Goal: Task Accomplishment & Management: Manage account settings

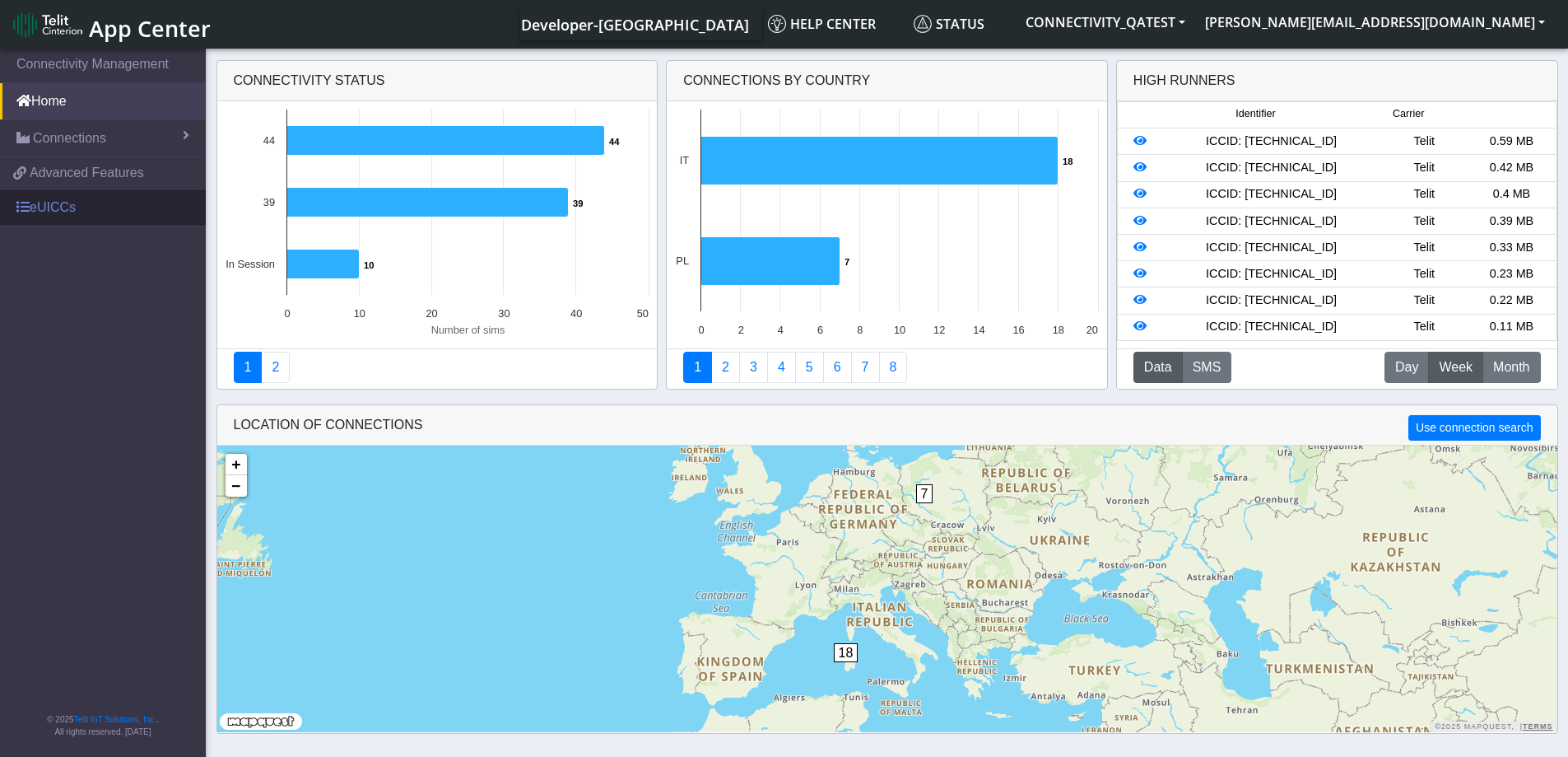
click at [54, 202] on link "eUICCs" at bounding box center [103, 208] width 206 height 36
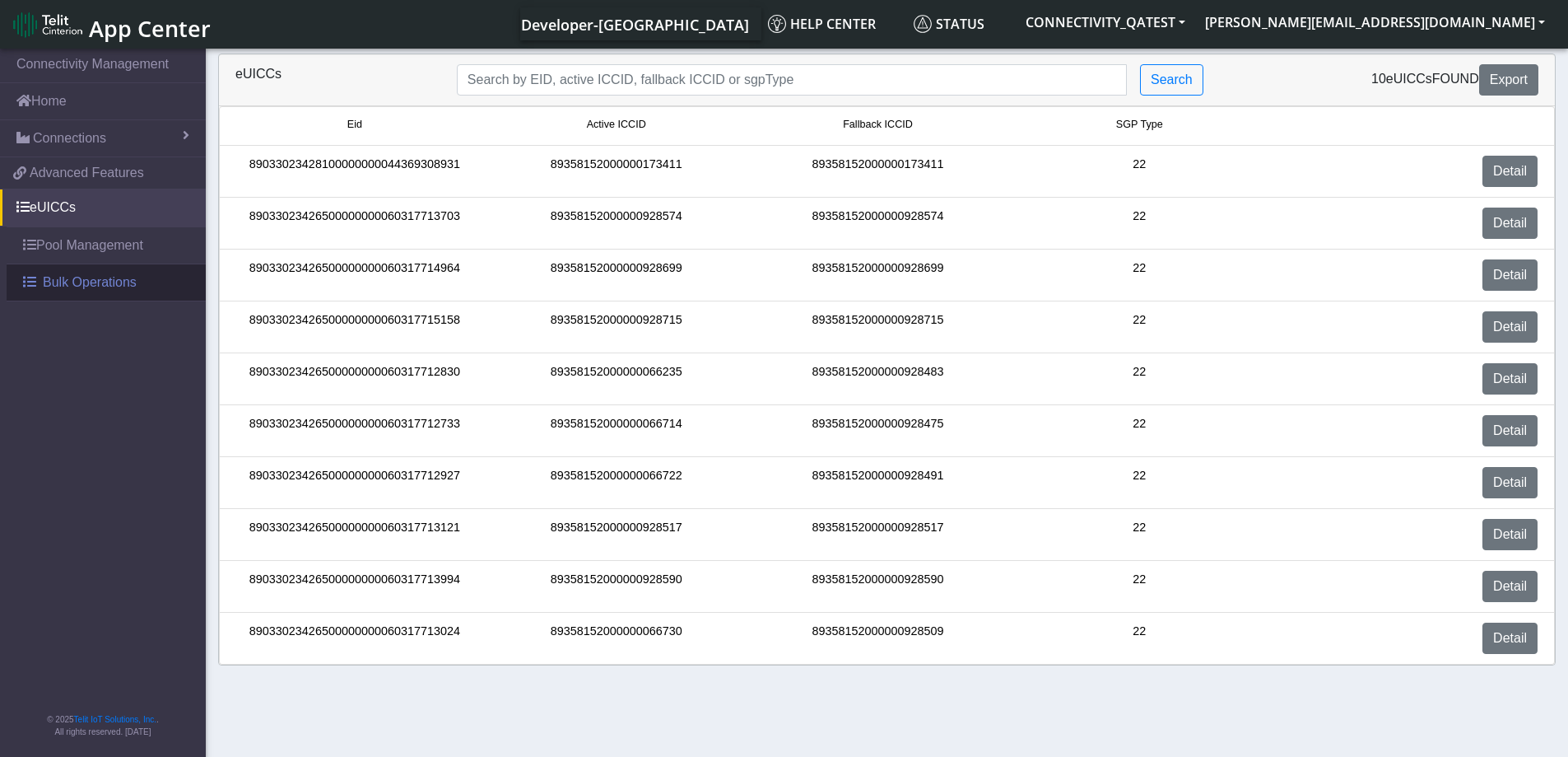
click at [38, 278] on link "Bulk Operations" at bounding box center [106, 283] width 199 height 36
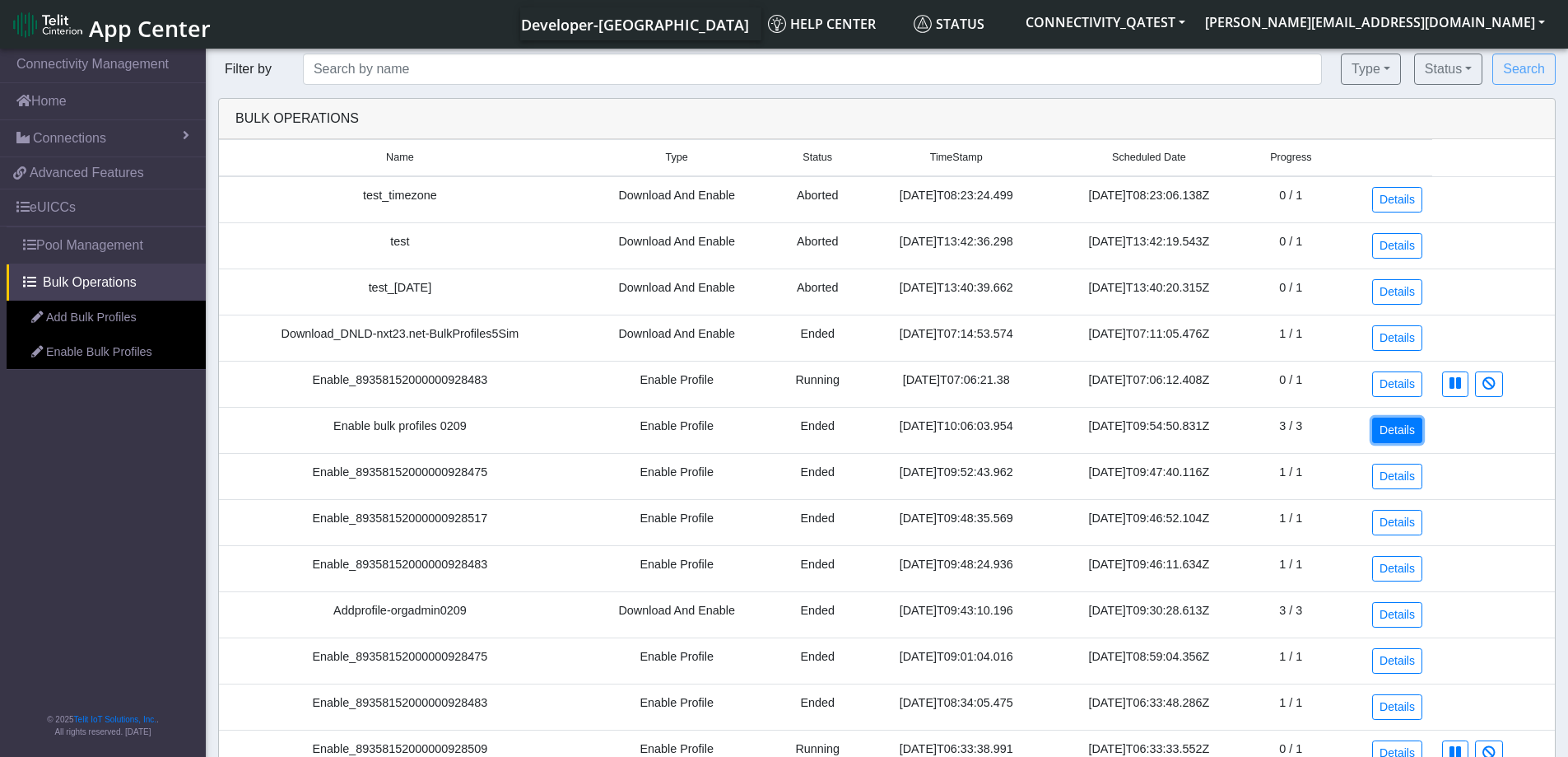
click at [1416, 432] on link "Details" at bounding box center [1397, 430] width 50 height 26
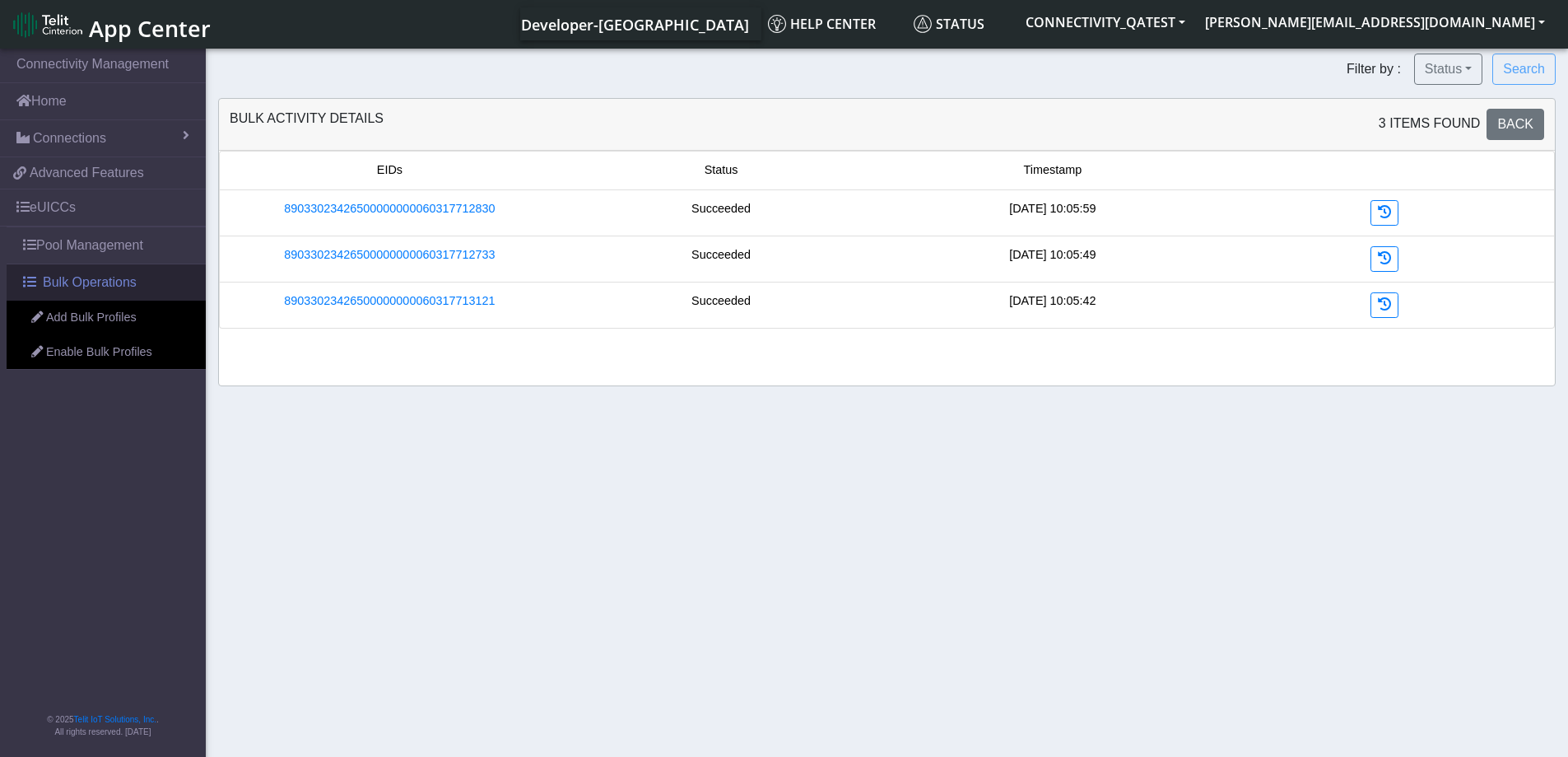
click at [68, 288] on span "Bulk Operations" at bounding box center [90, 283] width 94 height 20
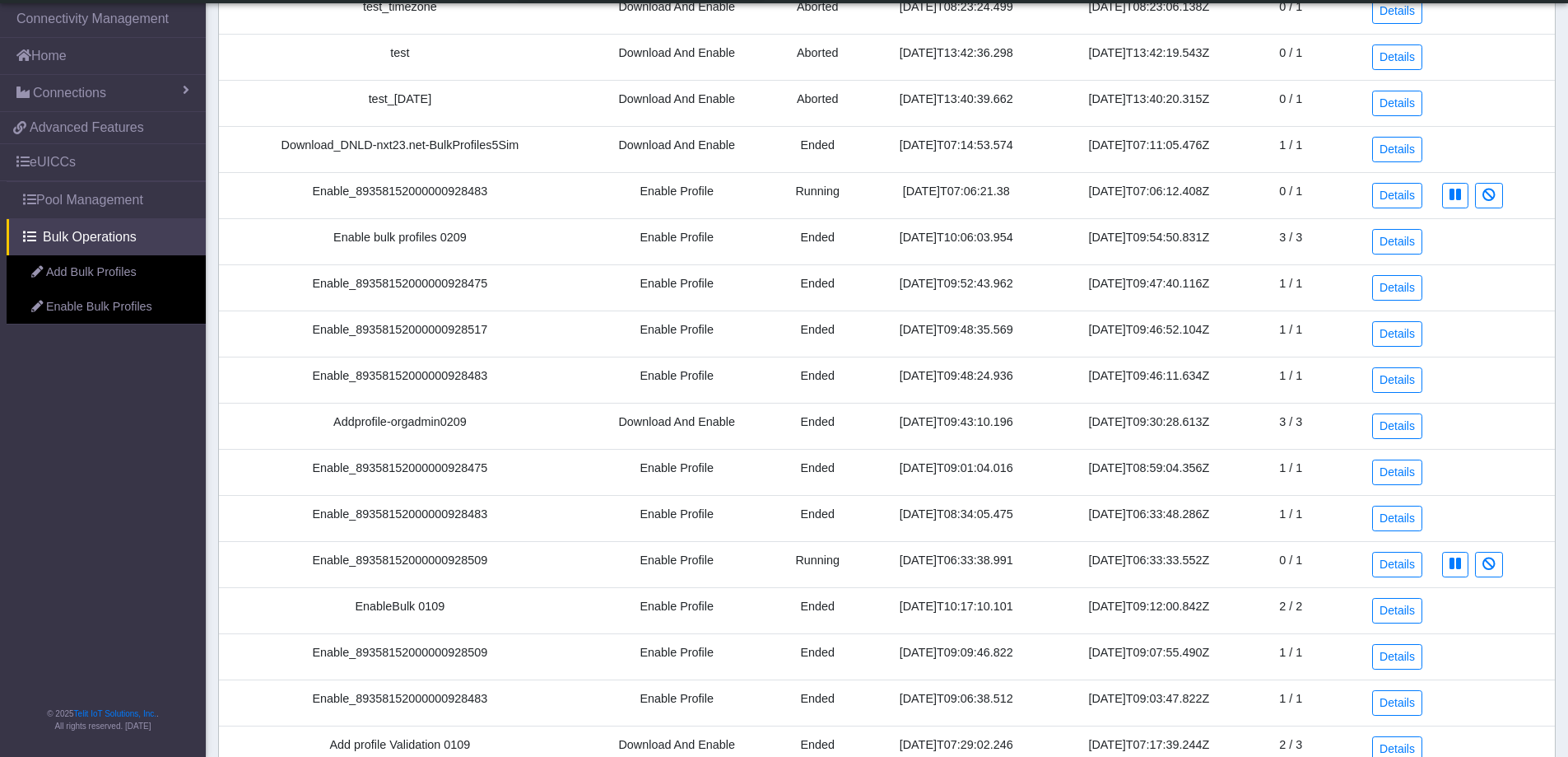
scroll to position [165, 0]
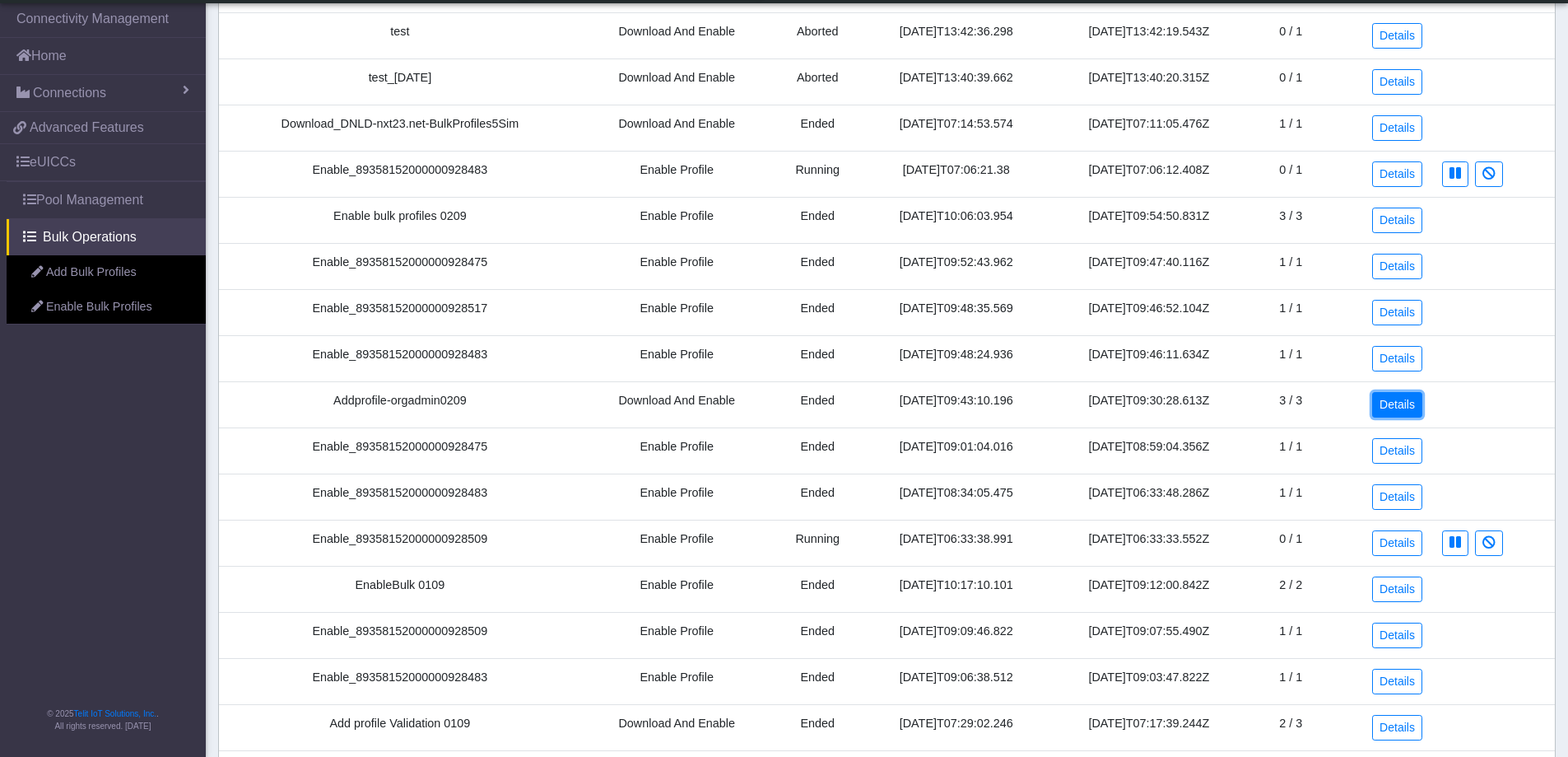
click at [1411, 411] on link "Details" at bounding box center [1397, 404] width 50 height 26
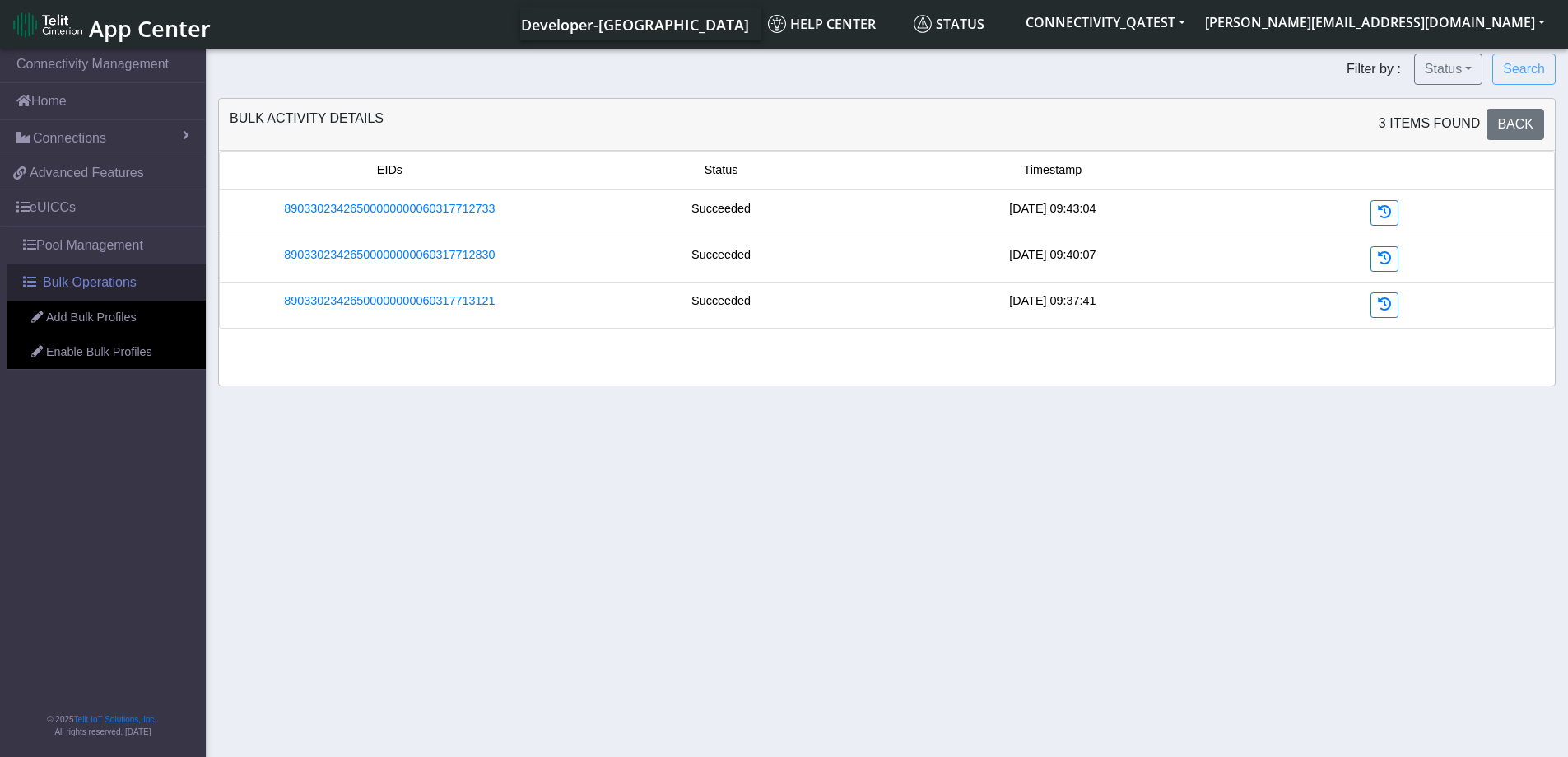
click at [84, 286] on span "Bulk Operations" at bounding box center [90, 283] width 94 height 20
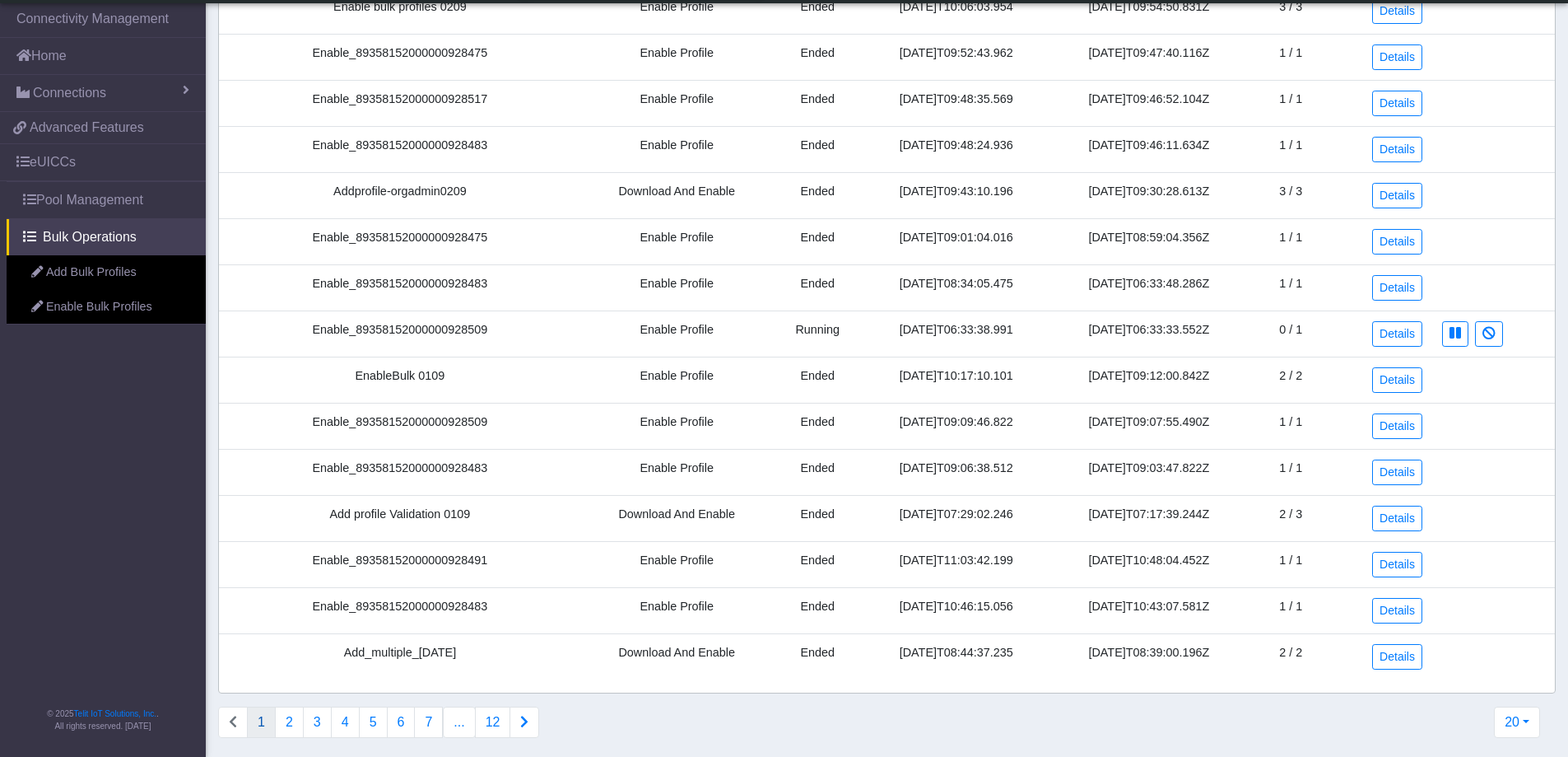
scroll to position [381, 0]
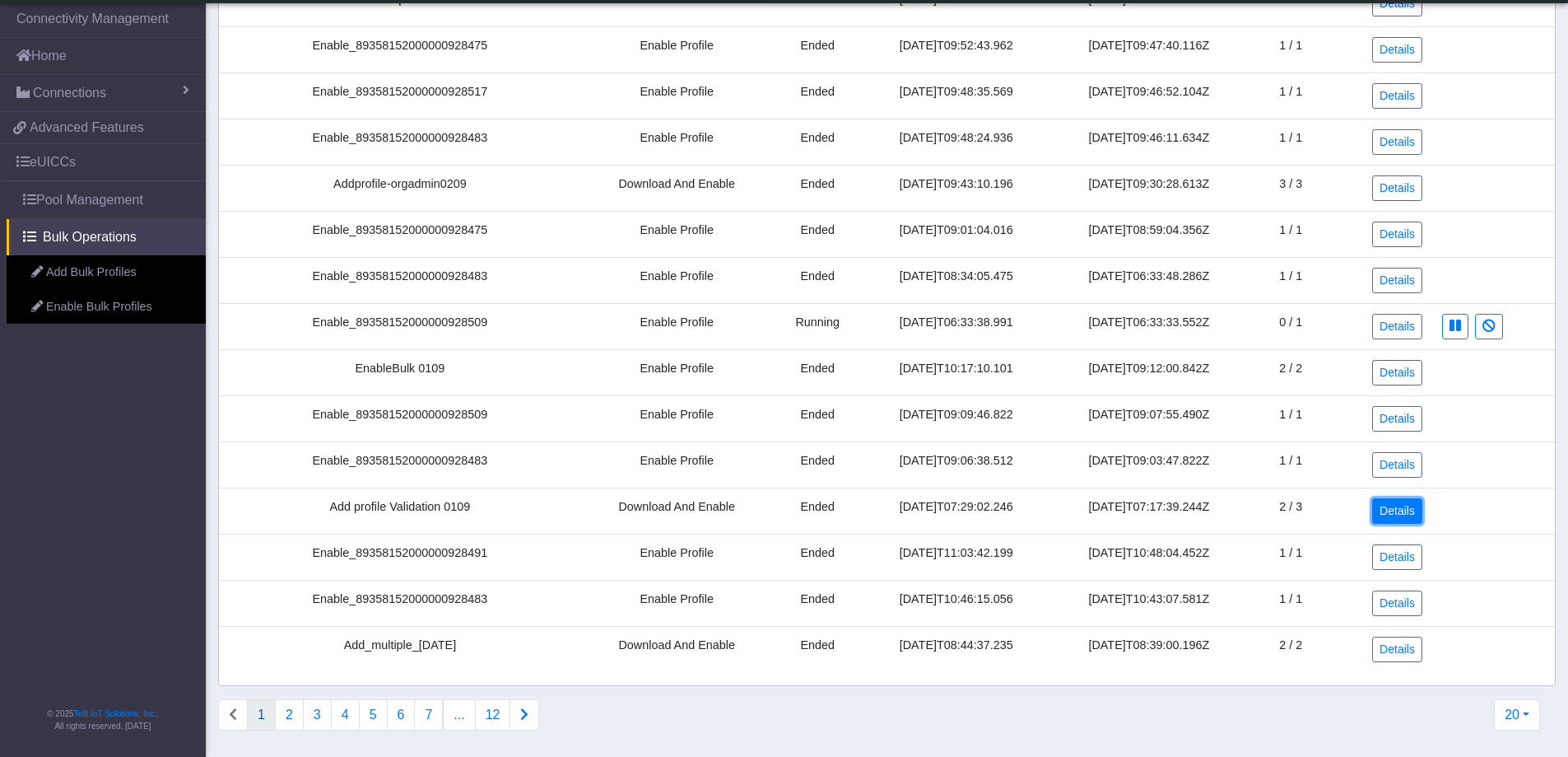
click at [1393, 521] on link "Details" at bounding box center [1397, 511] width 50 height 26
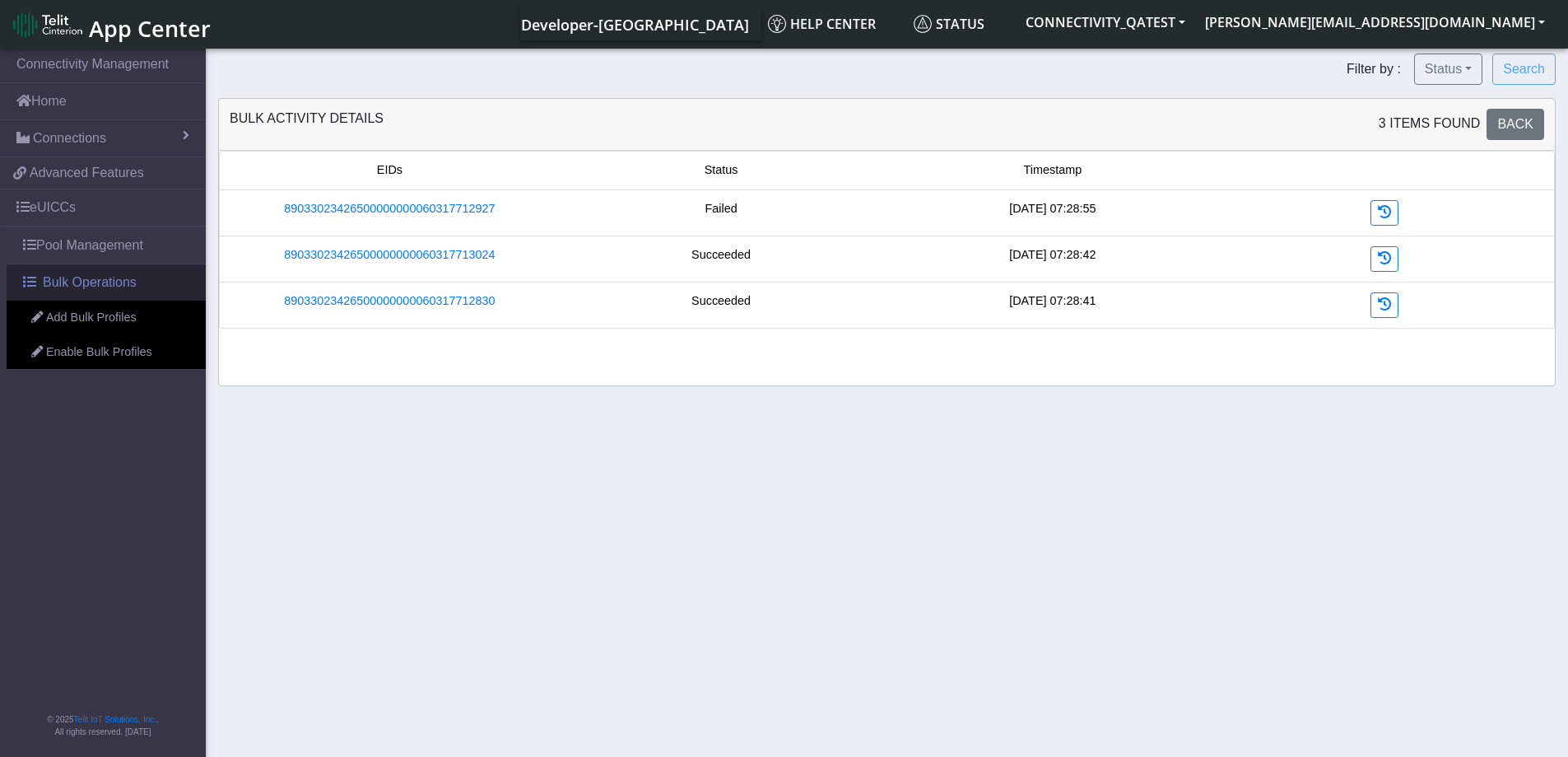
click at [72, 287] on span "Bulk Operations" at bounding box center [90, 283] width 94 height 20
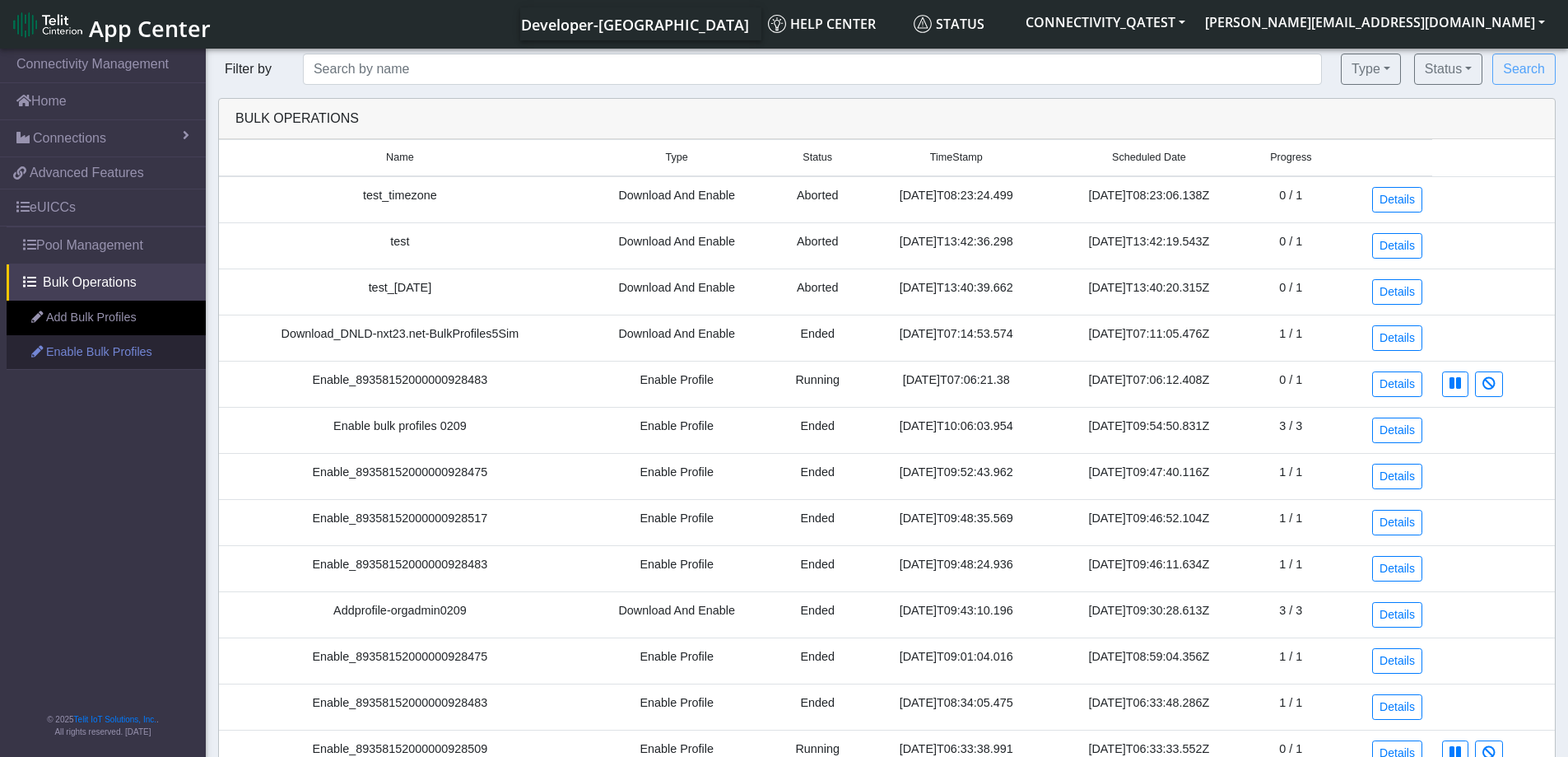
click at [114, 349] on link "Enable Bulk Profiles" at bounding box center [106, 353] width 199 height 35
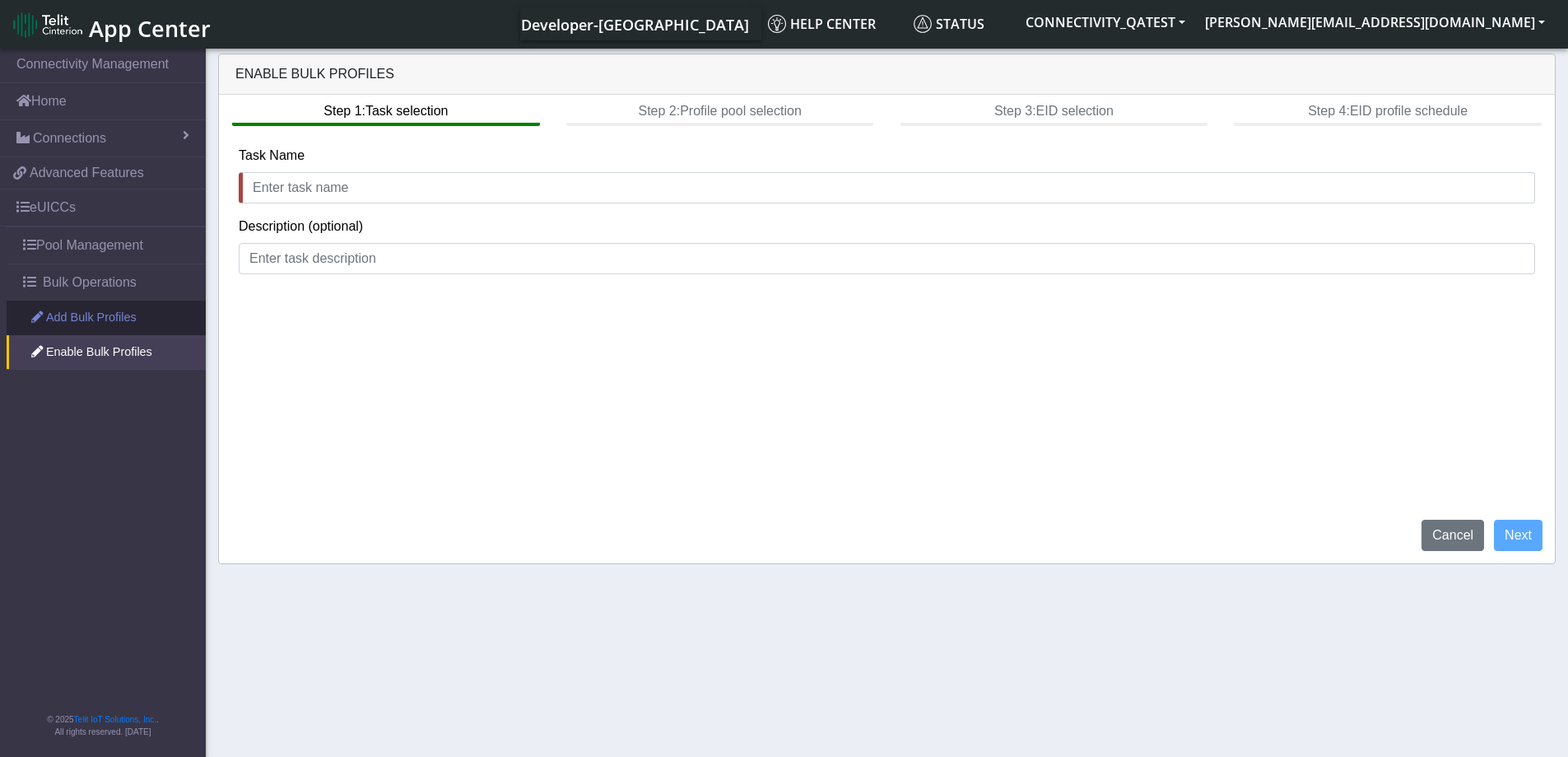
click at [91, 314] on link "Add Bulk Profiles" at bounding box center [106, 318] width 199 height 35
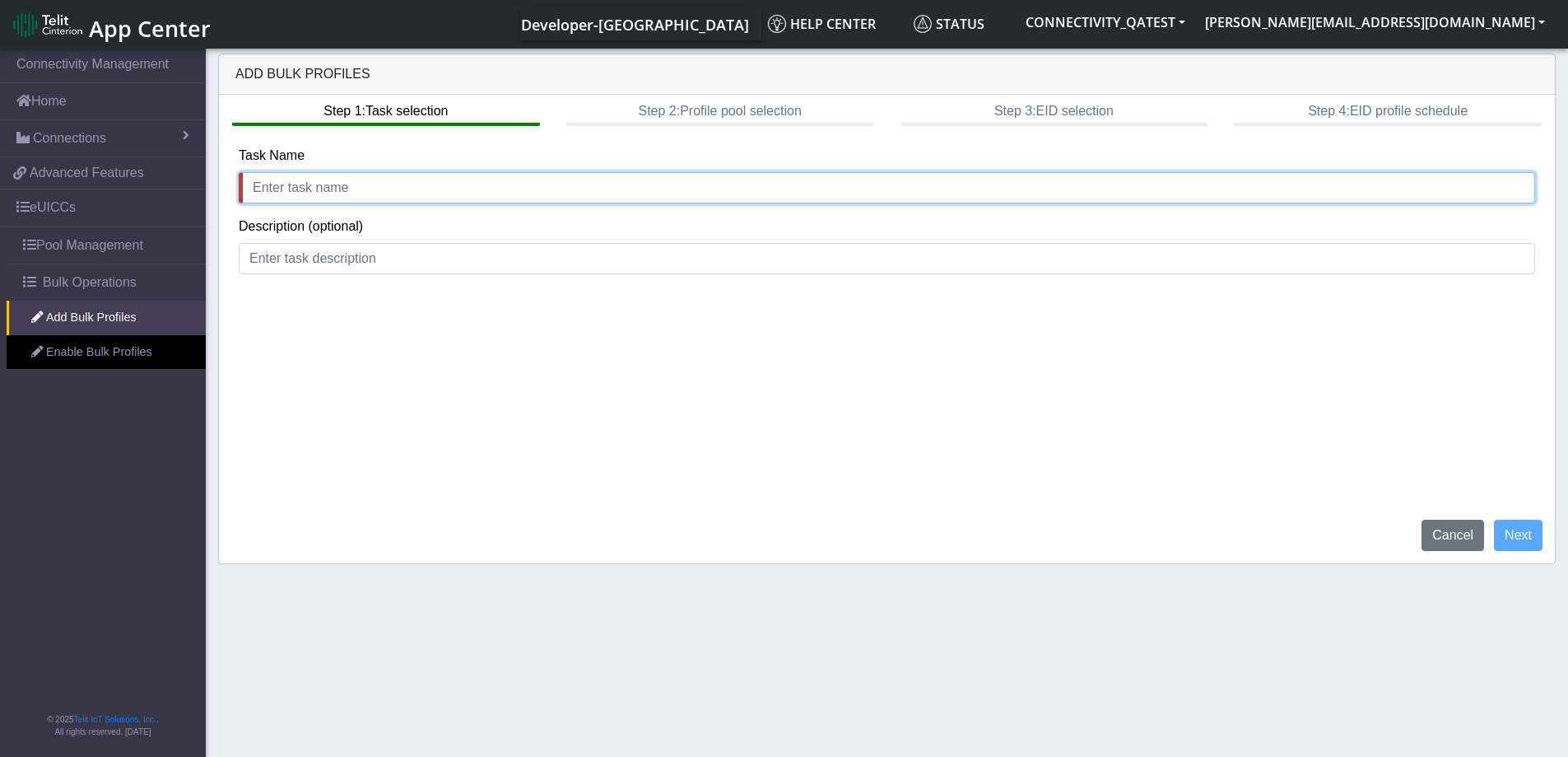
click at [311, 185] on input "text" at bounding box center [887, 188] width 1296 height 31
type input "add_profile_first"
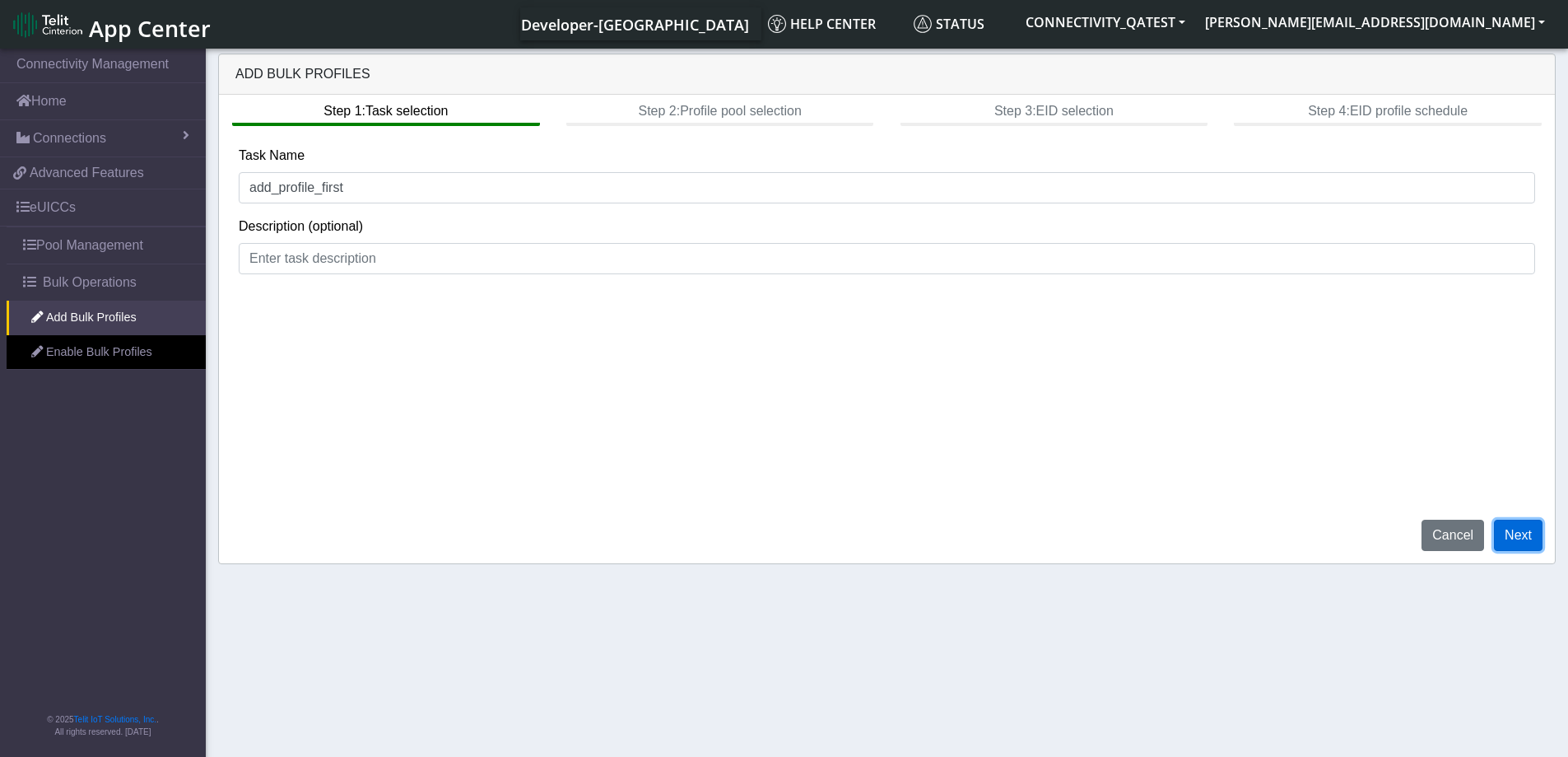
click at [1531, 531] on button "Next" at bounding box center [1518, 535] width 49 height 31
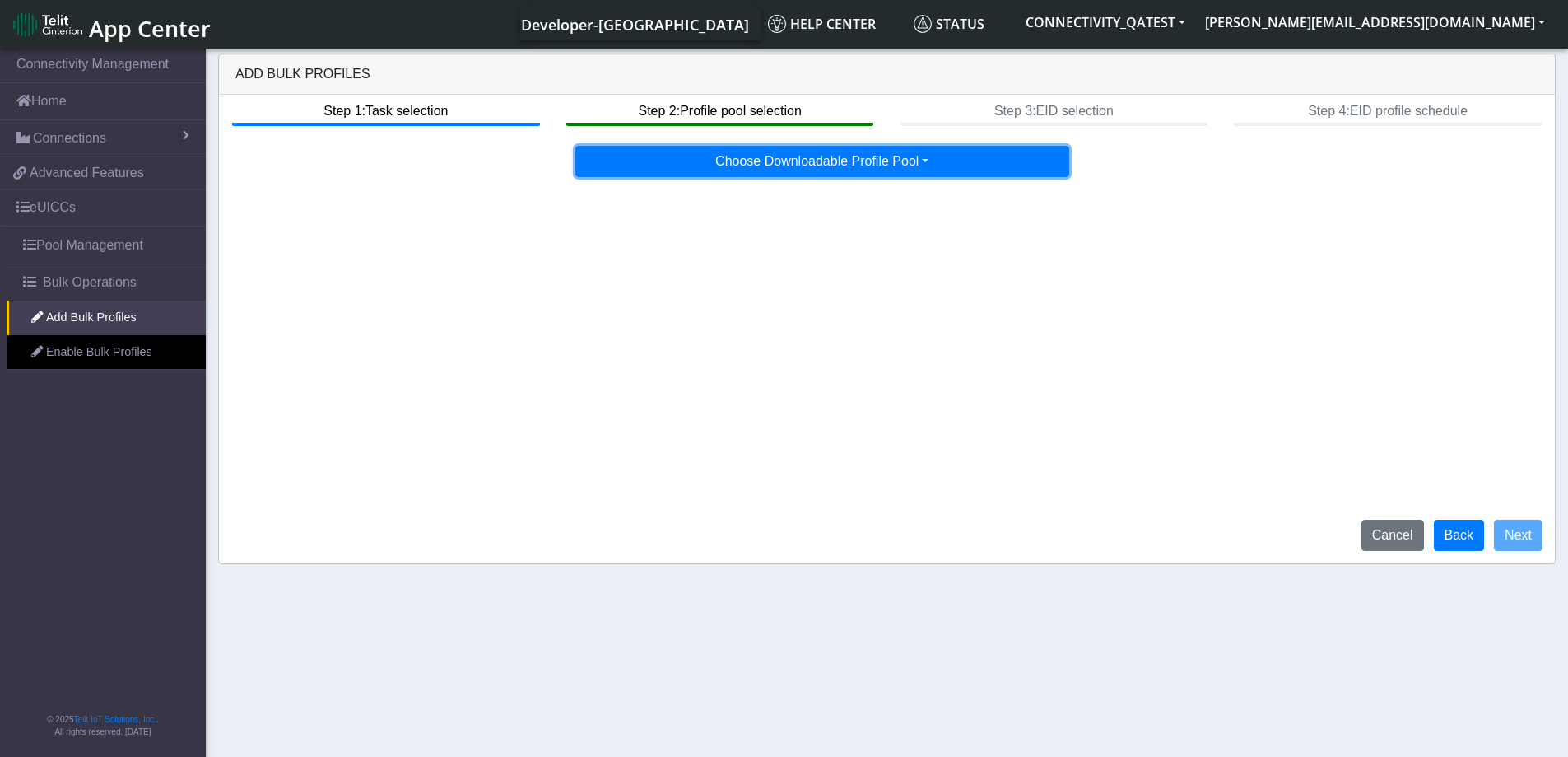
click at [898, 157] on button "Choose Downloadable Profile Pool" at bounding box center [823, 161] width 494 height 31
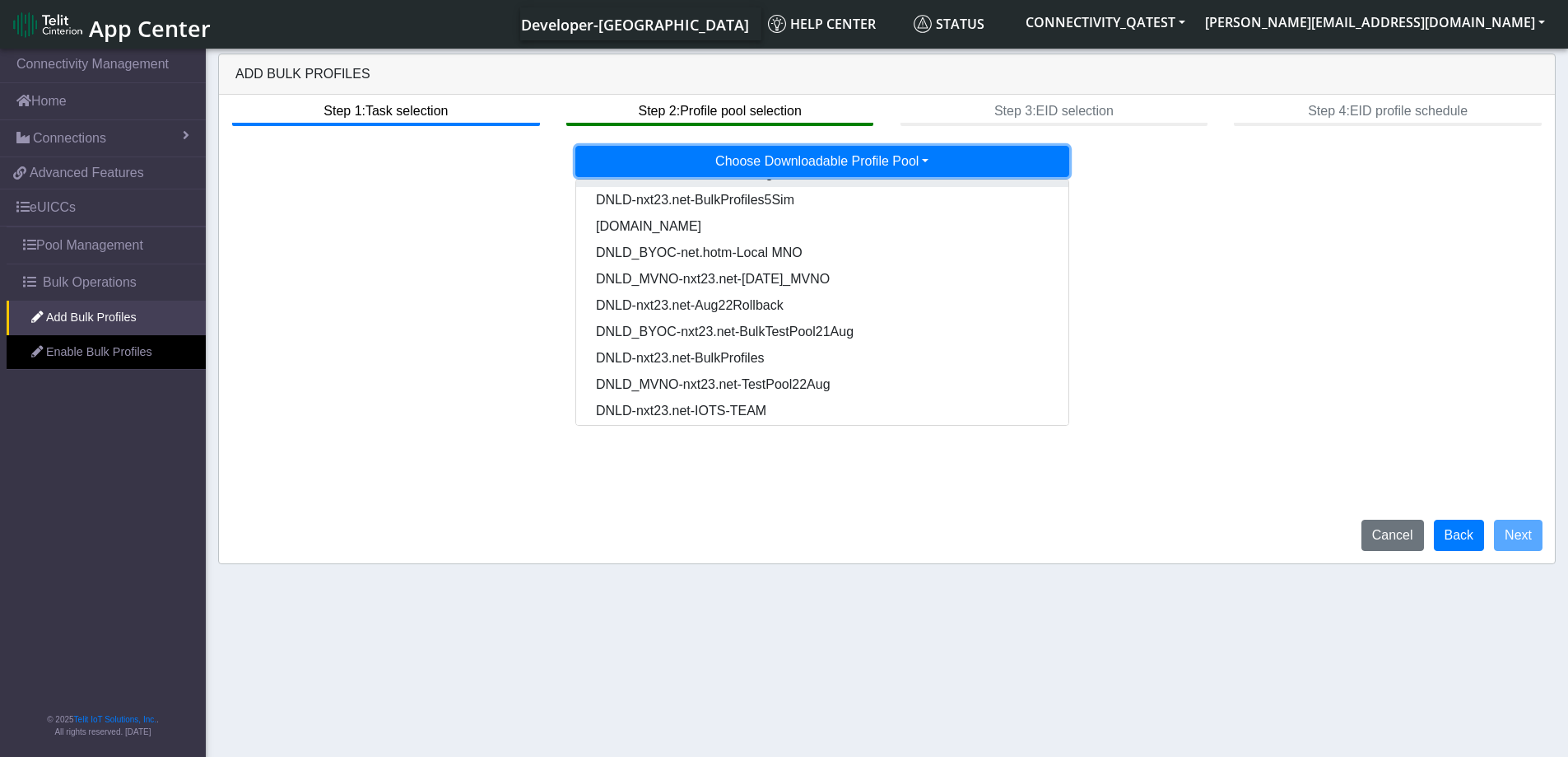
scroll to position [110, 0]
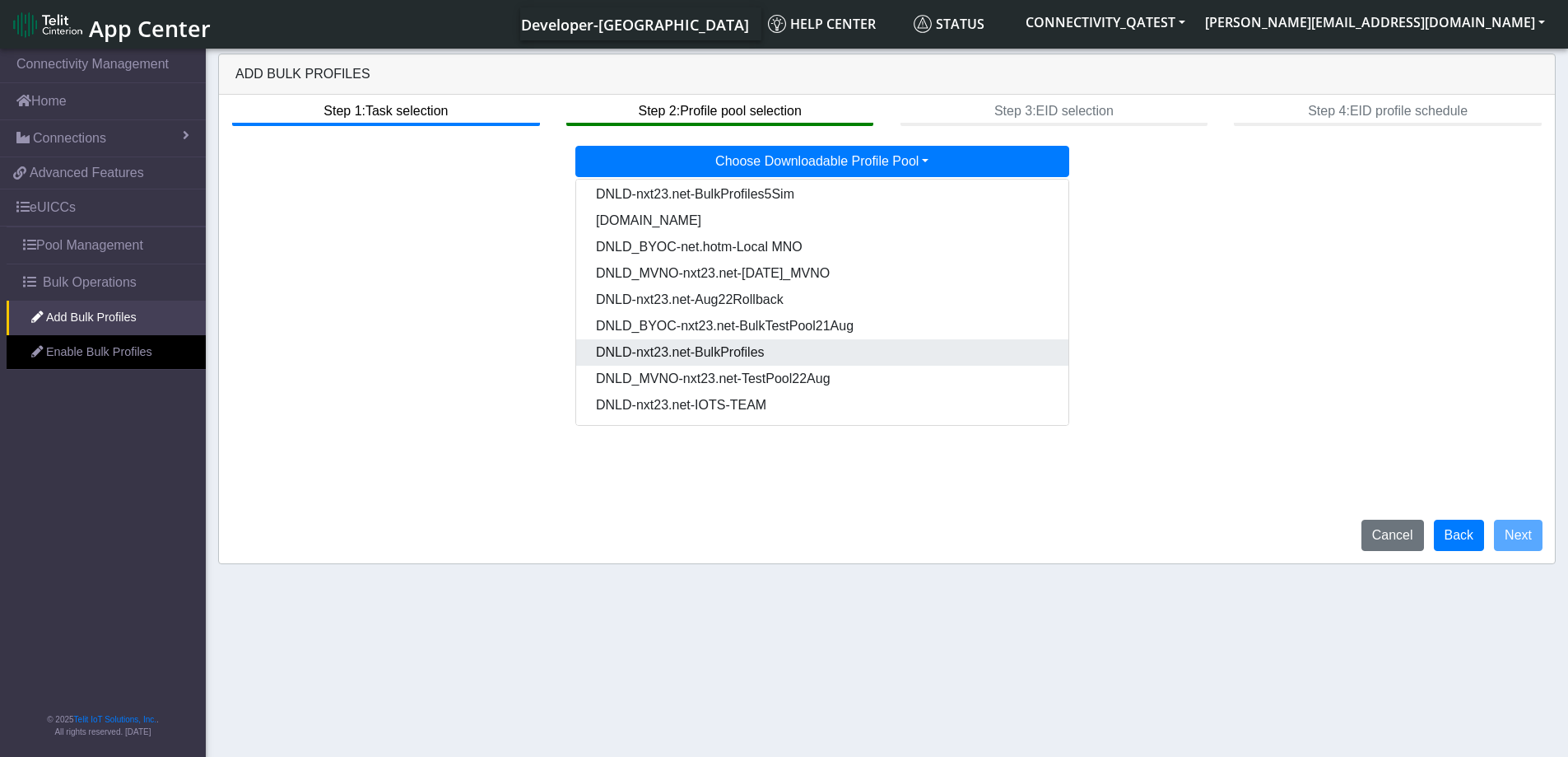
click at [729, 357] on Pooldd87b2e2-121e-4d00-ae8a-d075df8e0e86-dropdown "DNLD-nxt23.net-BulkProfiles" at bounding box center [823, 353] width 492 height 26
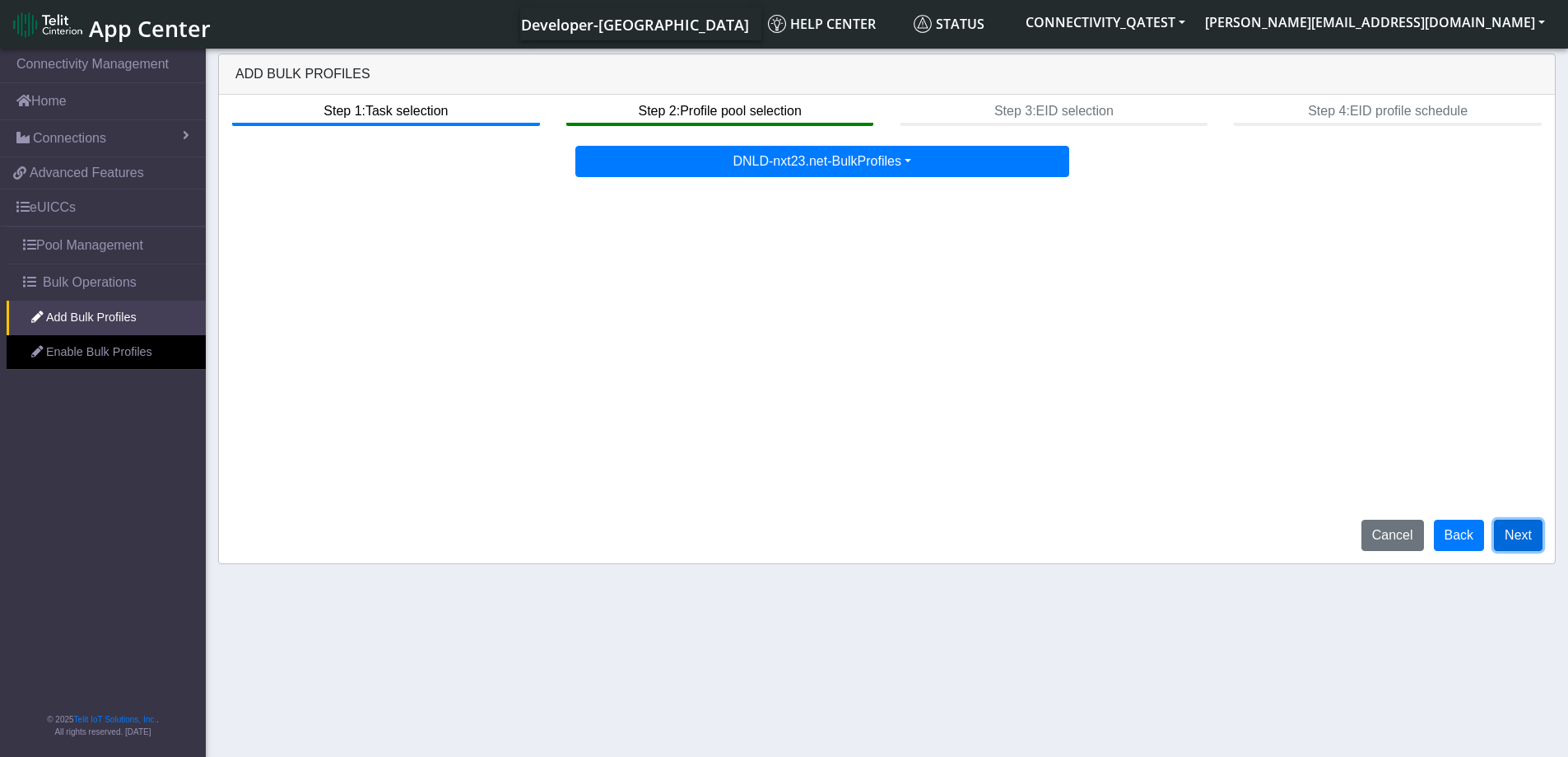
click at [1527, 530] on button "Next" at bounding box center [1518, 535] width 49 height 31
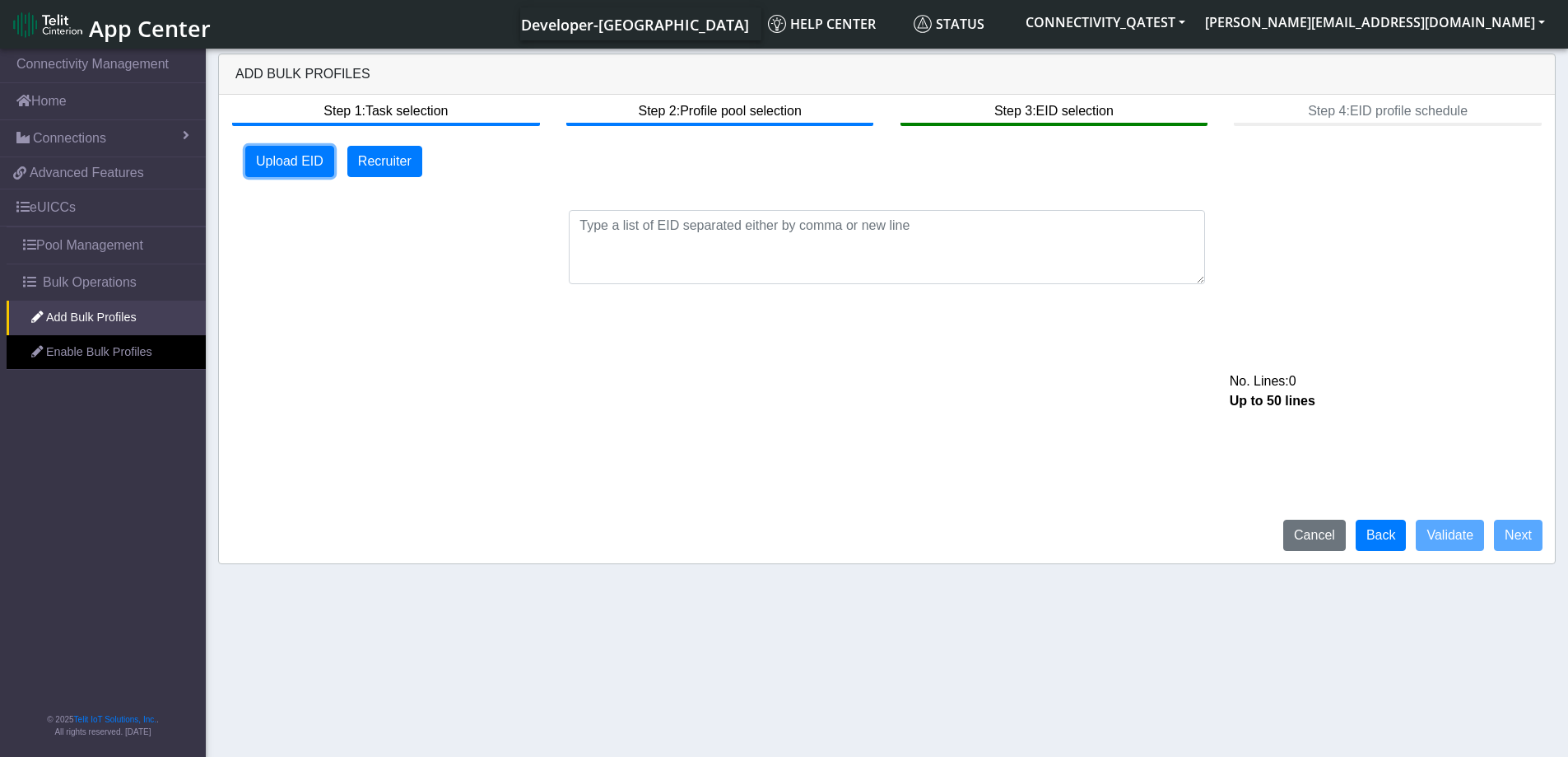
click at [273, 162] on button "Upload EID" at bounding box center [290, 161] width 89 height 31
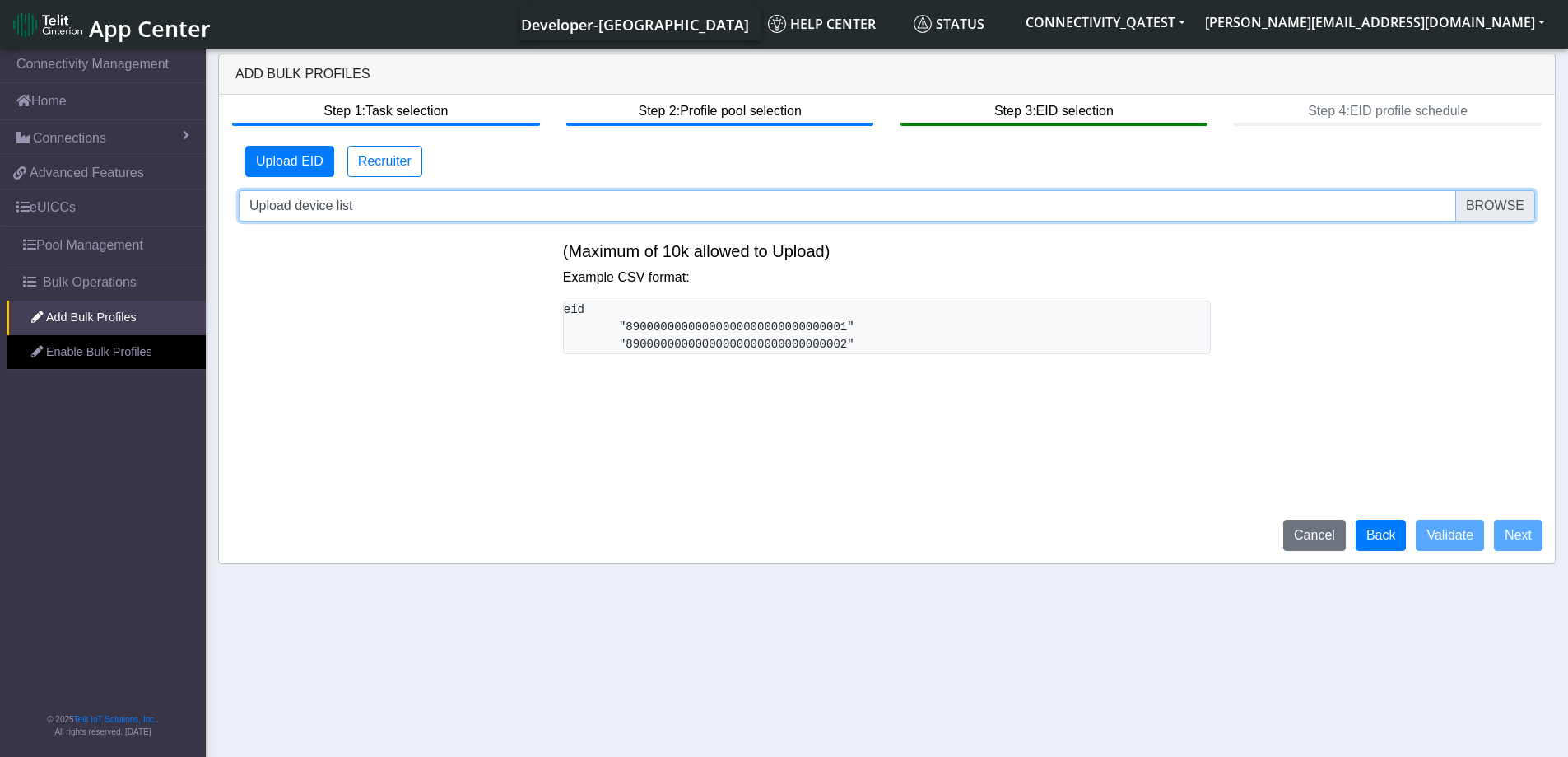
click at [1490, 211] on input "Upload device list" at bounding box center [887, 206] width 1296 height 31
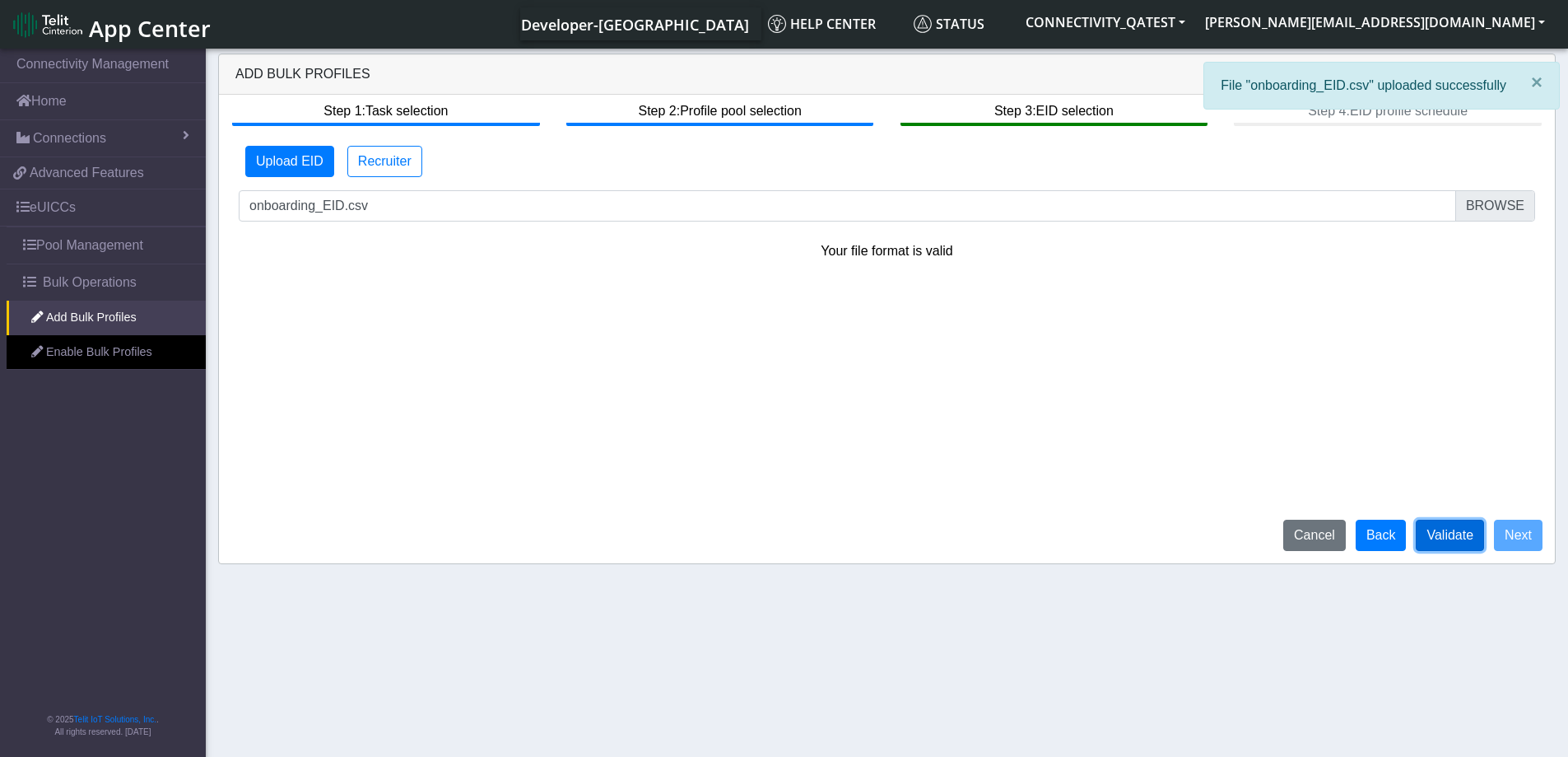
click at [1435, 542] on button "Validate" at bounding box center [1449, 535] width 68 height 31
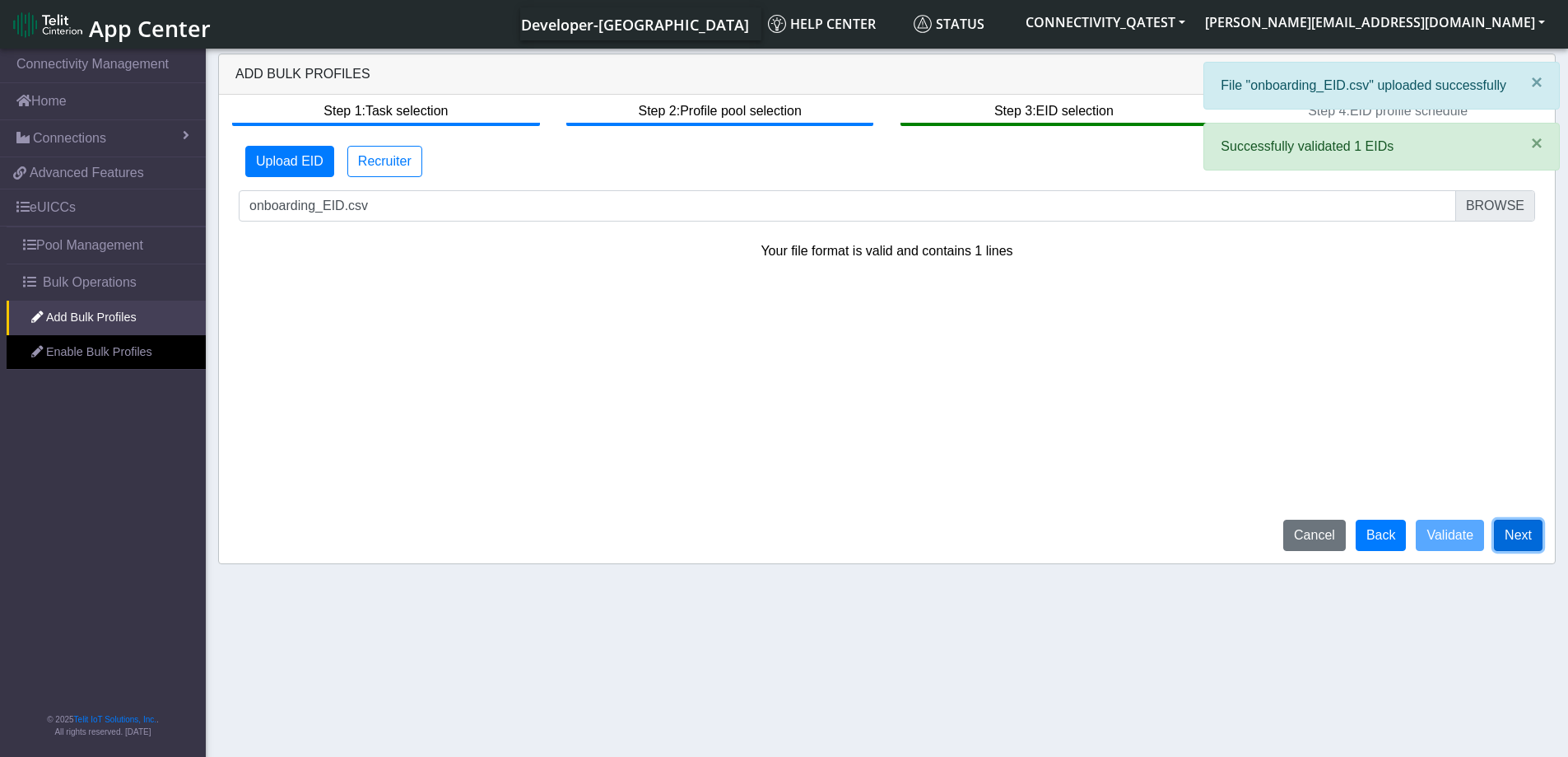
click at [1531, 534] on button "Next" at bounding box center [1518, 535] width 49 height 31
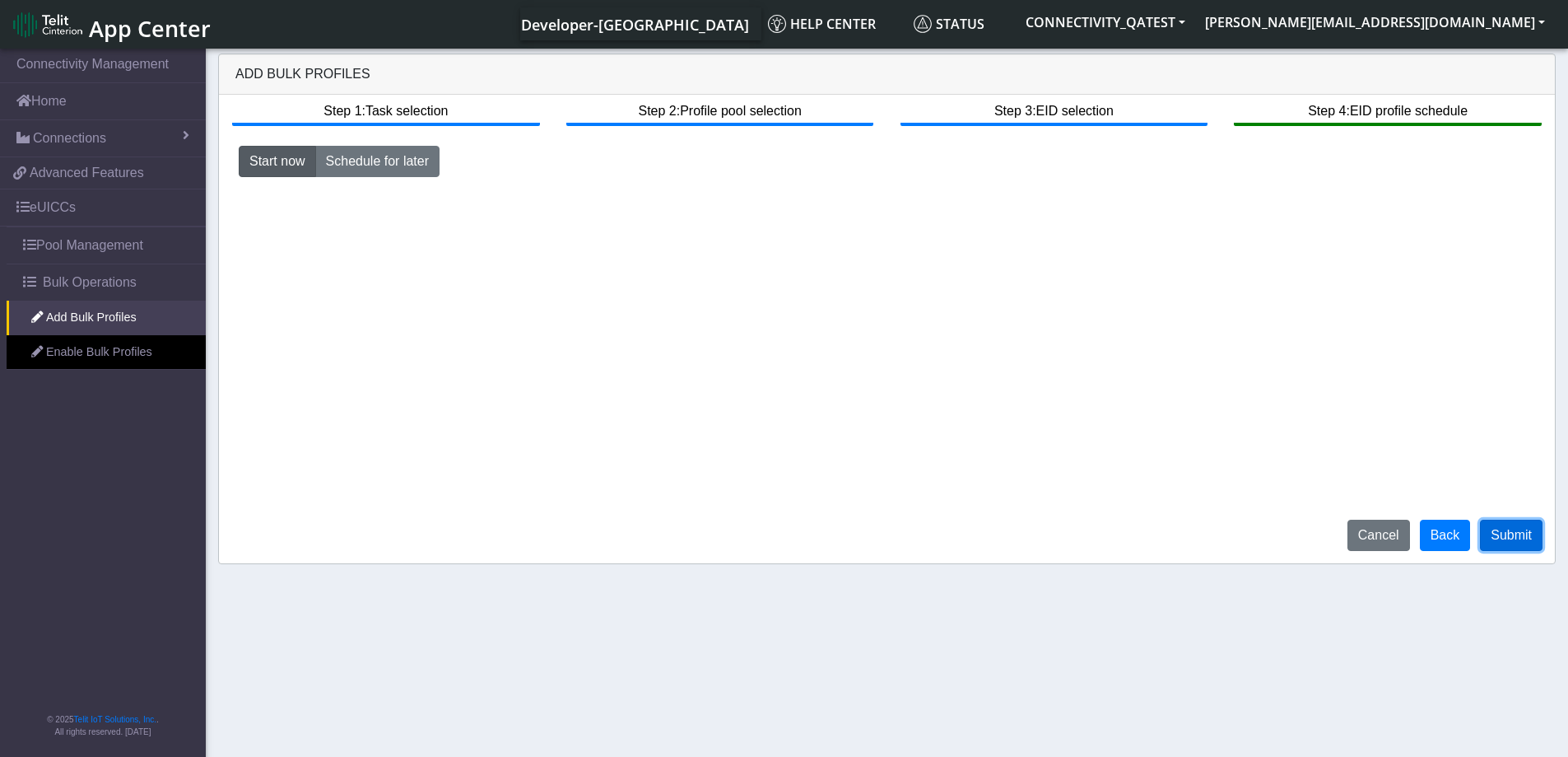
click at [1512, 530] on button "Submit" at bounding box center [1511, 535] width 63 height 31
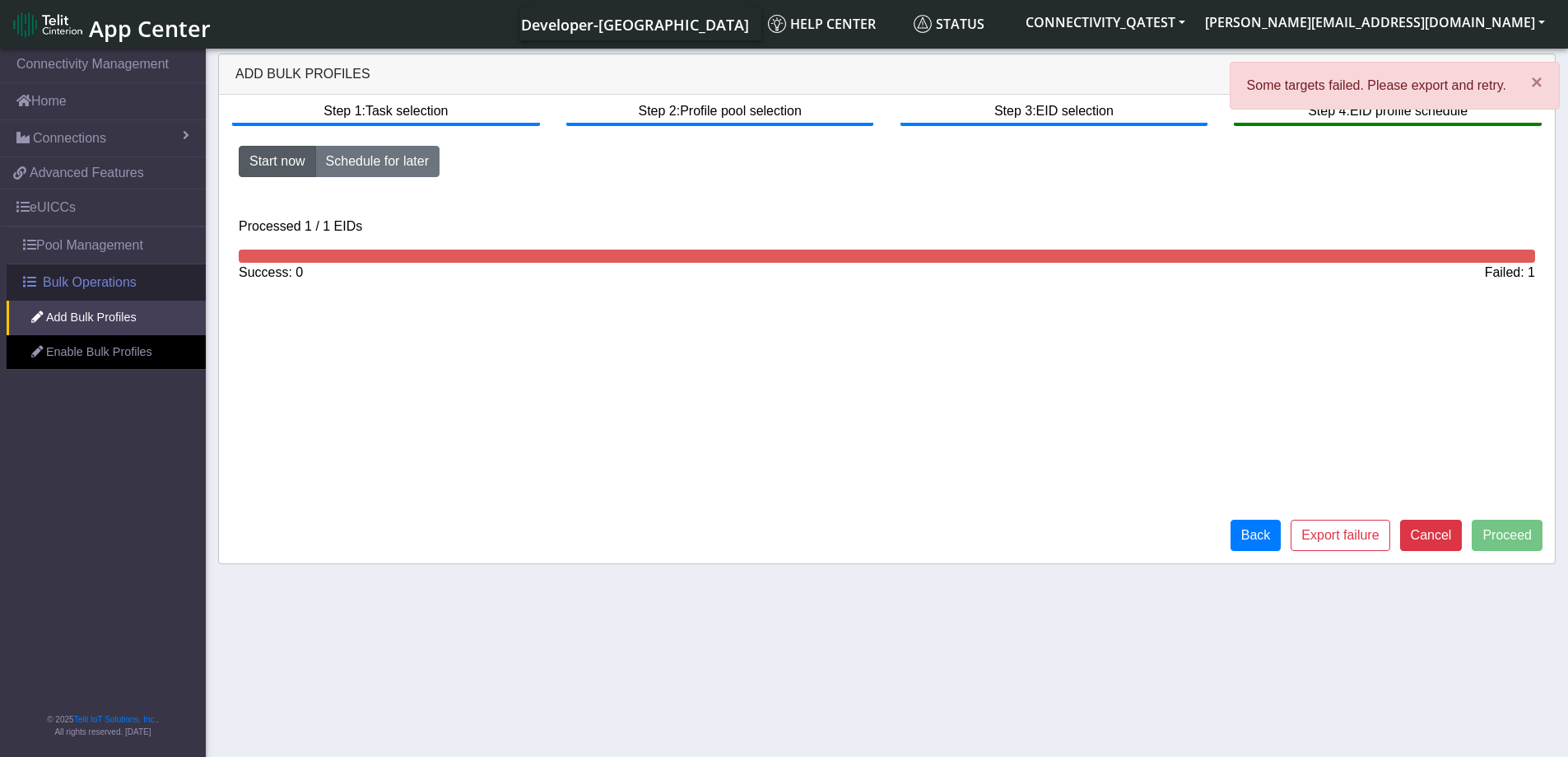
click at [97, 285] on span "Bulk Operations" at bounding box center [90, 283] width 94 height 20
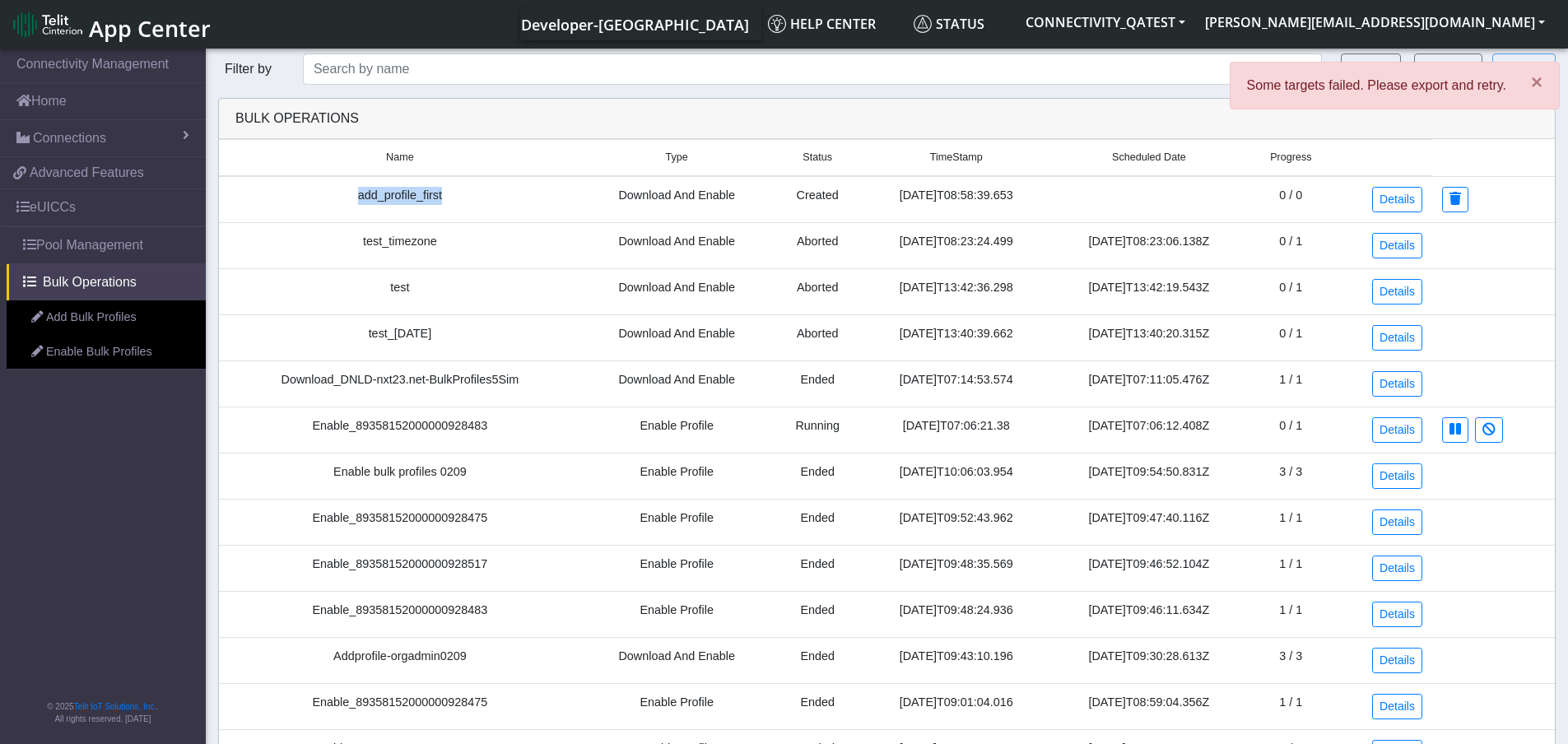
drag, startPoint x: 443, startPoint y: 193, endPoint x: 345, endPoint y: 204, distance: 98.6
click at [345, 204] on td "add_profile_first" at bounding box center [400, 199] width 362 height 47
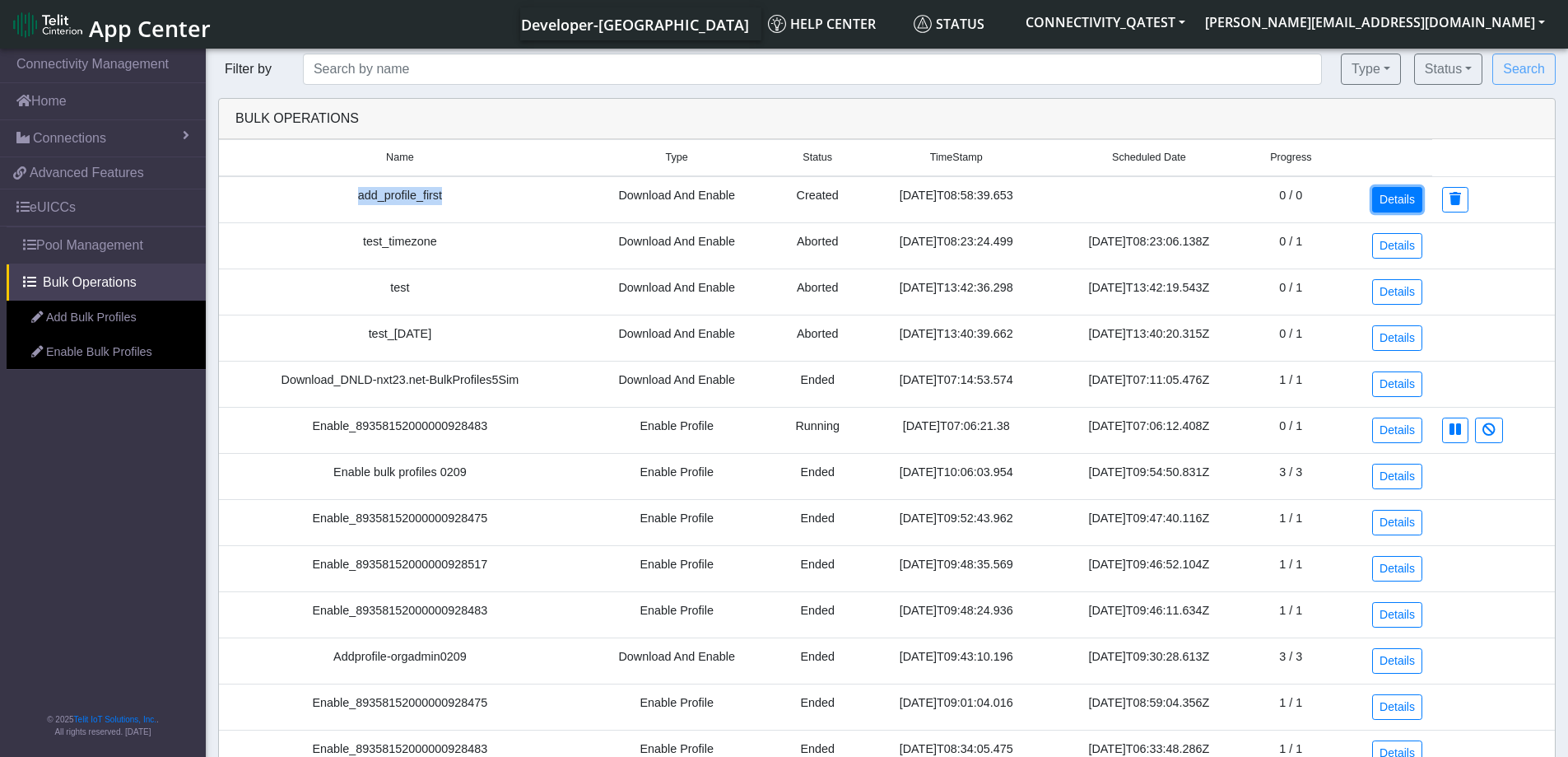
click at [1390, 205] on link "Details" at bounding box center [1397, 199] width 50 height 26
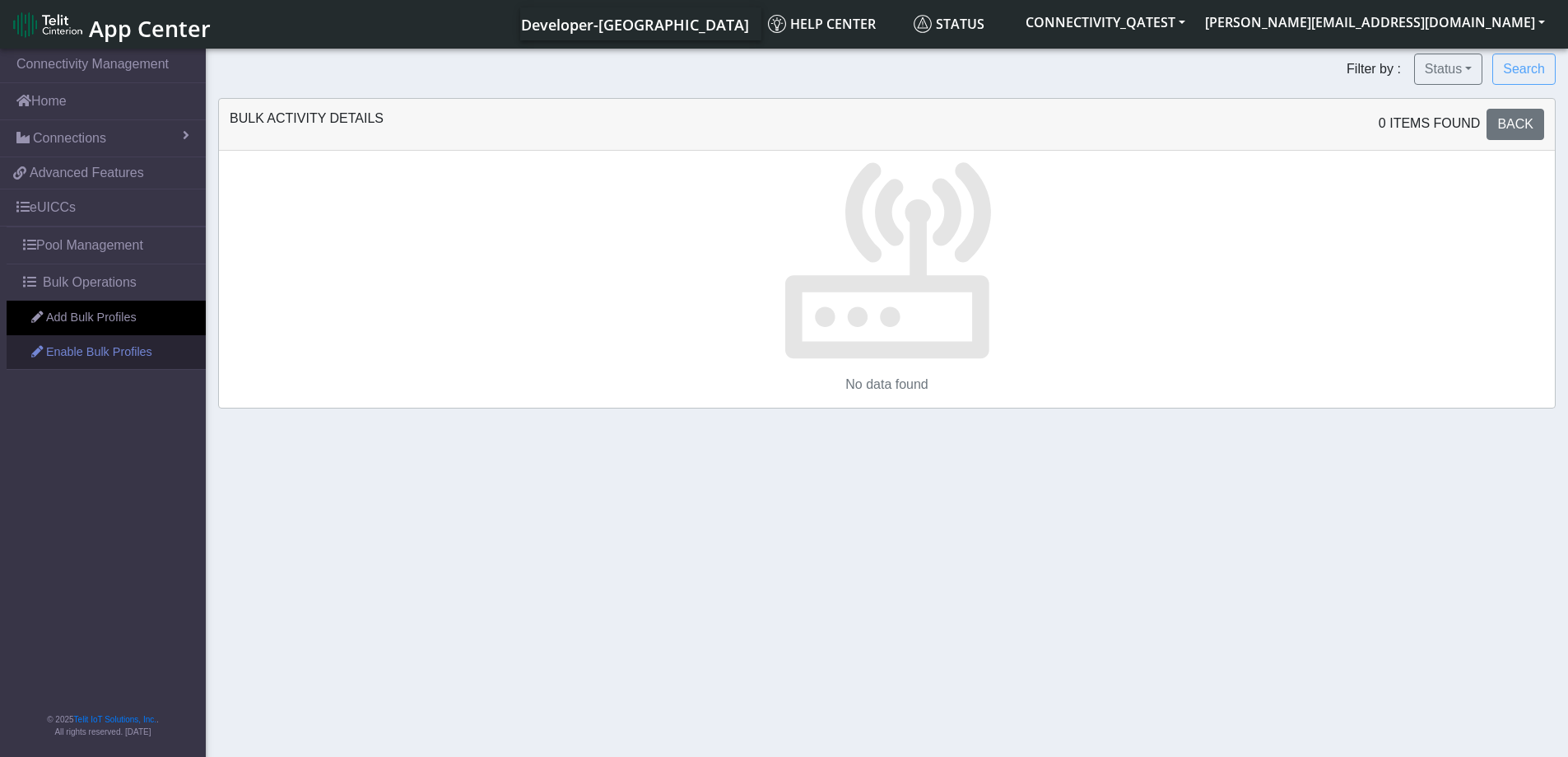
click at [76, 350] on link "Enable Bulk Profiles" at bounding box center [106, 353] width 199 height 35
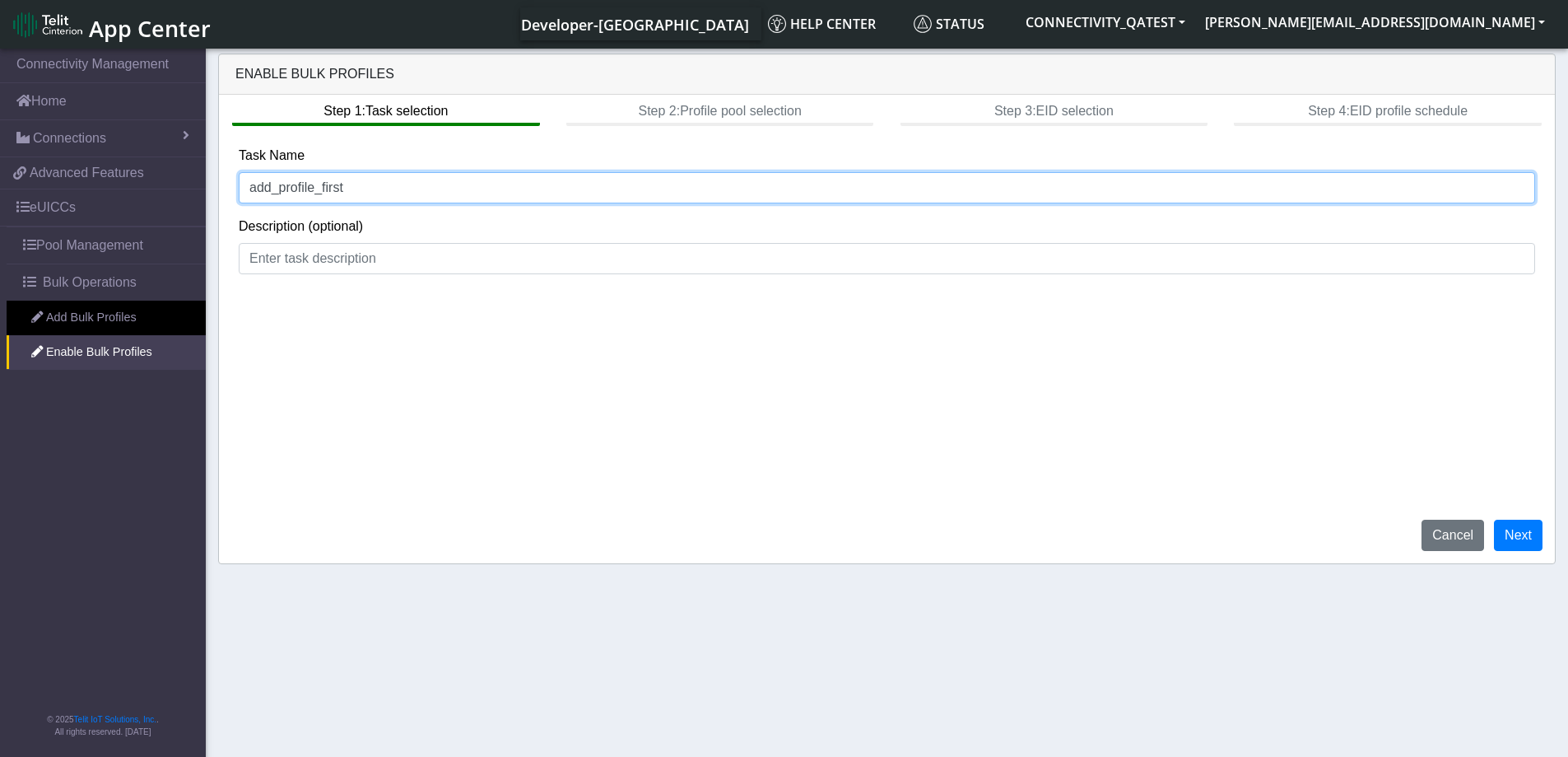
drag, startPoint x: 373, startPoint y: 195, endPoint x: 237, endPoint y: 199, distance: 136.1
click at [237, 199] on div "Step 1: Task selection Step 2: Profile pool selection Step 3: EID selection Ste…" at bounding box center [887, 329] width 1336 height 469
drag, startPoint x: 268, startPoint y: 180, endPoint x: 273, endPoint y: 190, distance: 11.2
click at [268, 180] on input "add_profile_first" at bounding box center [887, 188] width 1296 height 31
click at [267, 191] on input "add_profile_first" at bounding box center [887, 188] width 1296 height 31
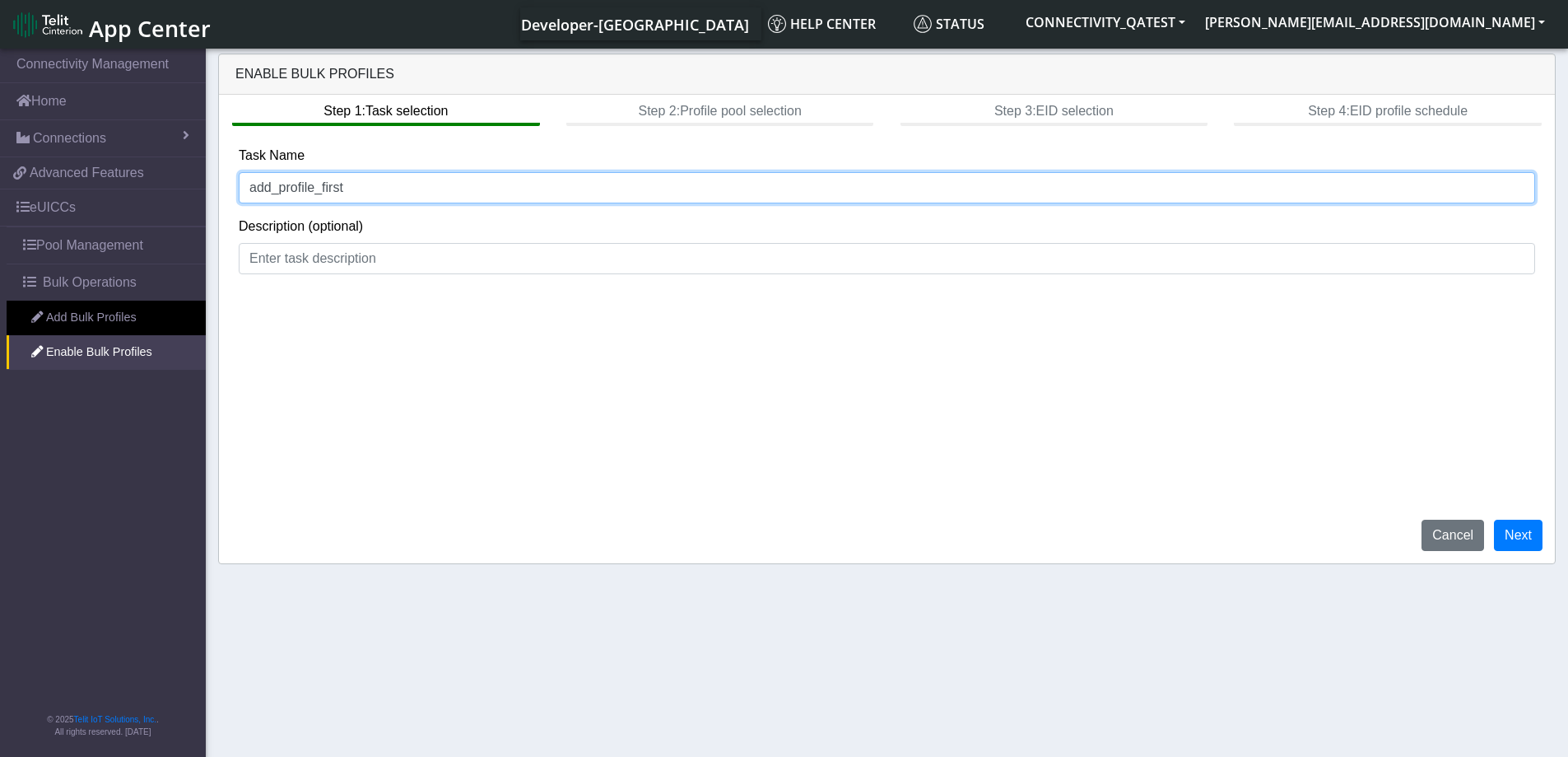
drag, startPoint x: 270, startPoint y: 191, endPoint x: 227, endPoint y: 191, distance: 43.0
click at [227, 191] on div "Step 1: Task selection Step 2: Profile pool selection Step 3: EID selection Ste…" at bounding box center [887, 329] width 1336 height 469
click at [379, 188] on input "enable_profile_first" at bounding box center [887, 188] width 1296 height 31
type input "enable_profile_second"
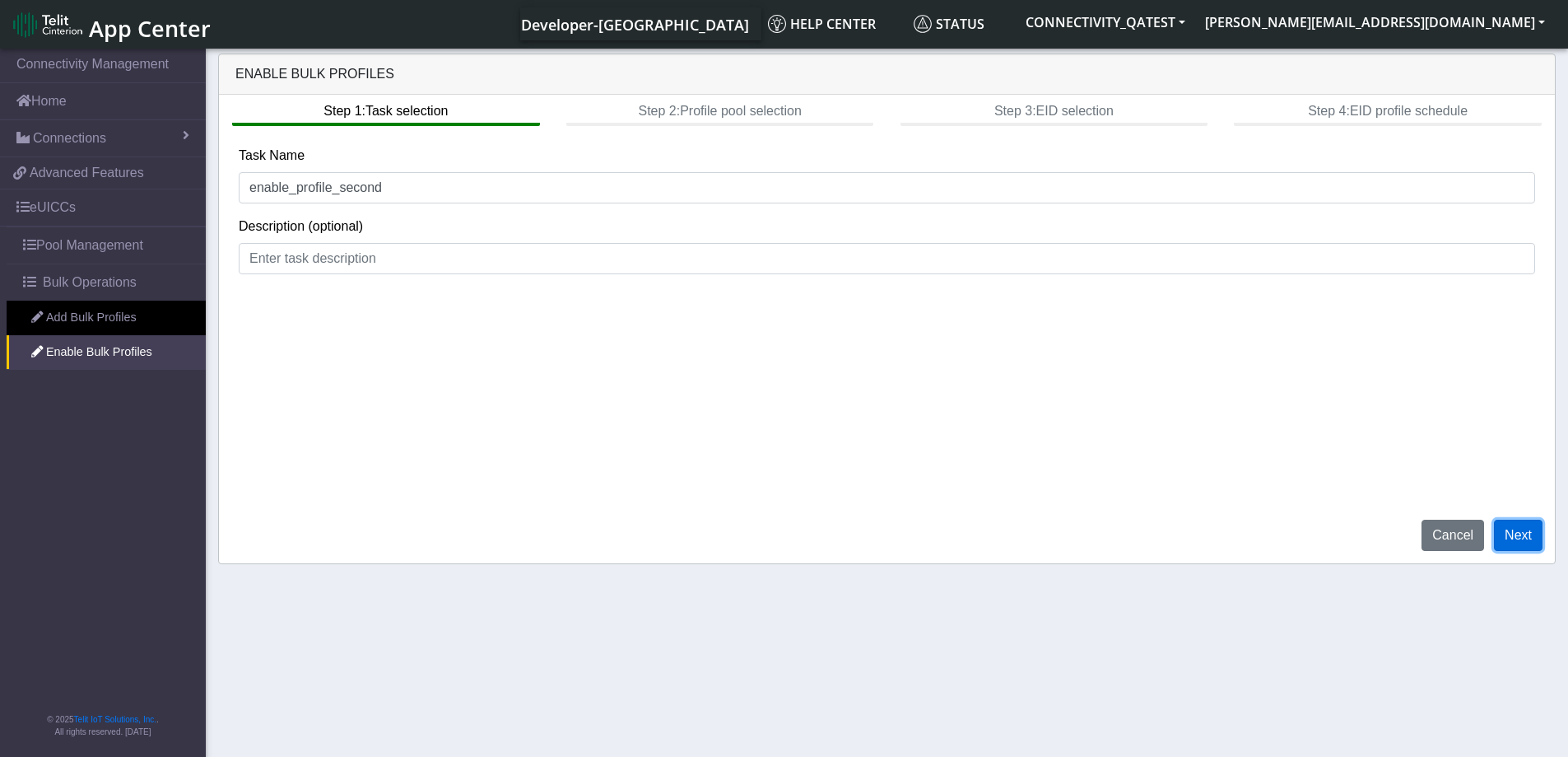
click at [1515, 535] on button "Next" at bounding box center [1518, 535] width 49 height 31
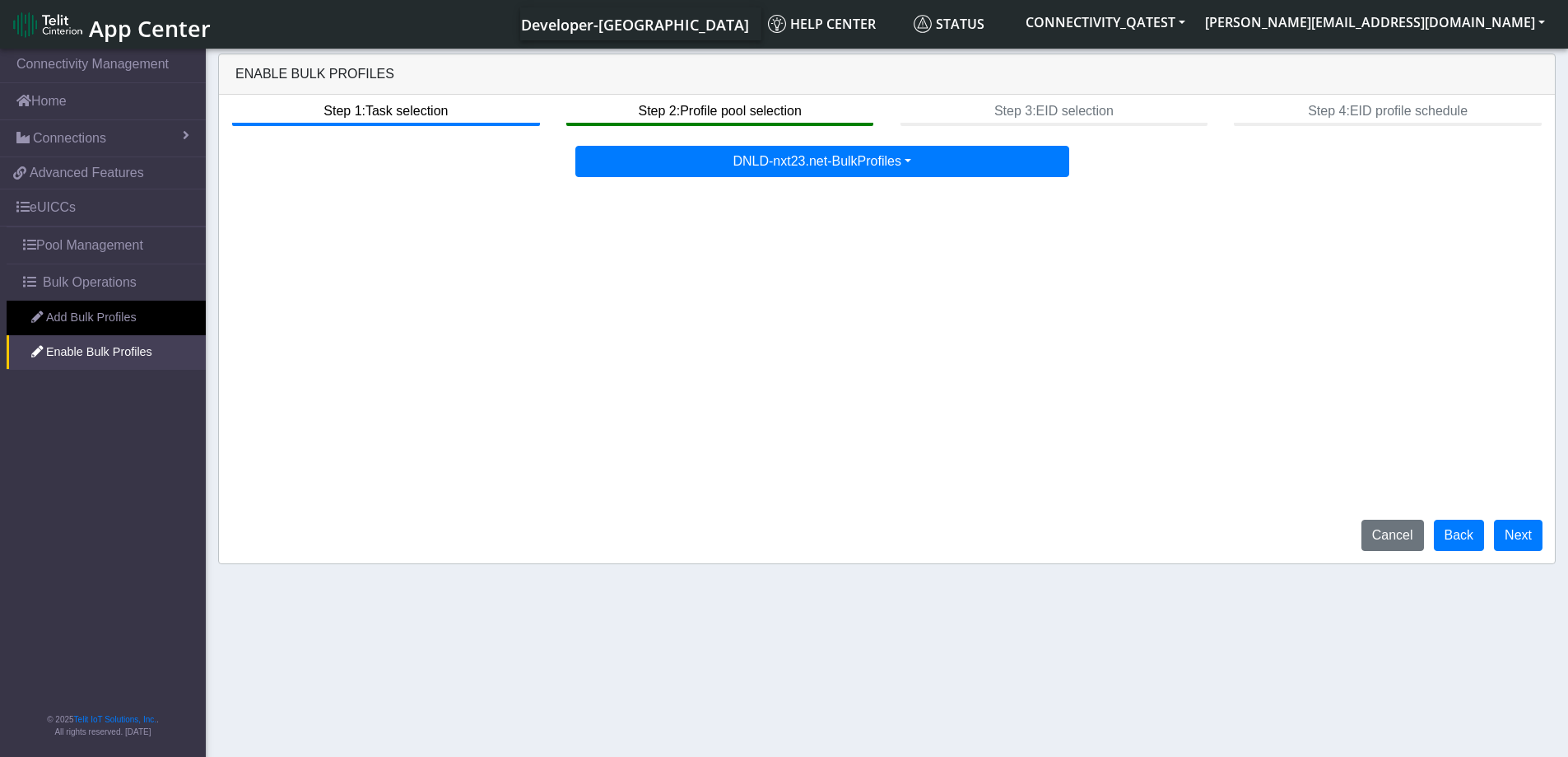
click at [1004, 247] on div "Step 1: Task selection Step 2: Profile pool selection Step 3: EID selection Ste…" at bounding box center [887, 329] width 1336 height 469
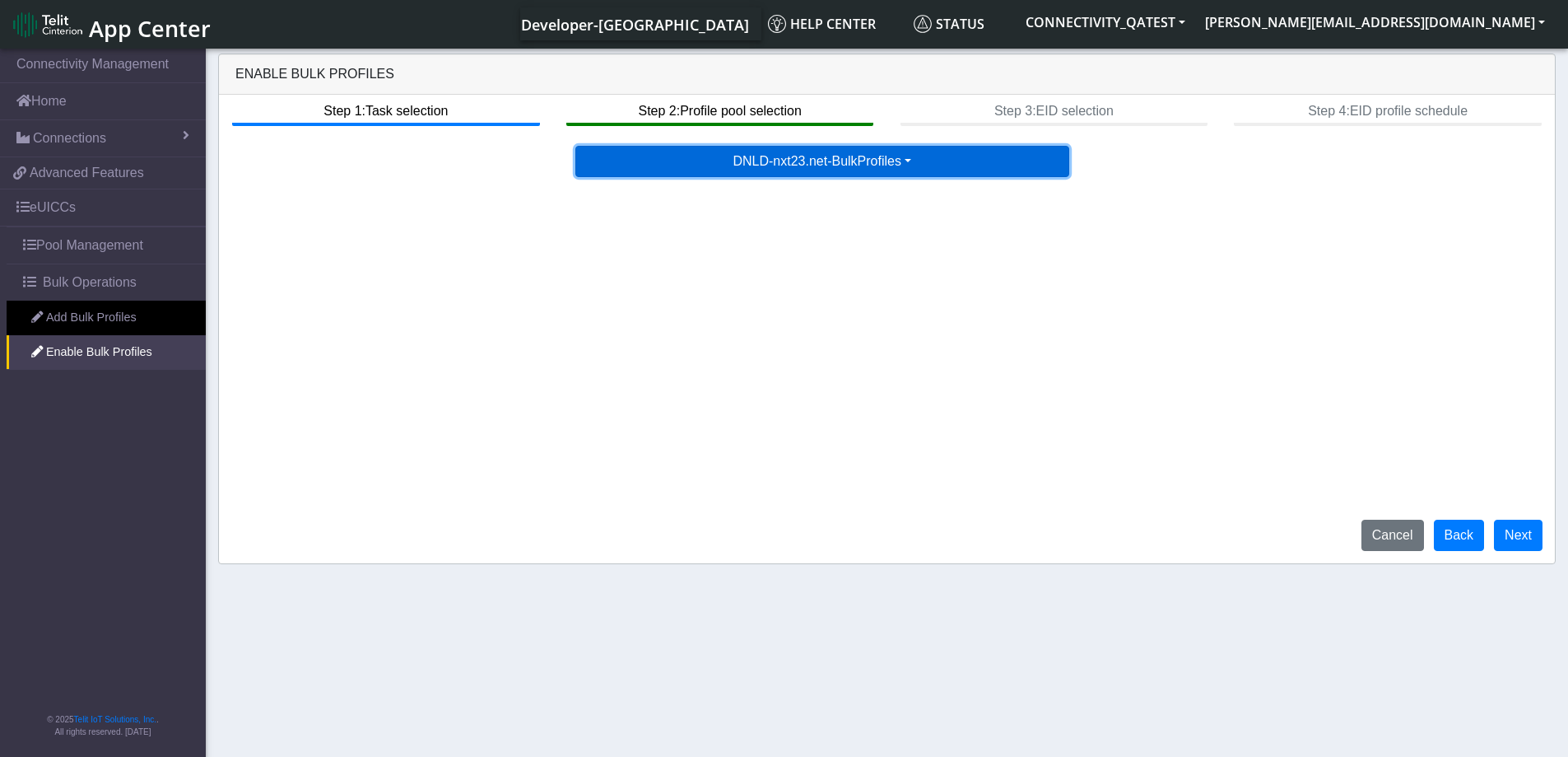
click at [896, 165] on button "DNLD-nxt23.net-BulkProfiles" at bounding box center [823, 161] width 494 height 31
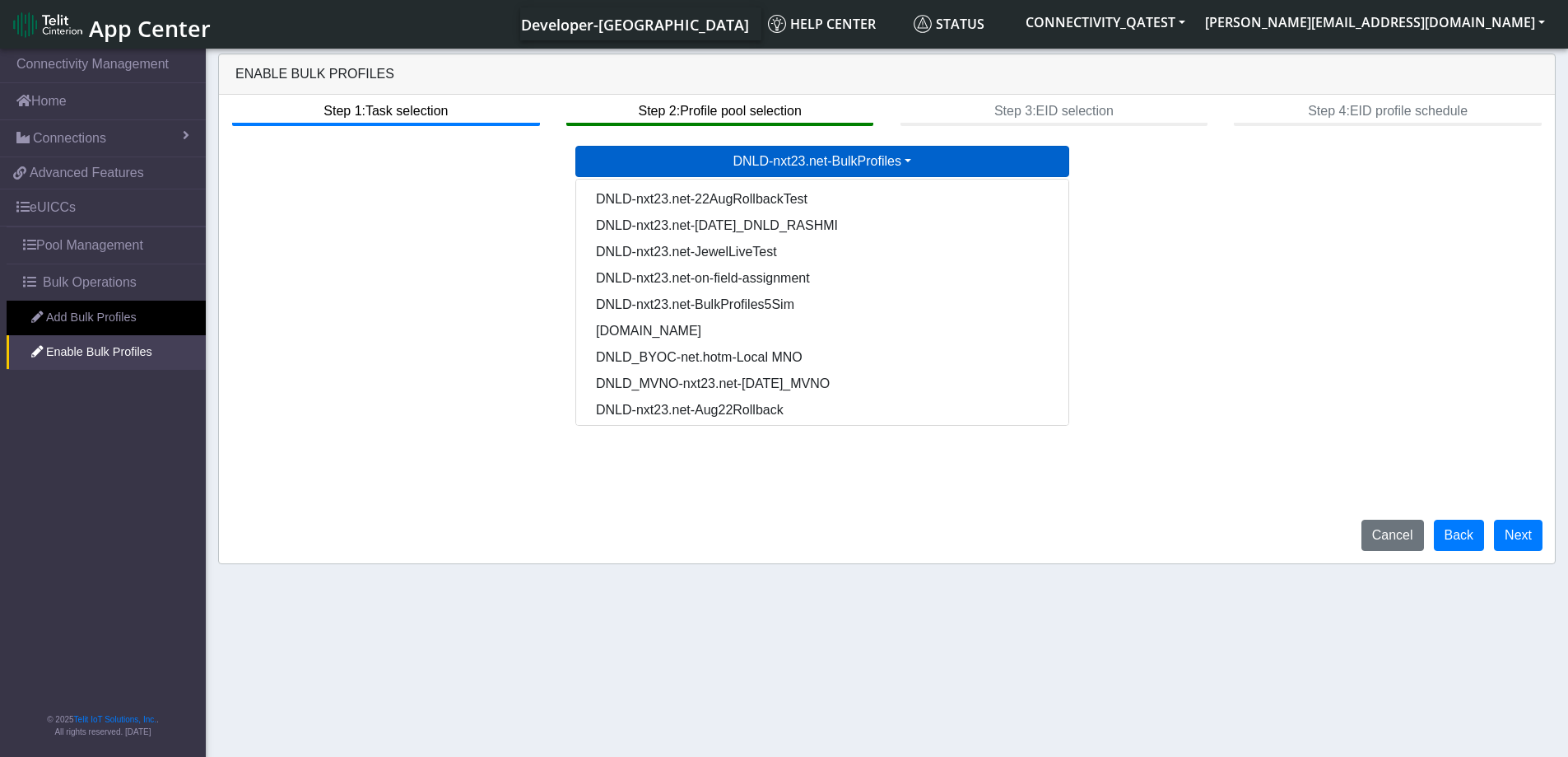
click at [1270, 231] on div "Step 1: Task selection Step 2: Profile pool selection Step 3: EID selection Ste…" at bounding box center [887, 329] width 1336 height 469
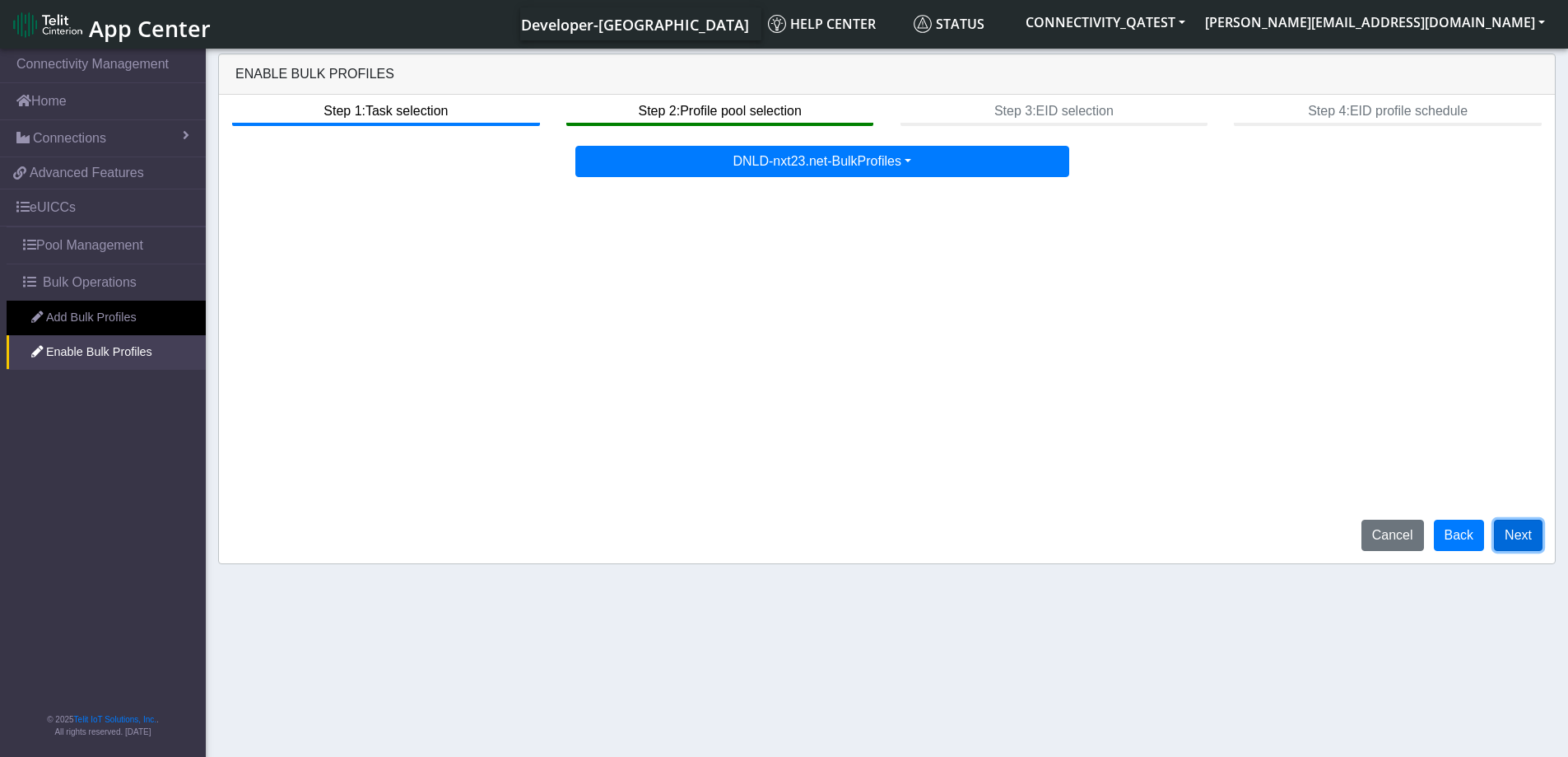
click at [1528, 539] on button "Next" at bounding box center [1518, 535] width 49 height 31
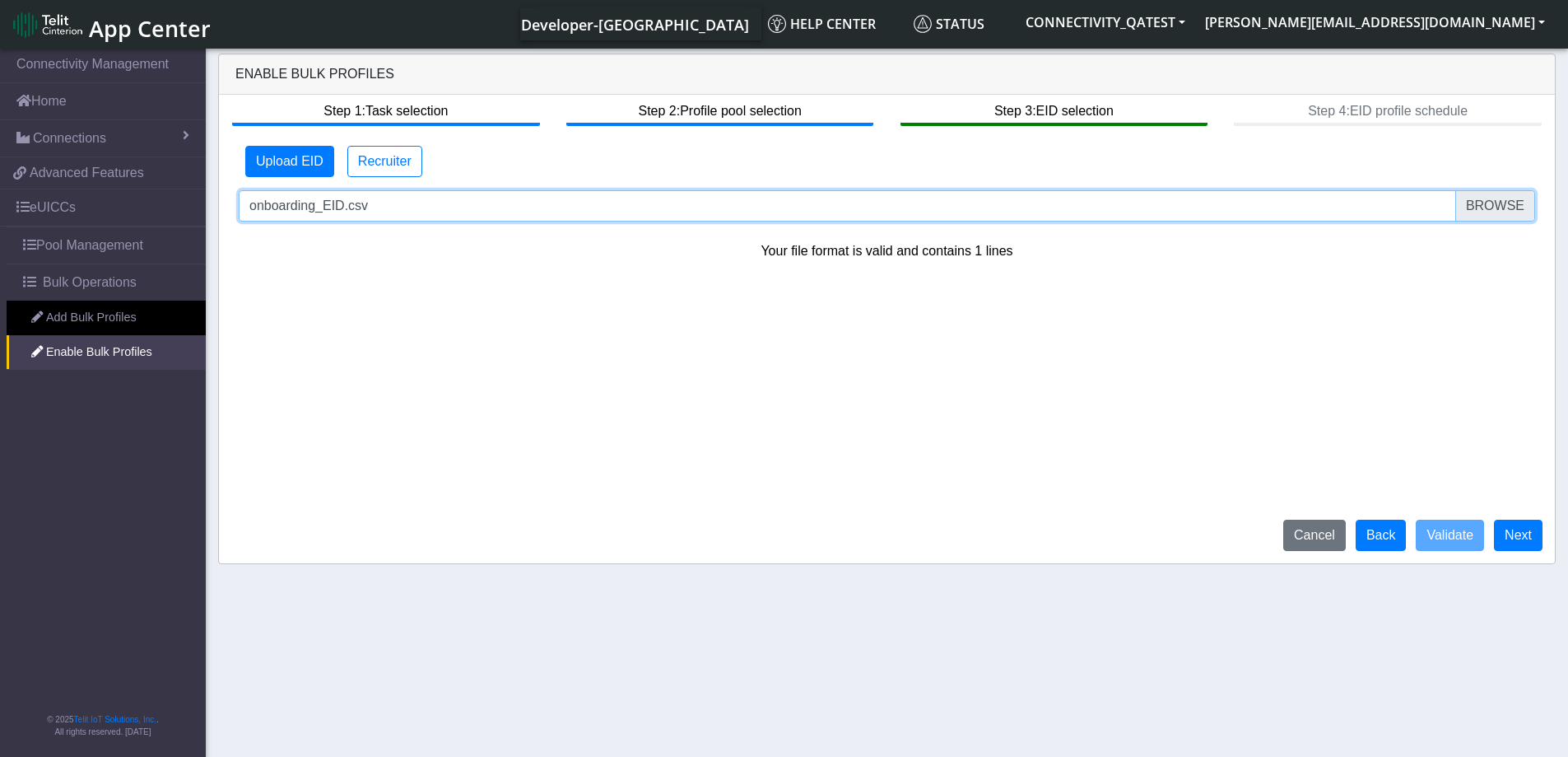
drag, startPoint x: 383, startPoint y: 218, endPoint x: 238, endPoint y: 216, distance: 145.0
click at [238, 216] on div "onboarding_EID.csv" at bounding box center [887, 206] width 1321 height 31
click at [1500, 211] on input "onboarding_EID.csv" at bounding box center [887, 206] width 1296 height 31
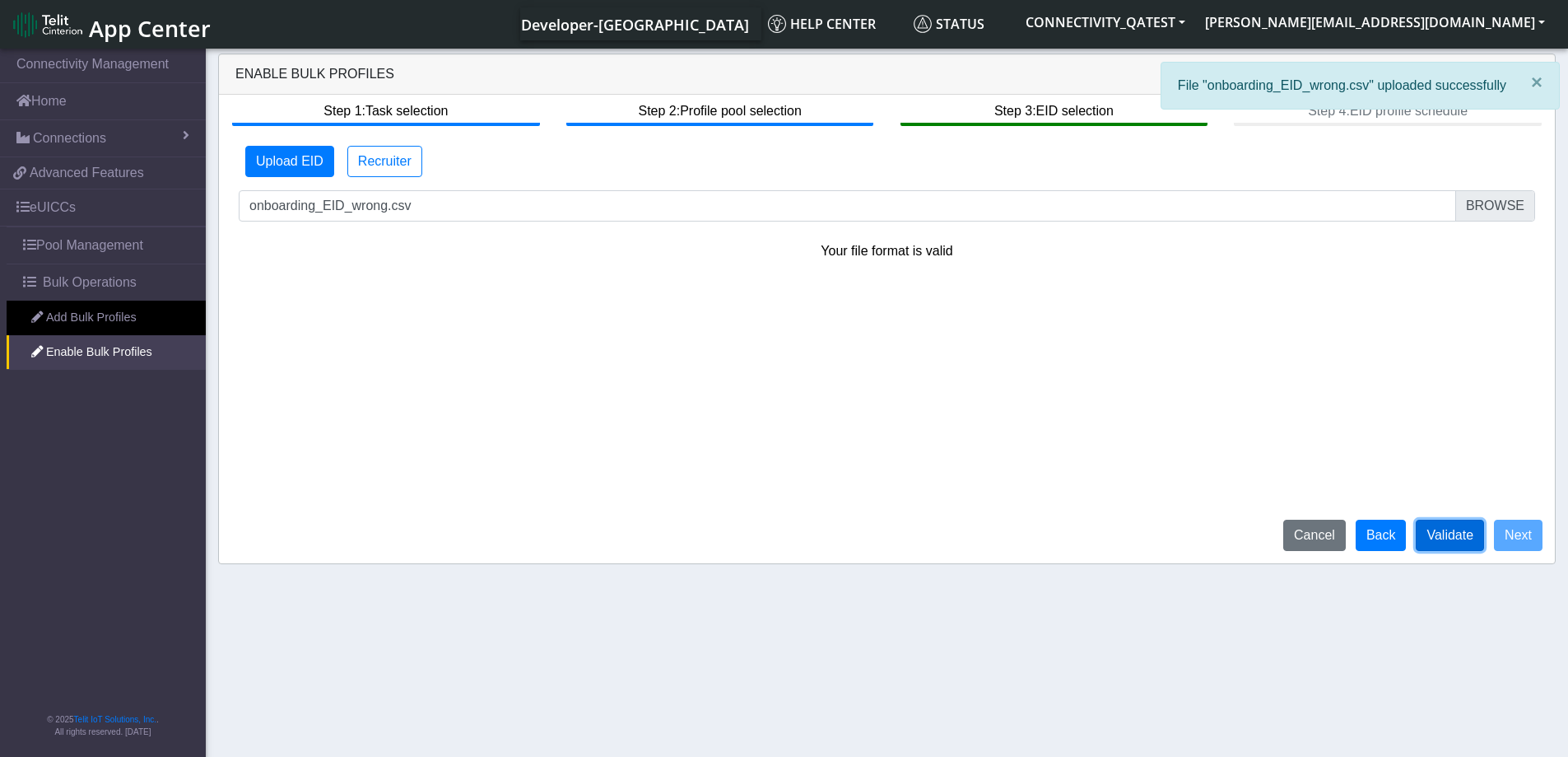
click at [1446, 536] on button "Validate" at bounding box center [1449, 535] width 68 height 31
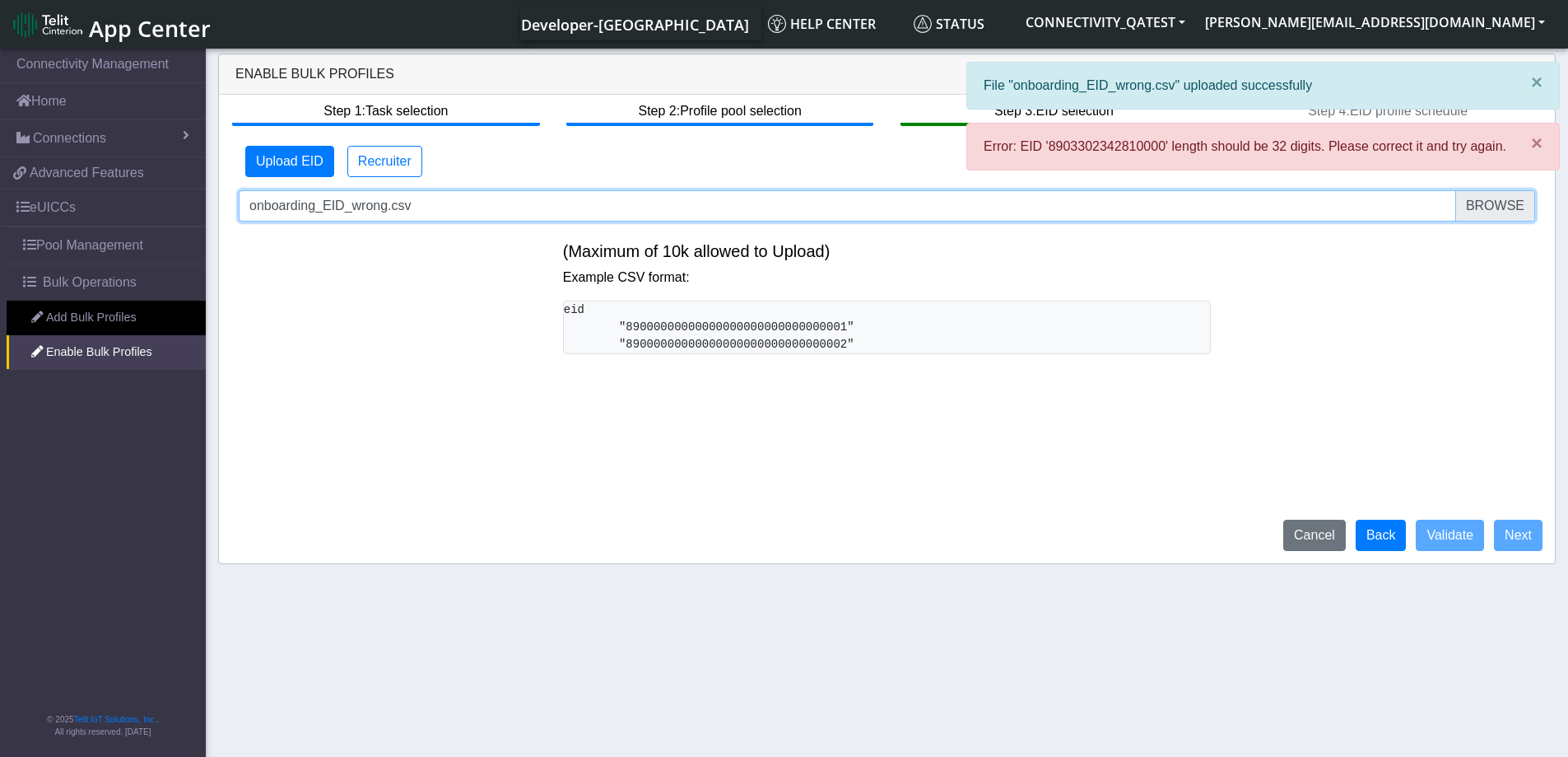
click at [1474, 208] on input "onboarding_EID_wrong.csv" at bounding box center [887, 206] width 1296 height 31
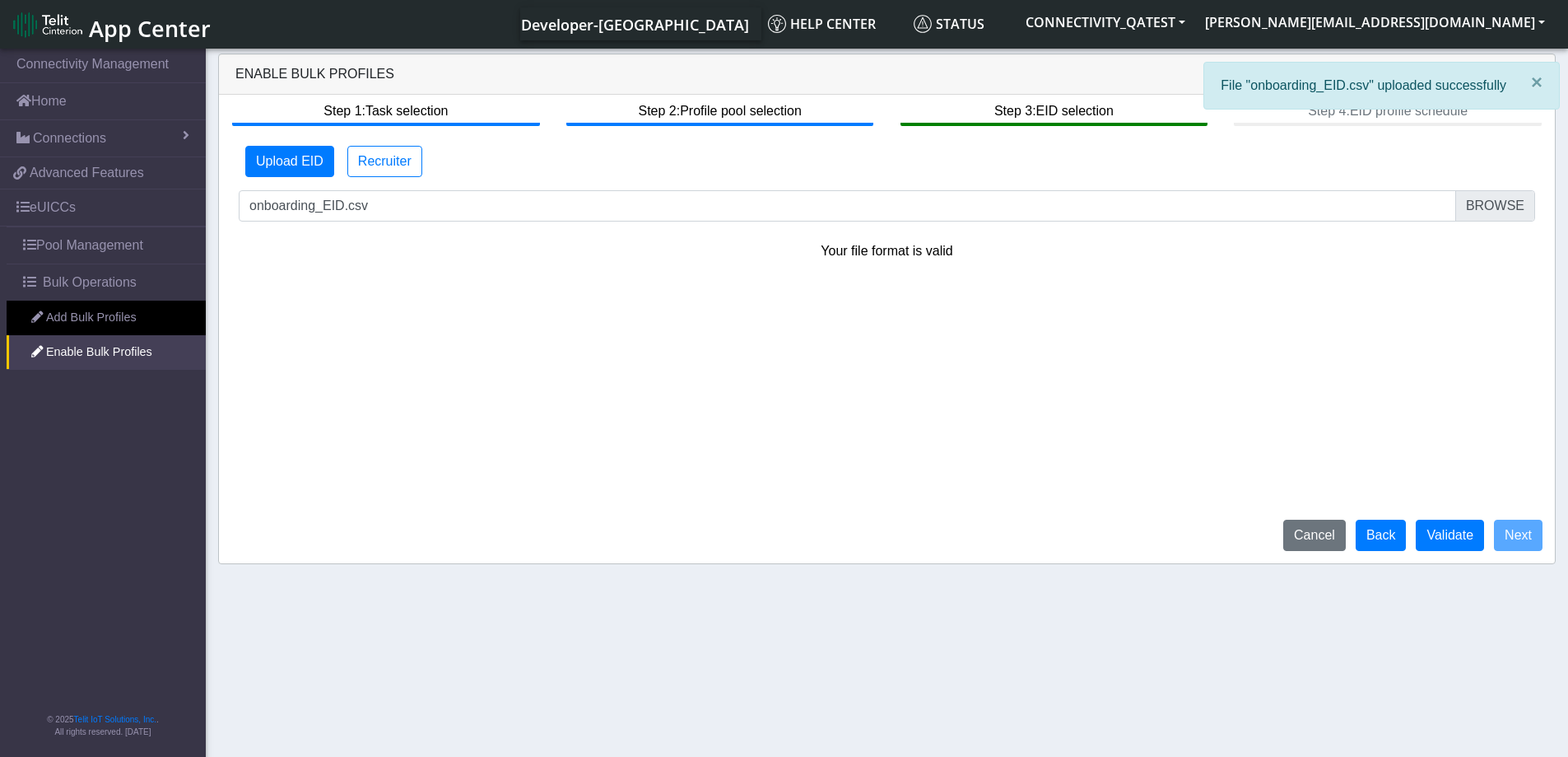
drag, startPoint x: 528, startPoint y: 236, endPoint x: 591, endPoint y: 265, distance: 69.4
click at [528, 236] on form "Upload EID Recruiter No. Lines: 0 Up to 50 lines onboarding_EID.csv Your file f…" at bounding box center [887, 210] width 1296 height 129
click at [1465, 537] on button "Validate" at bounding box center [1449, 535] width 68 height 31
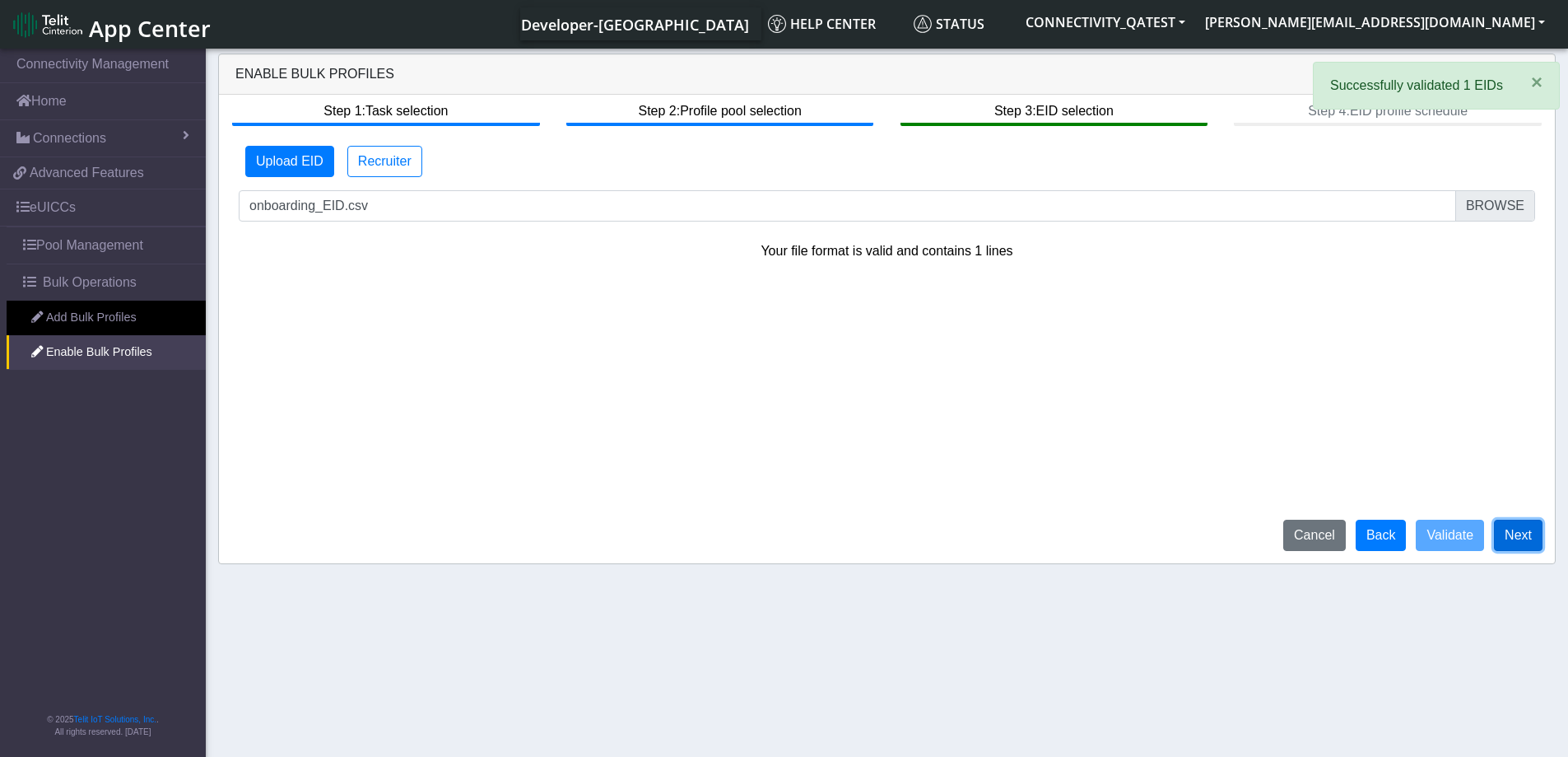
click at [1514, 526] on button "Next" at bounding box center [1518, 535] width 49 height 31
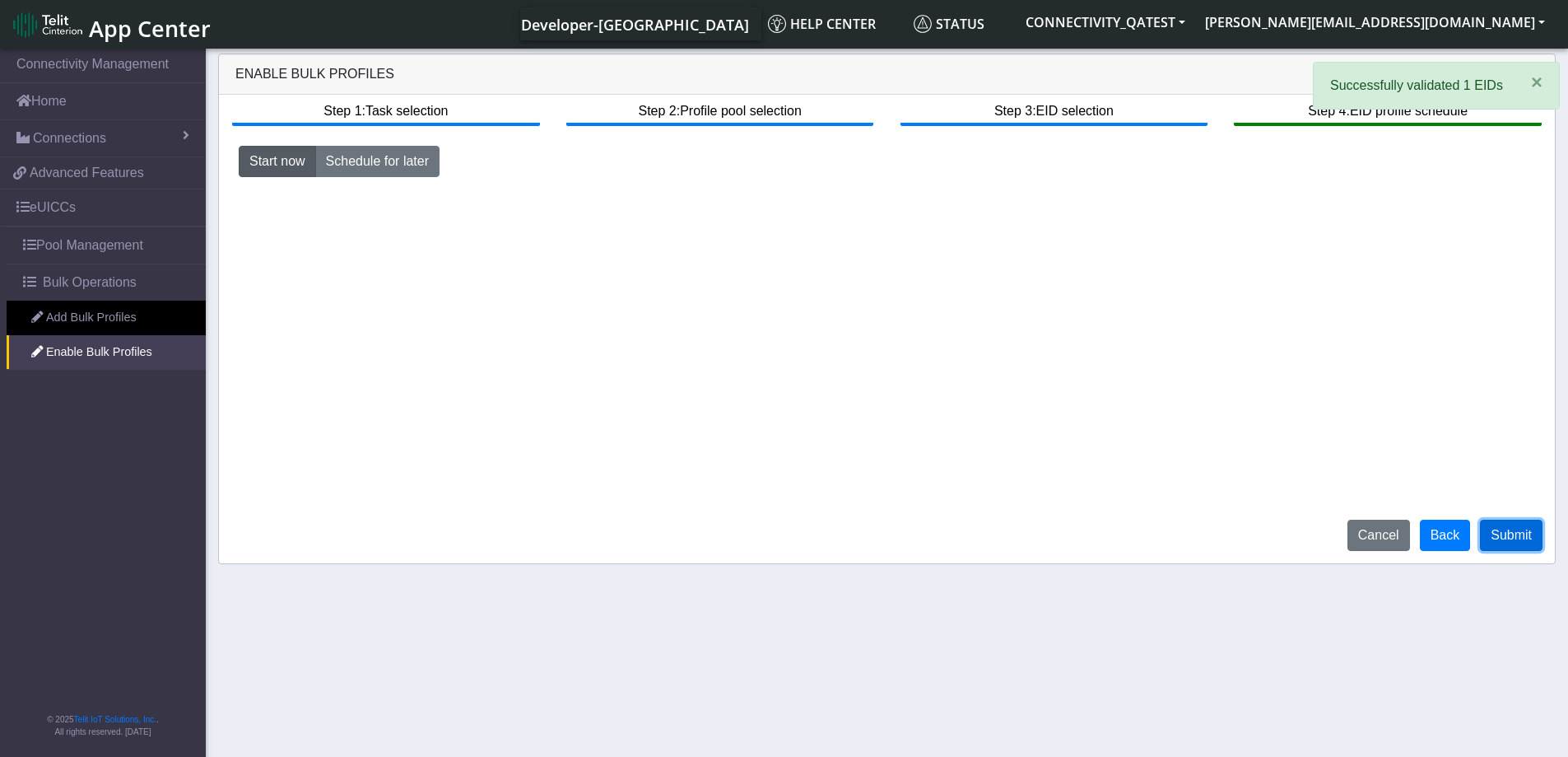
click at [1502, 531] on button "Submit" at bounding box center [1511, 535] width 63 height 31
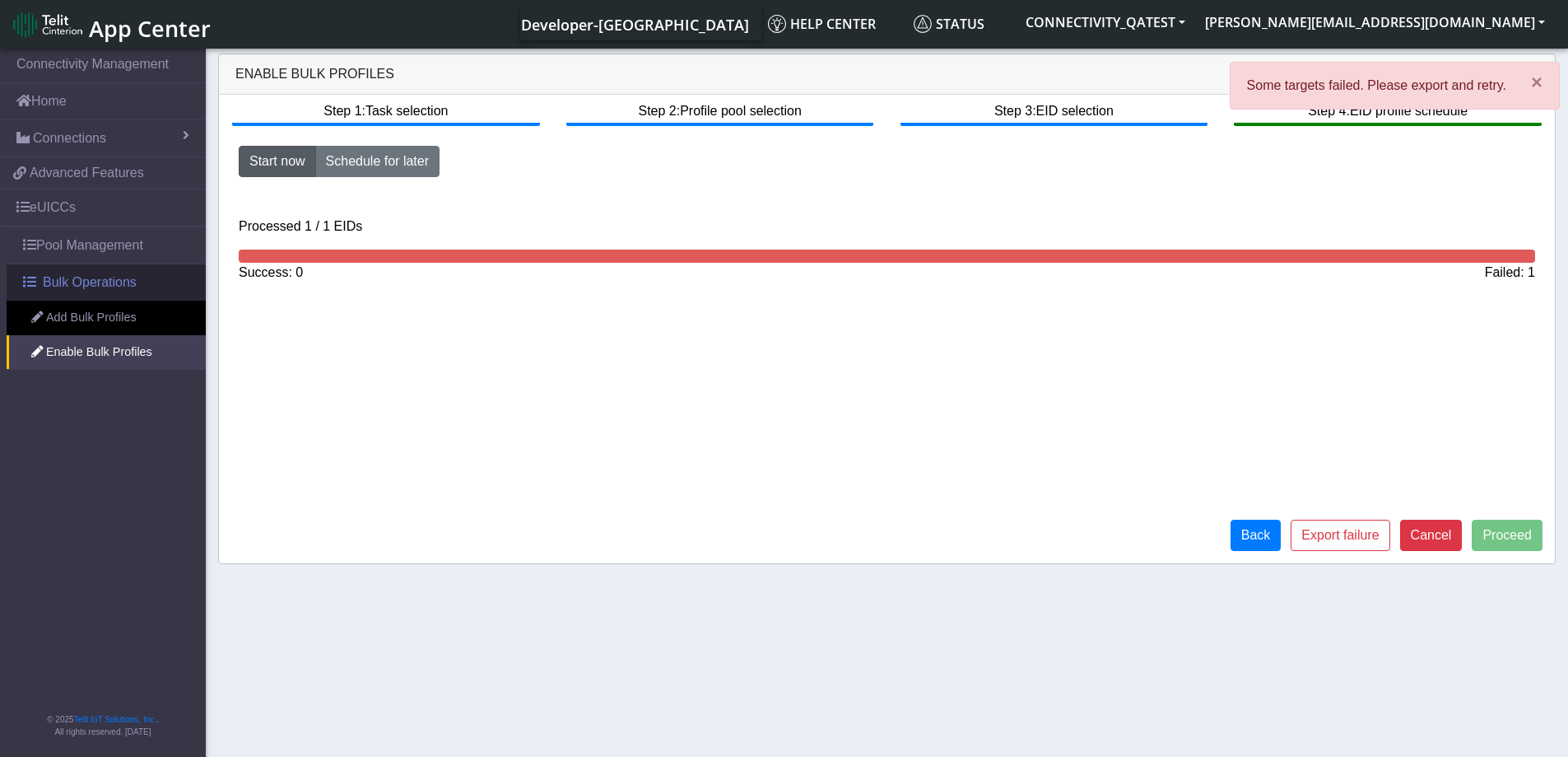
click at [86, 281] on span "Bulk Operations" at bounding box center [90, 283] width 94 height 20
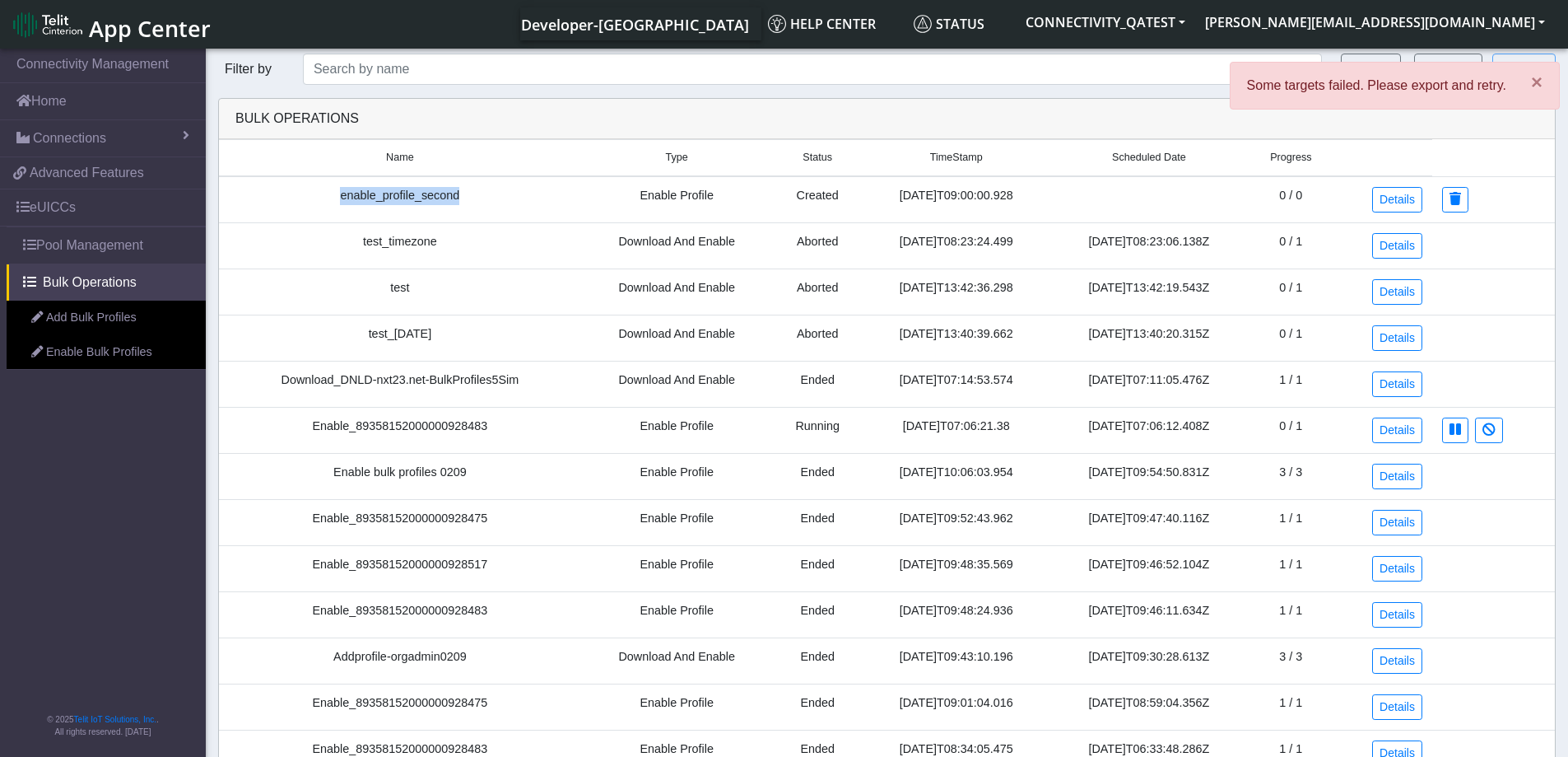
drag, startPoint x: 464, startPoint y: 201, endPoint x: 291, endPoint y: 201, distance: 173.0
click at [293, 201] on td "enable_profile_second" at bounding box center [400, 199] width 362 height 47
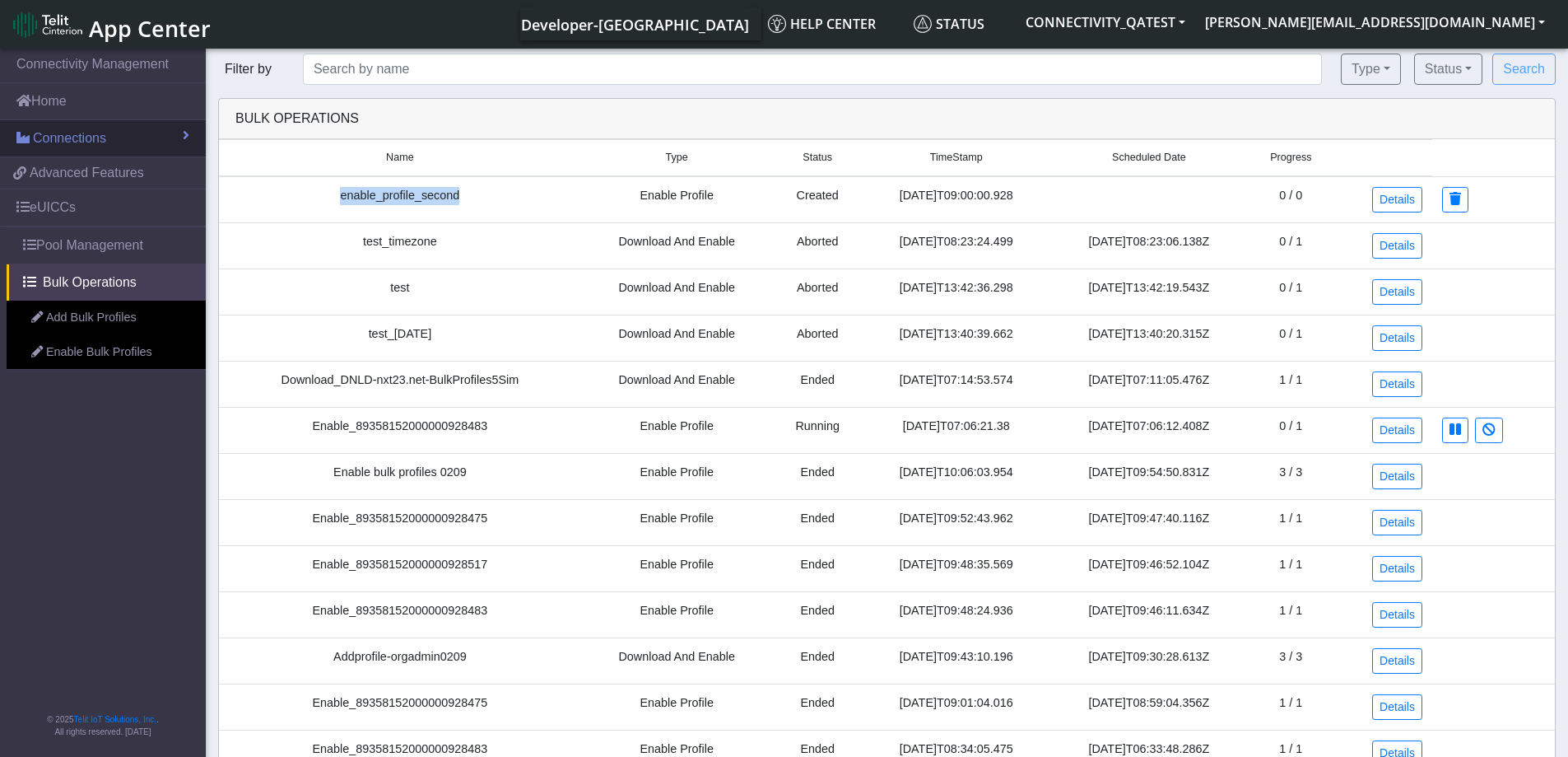
click at [83, 147] on span "Connections" at bounding box center [69, 138] width 73 height 20
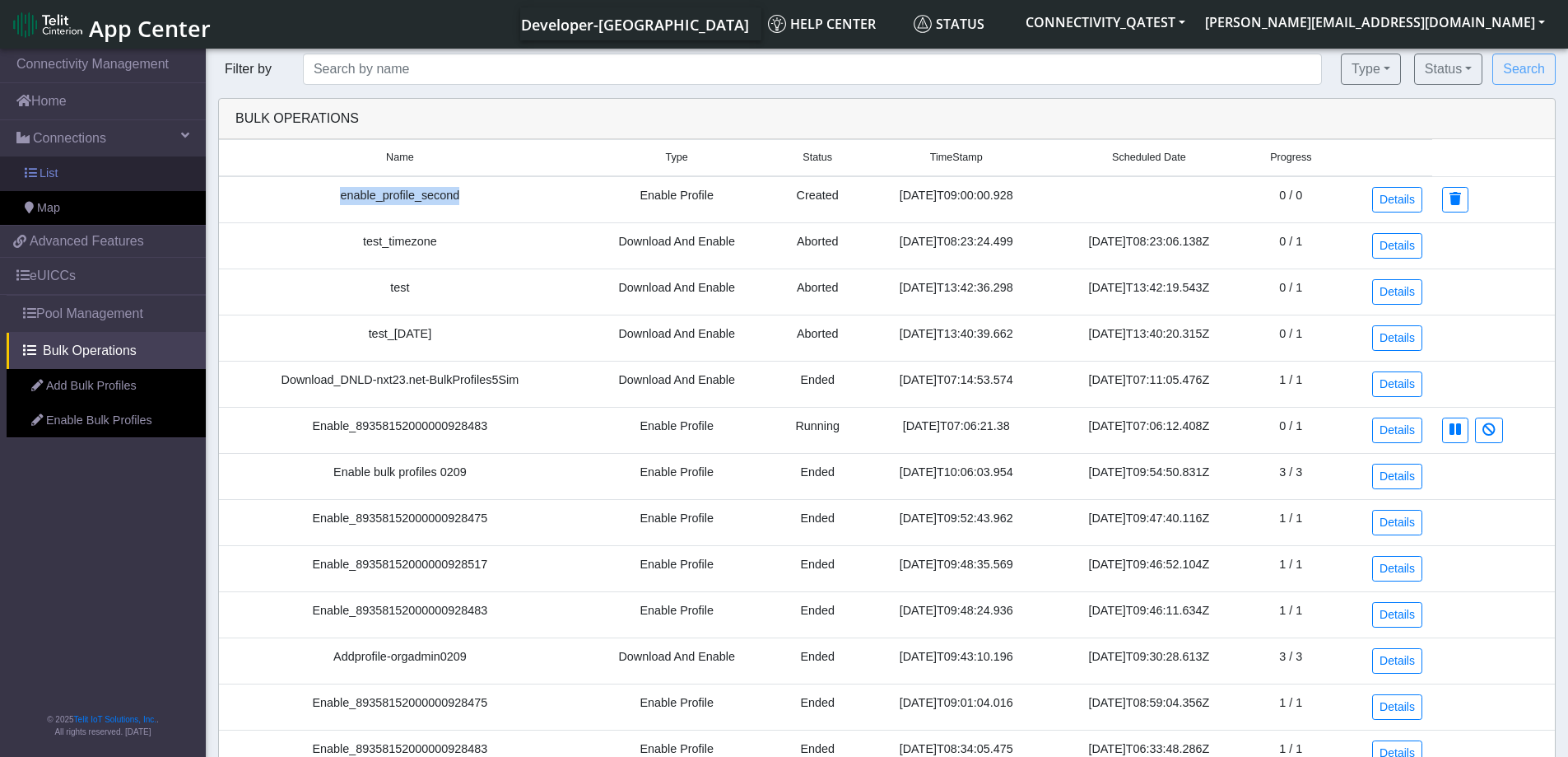
click at [57, 171] on span "List" at bounding box center [49, 174] width 18 height 18
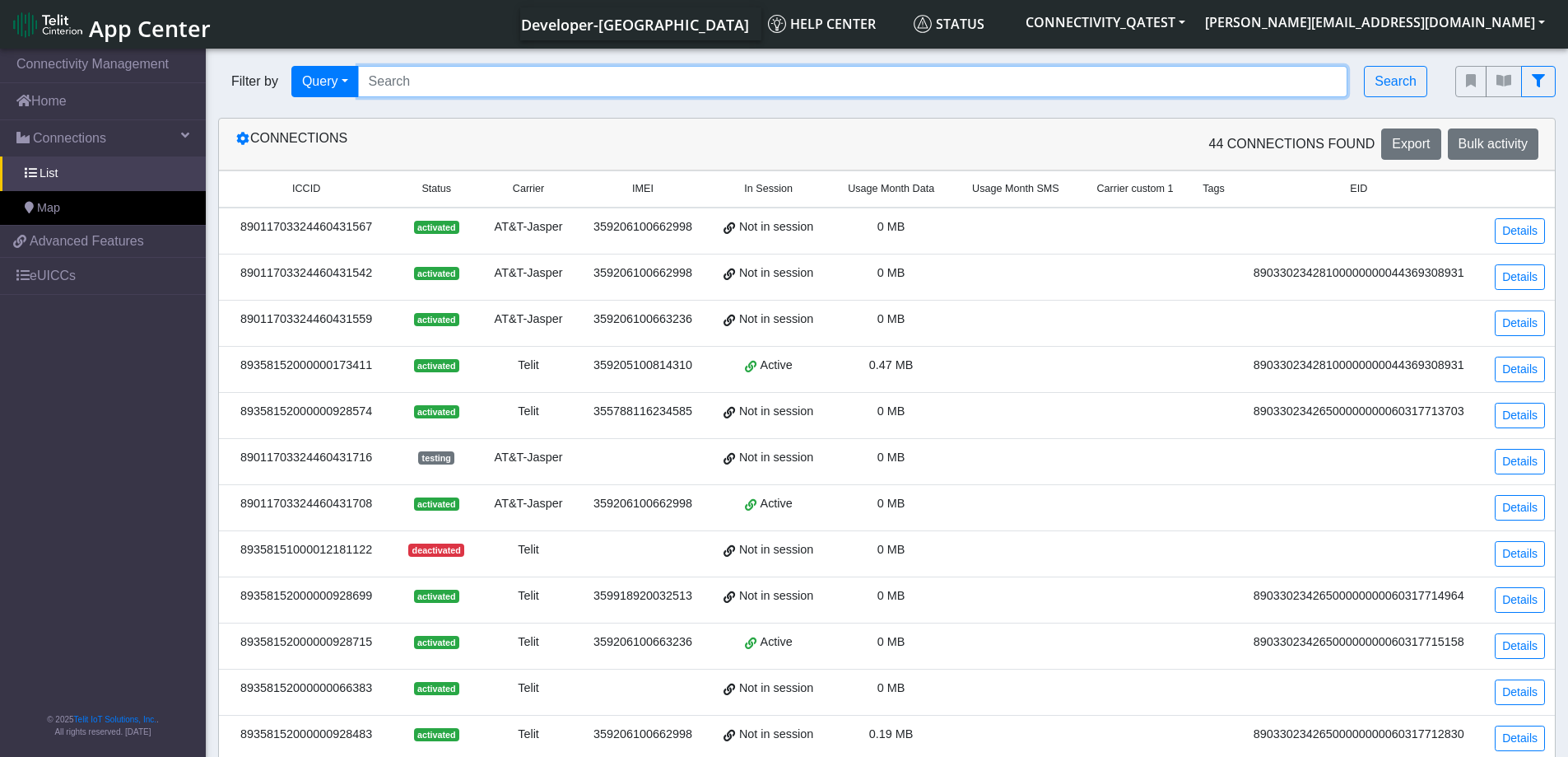
click at [516, 84] on input "Search..." at bounding box center [853, 82] width 990 height 31
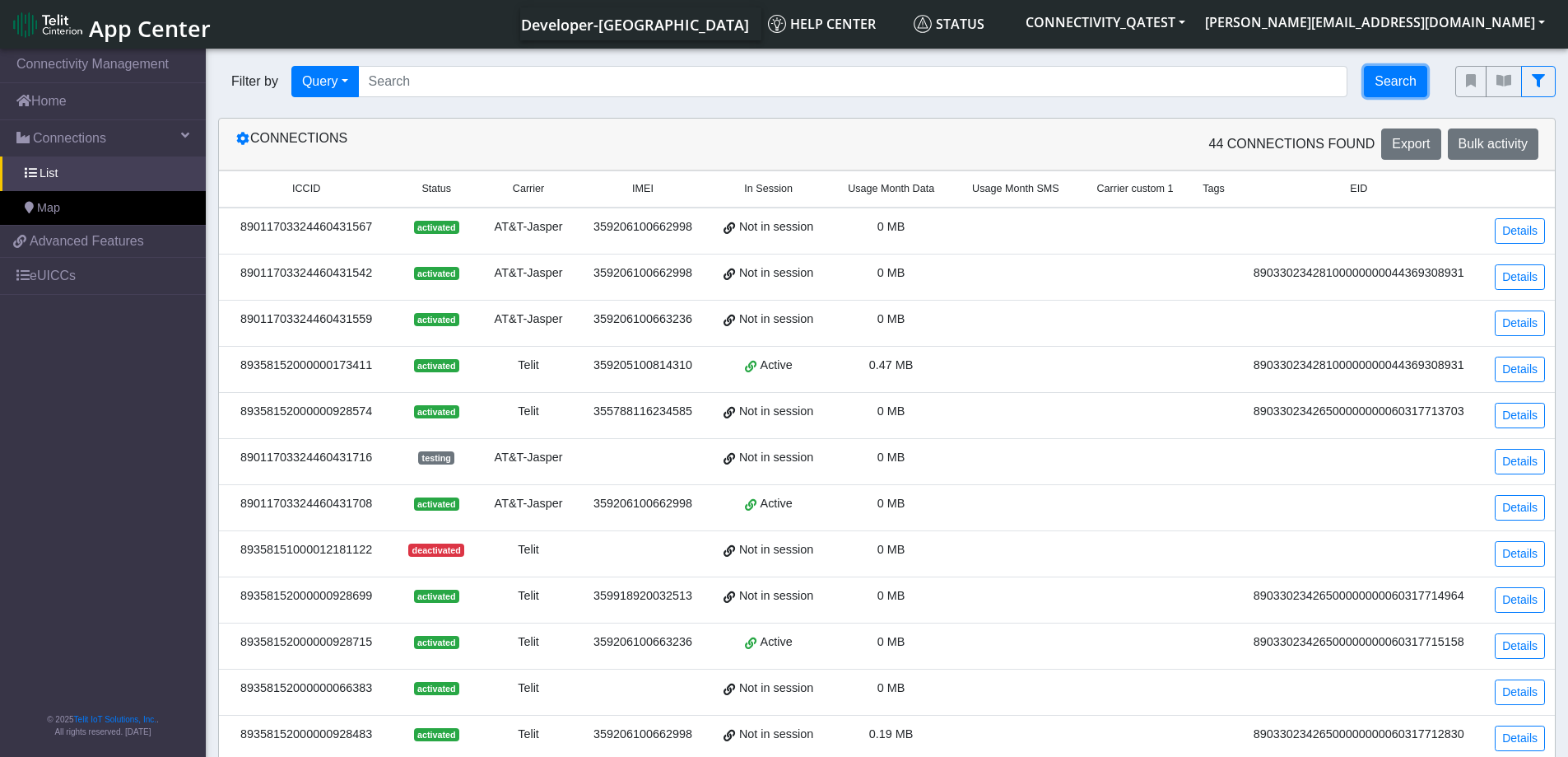
click at [1395, 84] on button "Search" at bounding box center [1395, 82] width 63 height 31
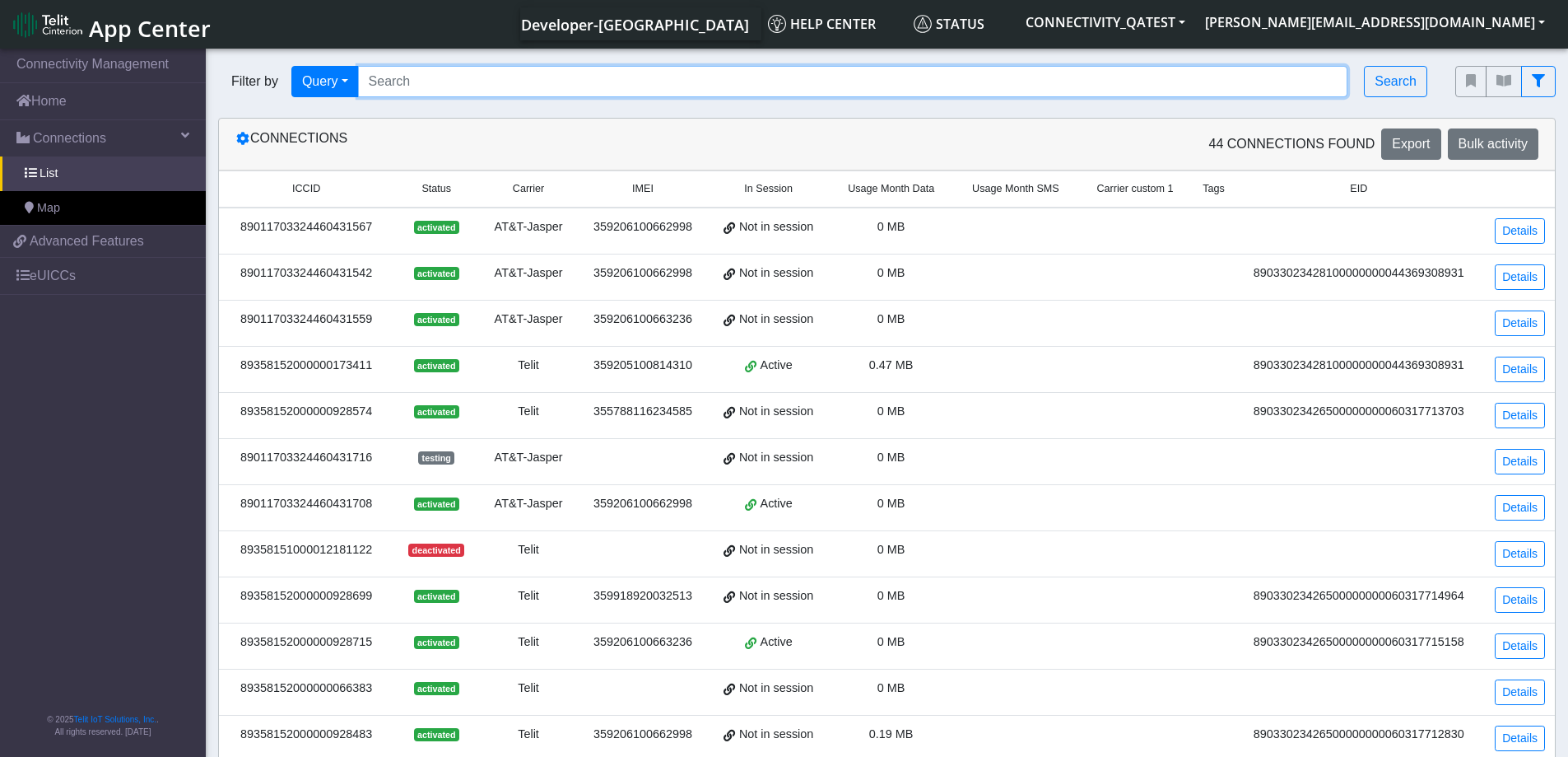
click at [423, 85] on input "Search..." at bounding box center [853, 82] width 990 height 31
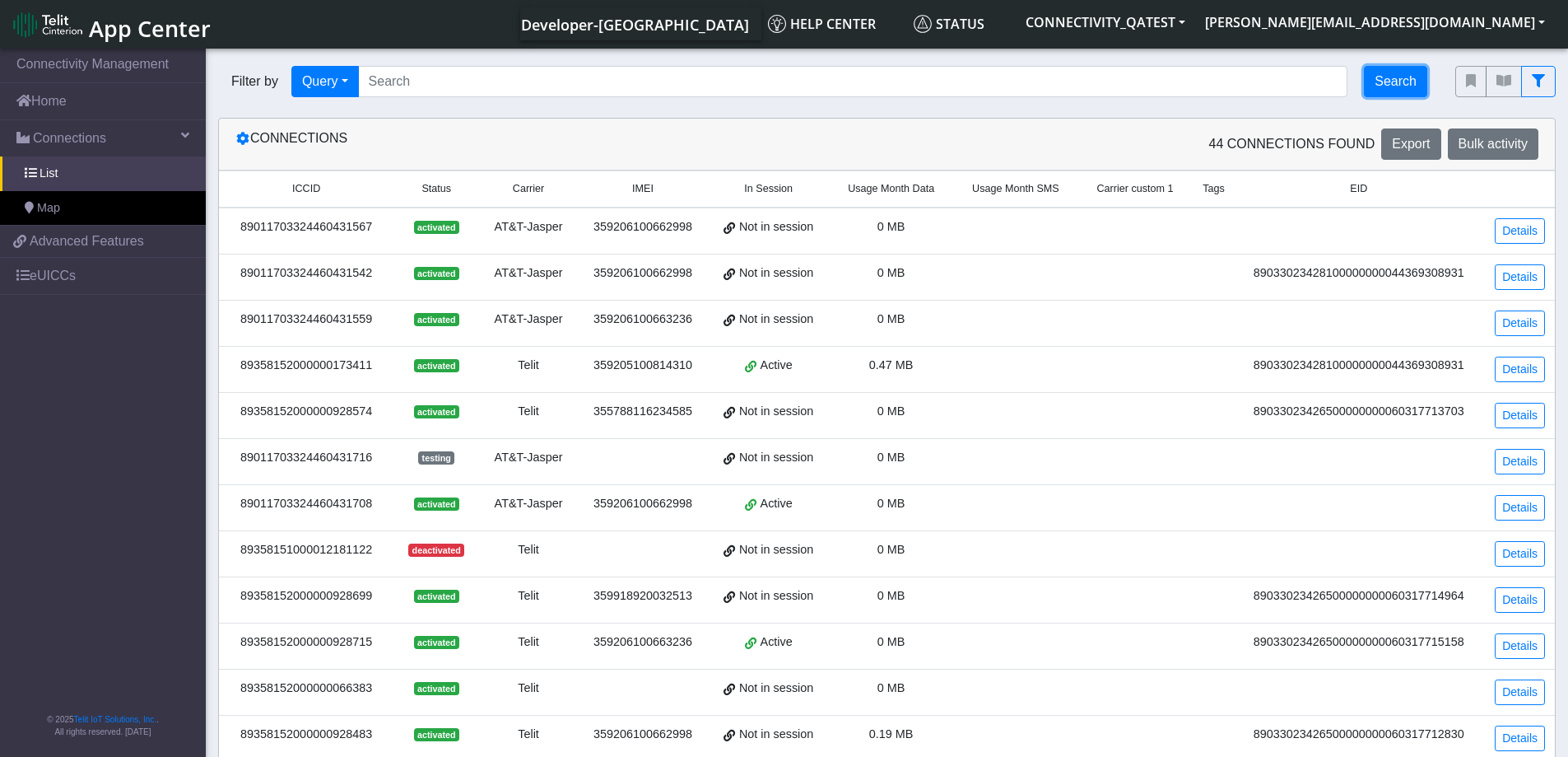
click at [1401, 89] on button "Search" at bounding box center [1395, 82] width 63 height 31
click at [62, 216] on link "Map" at bounding box center [103, 208] width 206 height 35
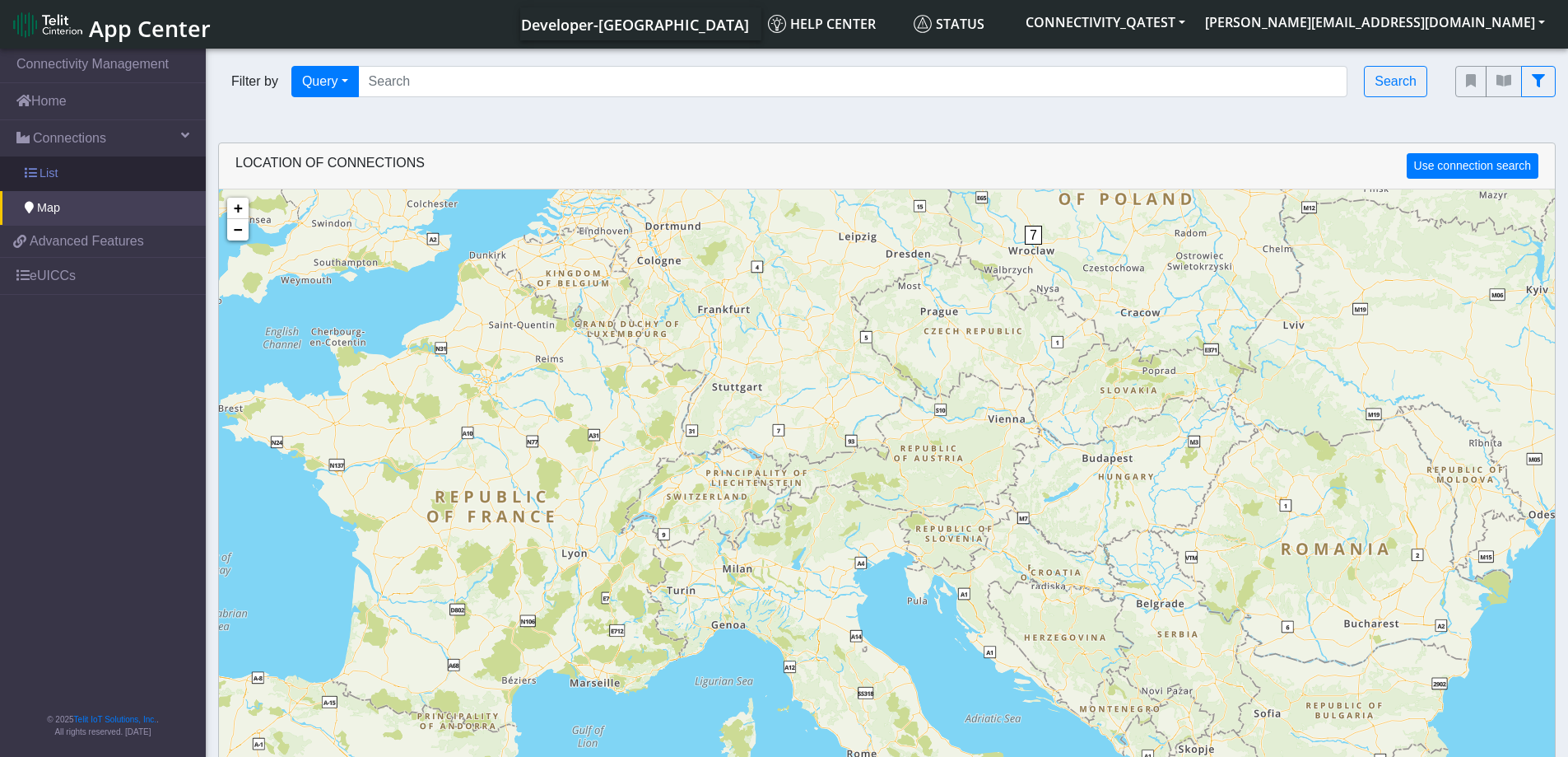
click at [116, 174] on link "List" at bounding box center [103, 174] width 206 height 35
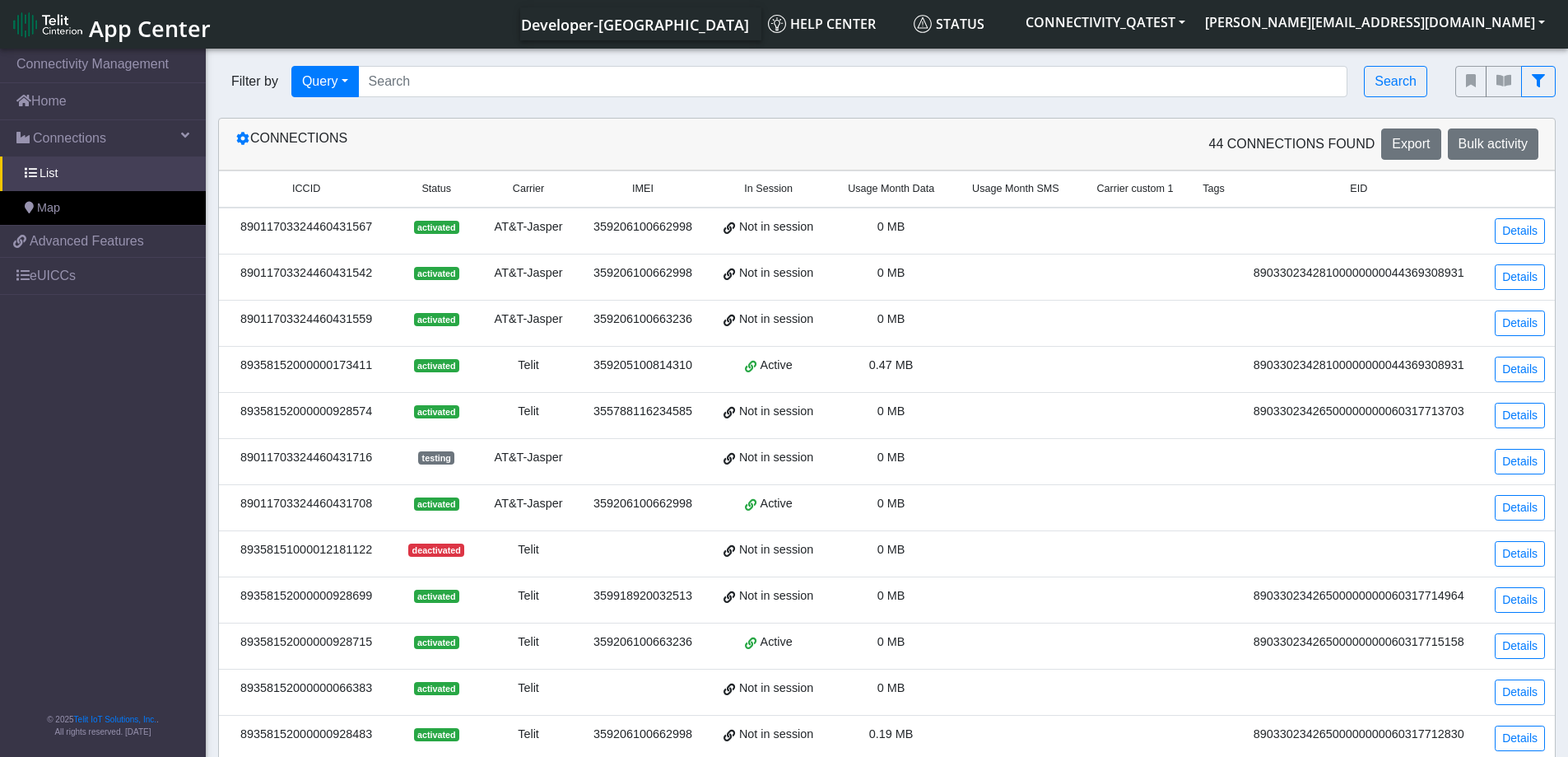
drag, startPoint x: 376, startPoint y: 225, endPoint x: 218, endPoint y: 227, distance: 158.0
click at [218, 227] on div "Connections 44 Connections found Export Bulk activity ICCID Status Carrier IMEI…" at bounding box center [887, 630] width 1337 height 1026
click at [318, 276] on div "89011703324460431542" at bounding box center [306, 273] width 155 height 18
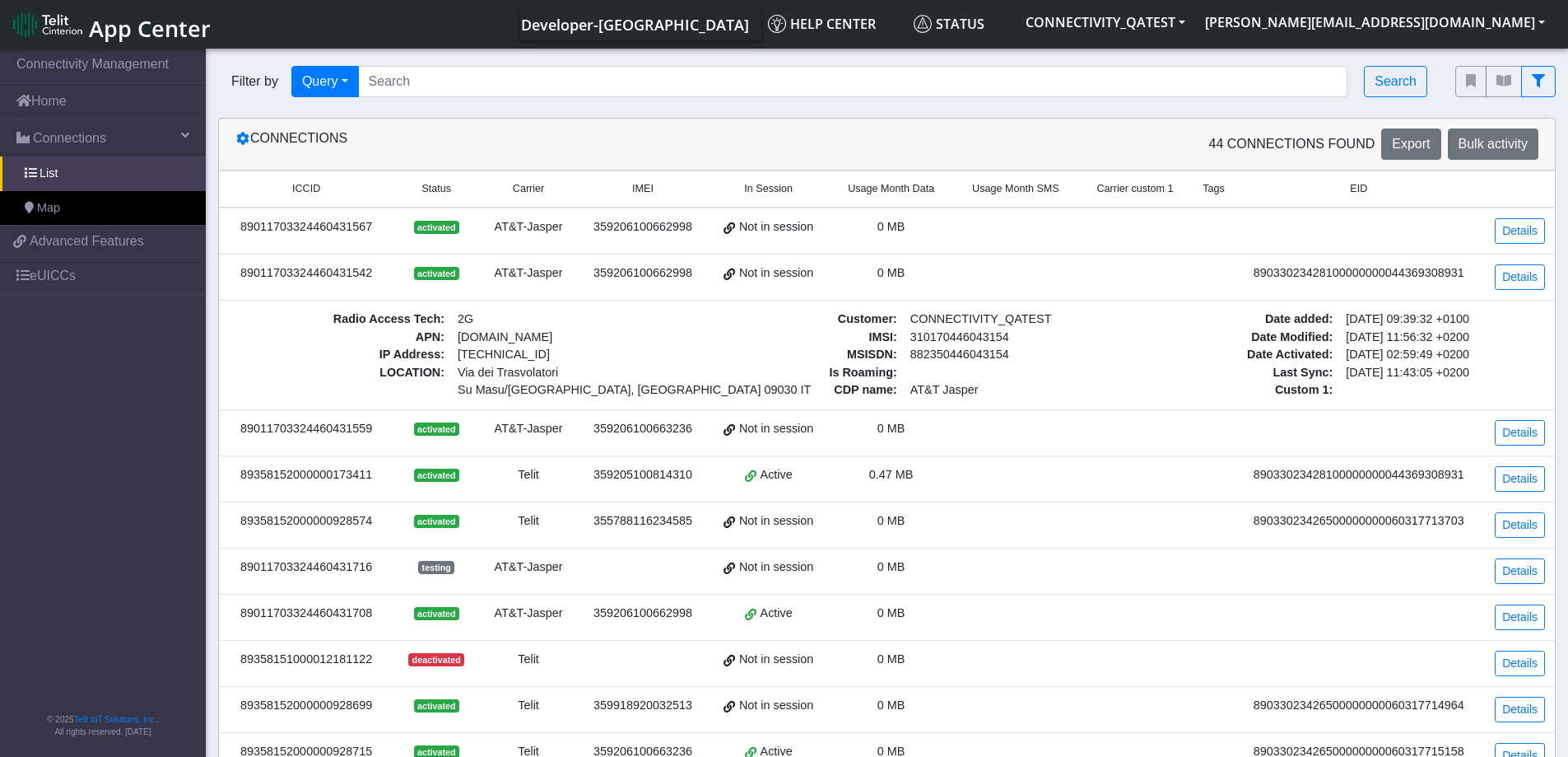
drag, startPoint x: 372, startPoint y: 275, endPoint x: 245, endPoint y: 276, distance: 127.0
click at [245, 276] on div "89011703324460431542" at bounding box center [306, 273] width 155 height 18
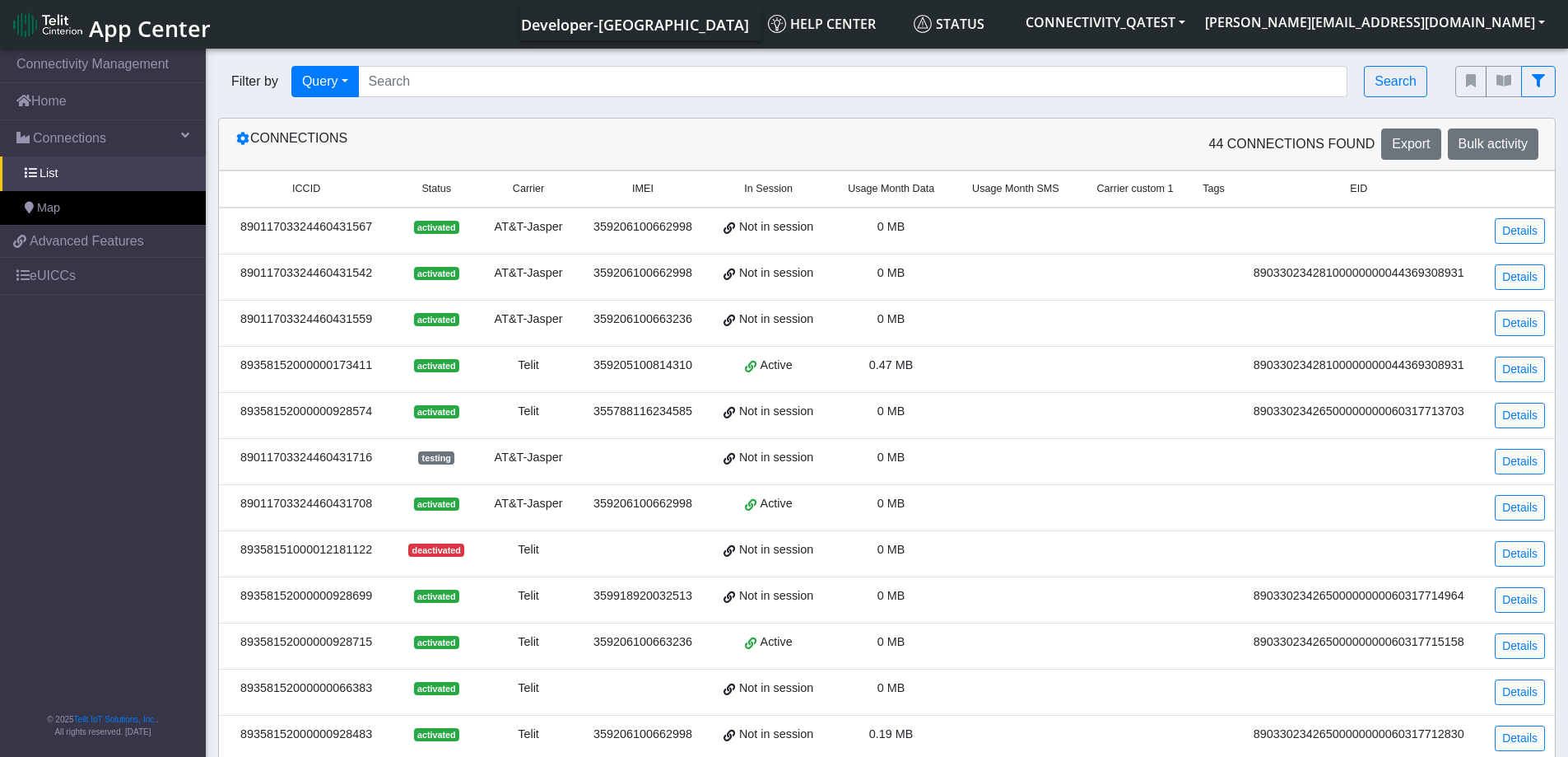
copy div "89011703324460431542"
click at [580, 69] on input "Search..." at bounding box center [853, 82] width 990 height 31
paste input "89011703324460431542"
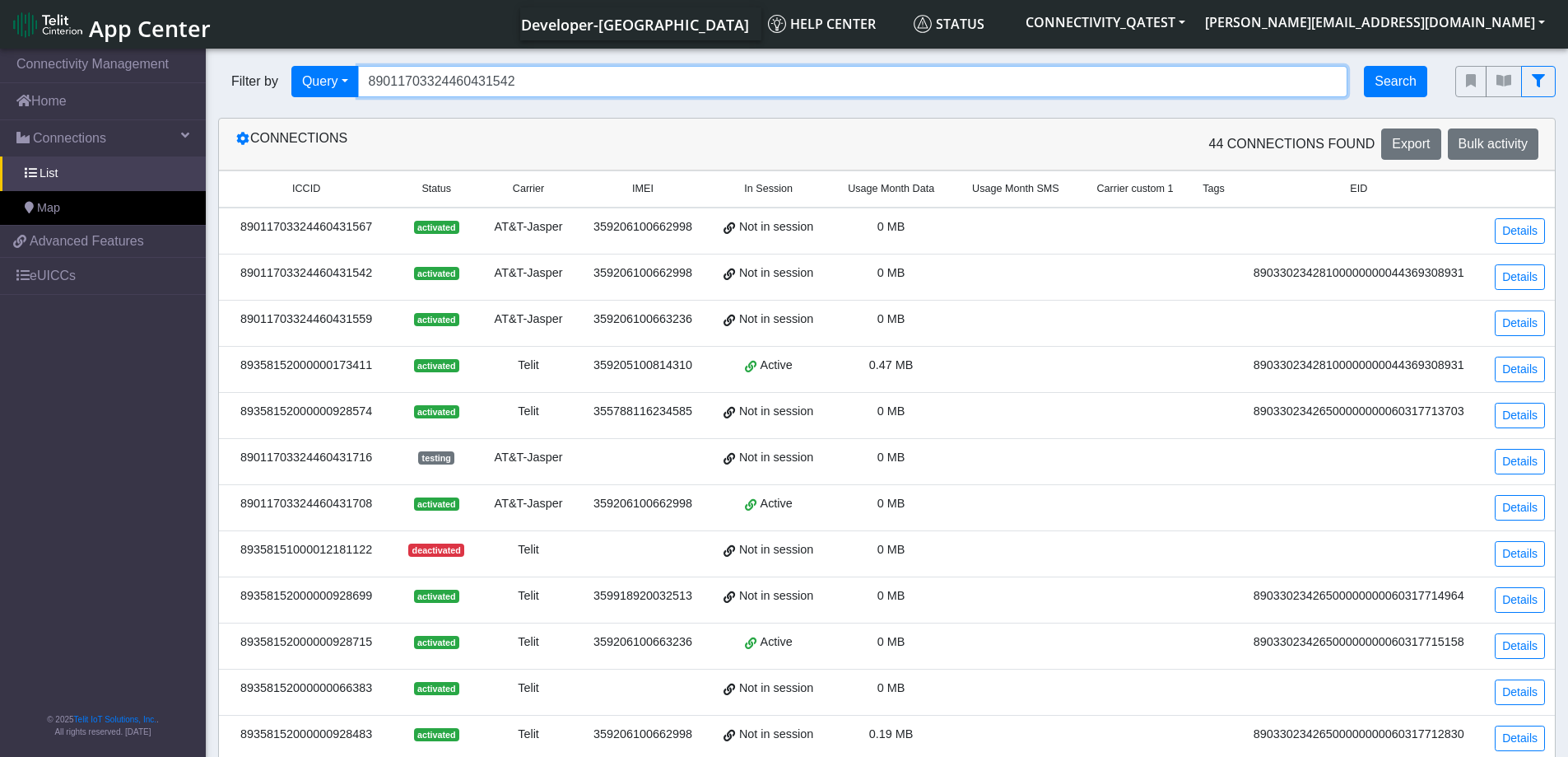
type input "89011703324460431542"
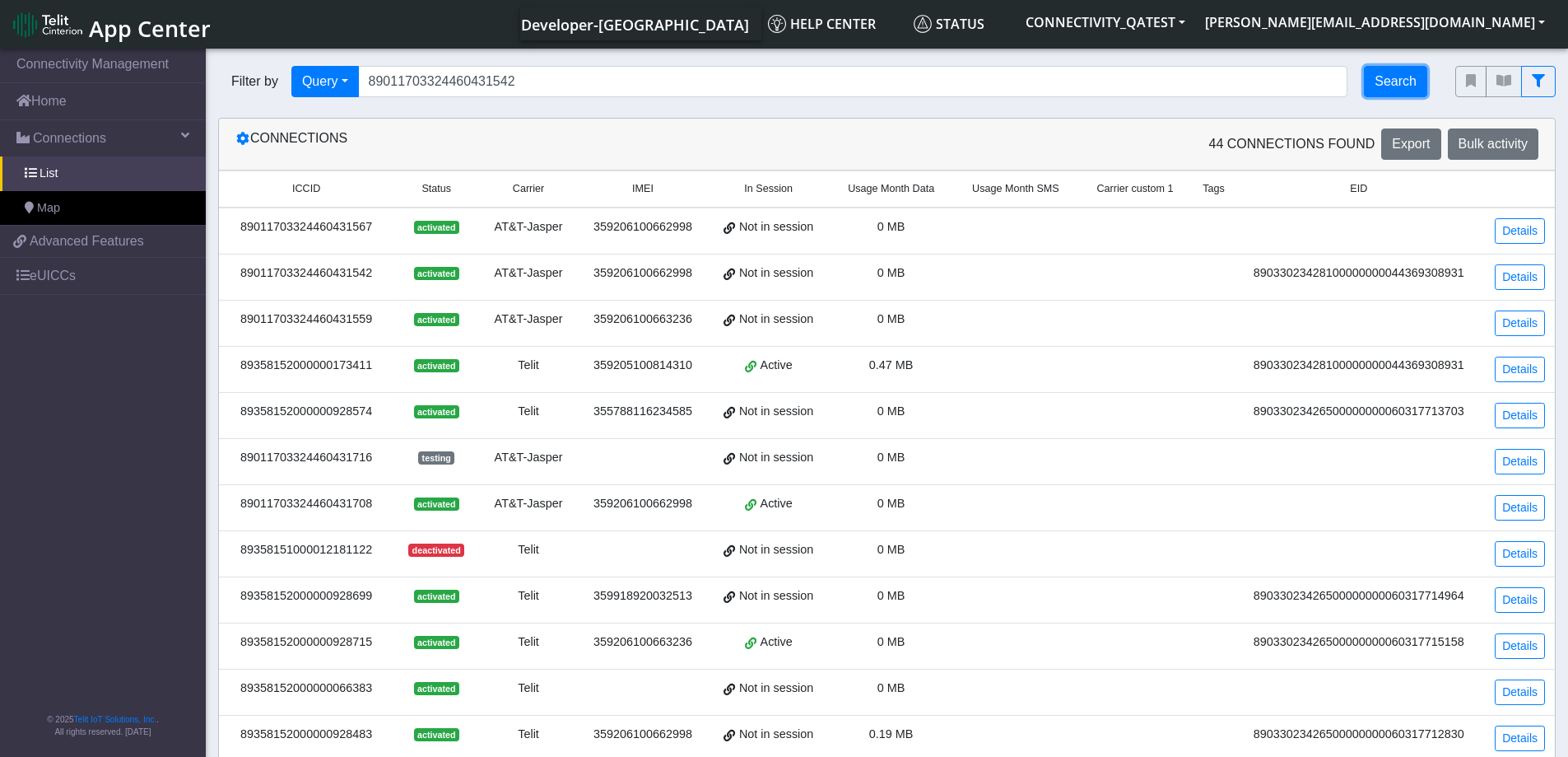
click at [1390, 85] on button "Search" at bounding box center [1395, 82] width 63 height 31
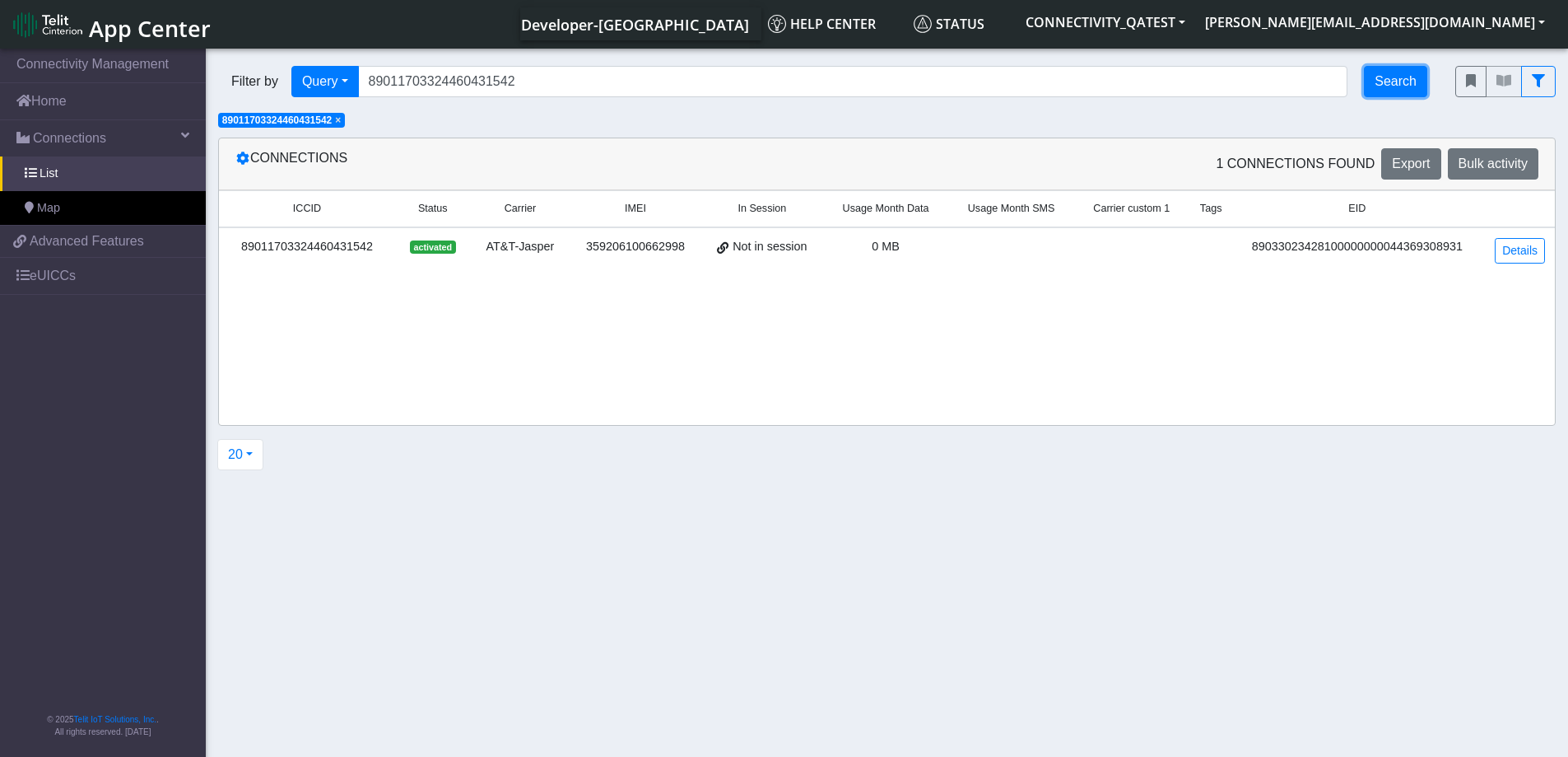
click at [1388, 93] on button "Search" at bounding box center [1395, 82] width 63 height 31
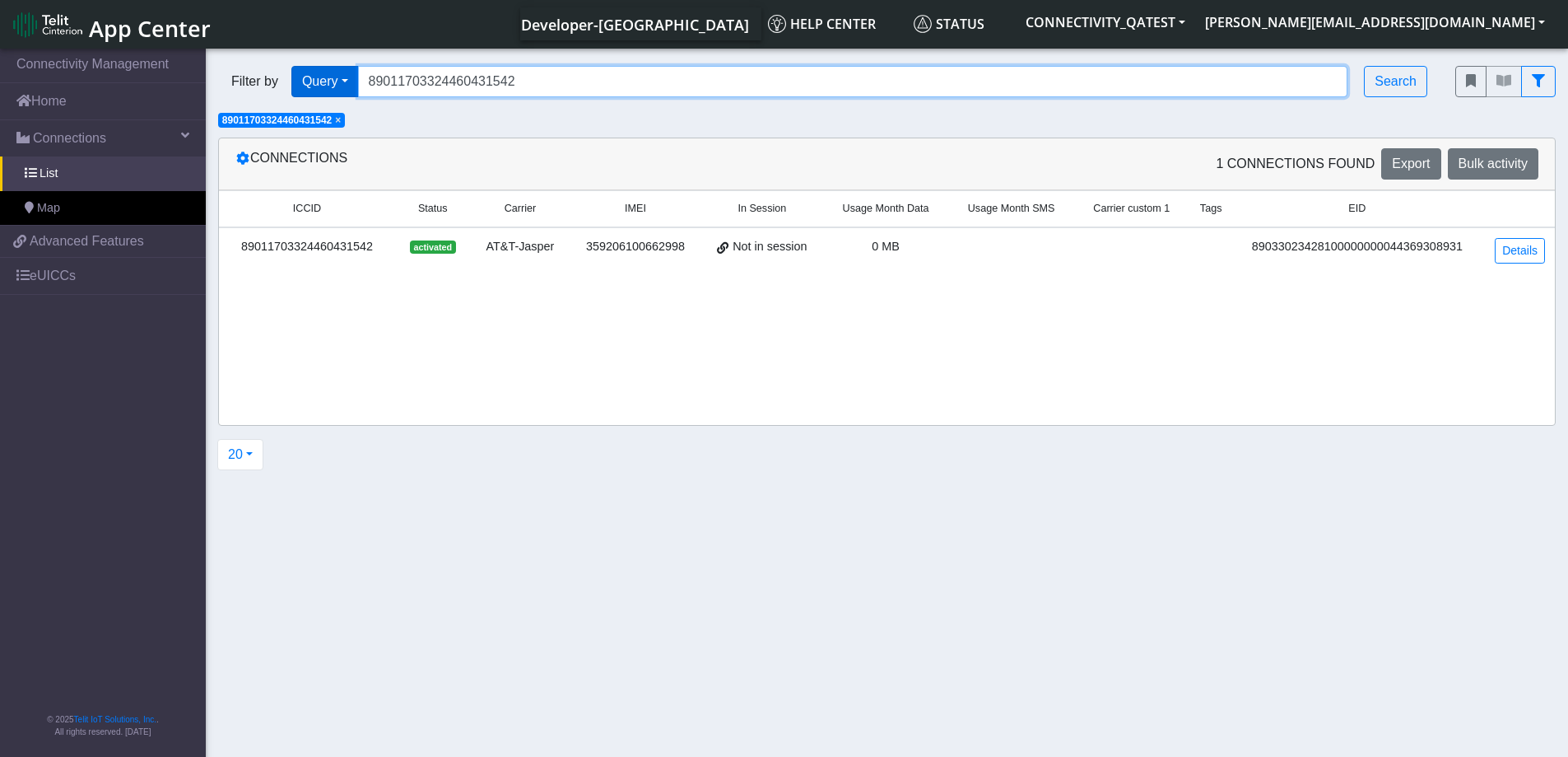
drag, startPoint x: 541, startPoint y: 84, endPoint x: 322, endPoint y: 93, distance: 219.2
click at [322, 93] on div "Filter by Query Query In Session Not connected Country Operator 890117033244604…" at bounding box center [824, 82] width 1212 height 31
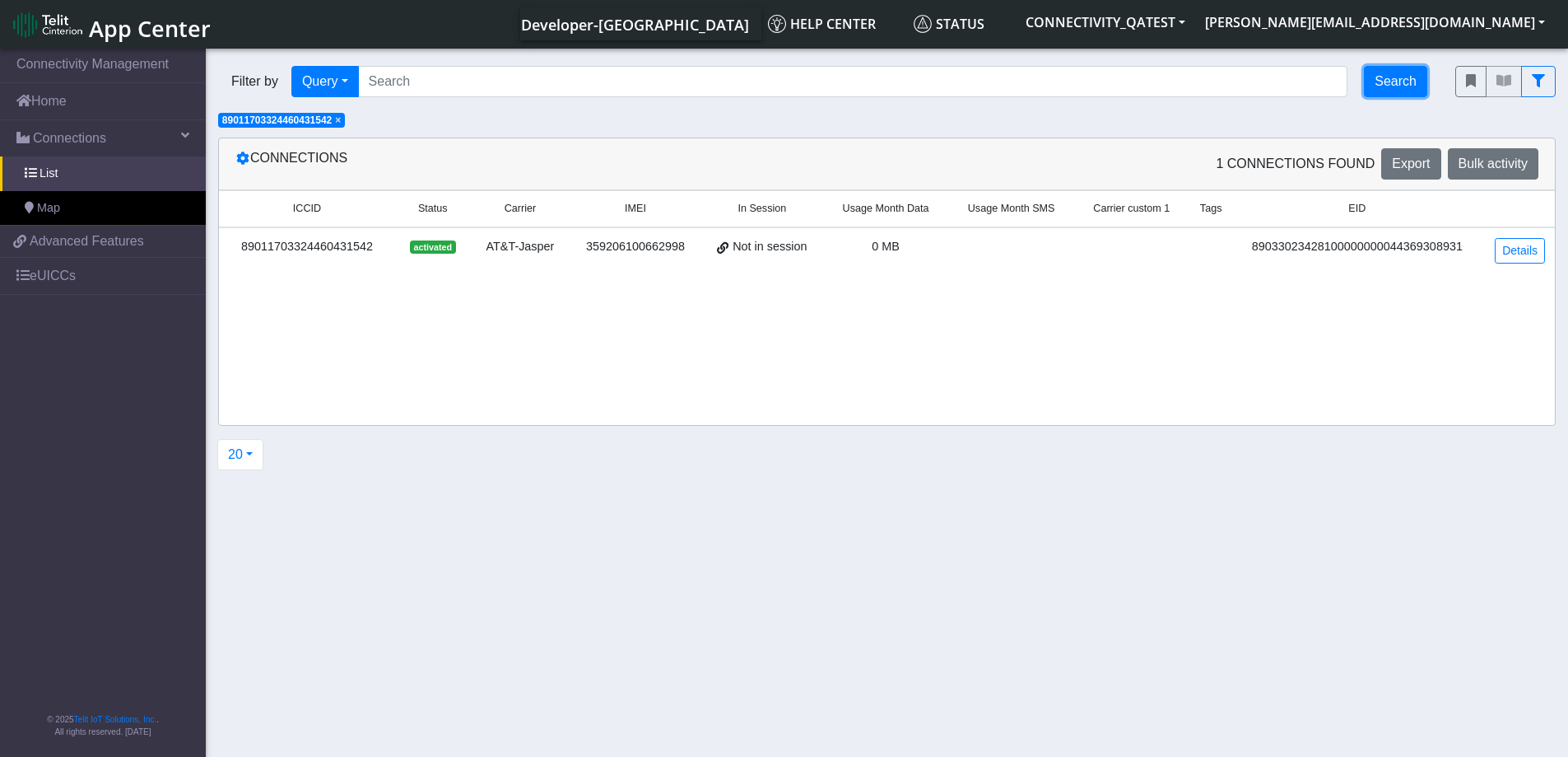
click at [1398, 89] on button "Search" at bounding box center [1395, 82] width 63 height 31
click at [92, 214] on link "Map" at bounding box center [103, 208] width 206 height 35
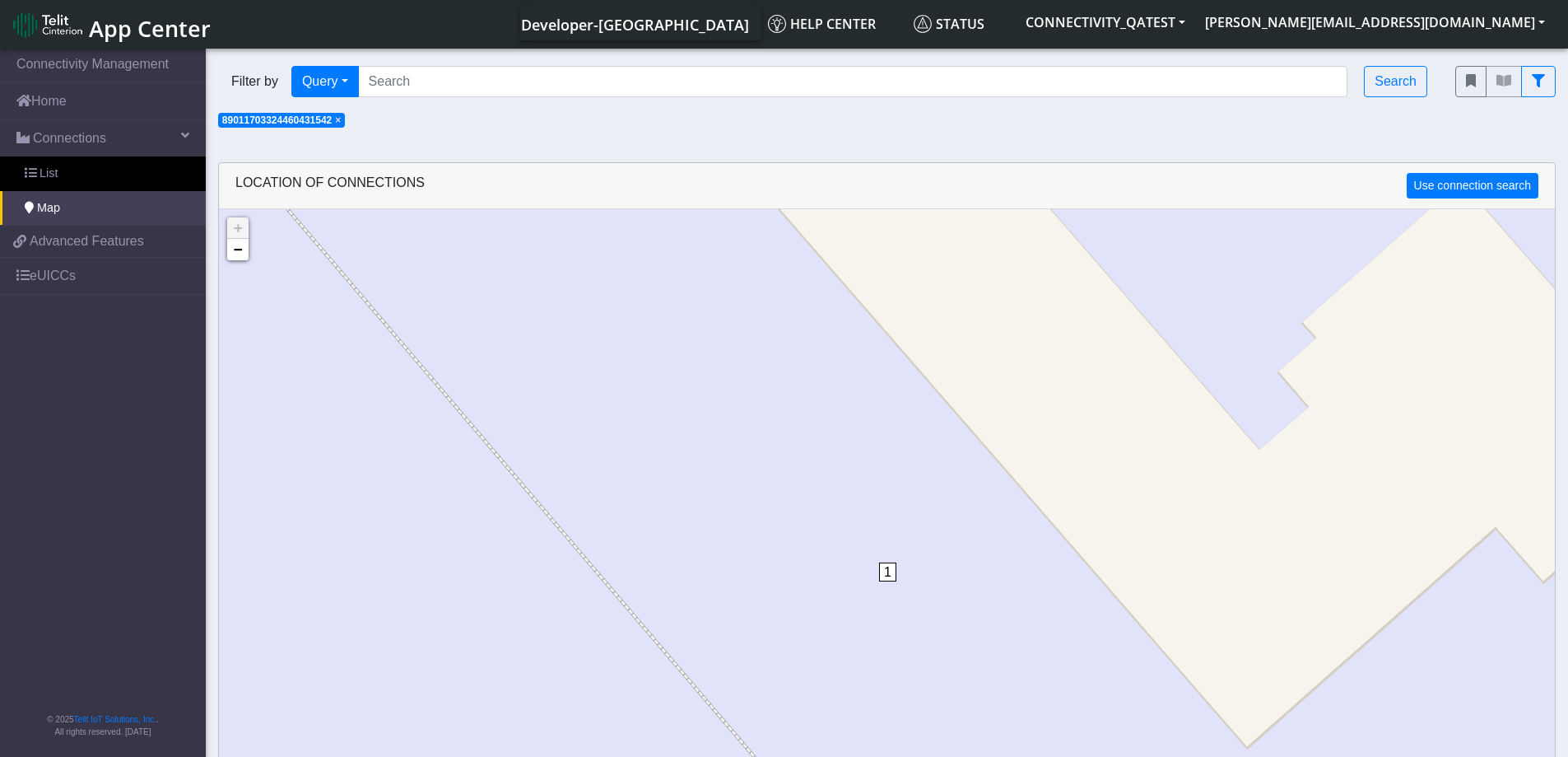
click at [341, 124] on span "×" at bounding box center [338, 120] width 6 height 12
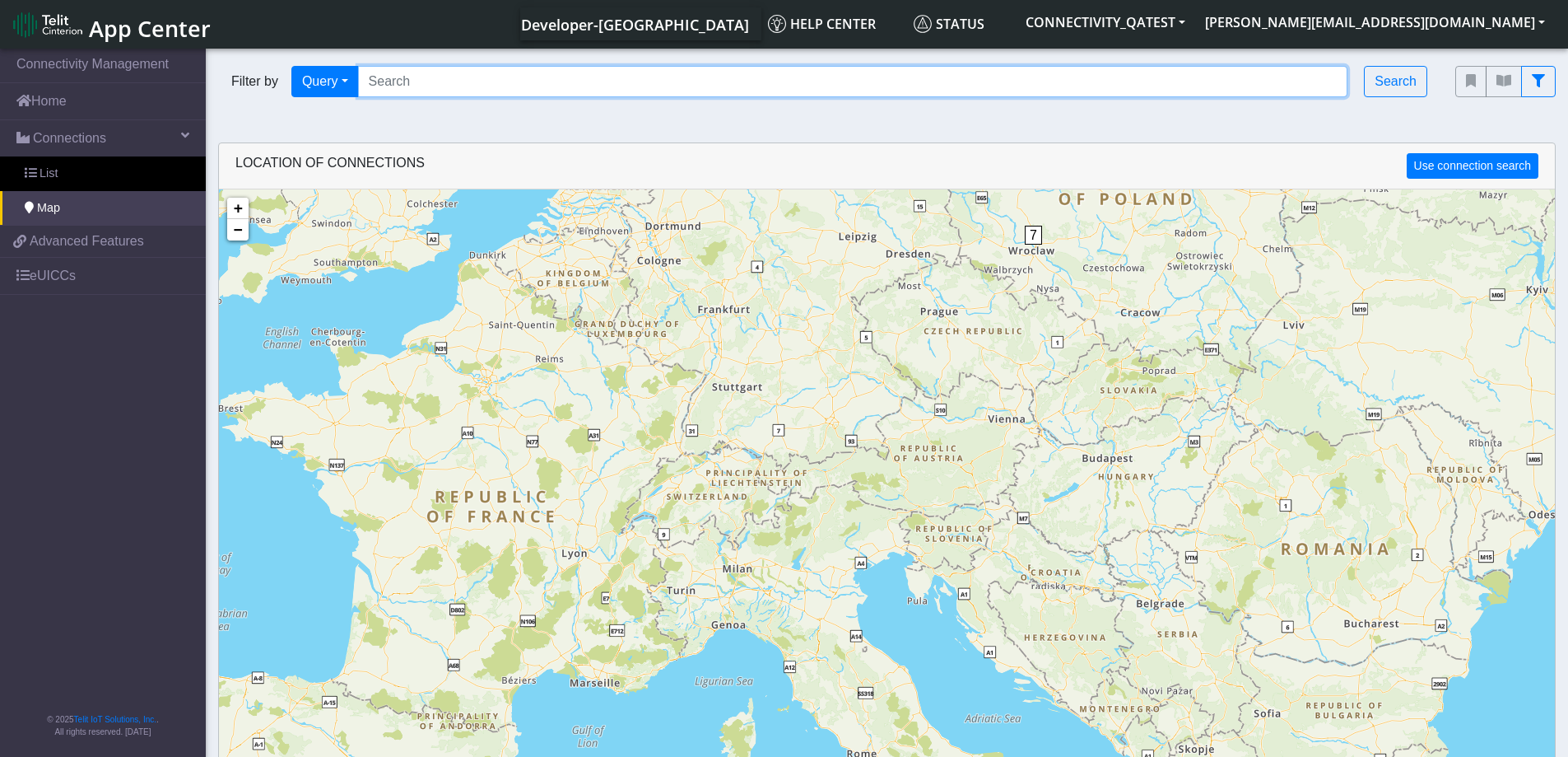
click at [637, 80] on input "Search..." at bounding box center [853, 82] width 990 height 31
paste input "89011703324460431542"
type input "89011703324460431542"
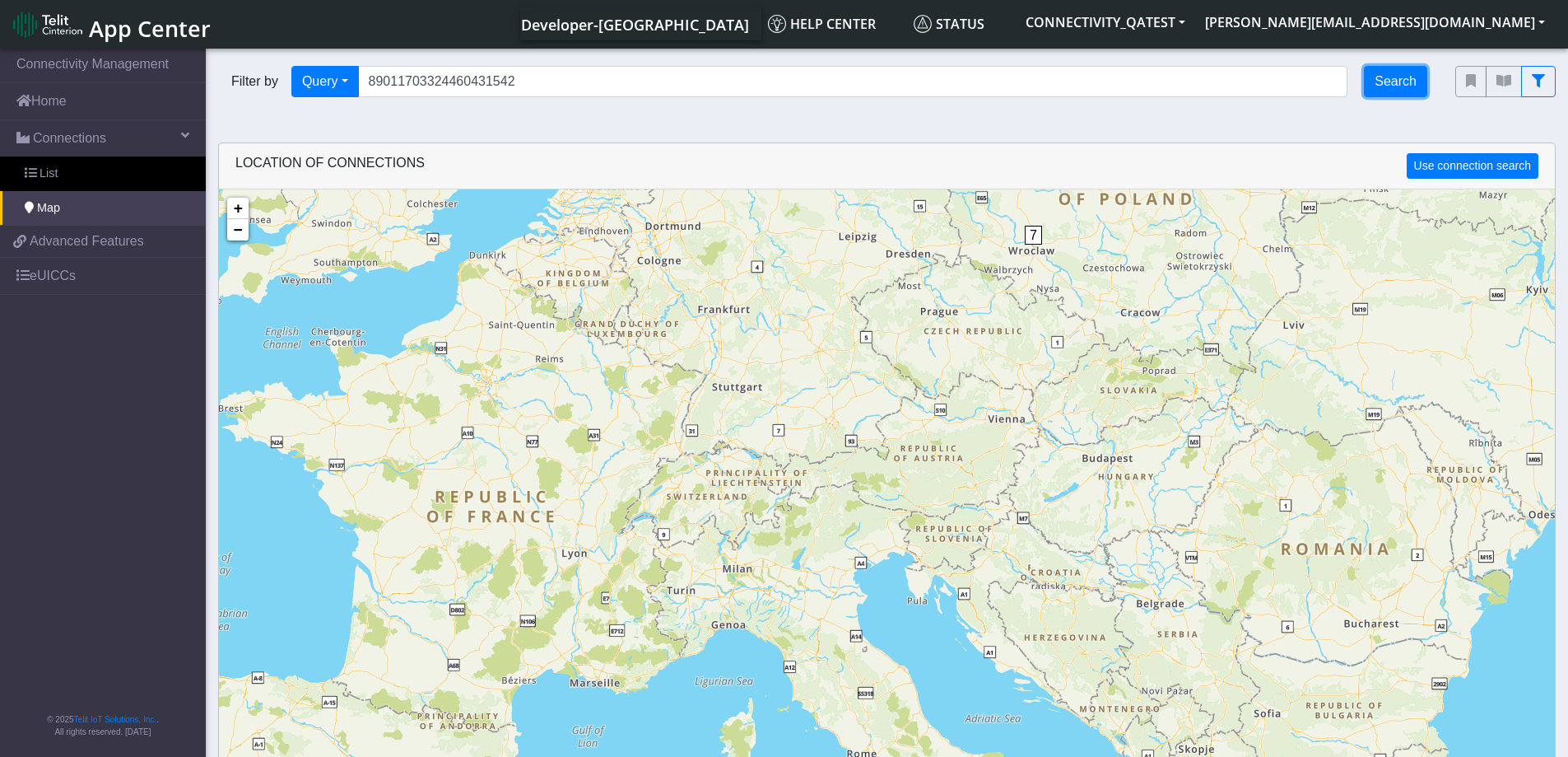
click at [1403, 85] on button "Search" at bounding box center [1395, 82] width 63 height 31
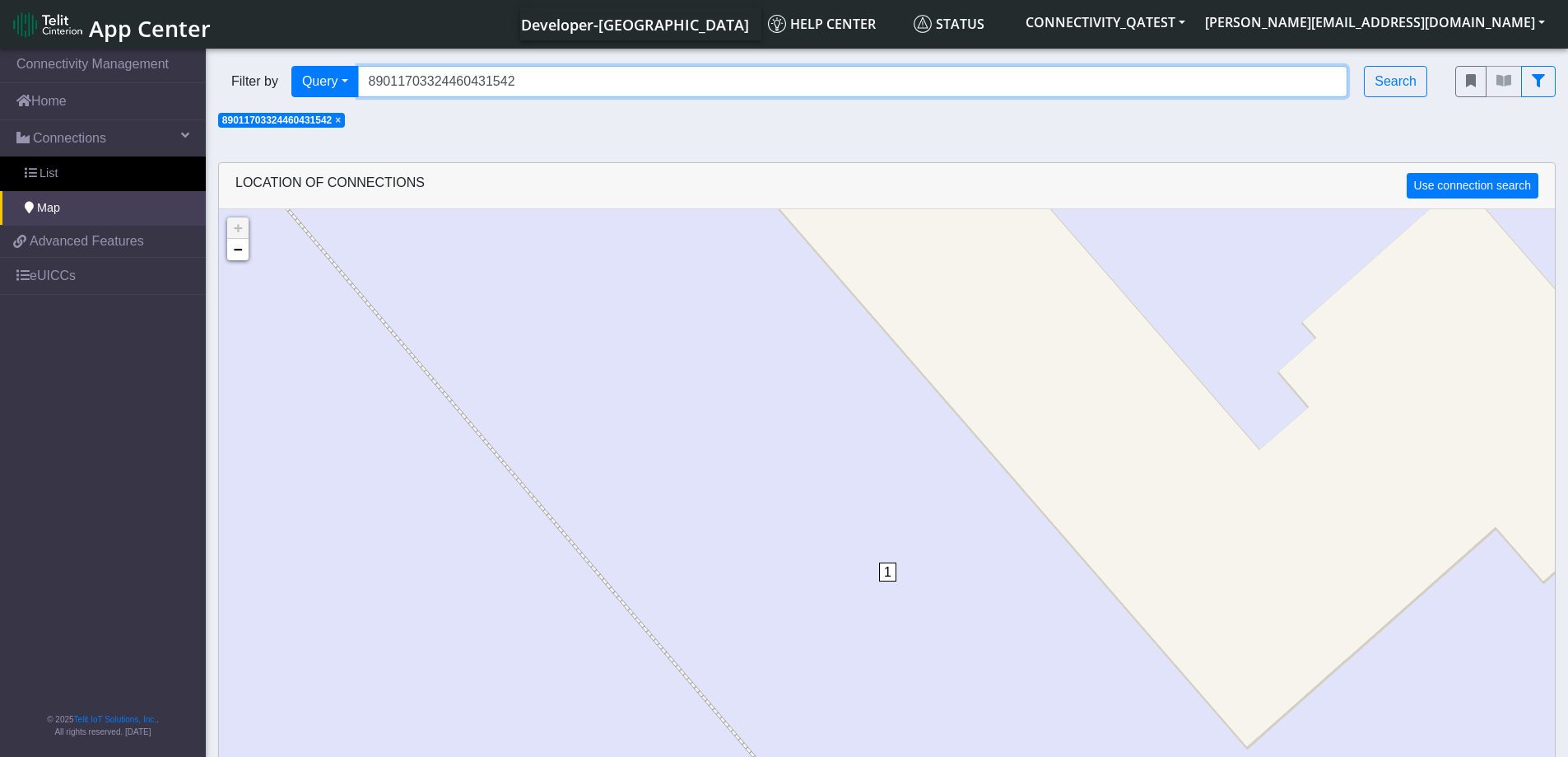
drag, startPoint x: 356, startPoint y: 90, endPoint x: 272, endPoint y: 90, distance: 84.0
click at [272, 90] on div "Filter by Query Query In Session Not connected Country Operator 890117033244604…" at bounding box center [824, 82] width 1212 height 31
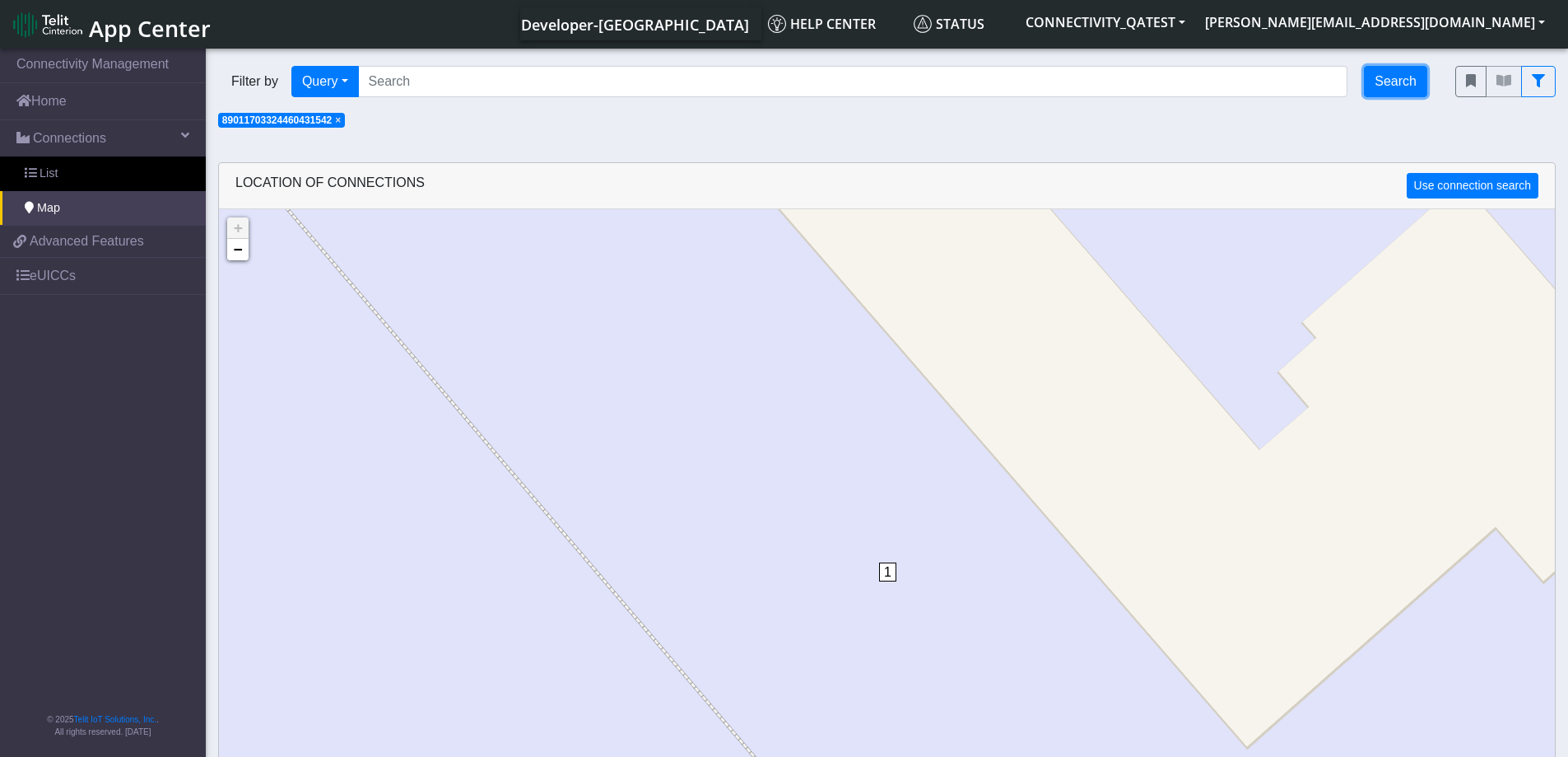
click at [1385, 79] on button "Search" at bounding box center [1395, 82] width 63 height 31
click at [92, 279] on link "eUICCs" at bounding box center [103, 276] width 206 height 36
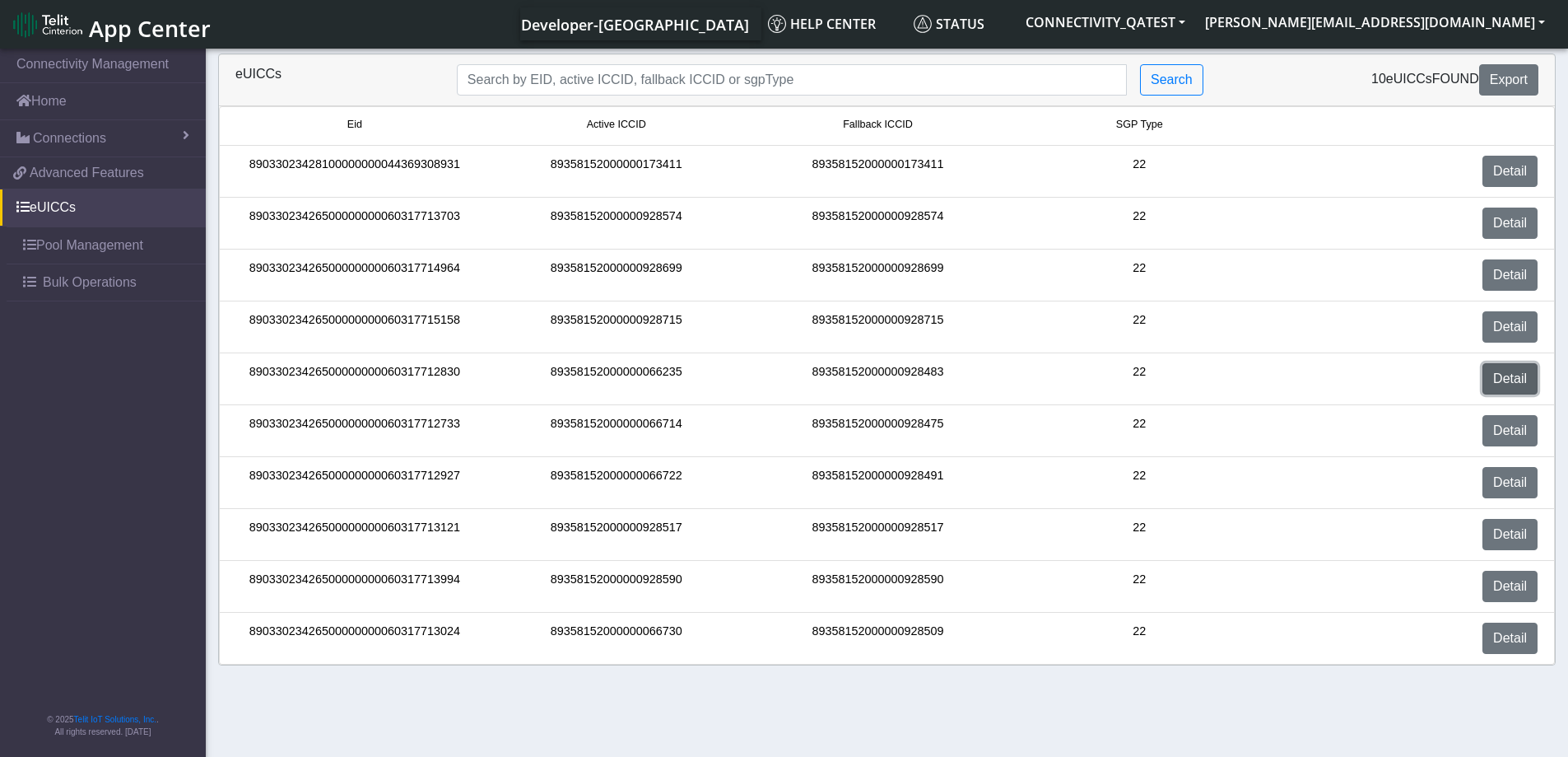
click at [1516, 386] on link "Detail" at bounding box center [1510, 379] width 55 height 31
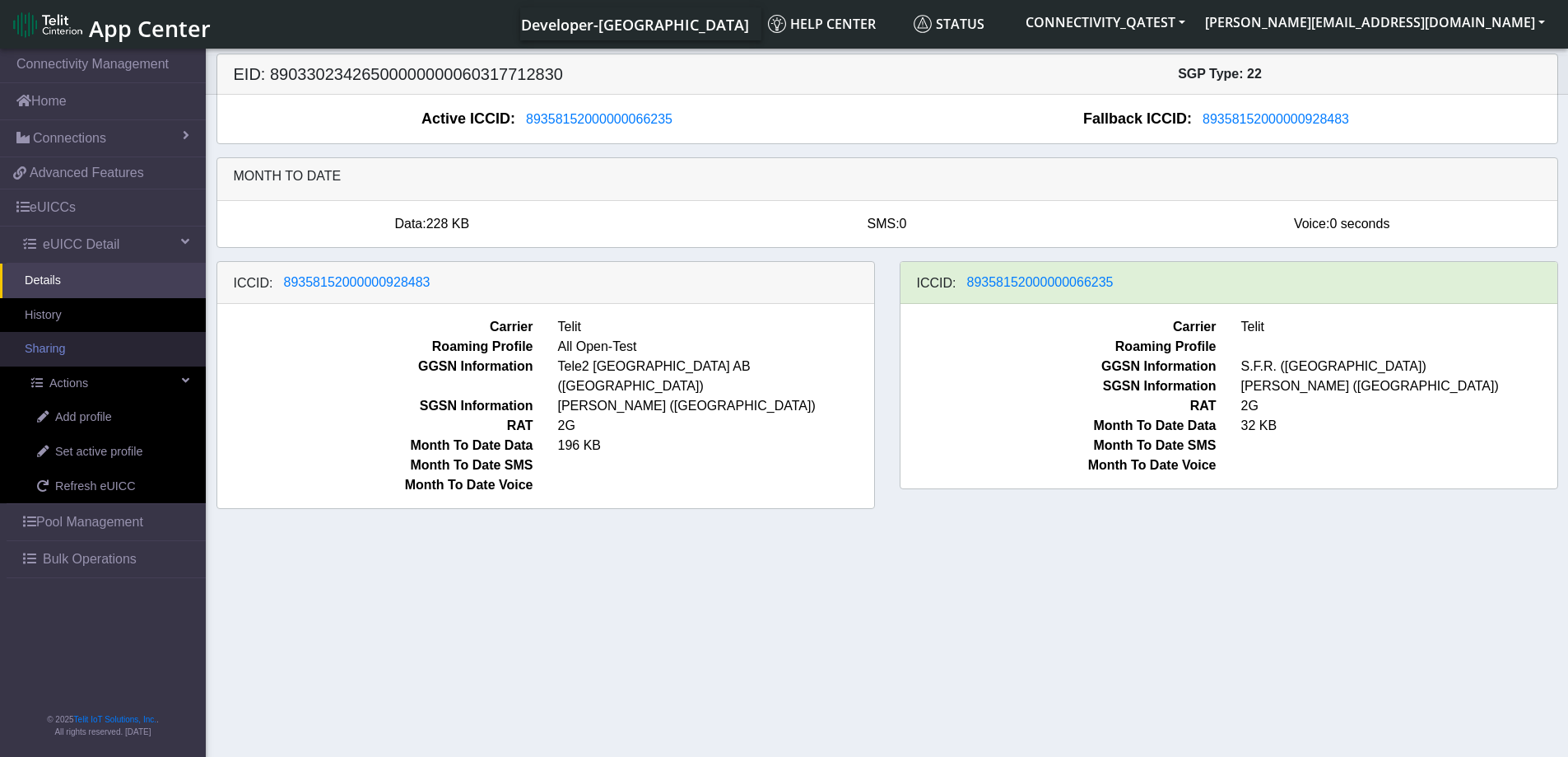
click at [72, 357] on link "Sharing" at bounding box center [103, 349] width 206 height 35
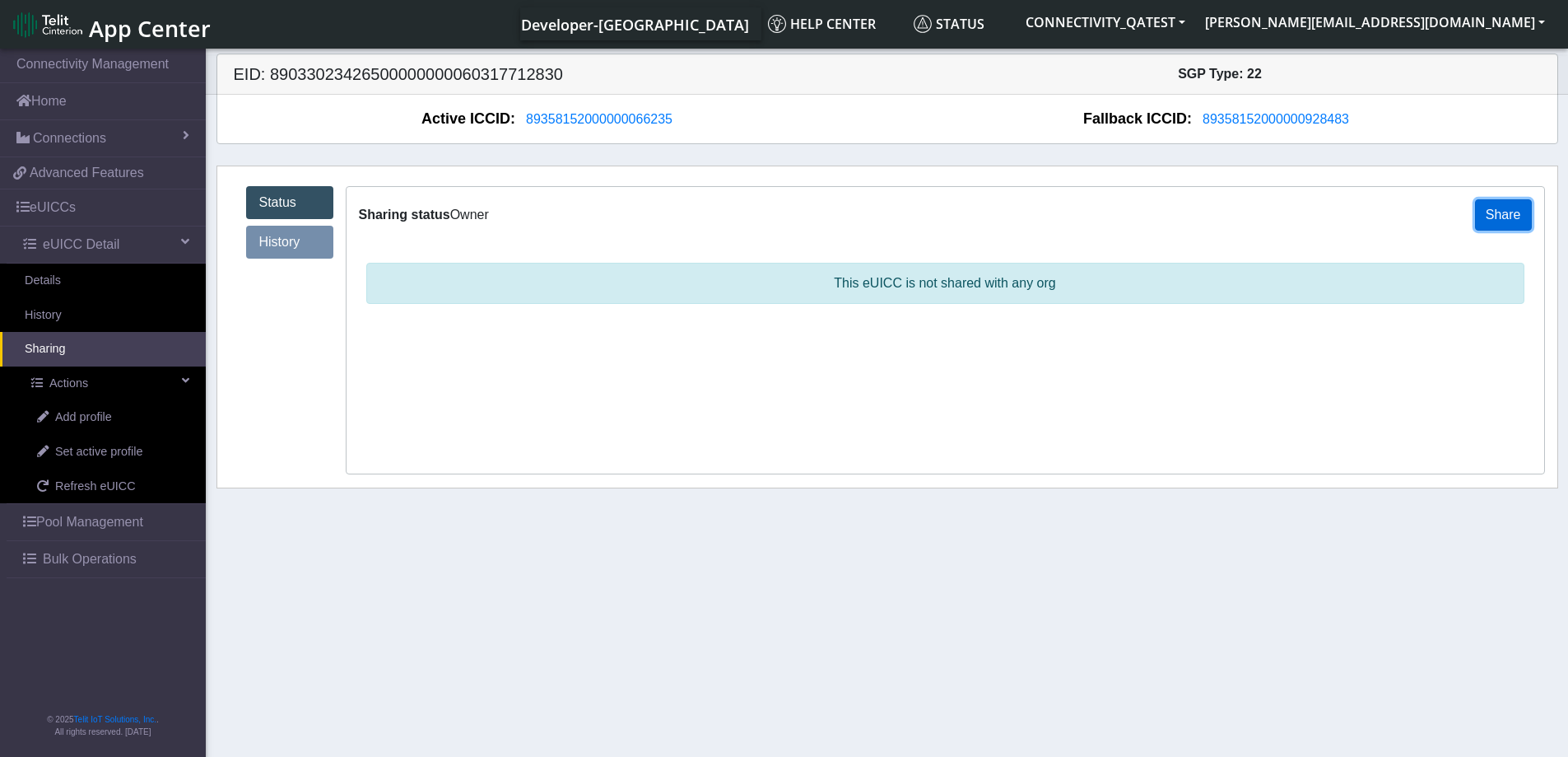
click at [1511, 210] on button "Share" at bounding box center [1503, 215] width 57 height 31
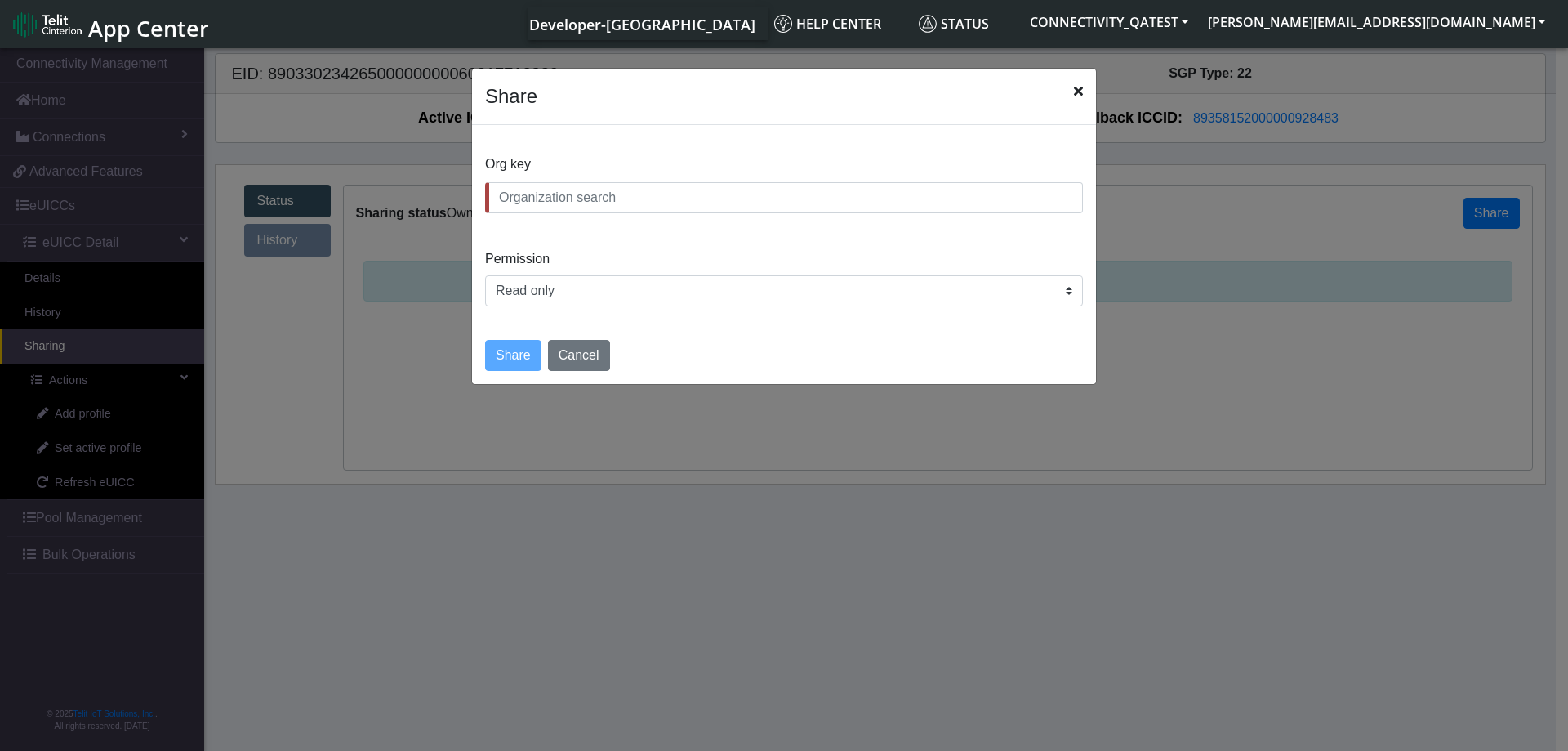
click at [1079, 85] on icon "Close" at bounding box center [1078, 91] width 9 height 13
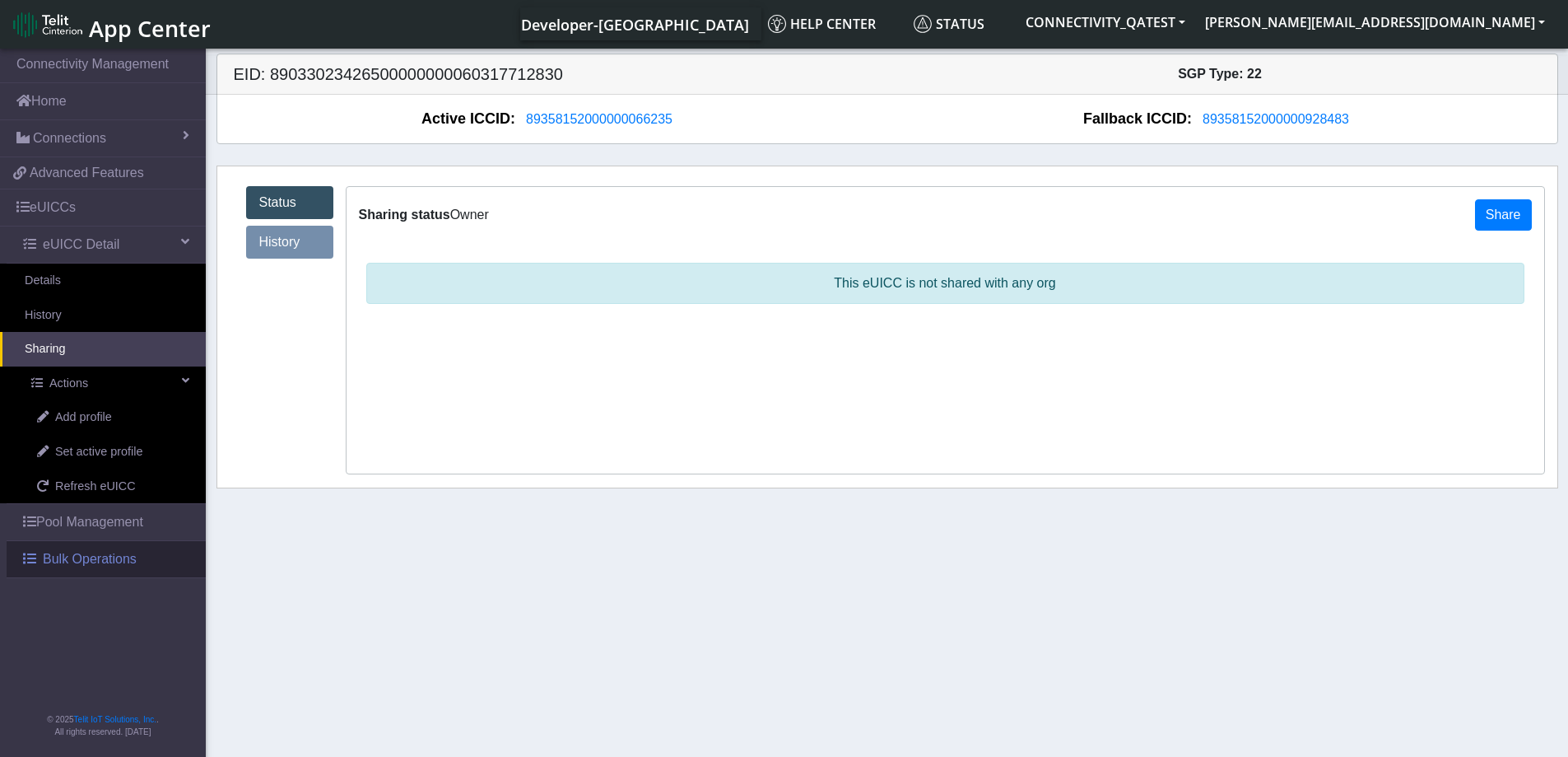
click at [90, 568] on span "Bulk Operations" at bounding box center [90, 559] width 94 height 20
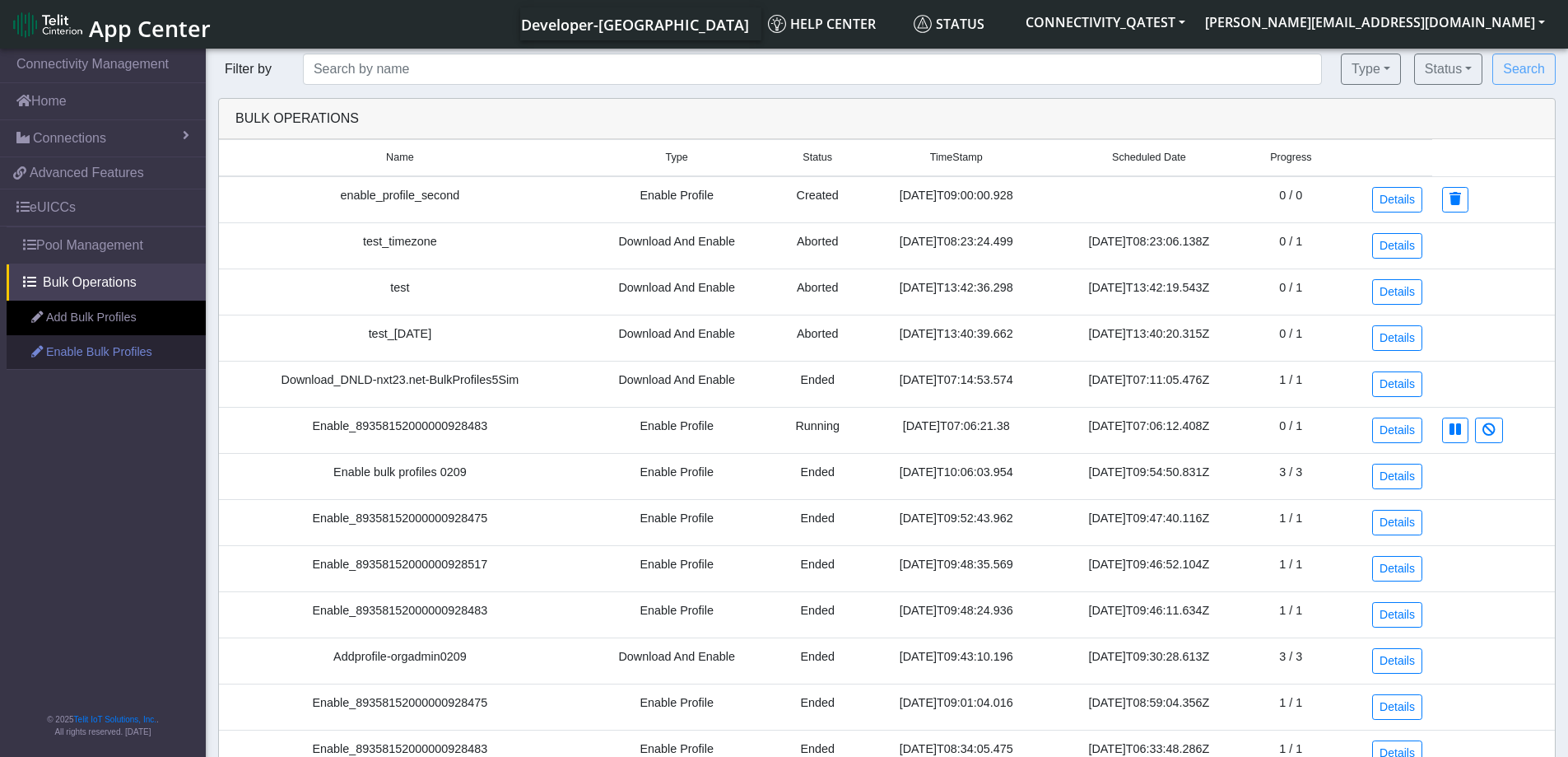
click at [94, 361] on link "Enable Bulk Profiles" at bounding box center [106, 353] width 199 height 35
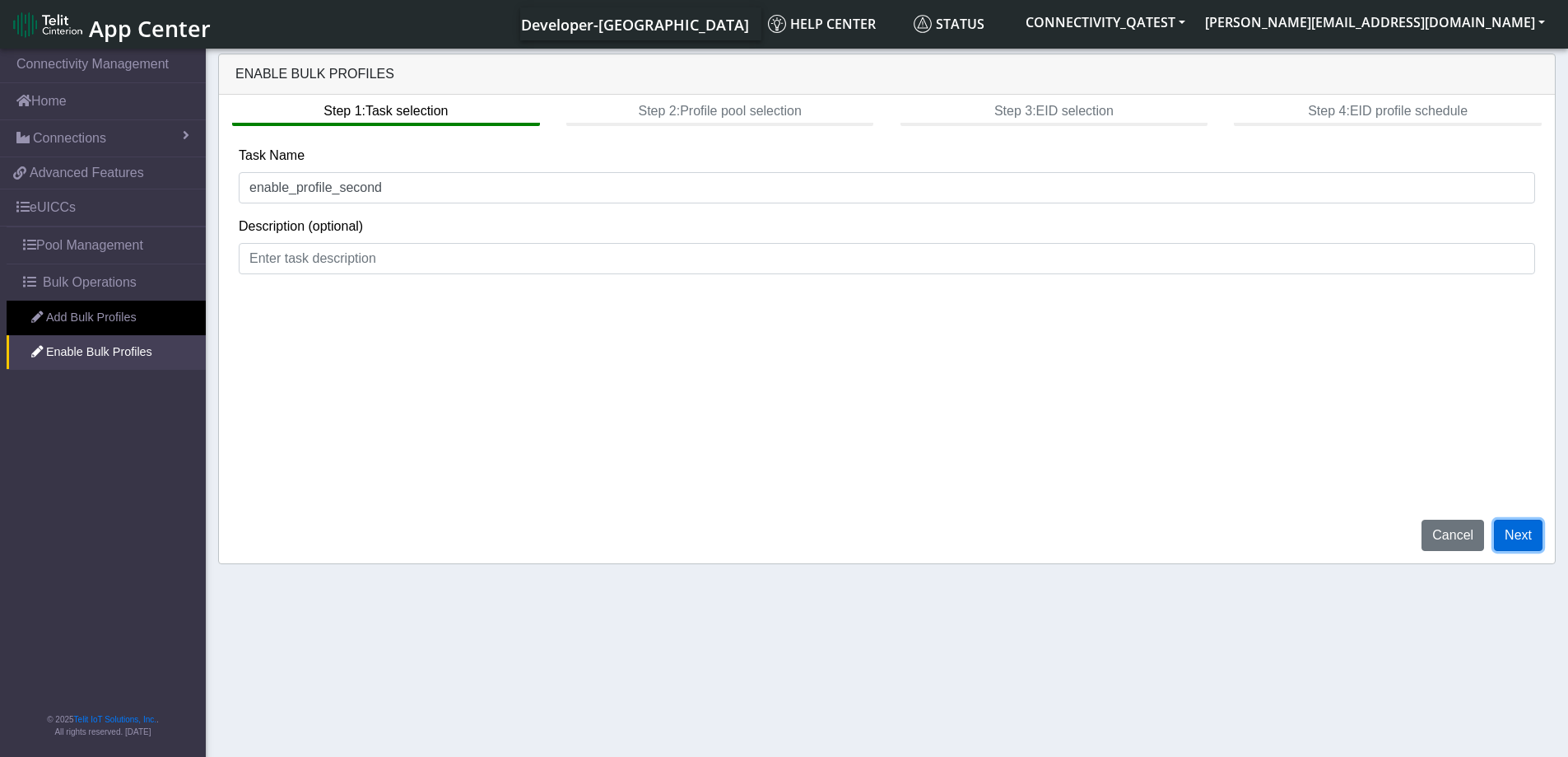
click at [1521, 536] on button "Next" at bounding box center [1518, 535] width 49 height 31
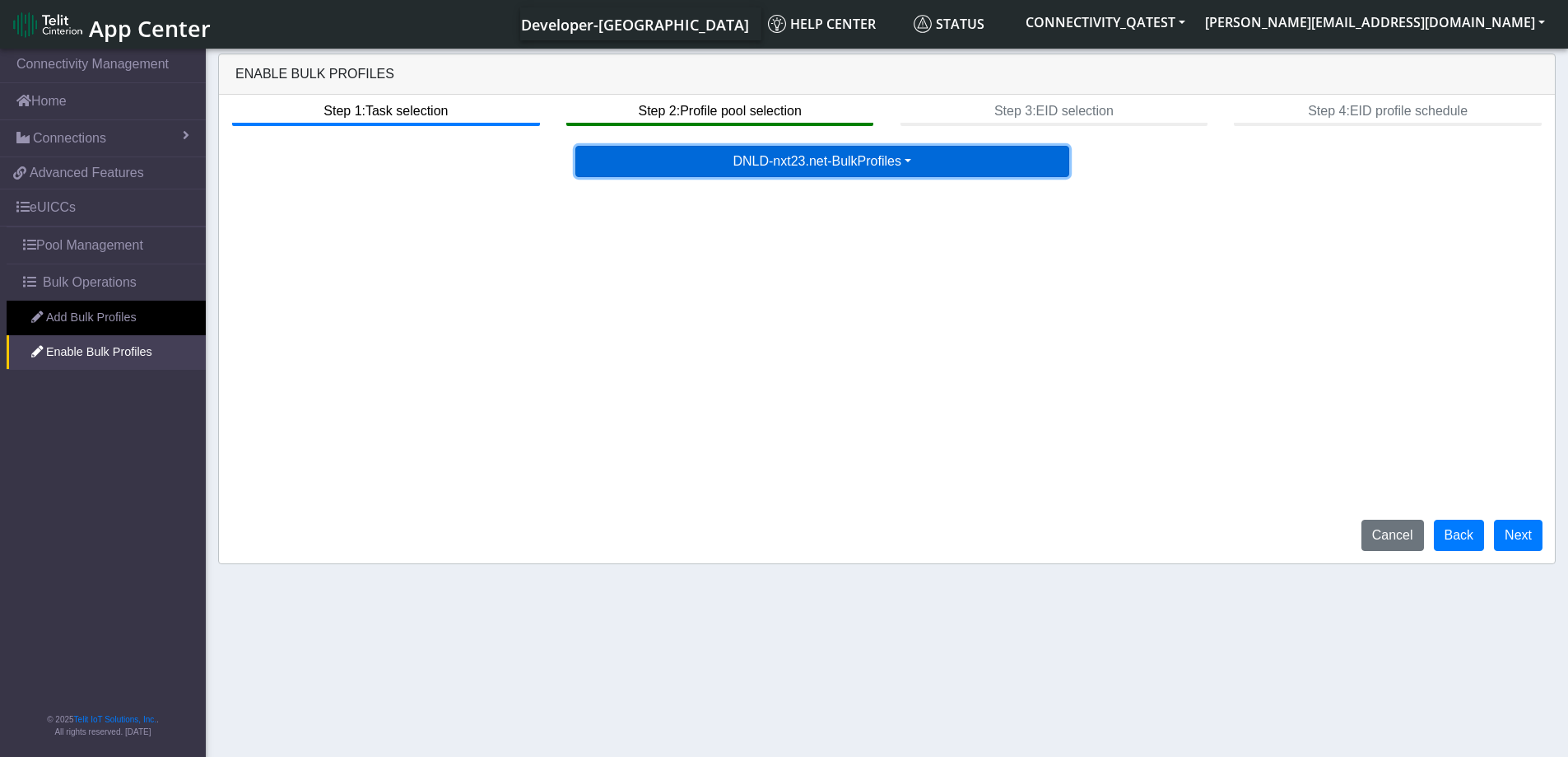
click at [850, 165] on button "DNLD-nxt23.net-BulkProfiles" at bounding box center [823, 161] width 494 height 31
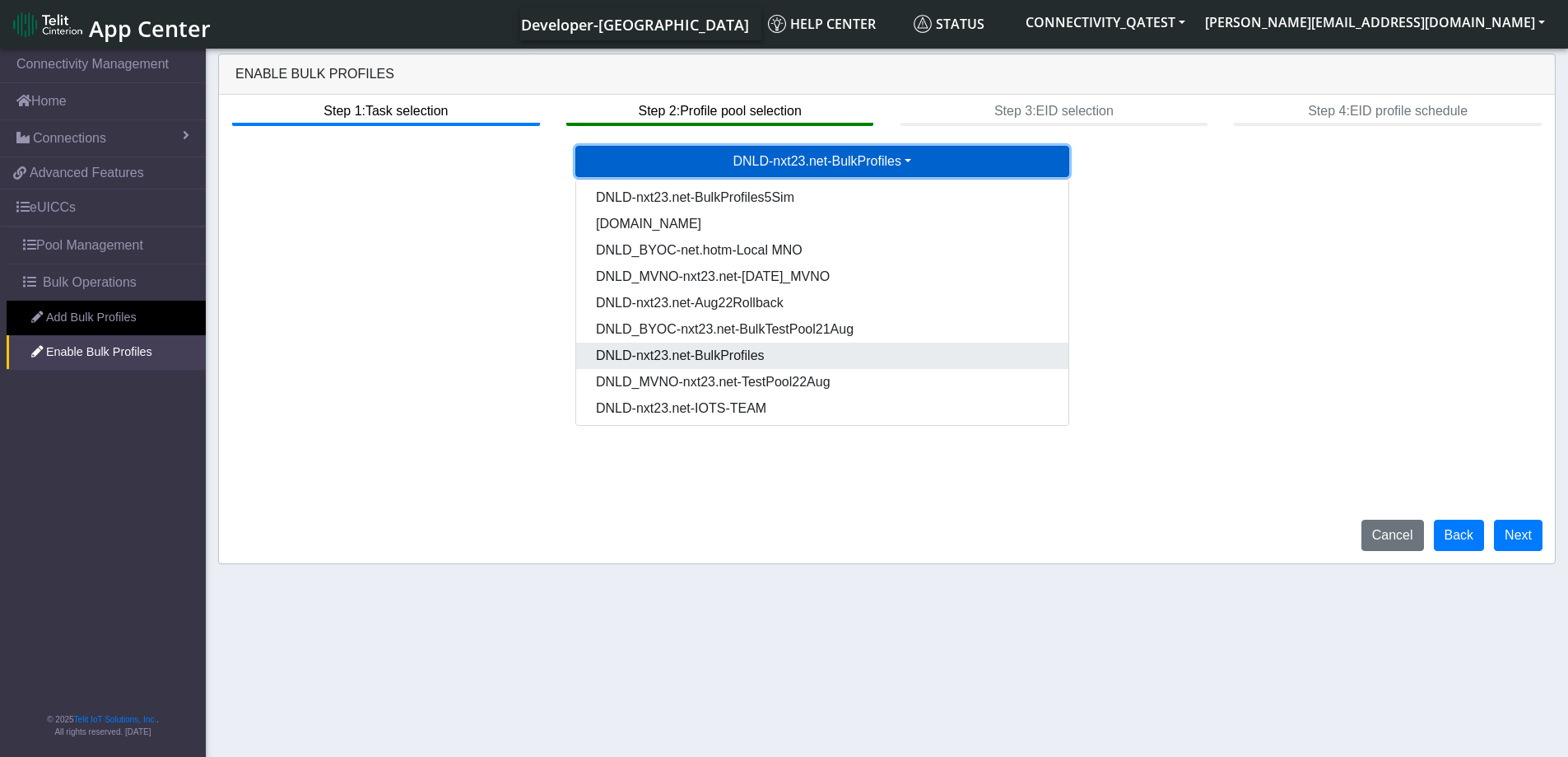
scroll to position [110, 0]
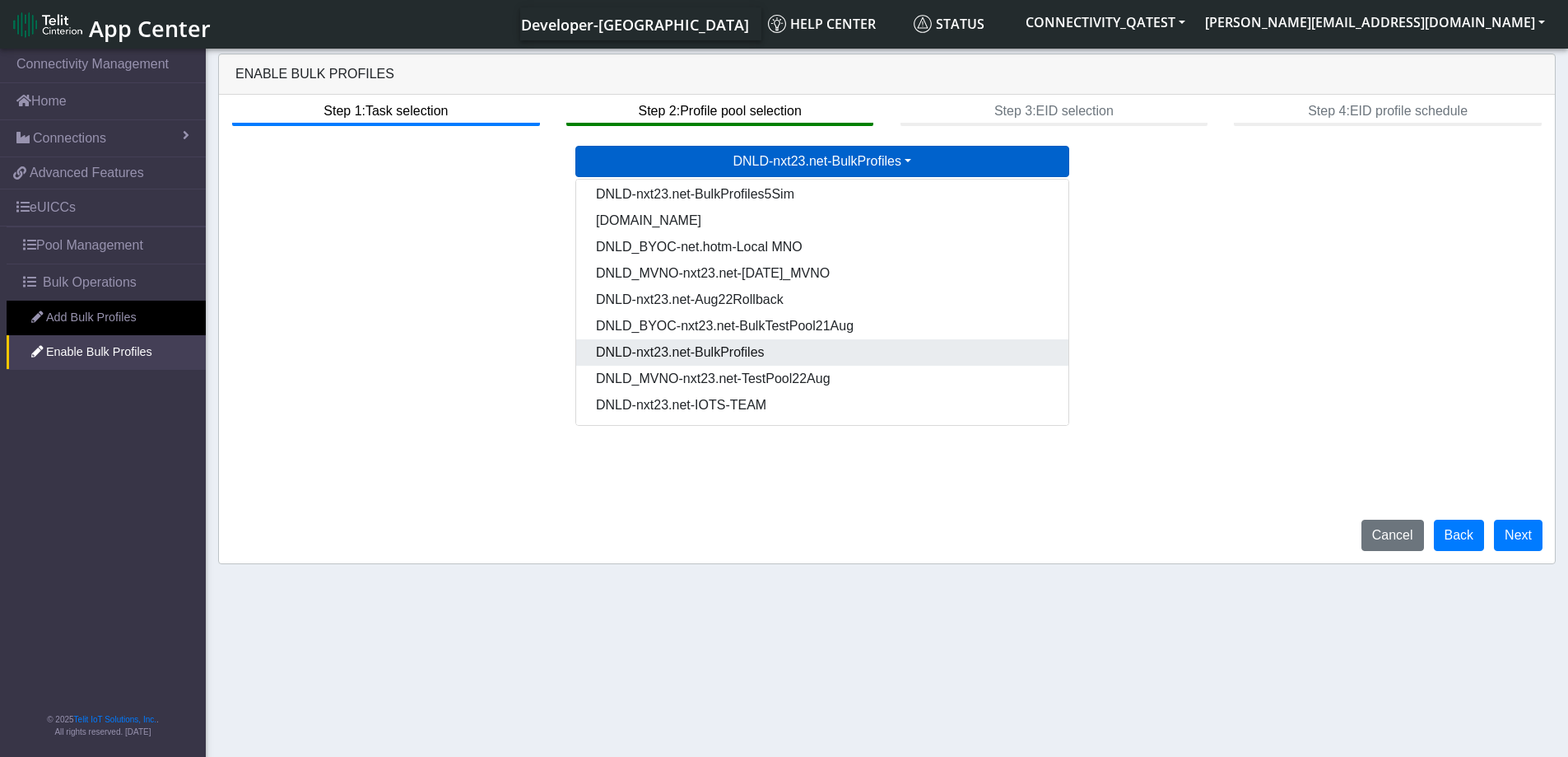
click at [721, 353] on Pooldd87b2e2-121e-4d00-ae8a-d075df8e0e86-dropdown "DNLD-nxt23.net-BulkProfiles" at bounding box center [823, 353] width 492 height 26
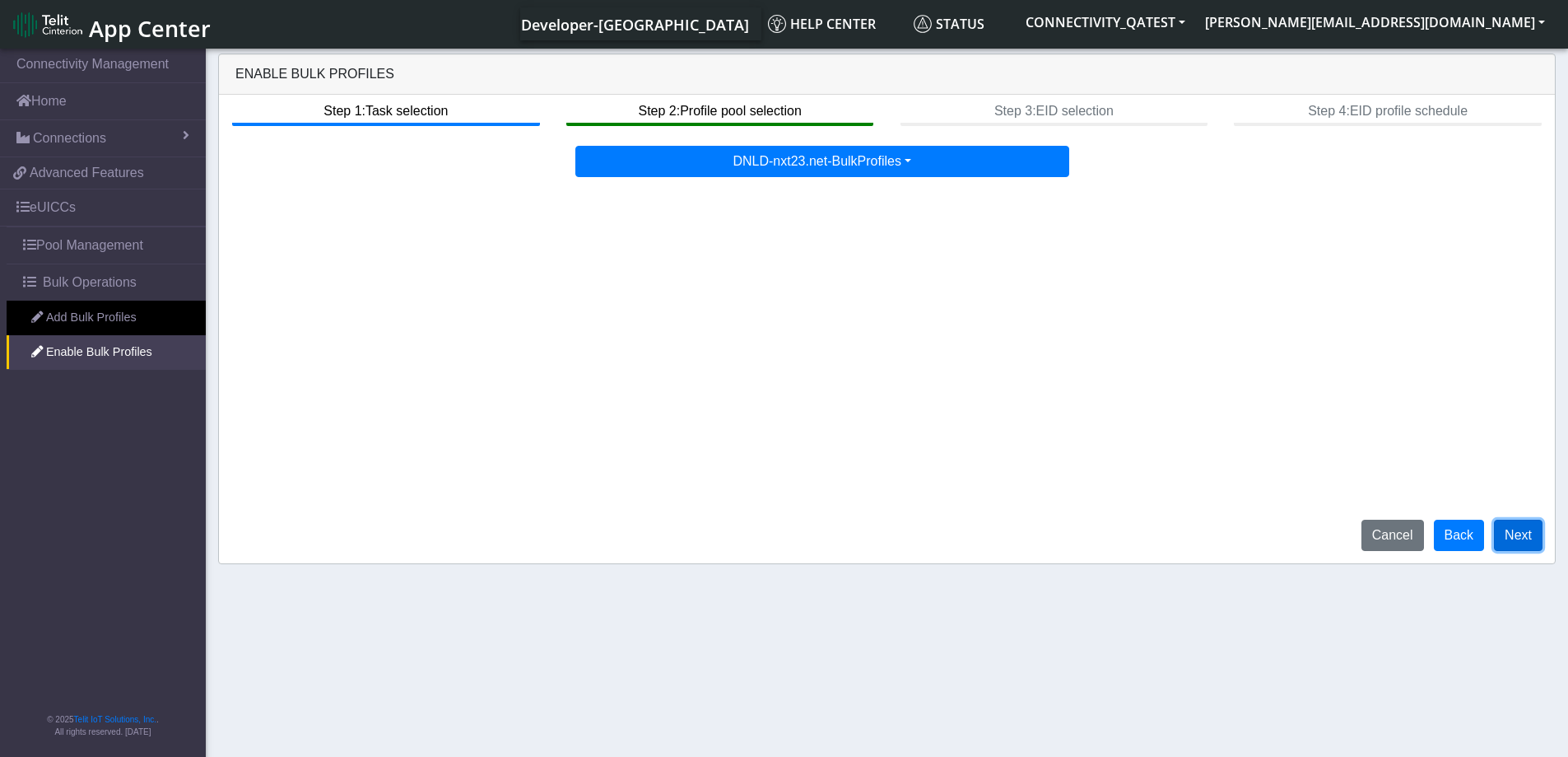
click at [1516, 535] on button "Next" at bounding box center [1518, 535] width 49 height 31
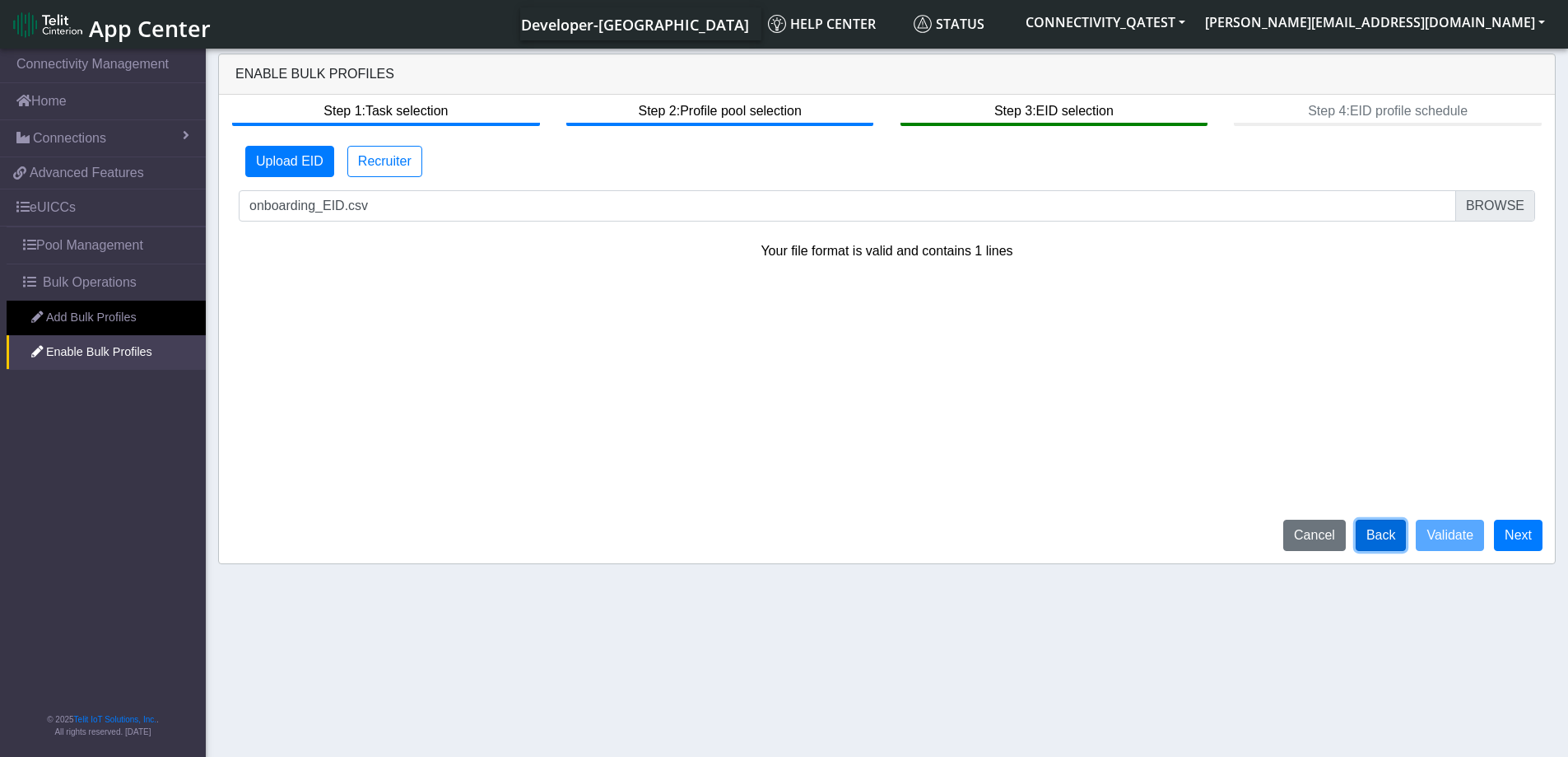
click at [1381, 537] on button "Back" at bounding box center [1381, 535] width 51 height 31
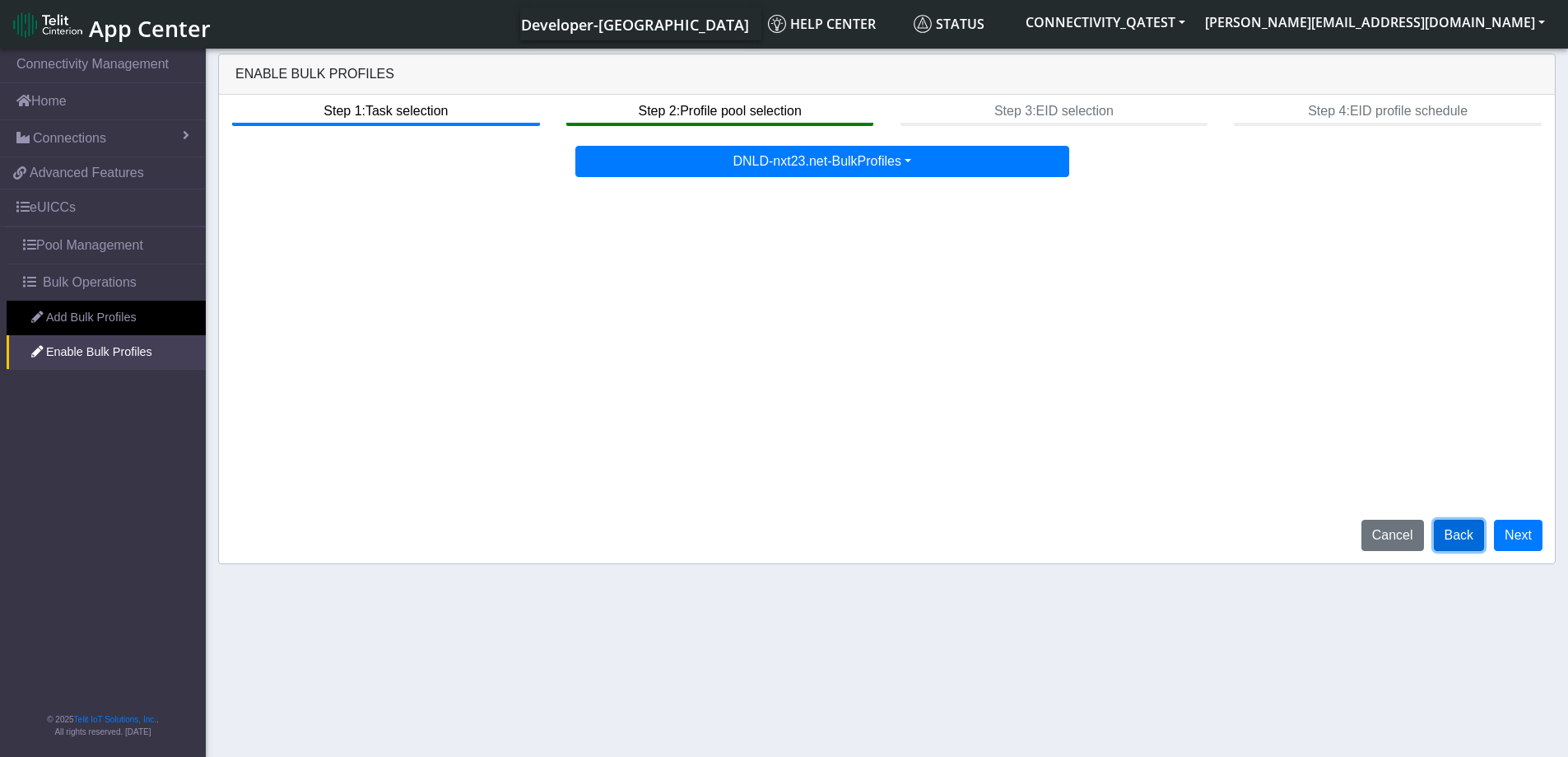
click at [1468, 534] on button "Back" at bounding box center [1459, 535] width 51 height 31
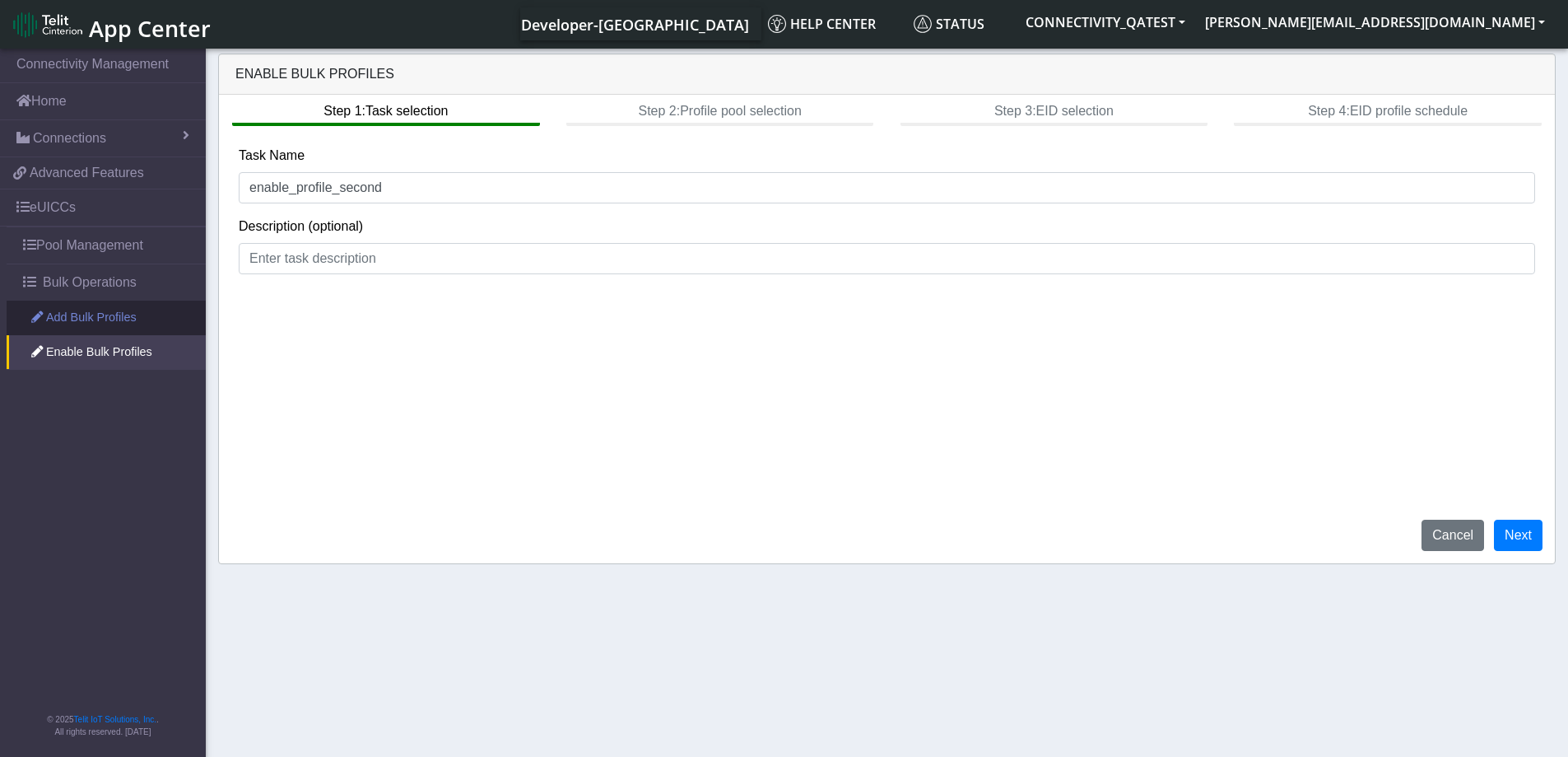
click at [116, 311] on link "Add Bulk Profiles" at bounding box center [106, 318] width 199 height 35
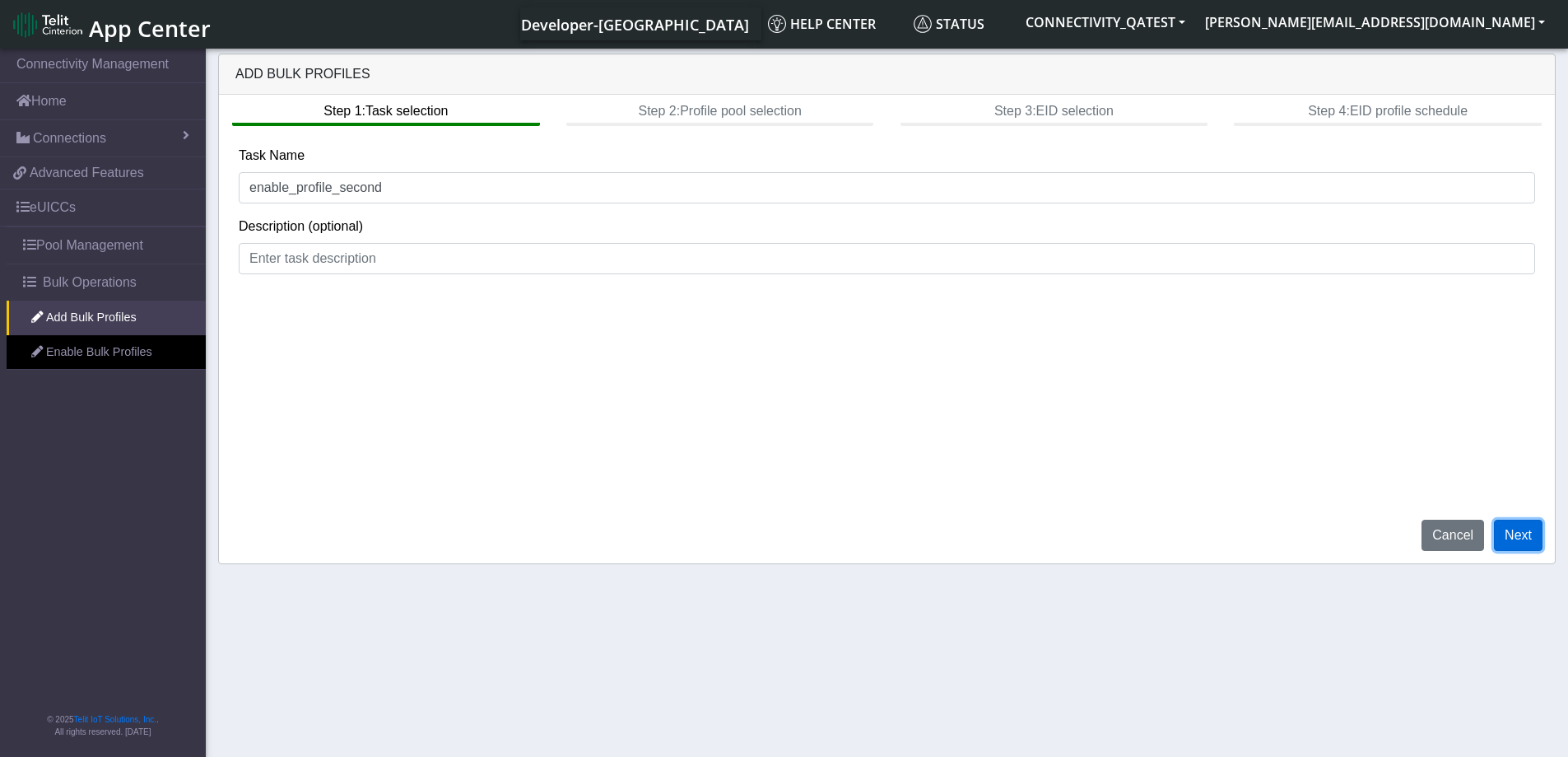
click at [1524, 536] on button "Next" at bounding box center [1518, 535] width 49 height 31
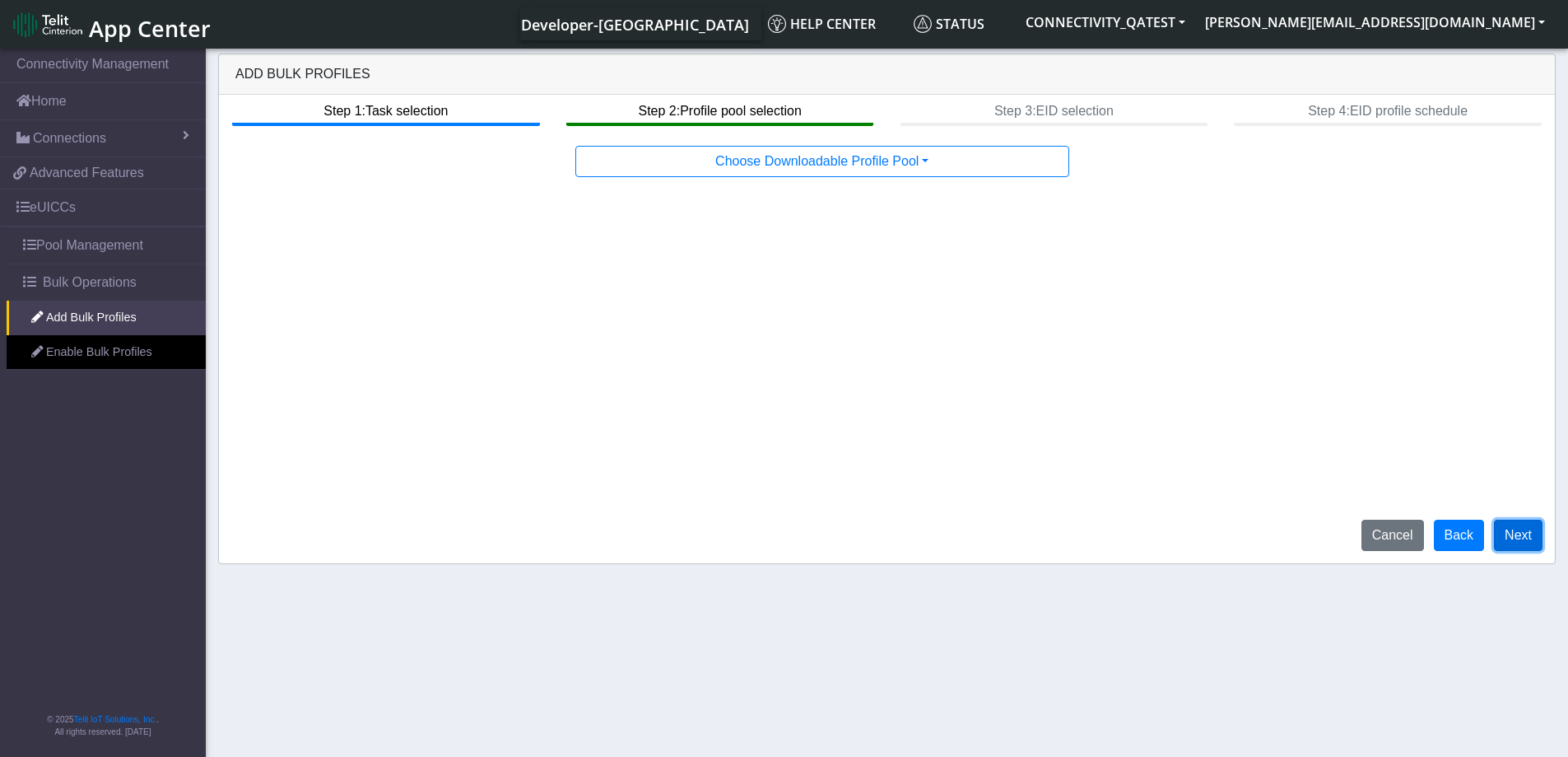
click at [1524, 536] on button "Next" at bounding box center [1518, 535] width 49 height 31
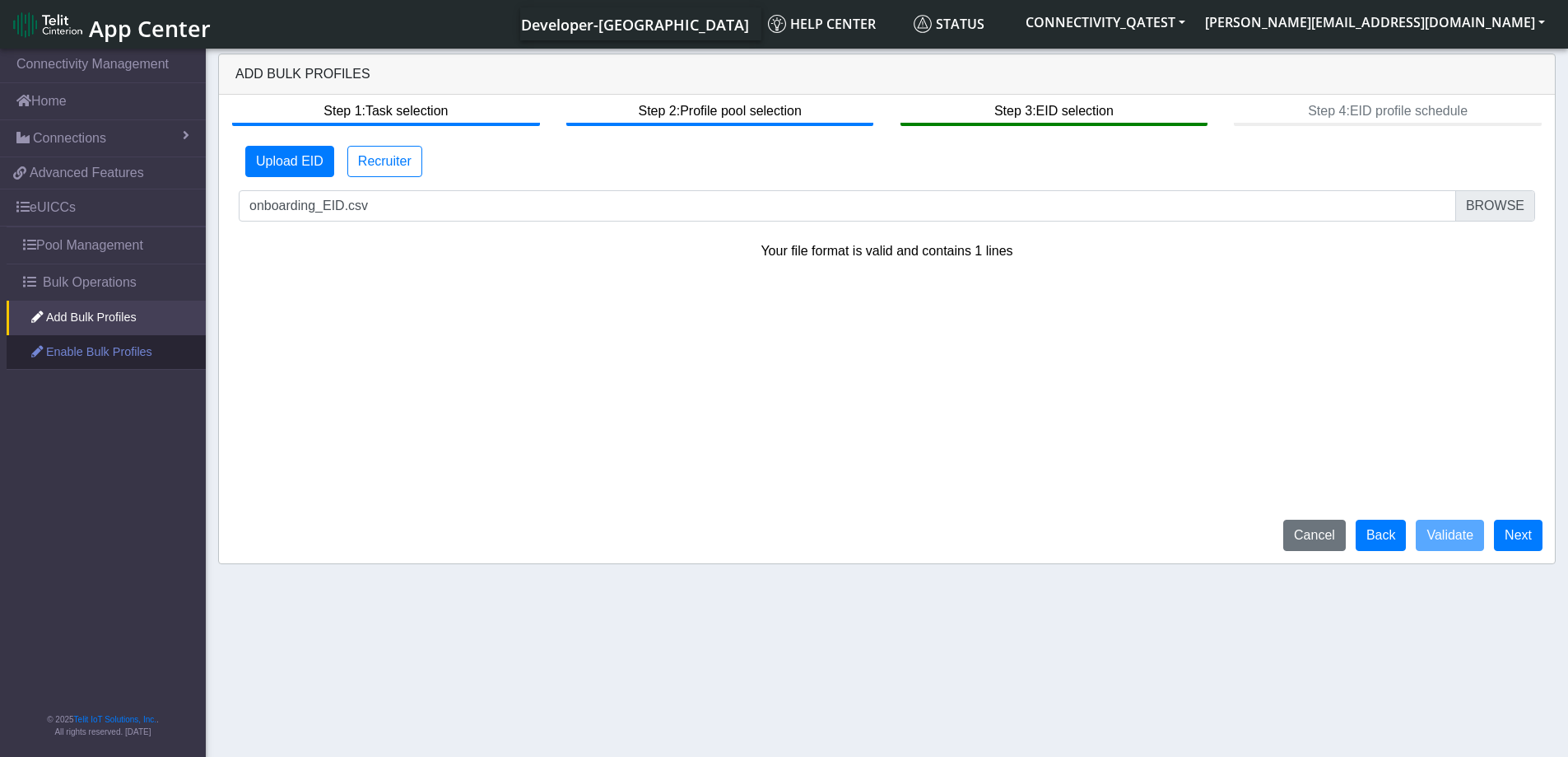
click at [105, 358] on link "Enable Bulk Profiles" at bounding box center [106, 353] width 199 height 35
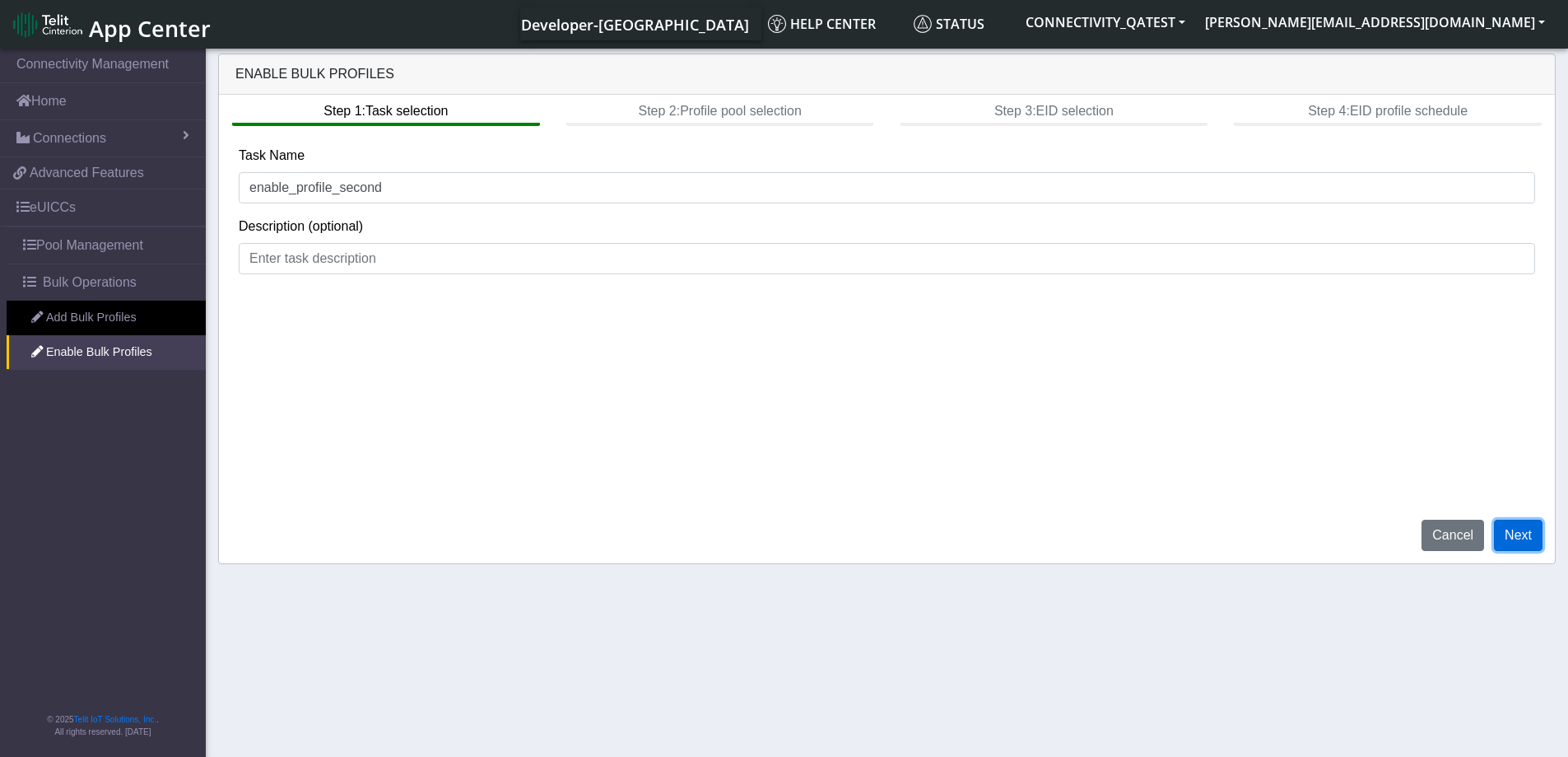
click at [1521, 535] on button "Next" at bounding box center [1518, 535] width 49 height 31
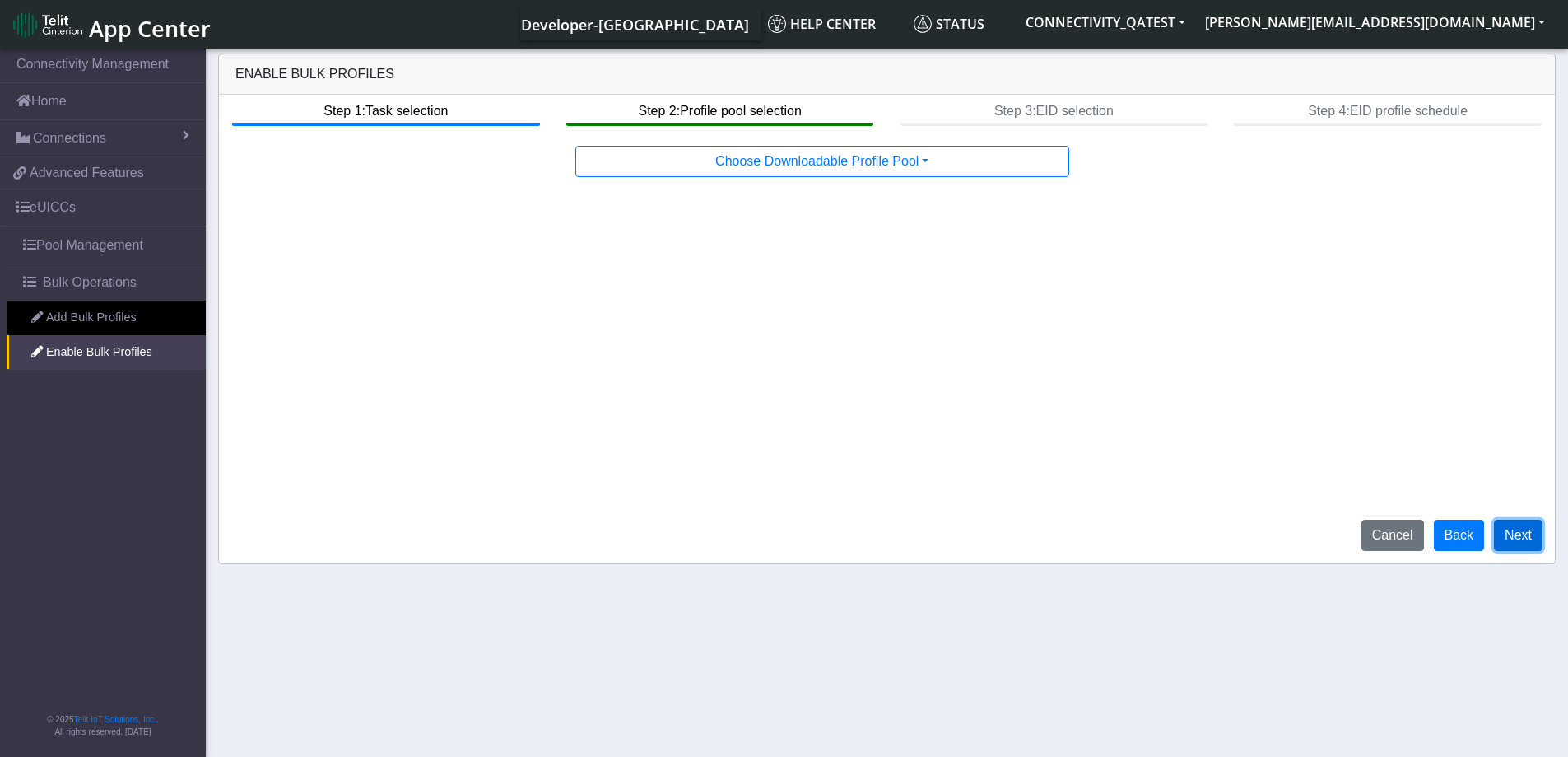
click at [1521, 535] on button "Next" at bounding box center [1518, 535] width 49 height 31
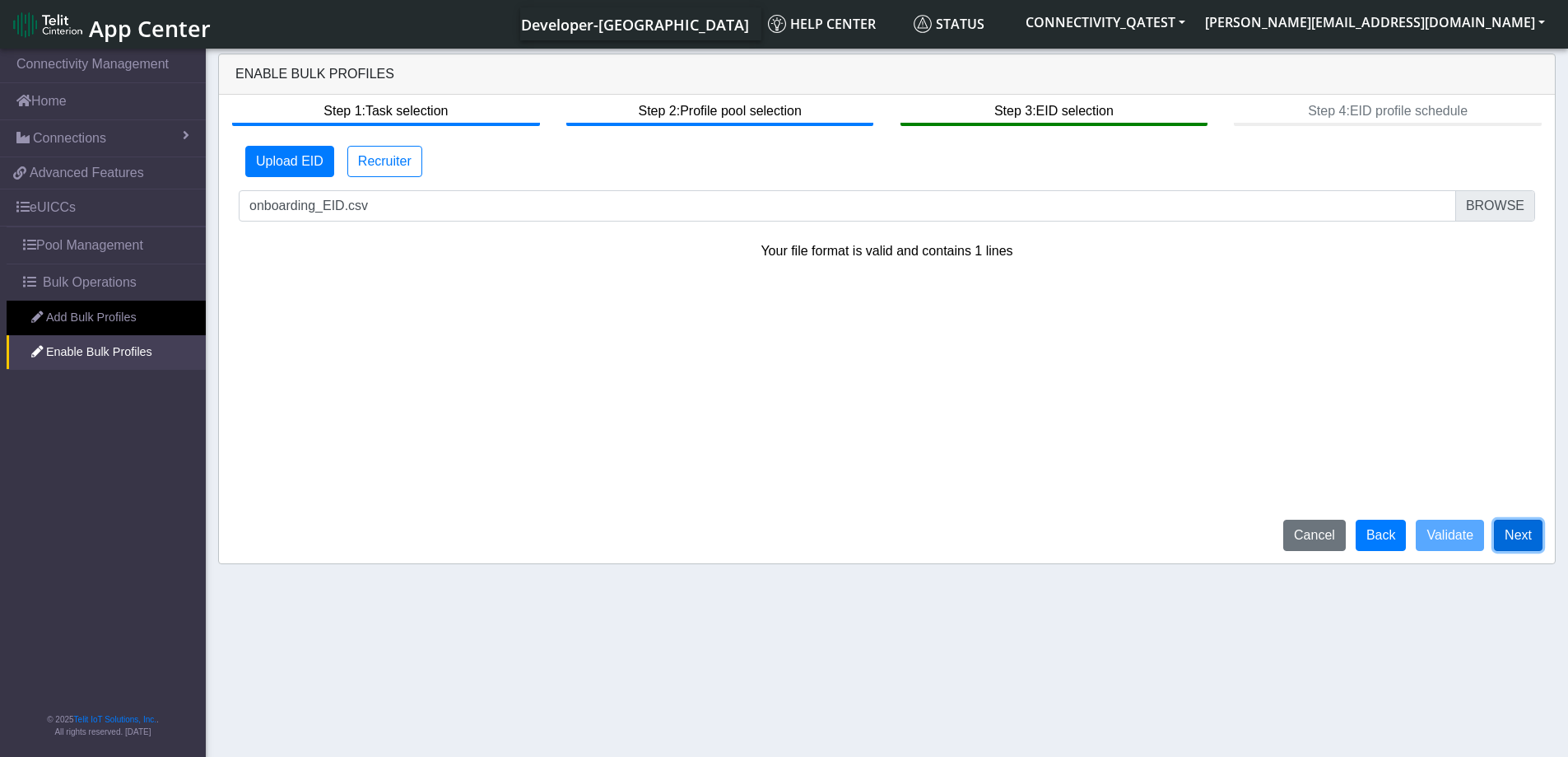
click at [1521, 535] on button "Next" at bounding box center [1518, 535] width 49 height 31
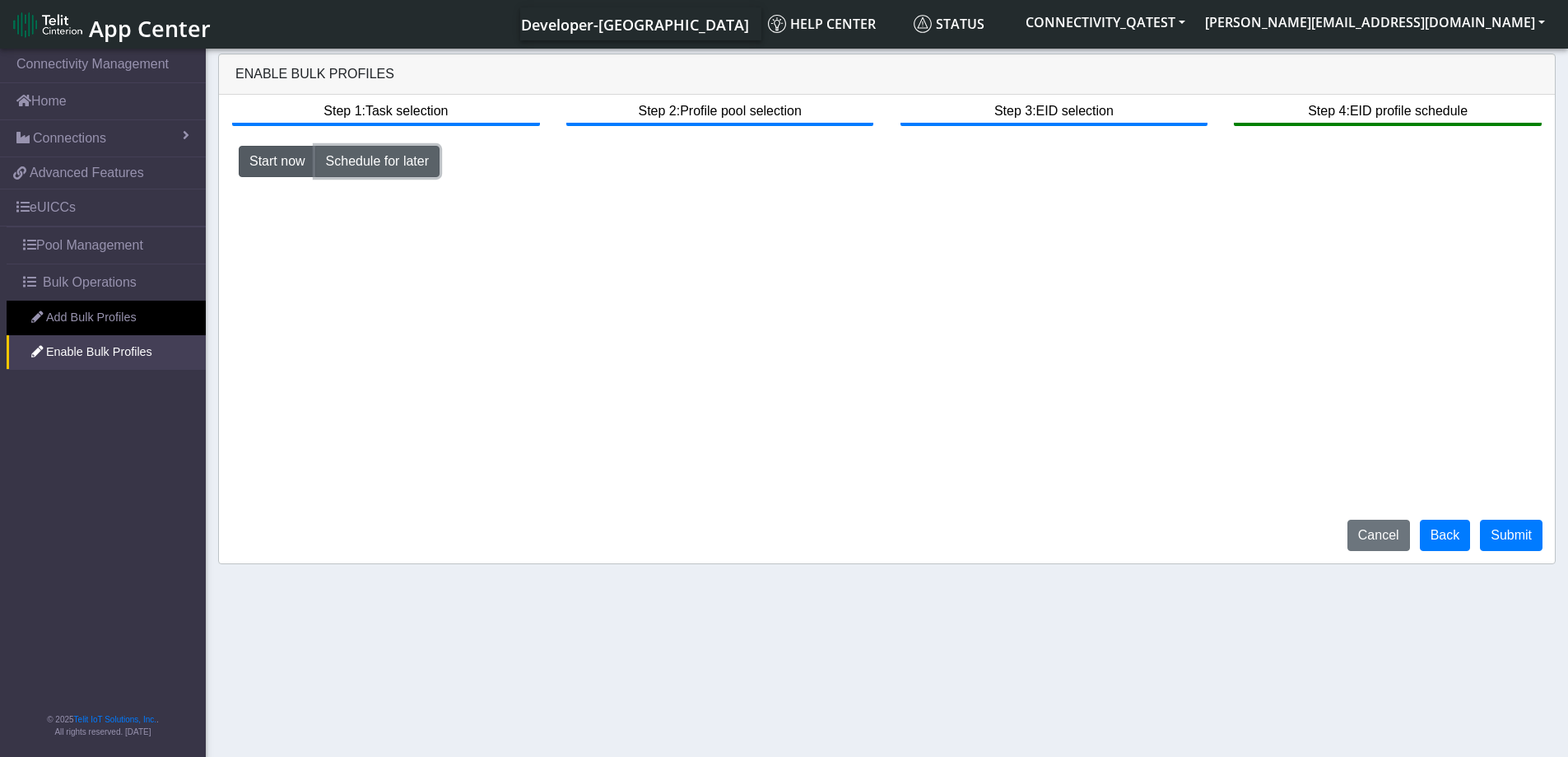
drag, startPoint x: 396, startPoint y: 166, endPoint x: 509, endPoint y: 217, distance: 124.0
click at [396, 166] on button "Schedule for later" at bounding box center [377, 161] width 124 height 31
click at [1144, 201] on button "button" at bounding box center [1131, 196] width 37 height 31
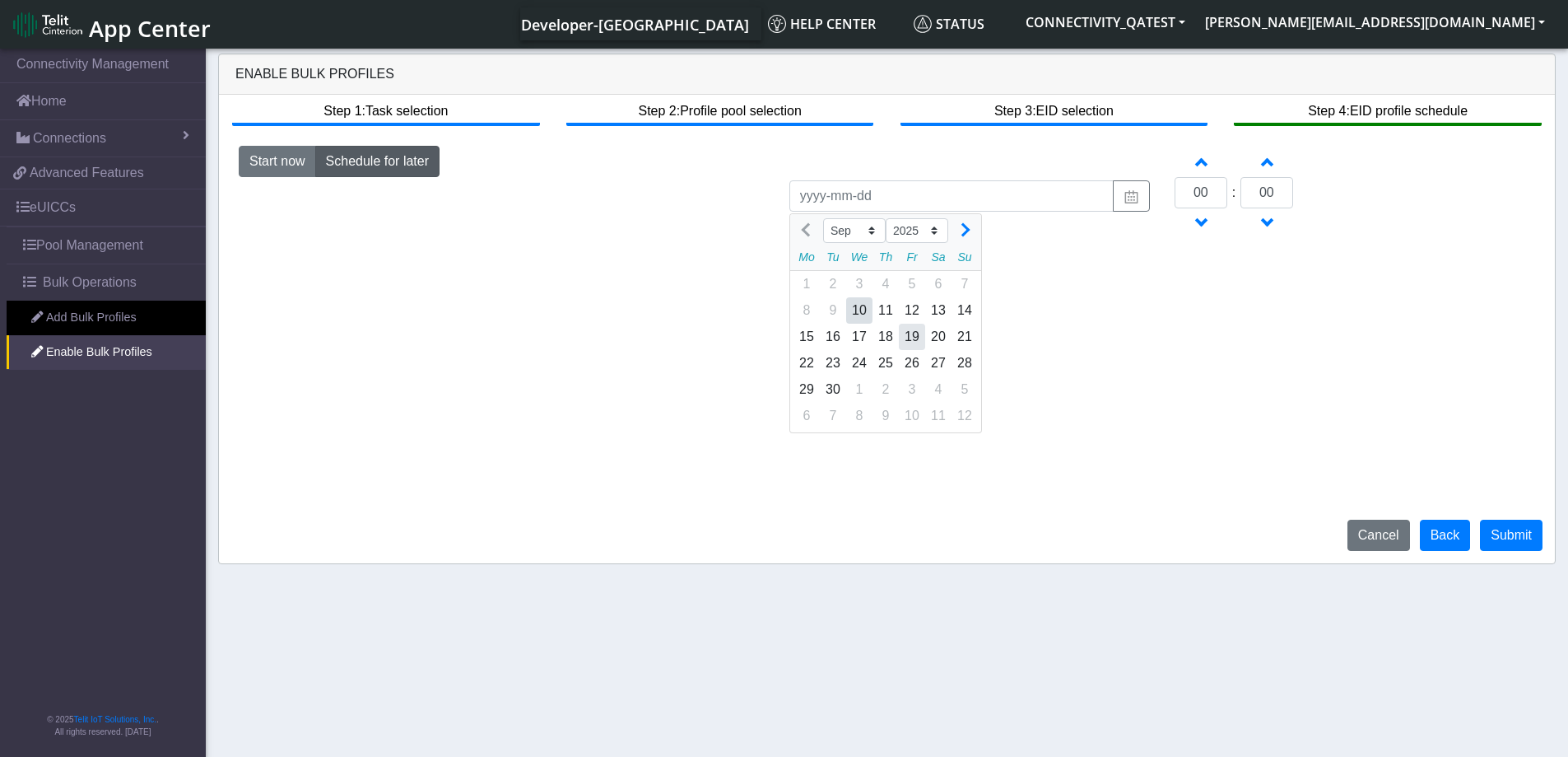
click at [908, 328] on div "19" at bounding box center [912, 337] width 26 height 26
type input "[DATE]"
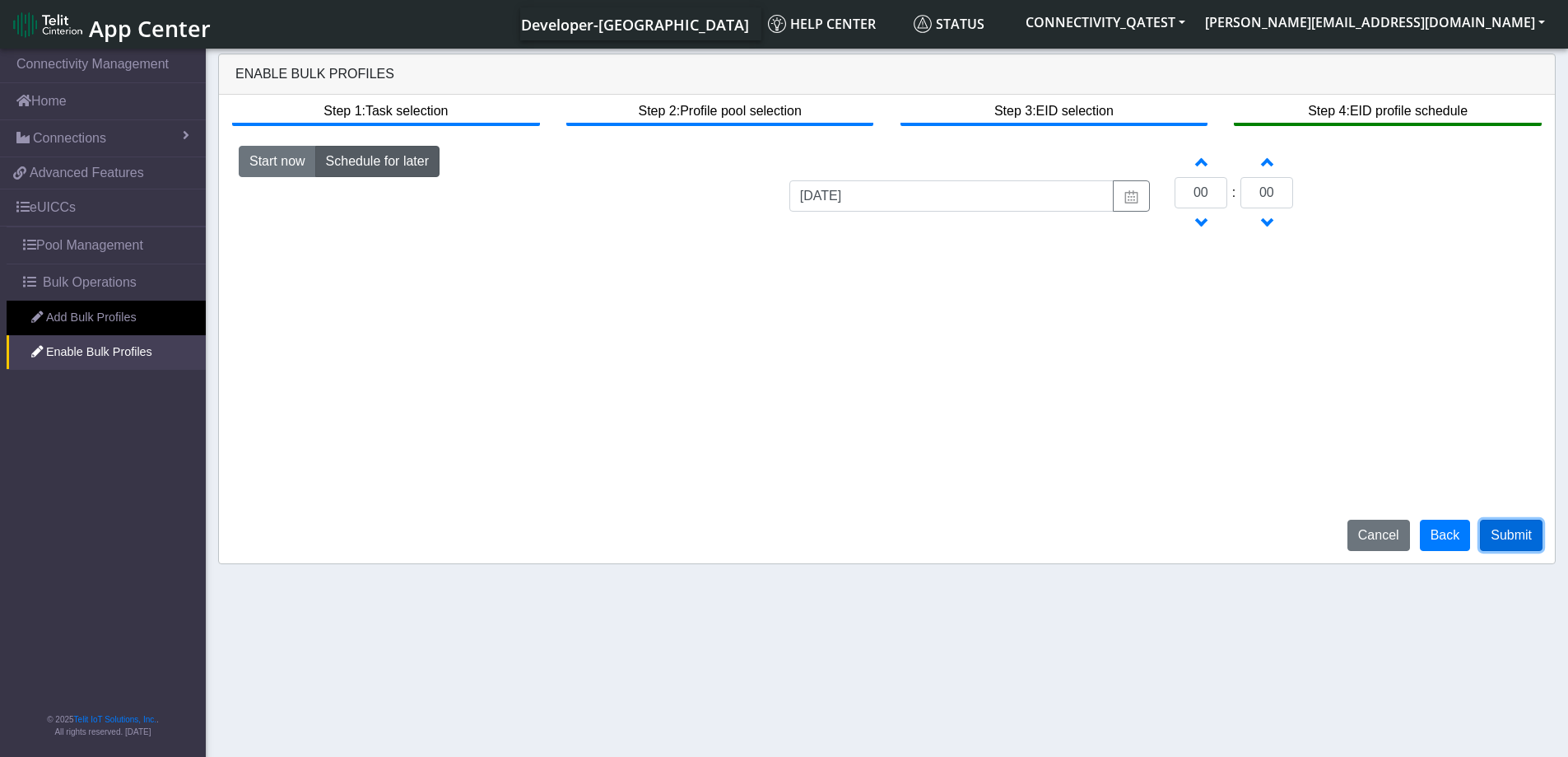
click at [1531, 531] on button "Submit" at bounding box center [1511, 535] width 63 height 31
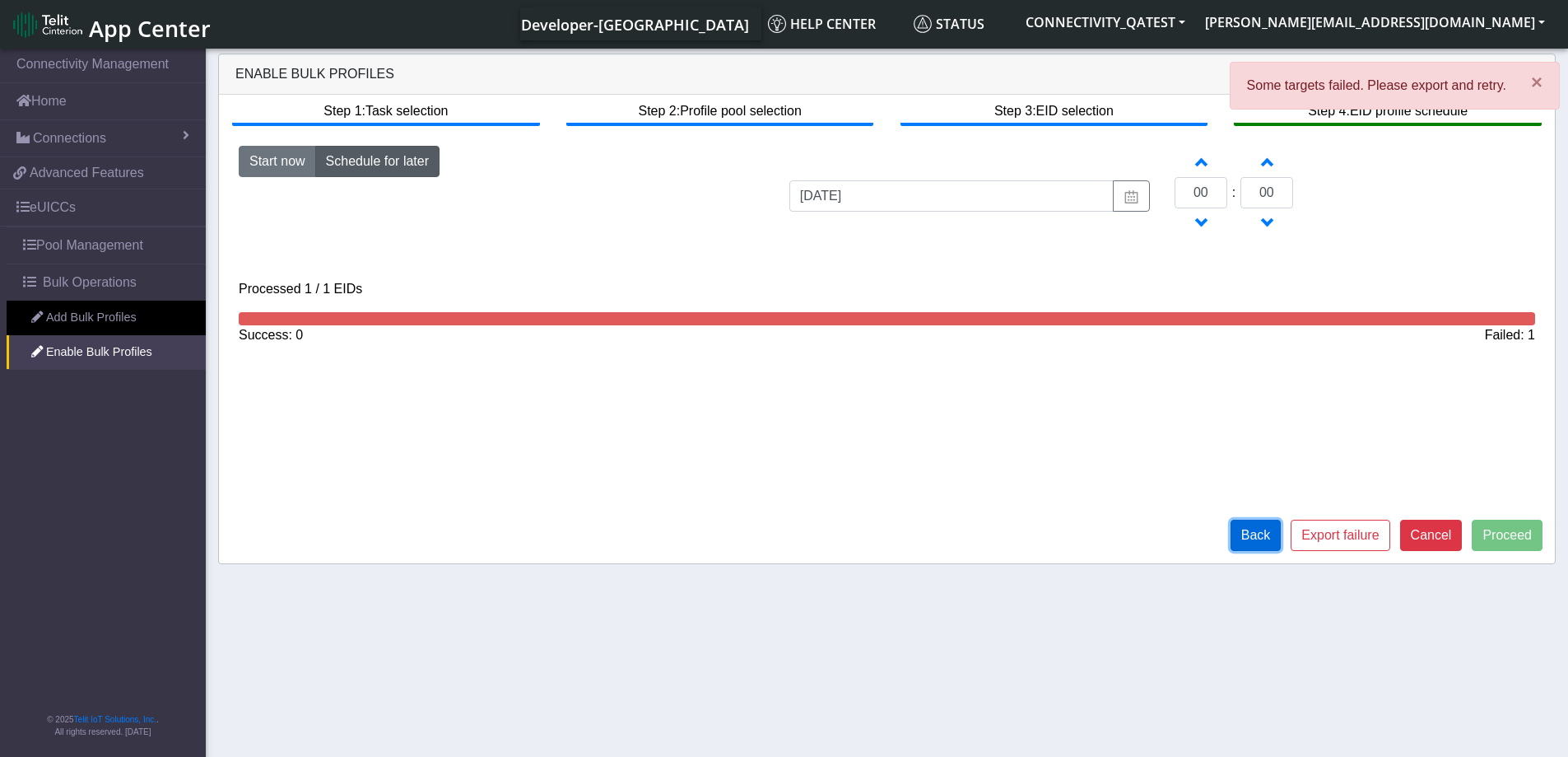
click at [1275, 539] on button "Back" at bounding box center [1256, 535] width 51 height 31
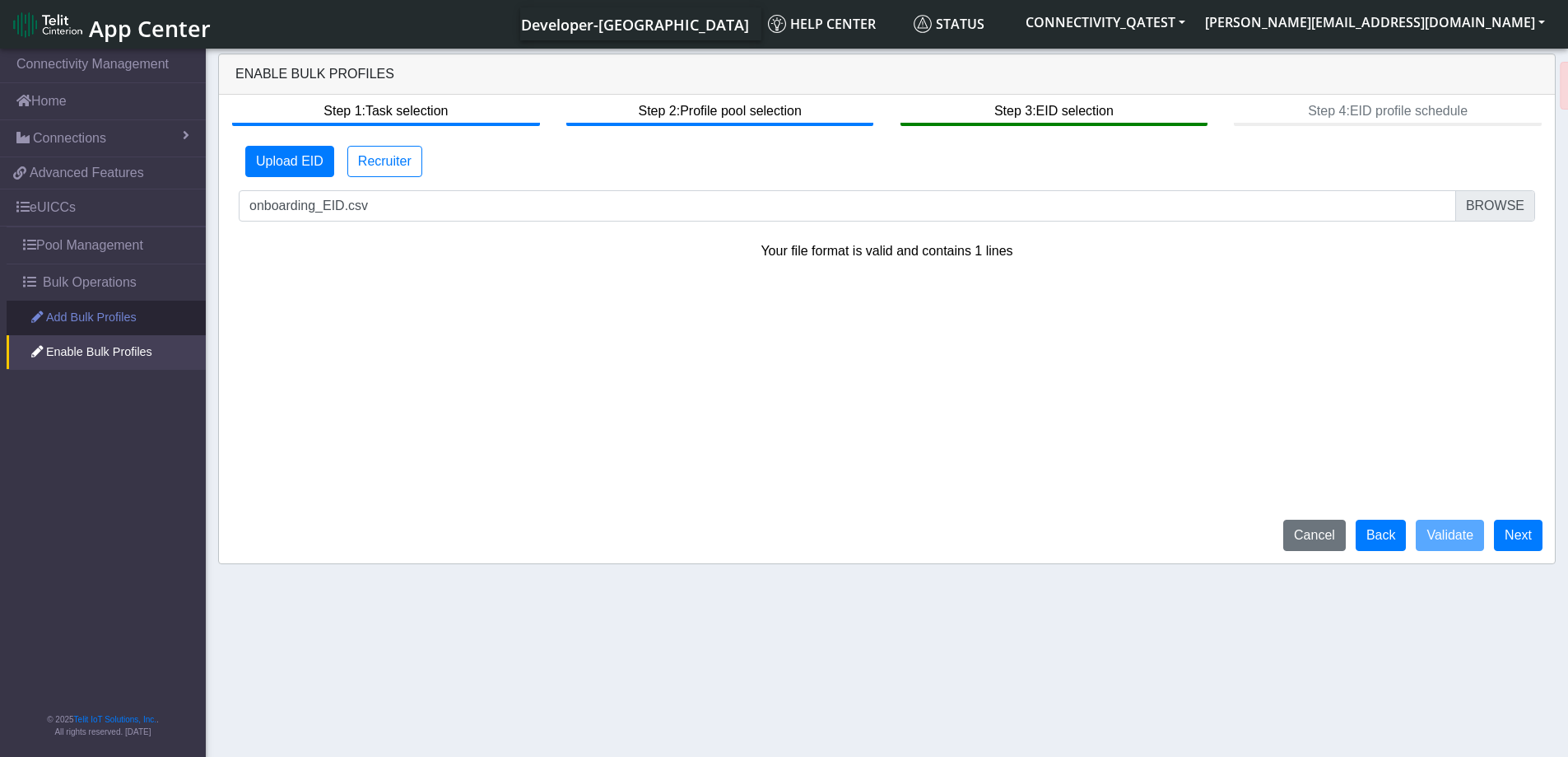
click at [102, 320] on link "Add Bulk Profiles" at bounding box center [106, 318] width 199 height 35
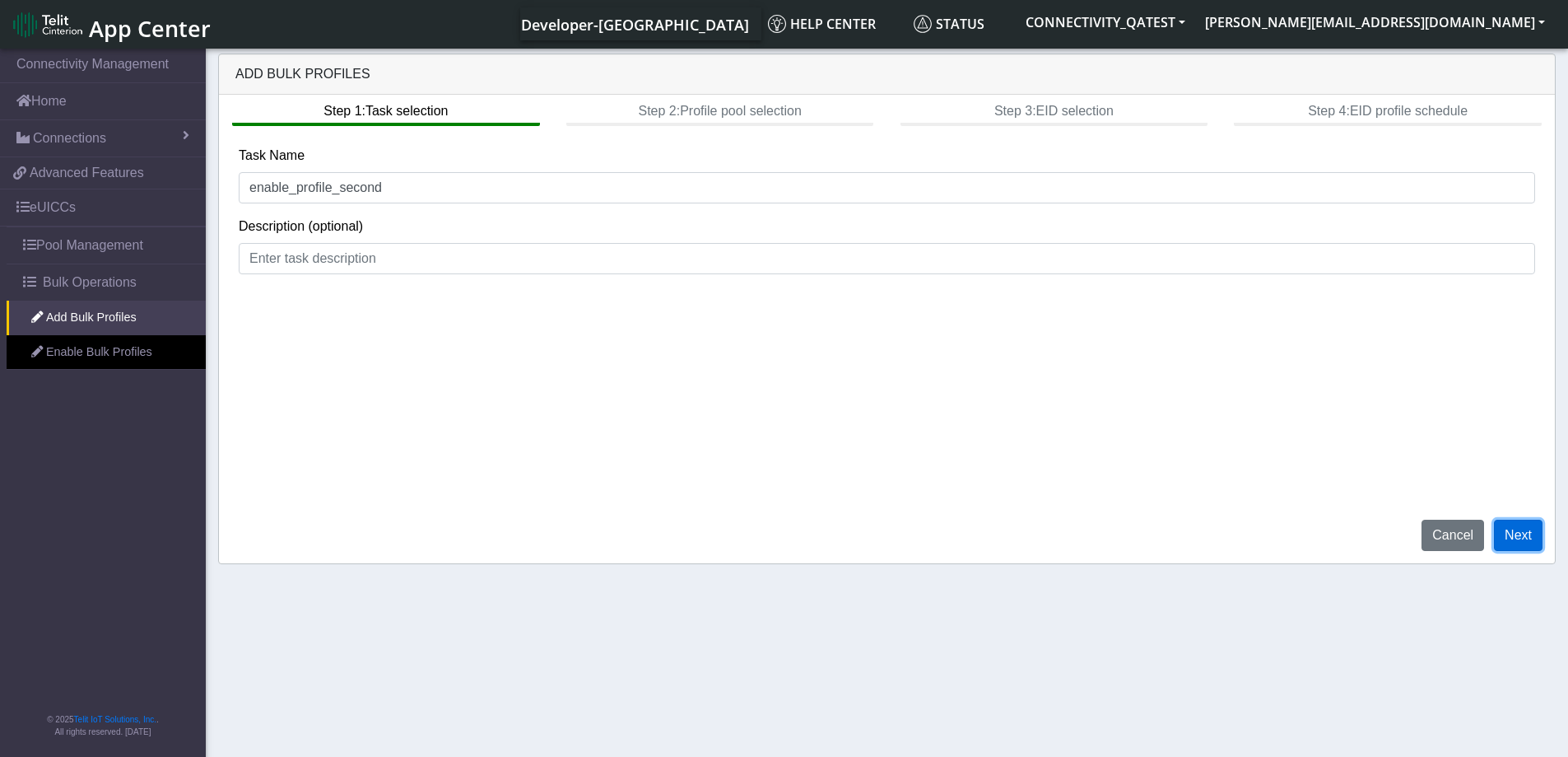
click at [1524, 532] on button "Next" at bounding box center [1518, 535] width 49 height 31
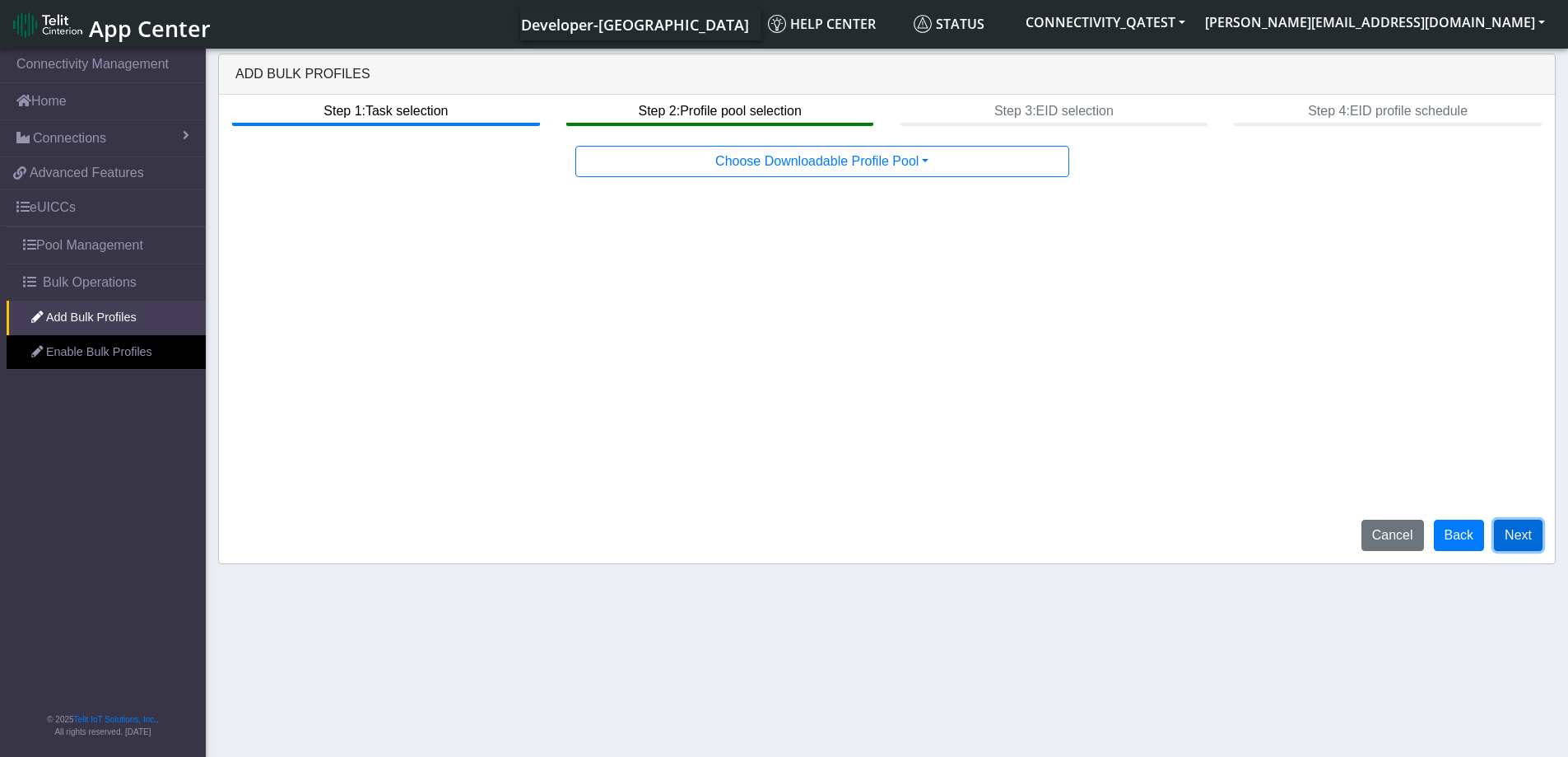
click at [1525, 538] on button "Next" at bounding box center [1518, 535] width 49 height 31
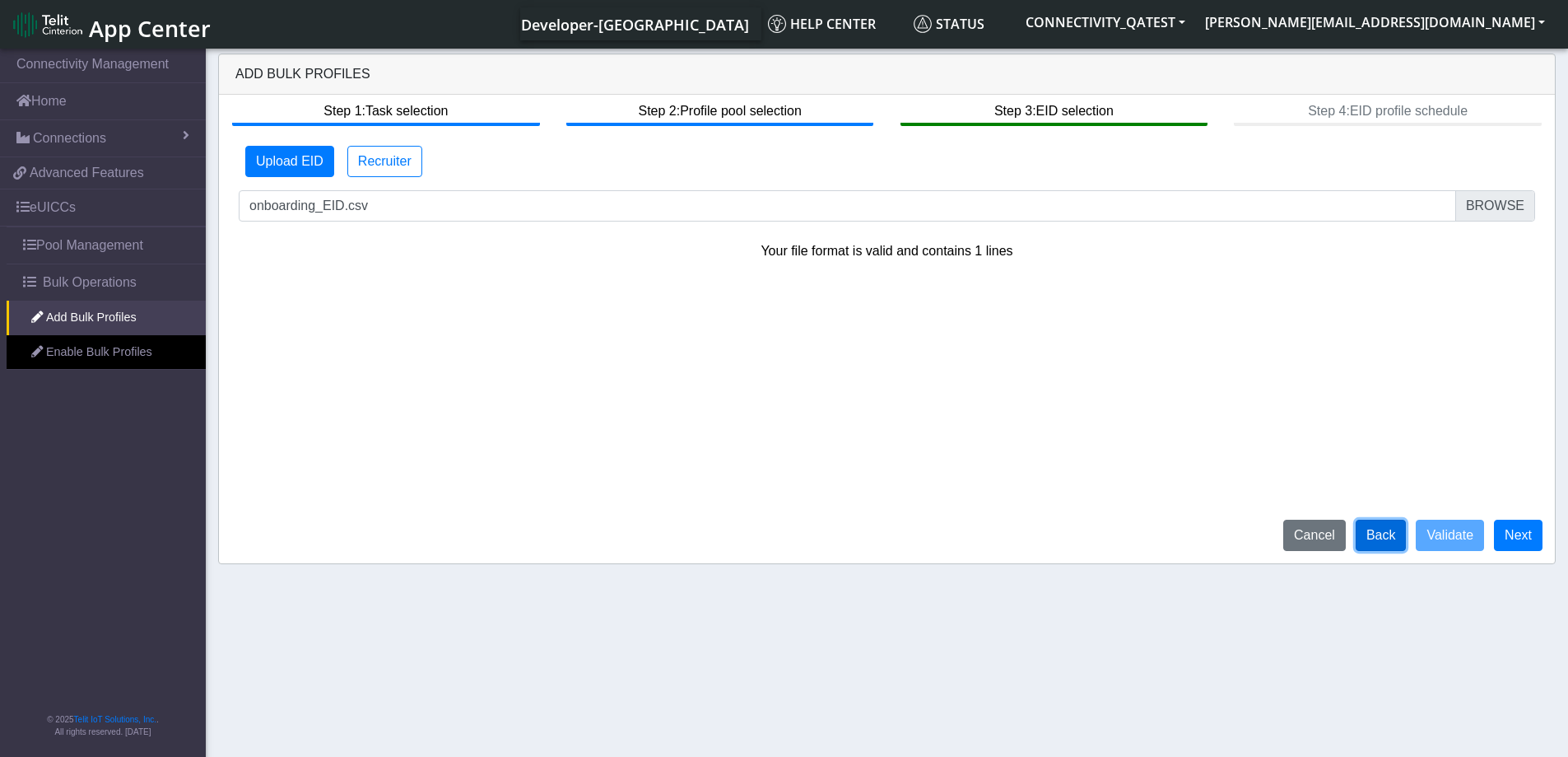
click at [1393, 542] on button "Back" at bounding box center [1381, 535] width 51 height 31
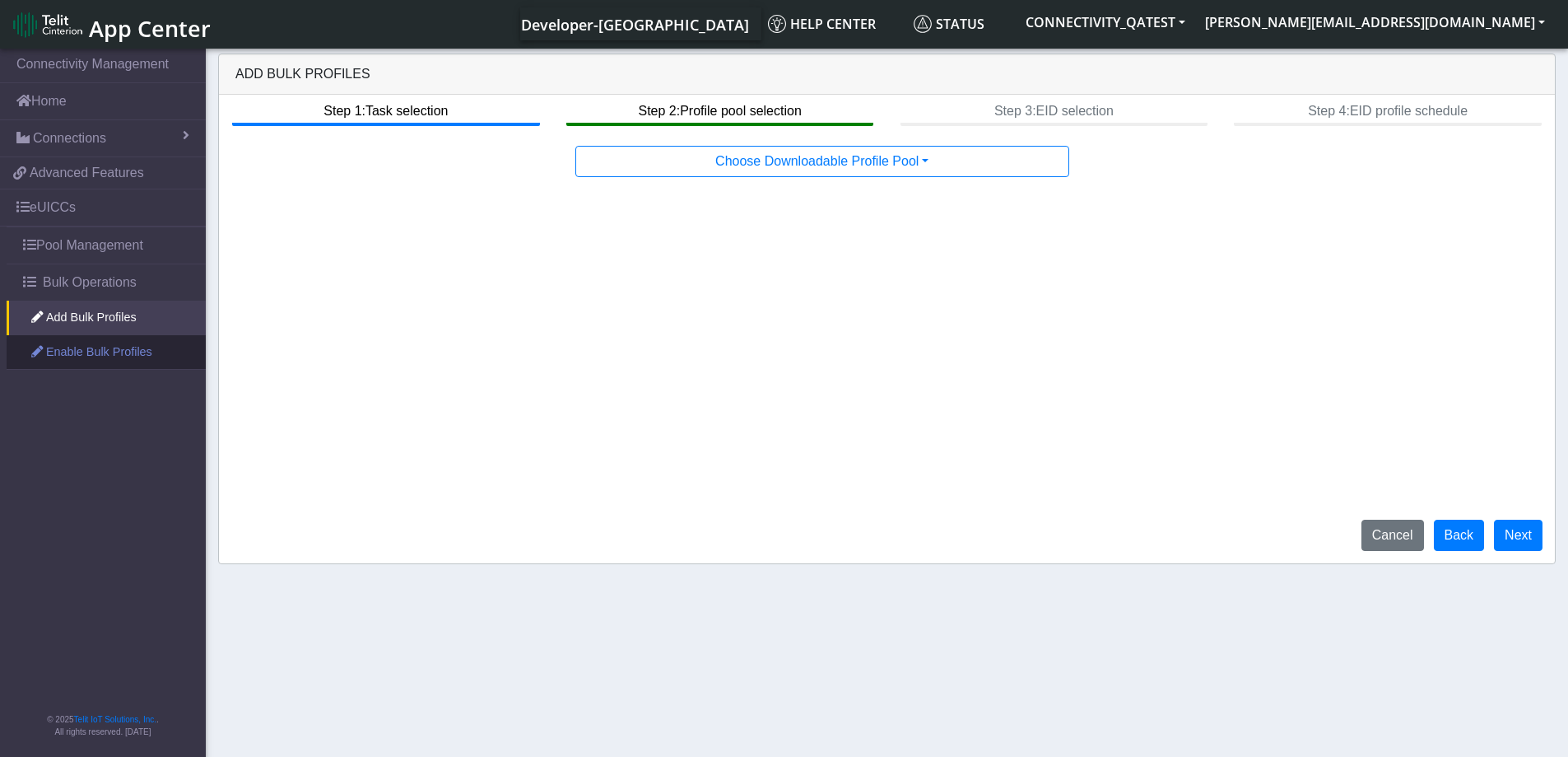
click at [115, 347] on link "Enable Bulk Profiles" at bounding box center [106, 353] width 199 height 35
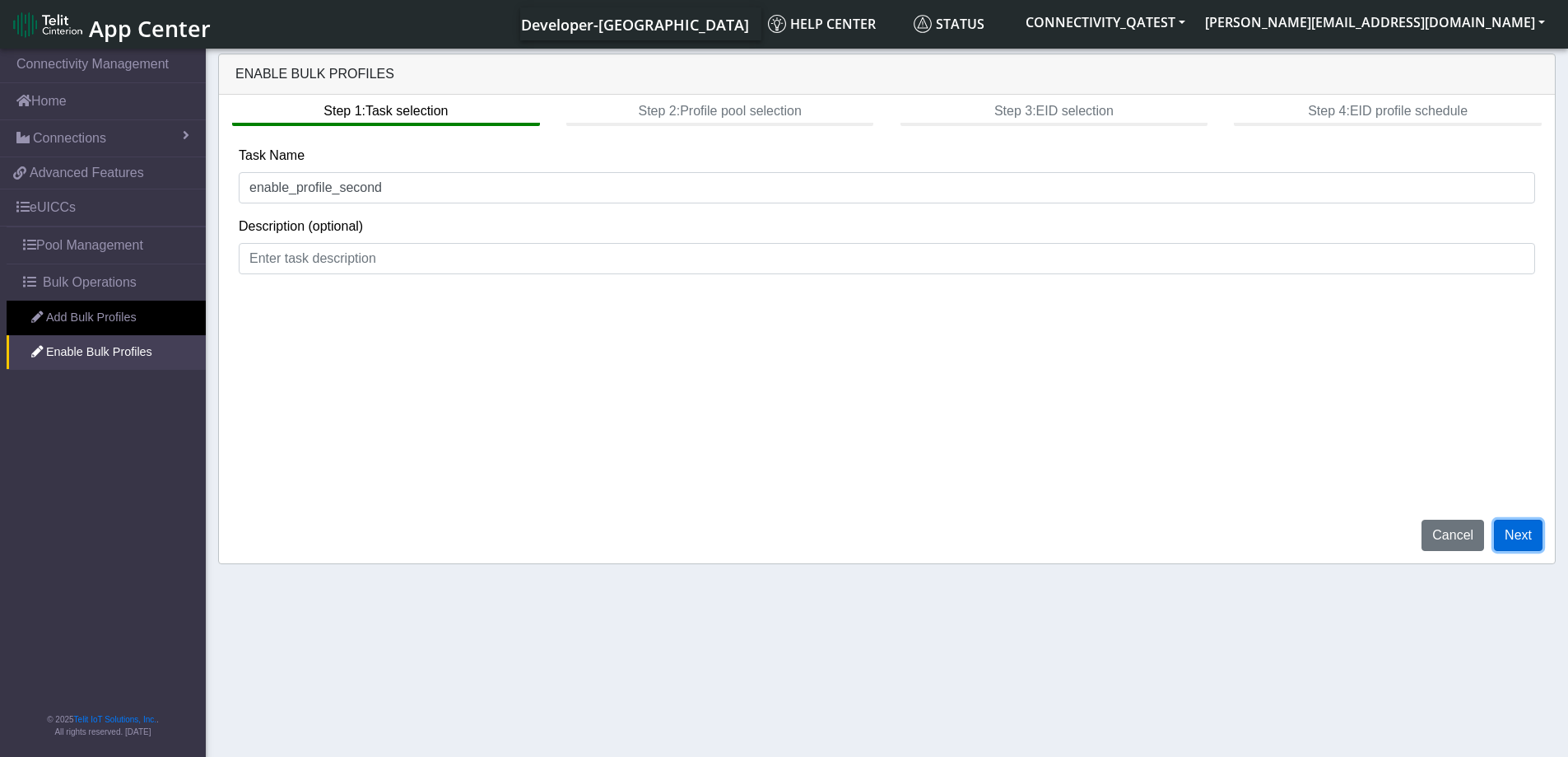
click at [1534, 544] on button "Next" at bounding box center [1518, 535] width 49 height 31
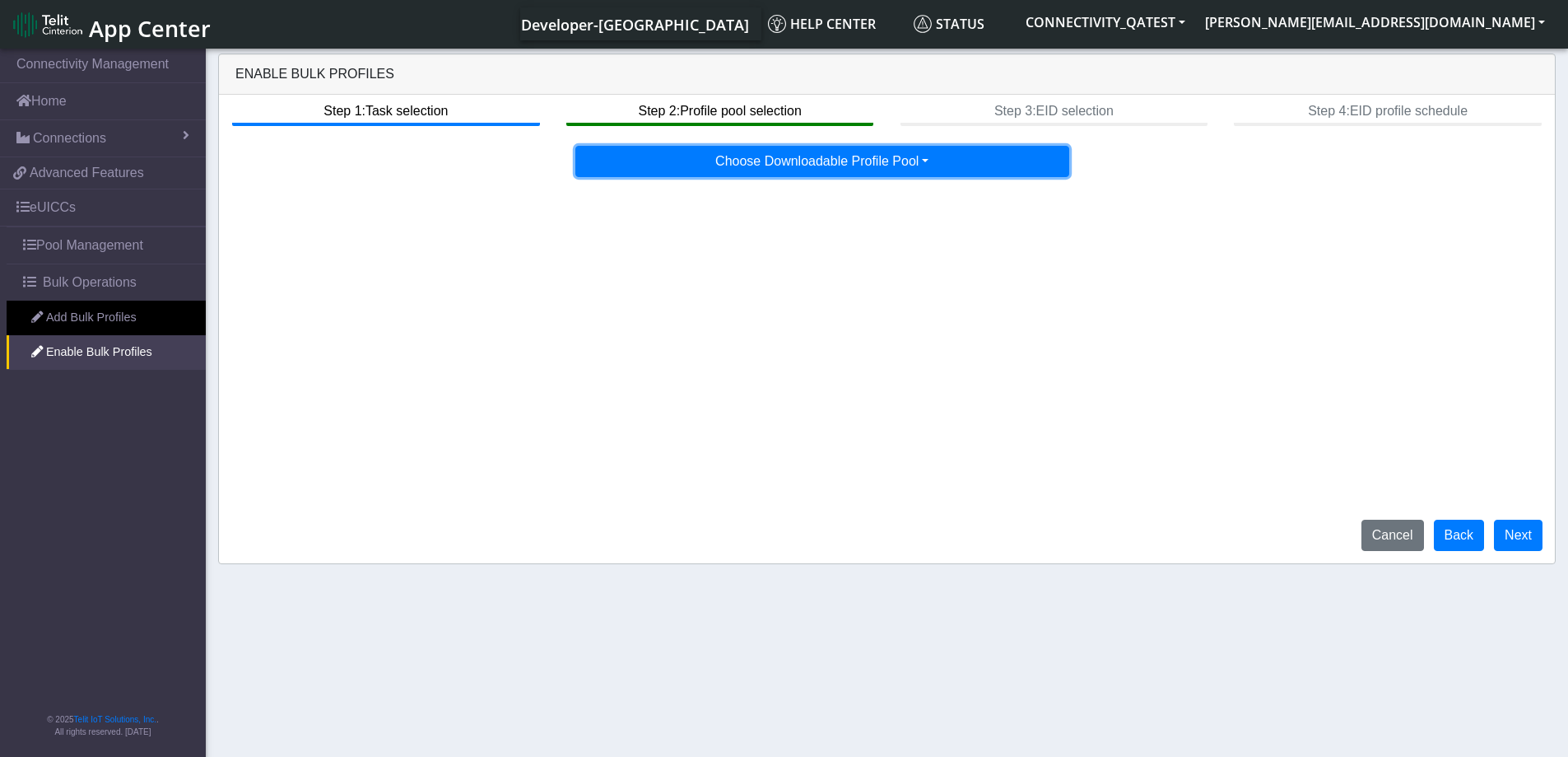
click at [894, 171] on button "Choose Downloadable Profile Pool" at bounding box center [823, 161] width 494 height 31
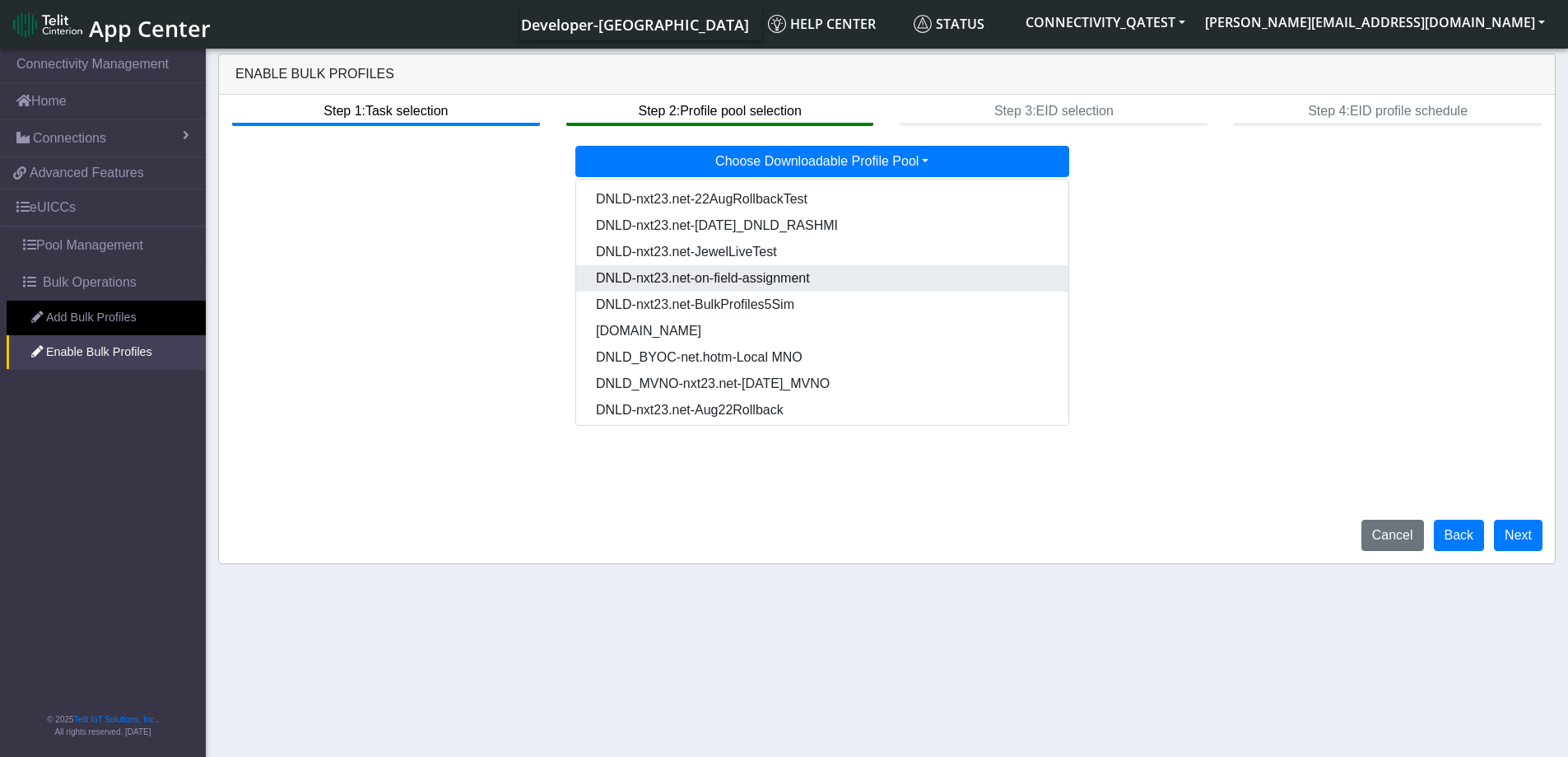
click at [868, 272] on Pool62d385b5-899c-4c9f-a78f-e90bbf7285d2-dropdown "DNLD-nxt23.net-on-field-assignment" at bounding box center [823, 278] width 492 height 26
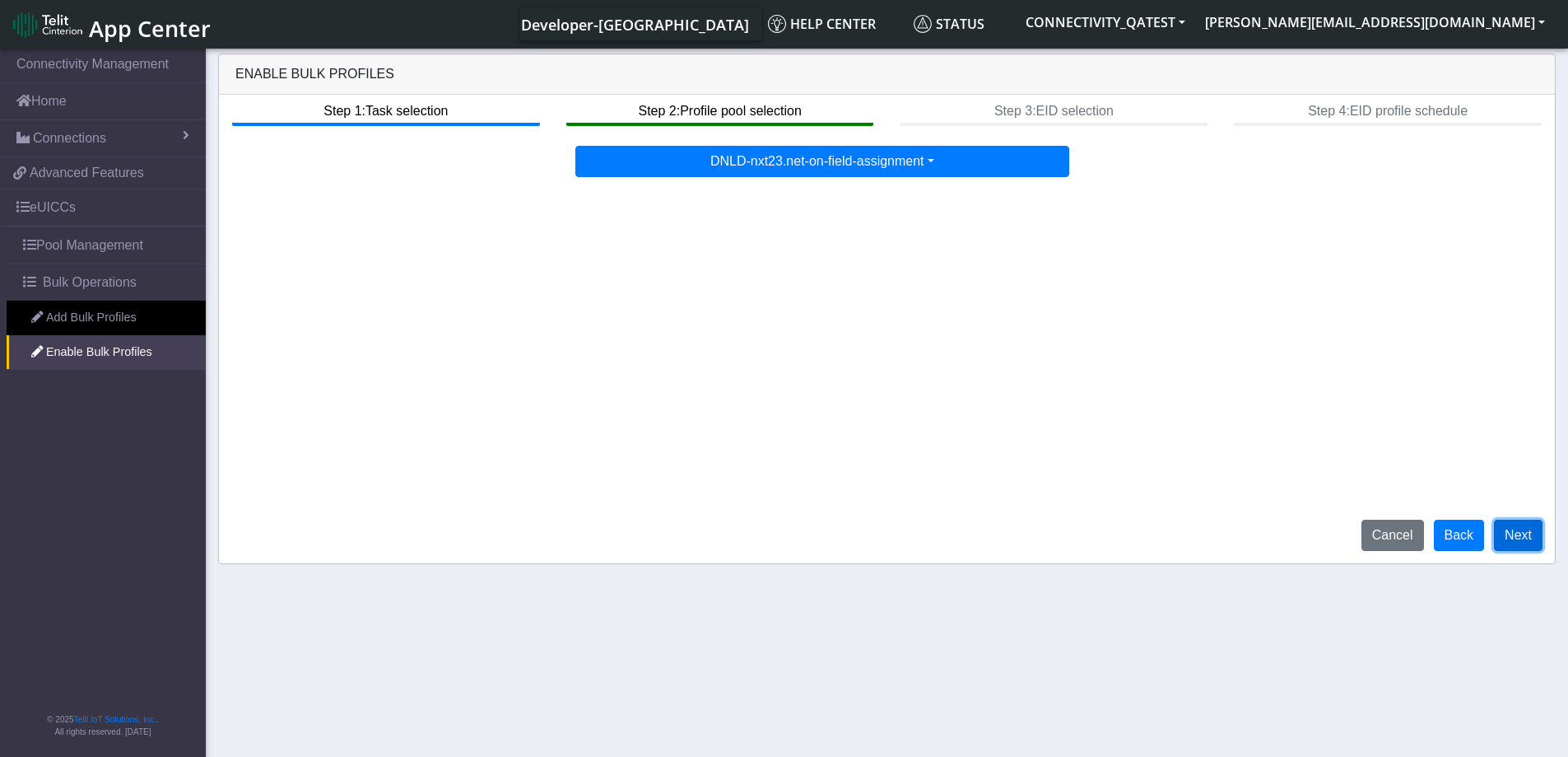
click at [1539, 536] on button "Next" at bounding box center [1518, 535] width 49 height 31
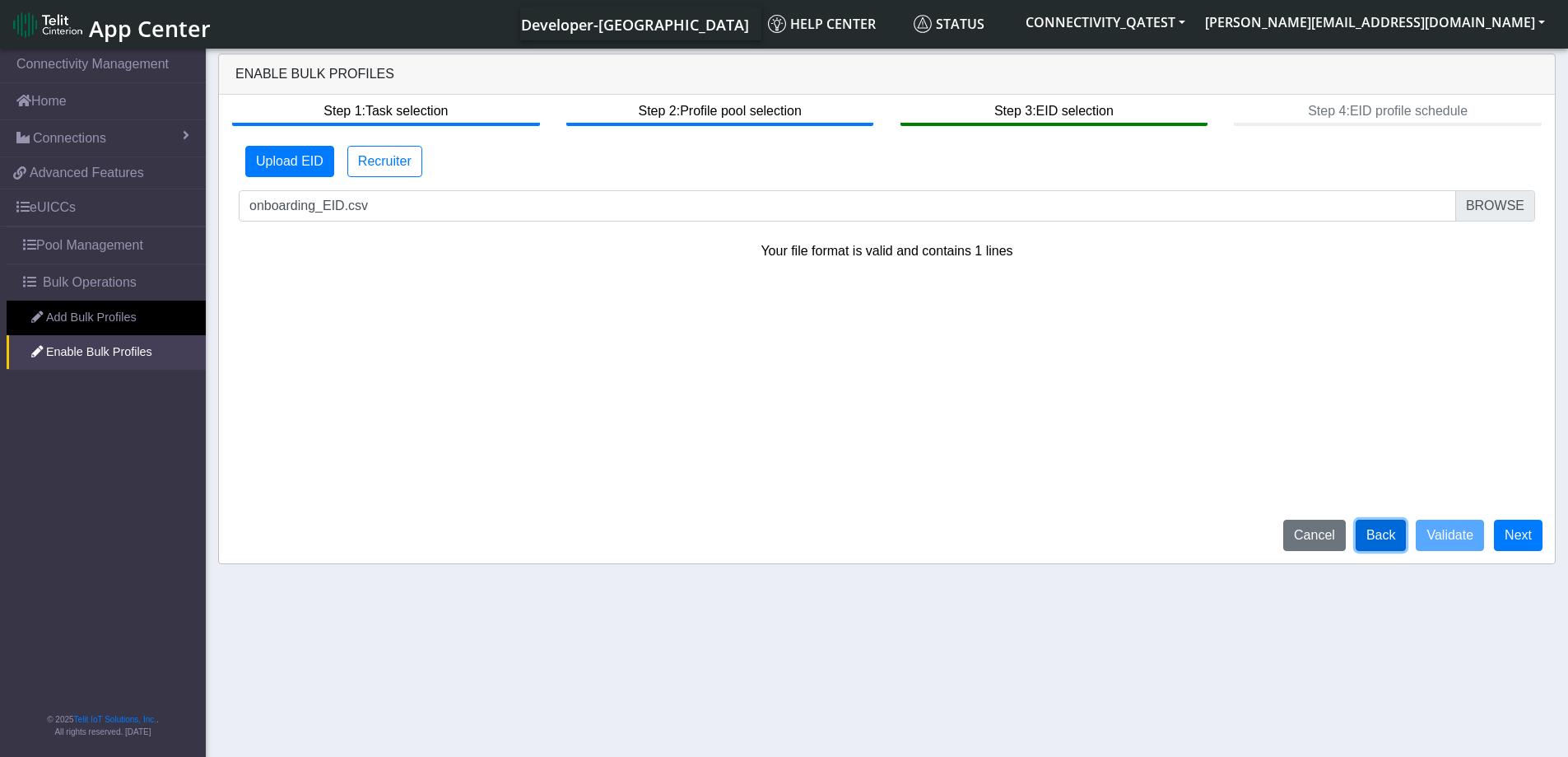
click at [1393, 543] on button "Back" at bounding box center [1381, 535] width 51 height 31
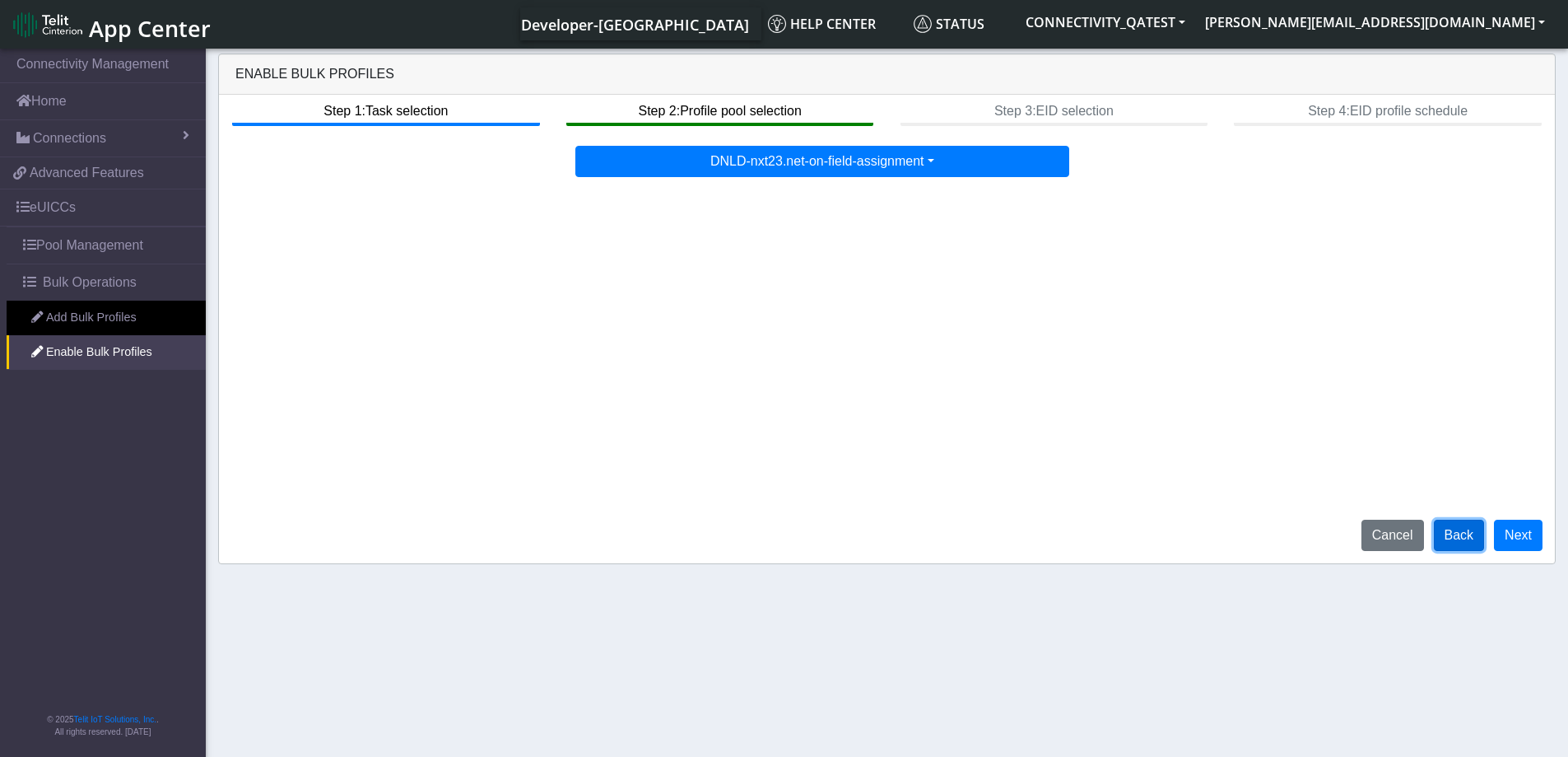
click at [1461, 547] on button "Back" at bounding box center [1459, 535] width 51 height 31
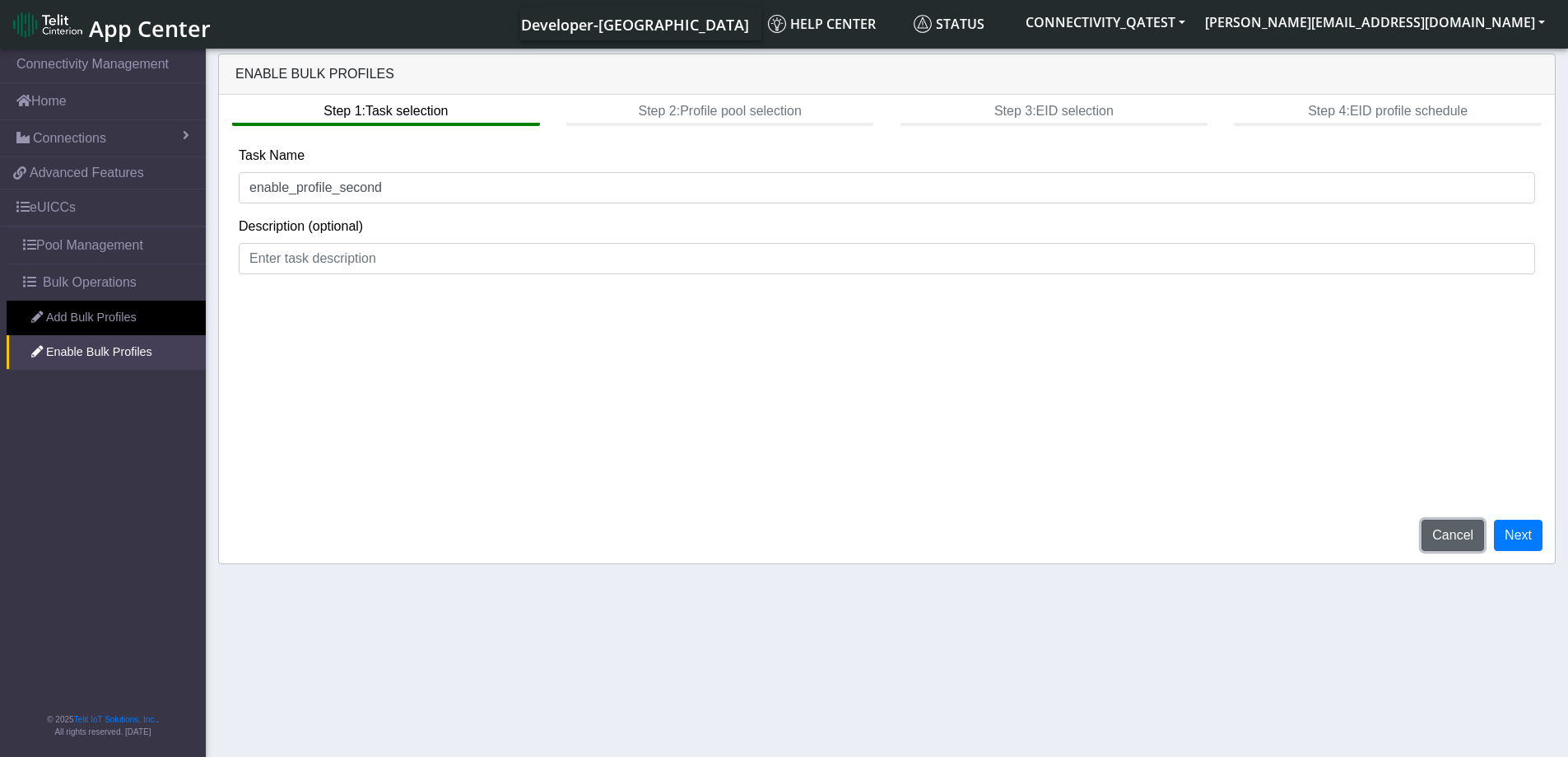
click at [1465, 542] on button "Cancel" at bounding box center [1453, 535] width 63 height 31
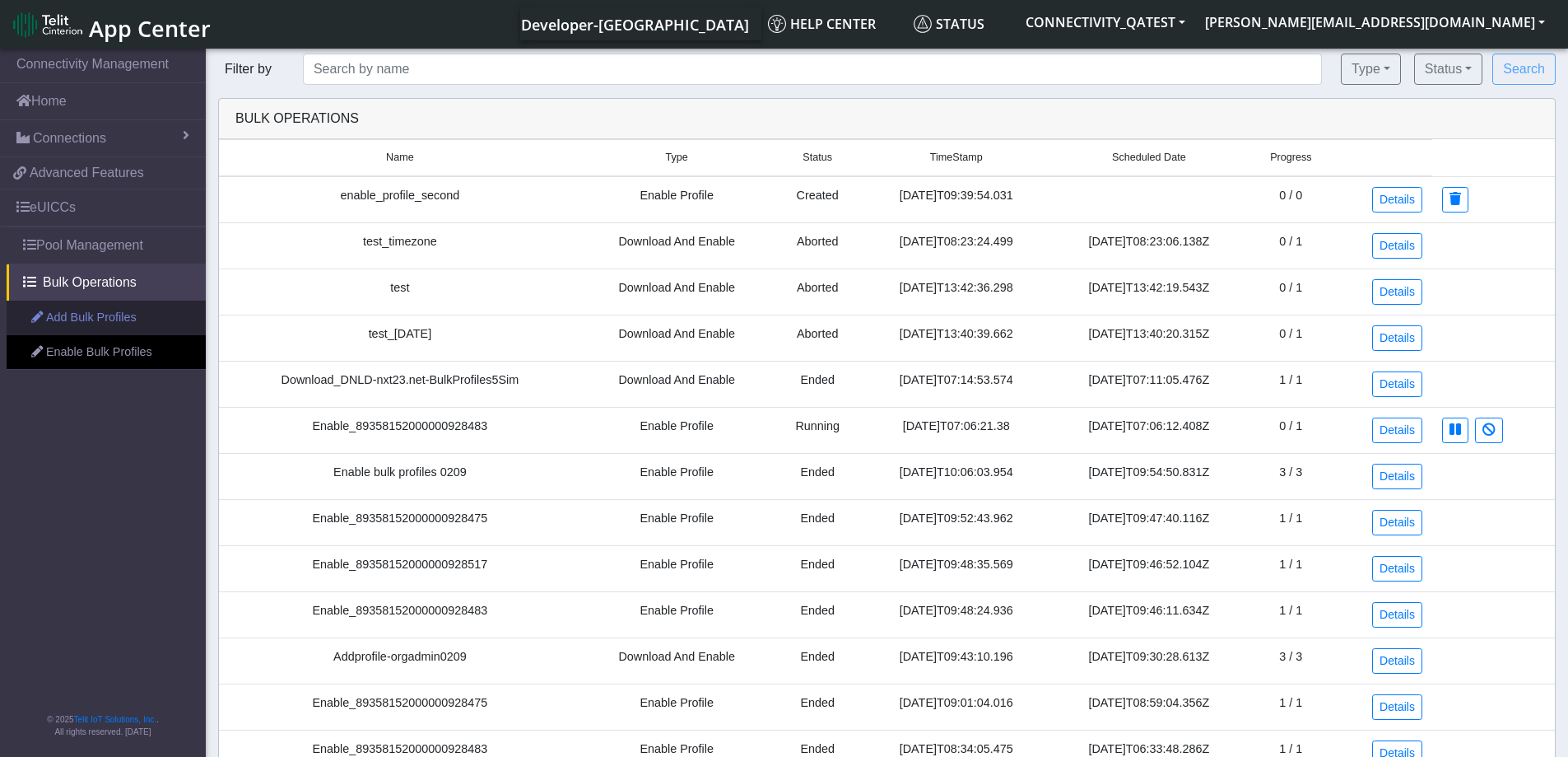
click at [89, 317] on link "Add Bulk Profiles" at bounding box center [106, 318] width 199 height 35
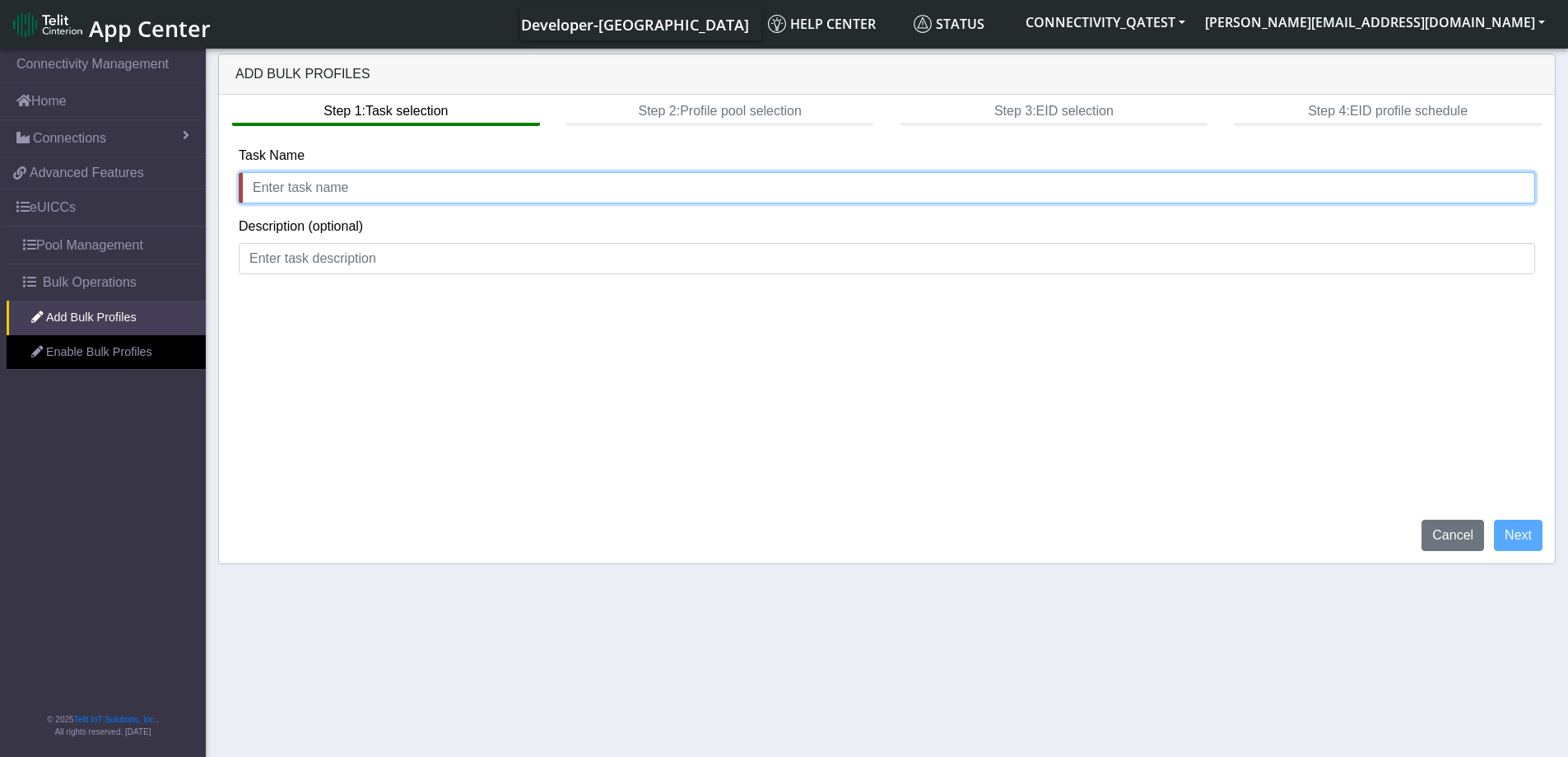
click at [282, 190] on input "text" at bounding box center [887, 188] width 1296 height 31
type input "add bulk test"
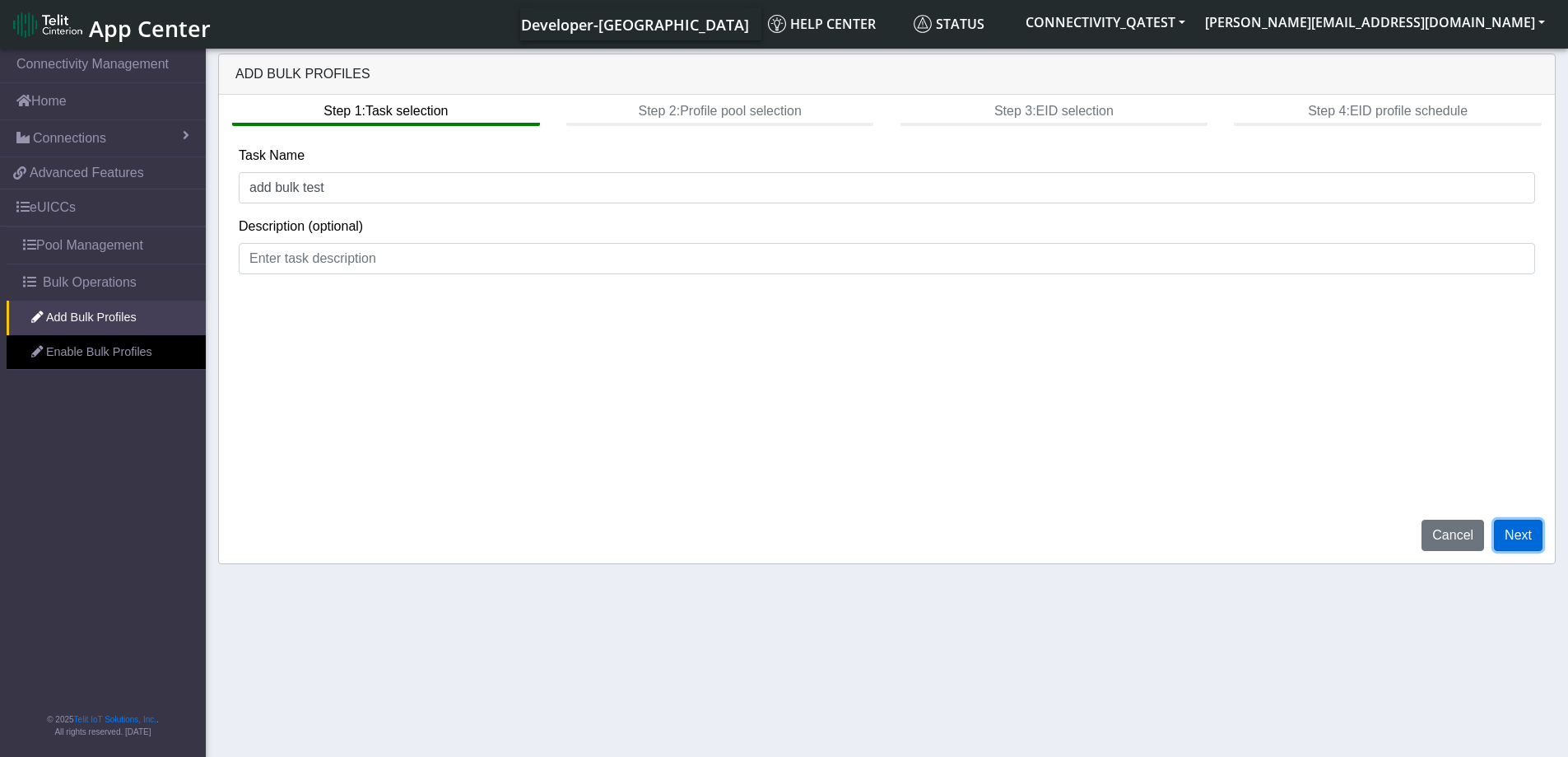
click at [1526, 546] on button "Next" at bounding box center [1518, 535] width 49 height 31
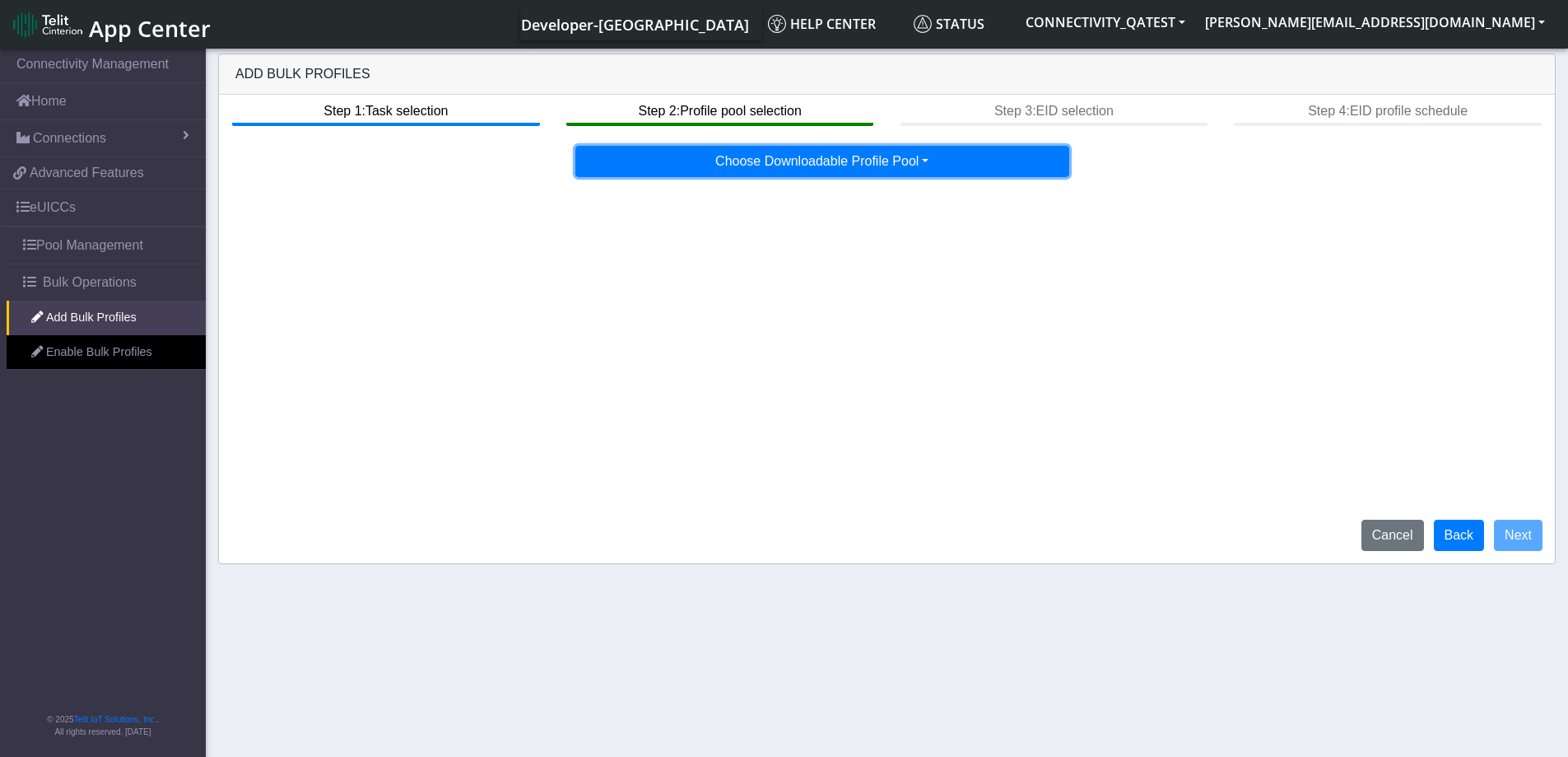
click at [837, 171] on button "Choose Downloadable Profile Pool" at bounding box center [823, 161] width 494 height 31
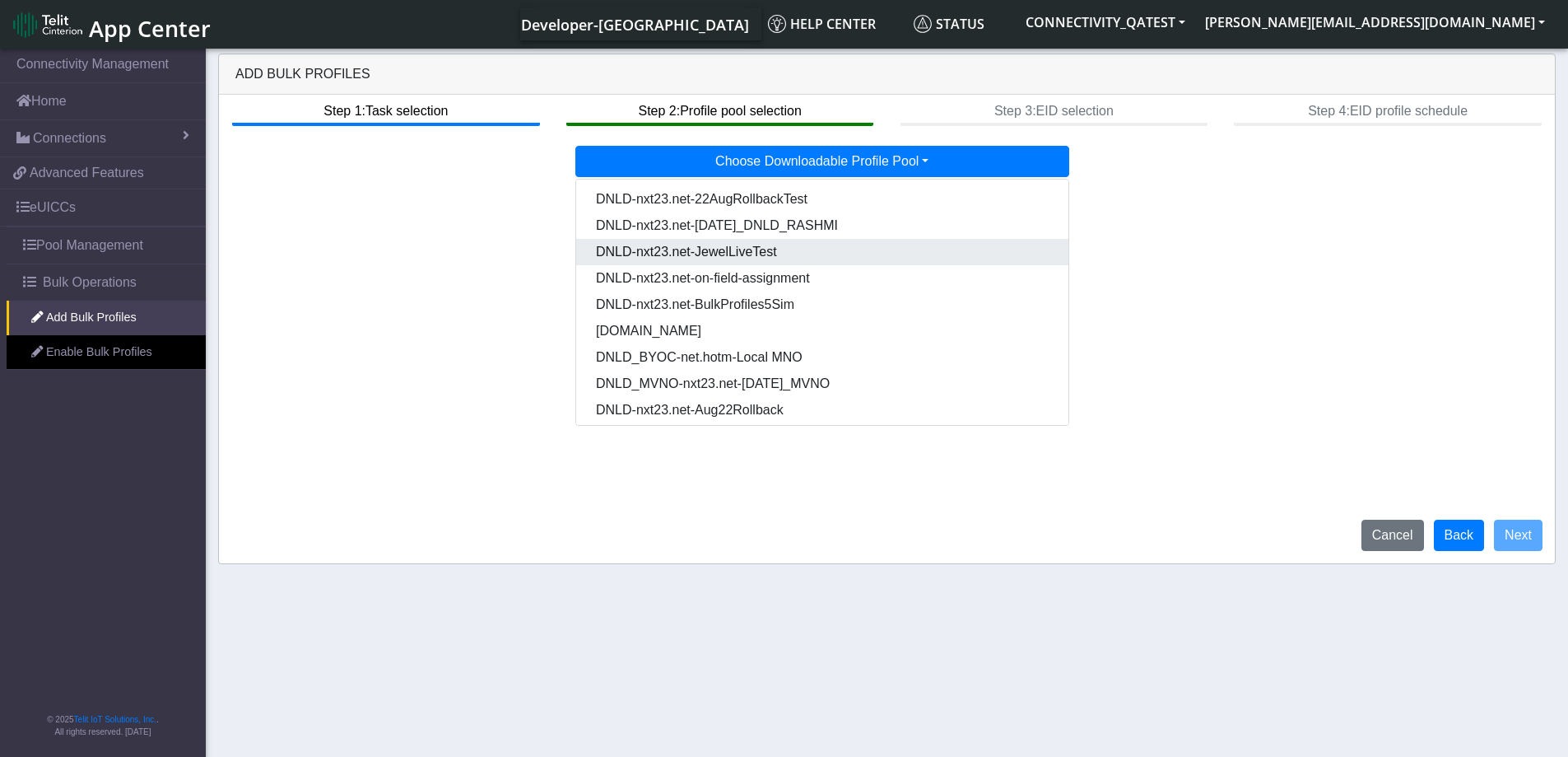
click at [772, 256] on Pool60adf348-bd80-42e1-9caa-3b2b026d63a2-dropdown "DNLD-nxt23.net-JewelLiveTest" at bounding box center [823, 252] width 492 height 26
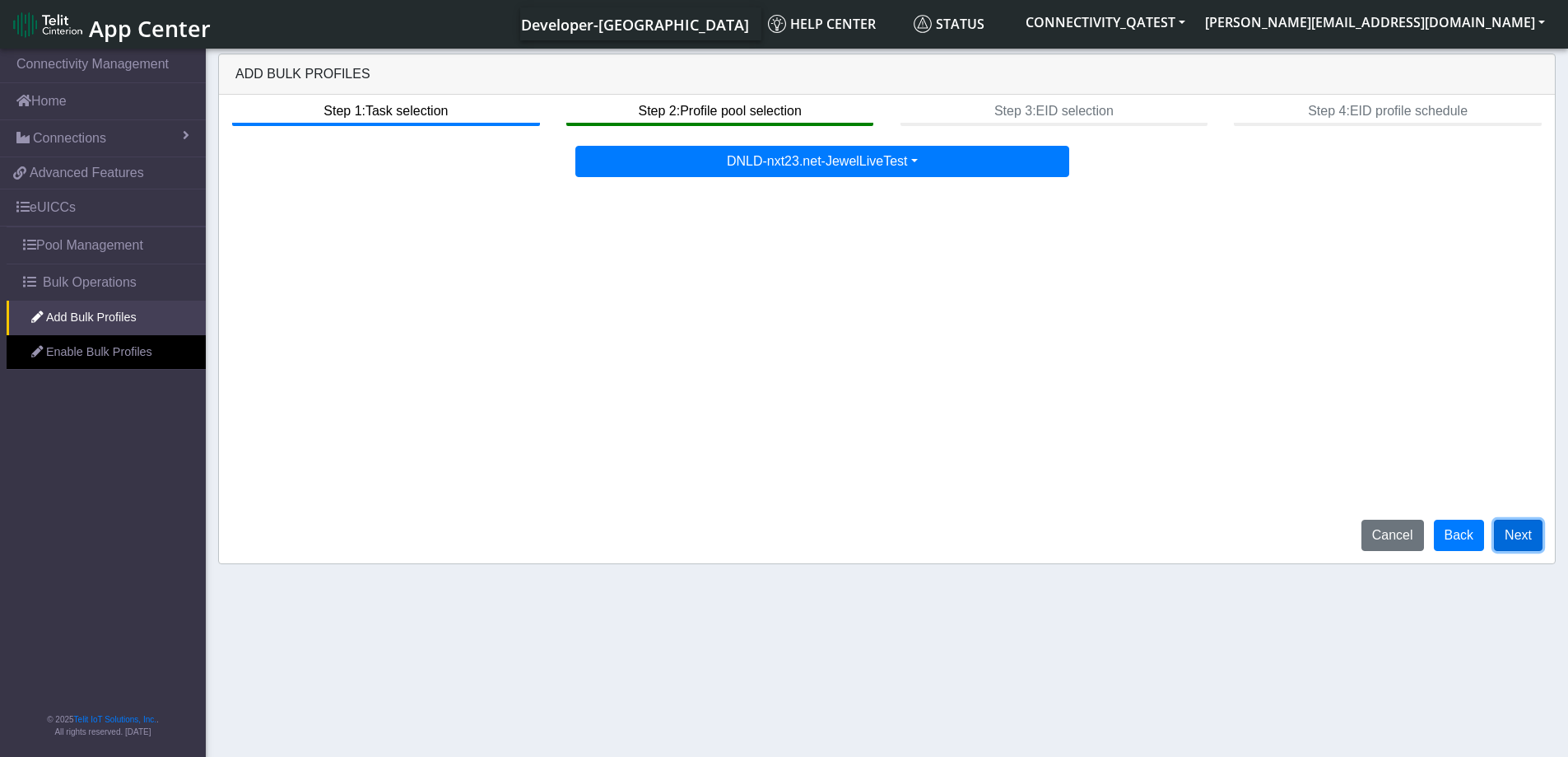
click at [1524, 538] on button "Next" at bounding box center [1518, 535] width 49 height 31
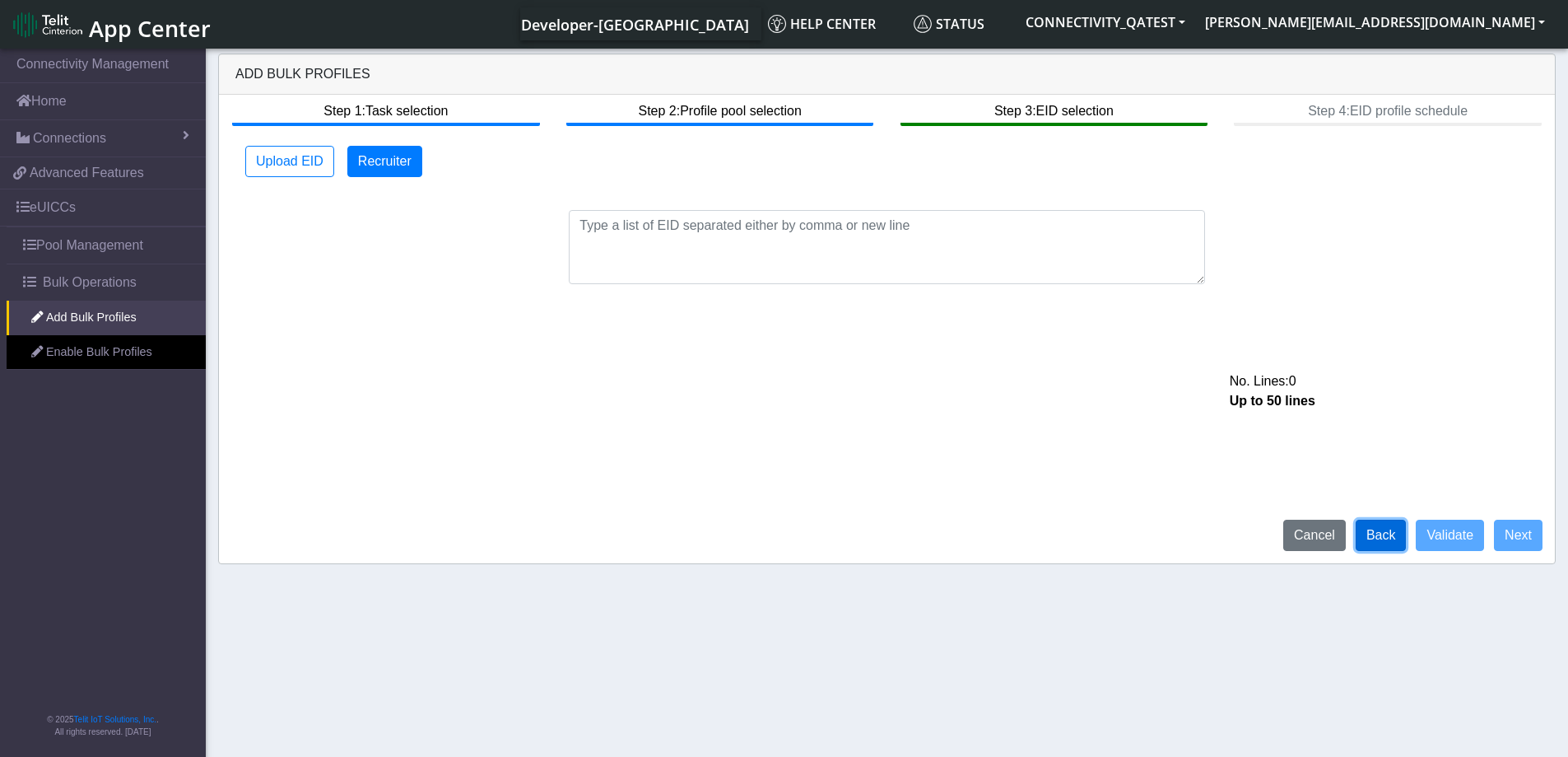
click at [1395, 545] on button "Back" at bounding box center [1381, 535] width 51 height 31
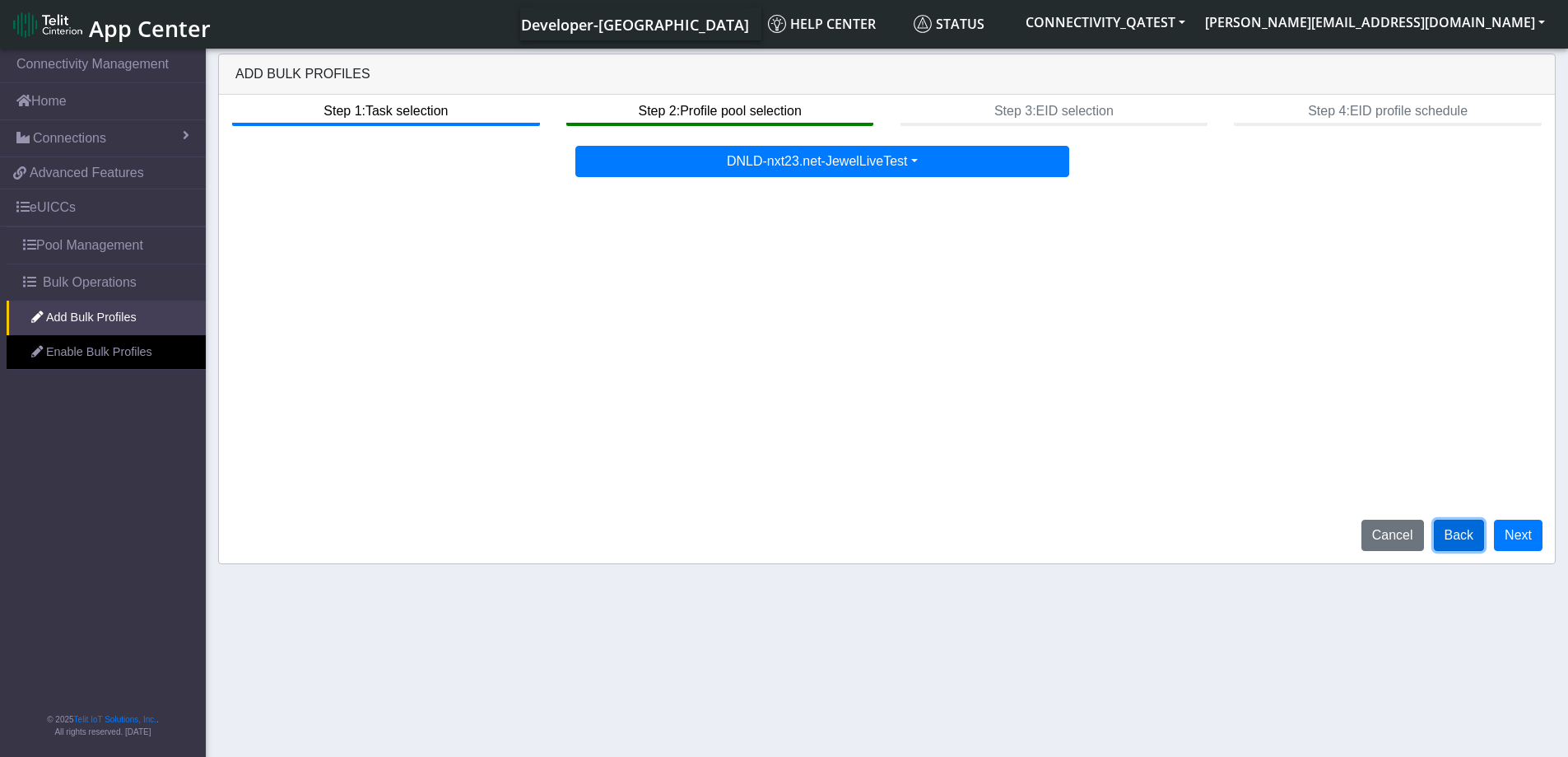
click at [1462, 540] on button "Back" at bounding box center [1459, 535] width 51 height 31
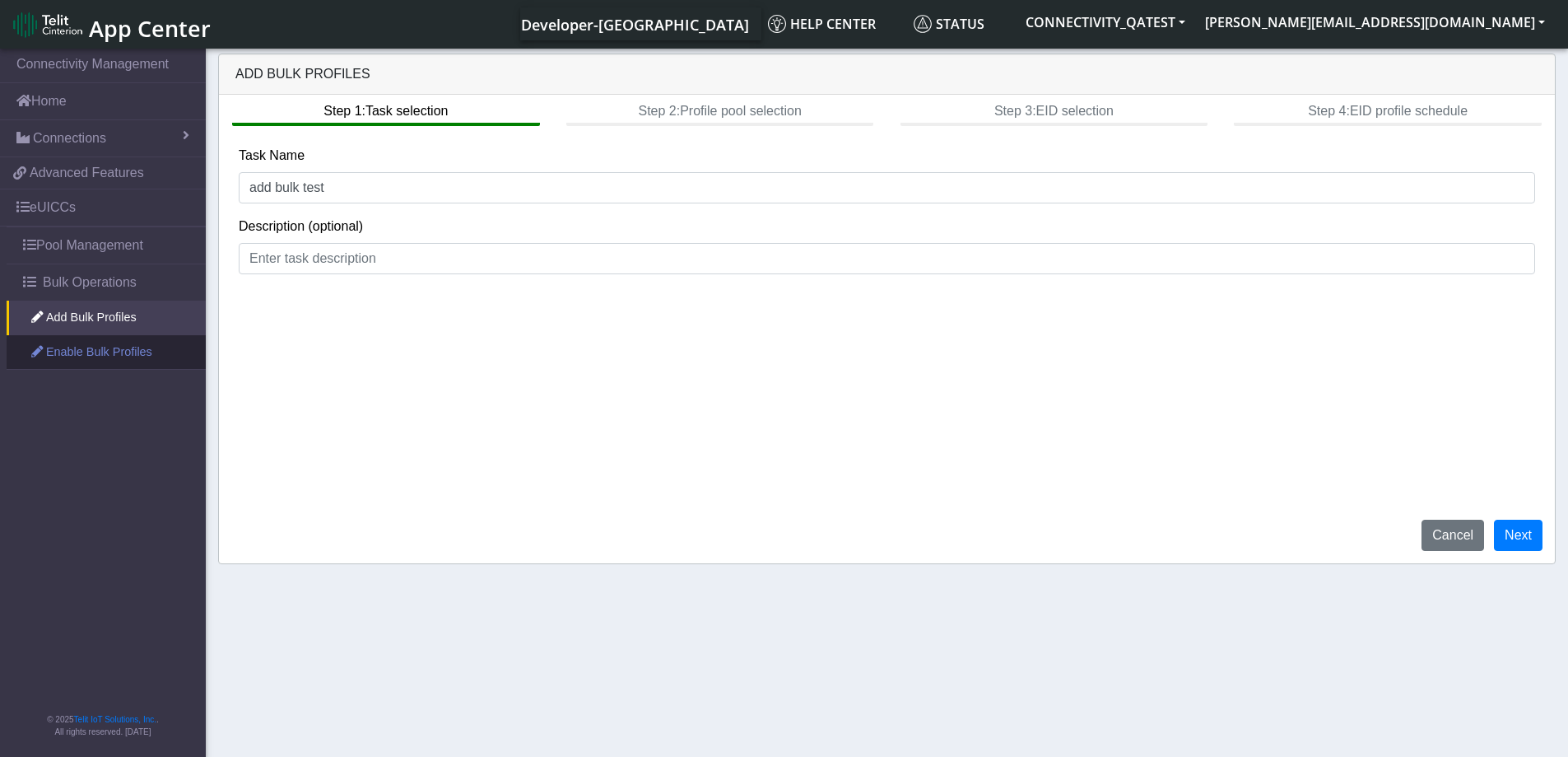
click at [110, 353] on link "Enable Bulk Profiles" at bounding box center [106, 353] width 199 height 35
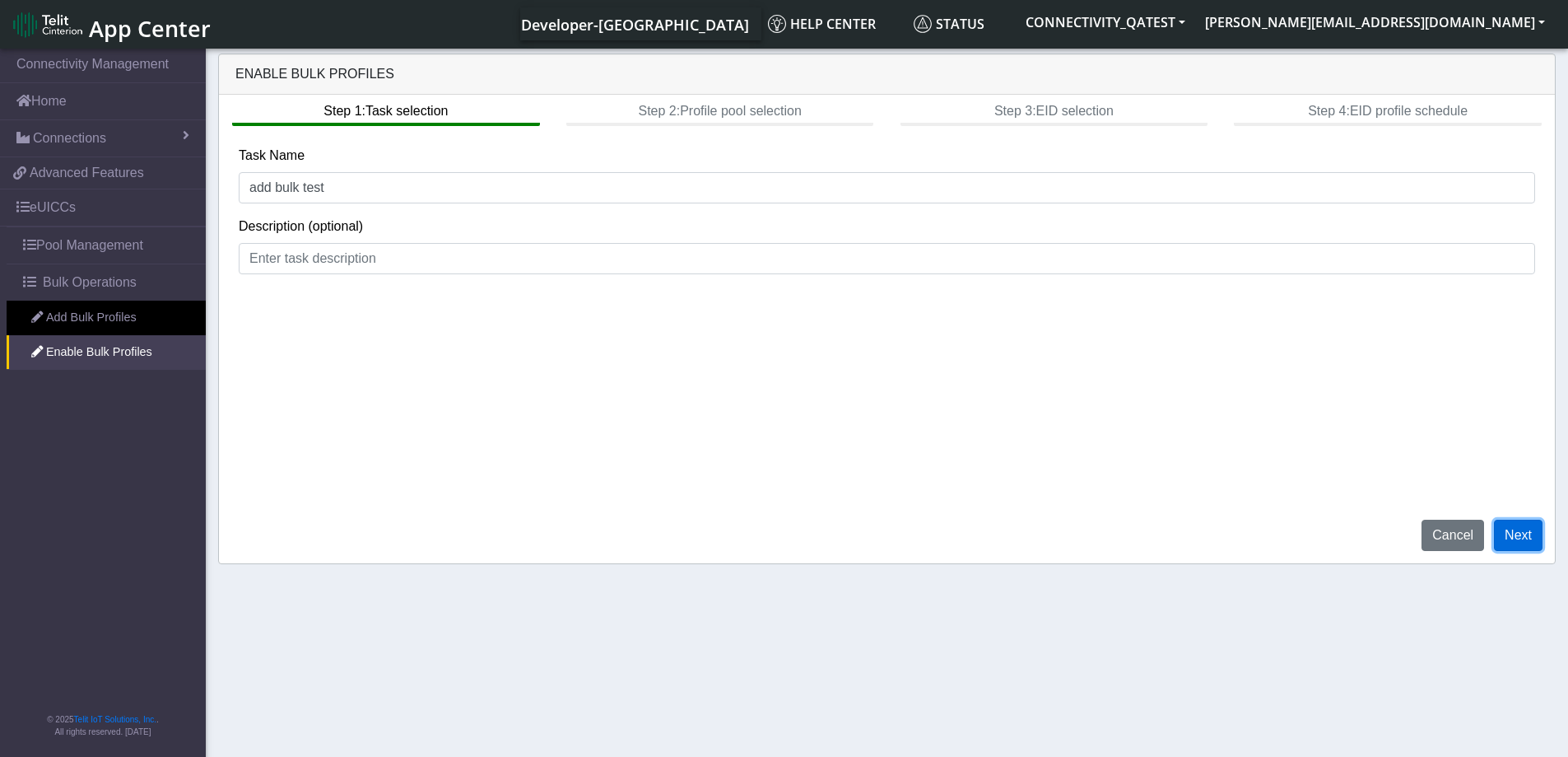
click at [1514, 541] on button "Next" at bounding box center [1518, 535] width 49 height 31
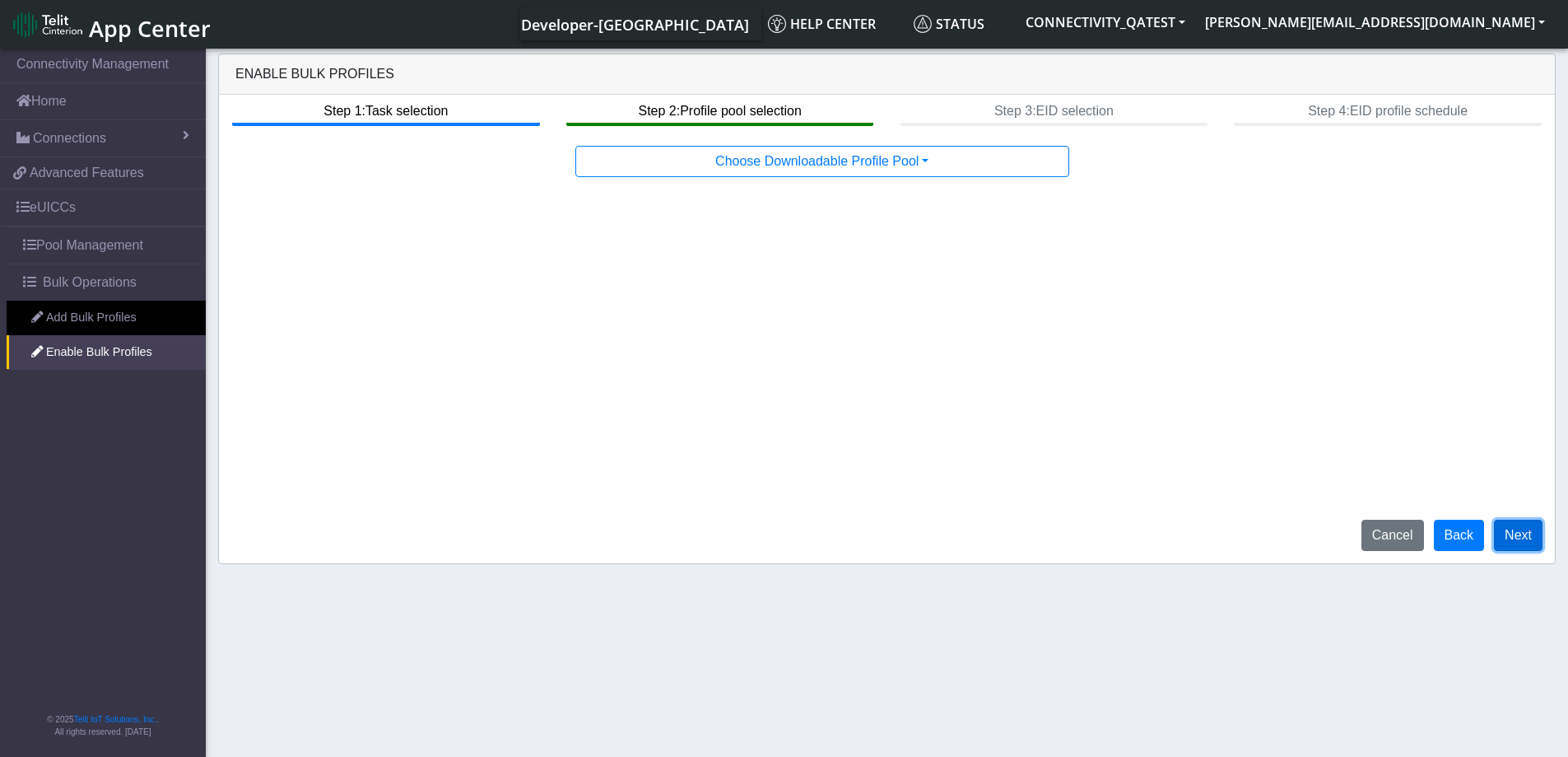
click at [1514, 541] on button "Next" at bounding box center [1518, 535] width 49 height 31
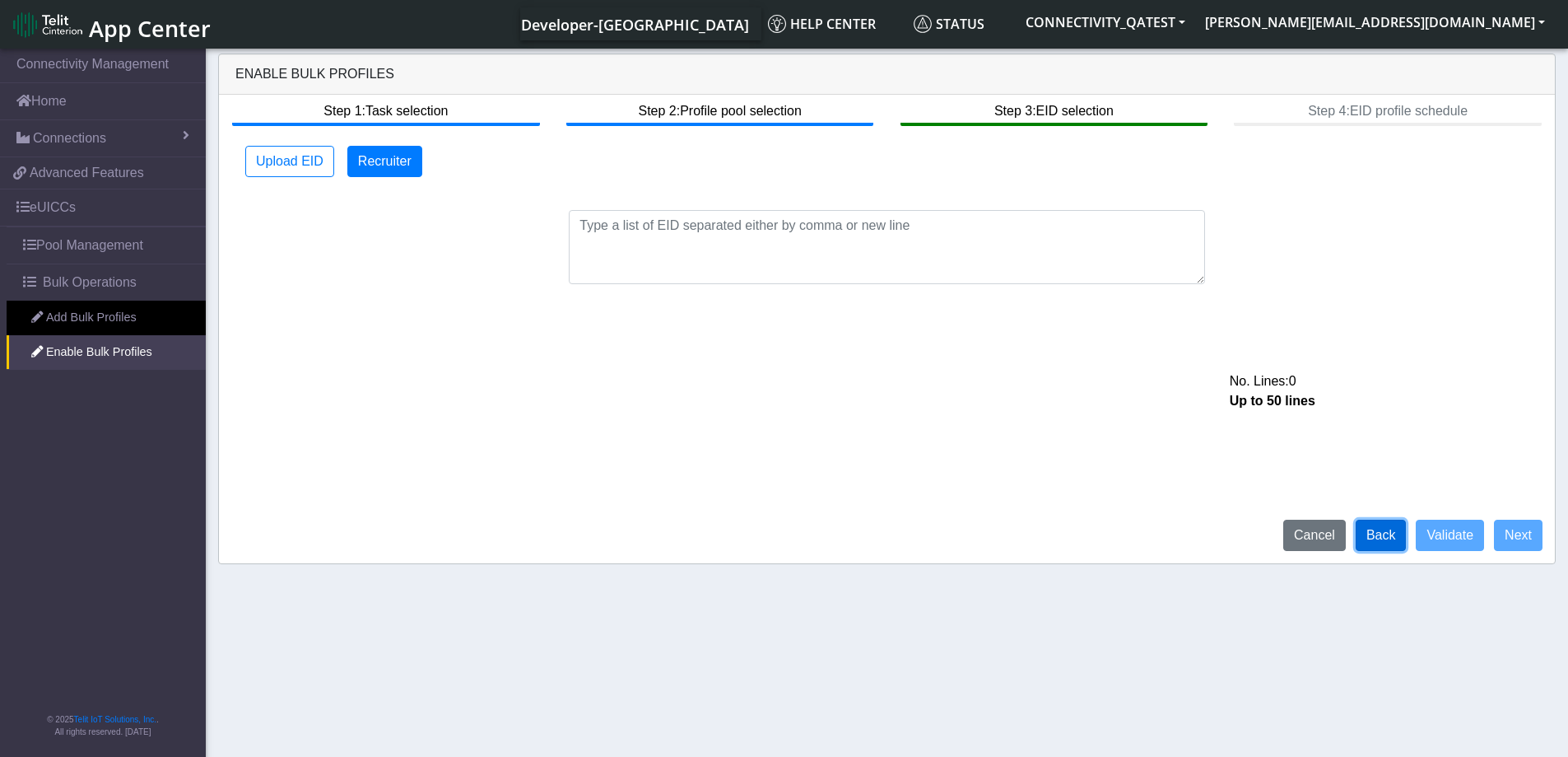
click at [1390, 535] on button "Back" at bounding box center [1381, 535] width 51 height 31
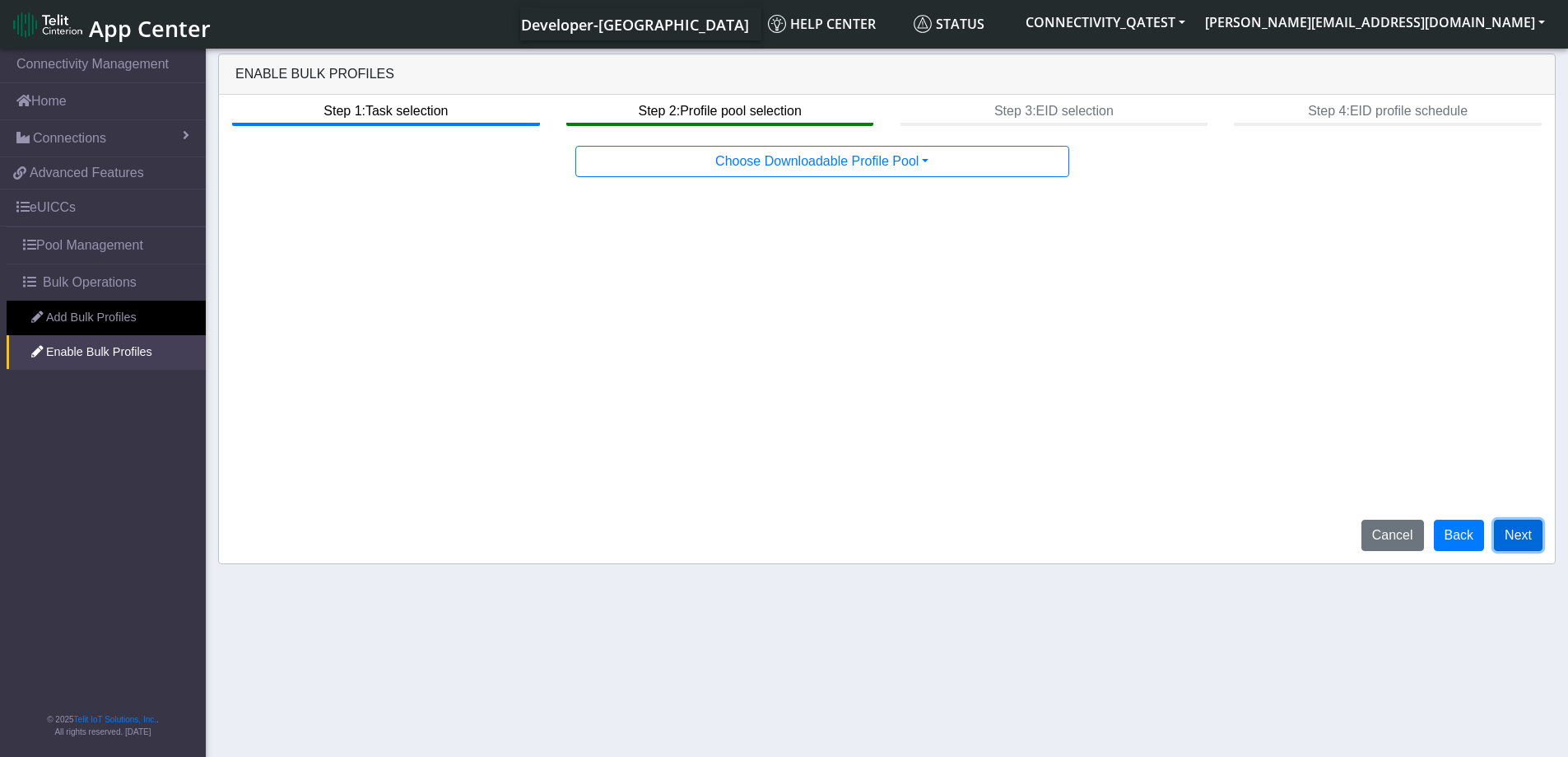
click at [1519, 537] on button "Next" at bounding box center [1518, 535] width 49 height 31
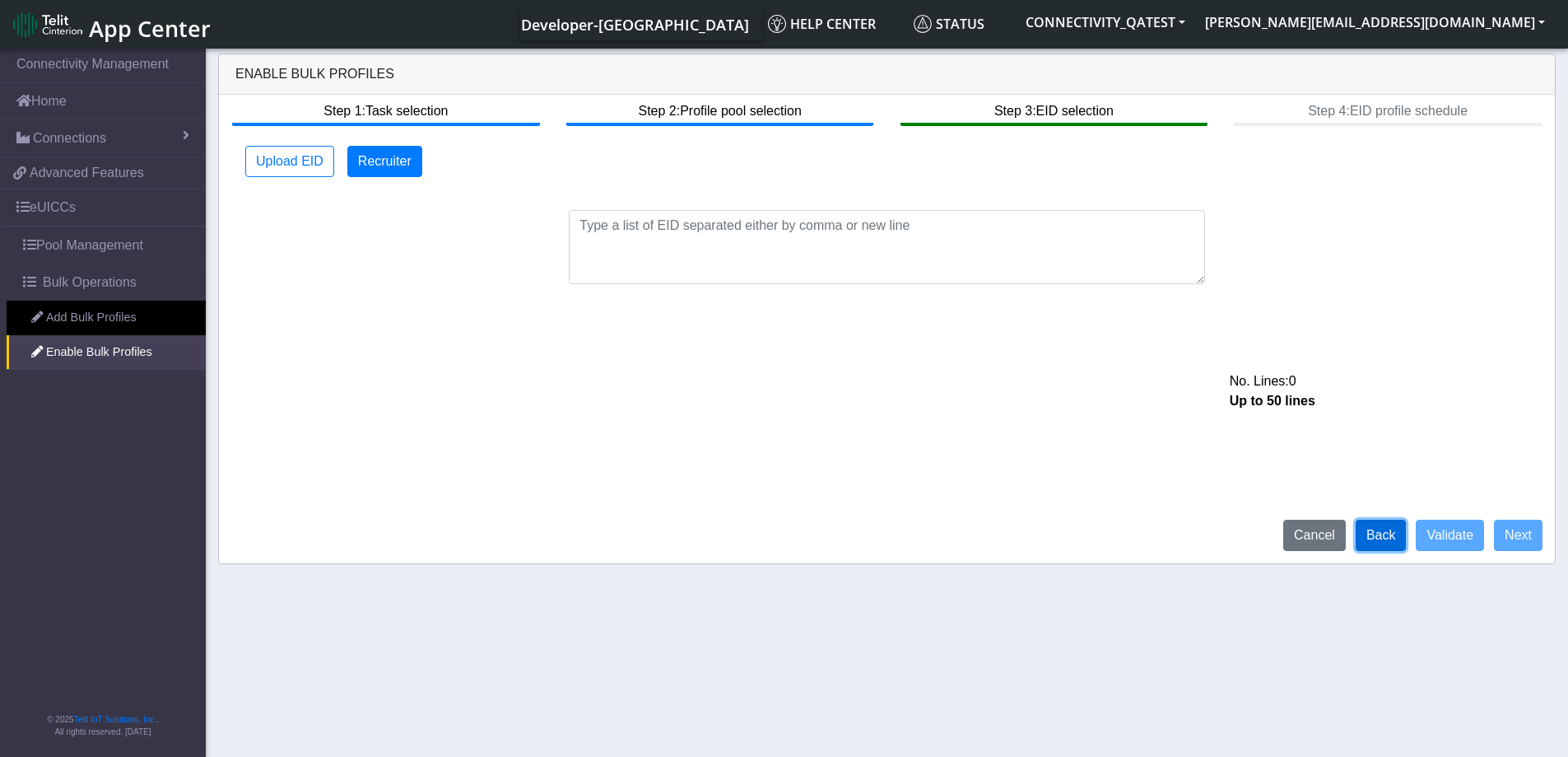
click at [1374, 538] on button "Back" at bounding box center [1381, 535] width 51 height 31
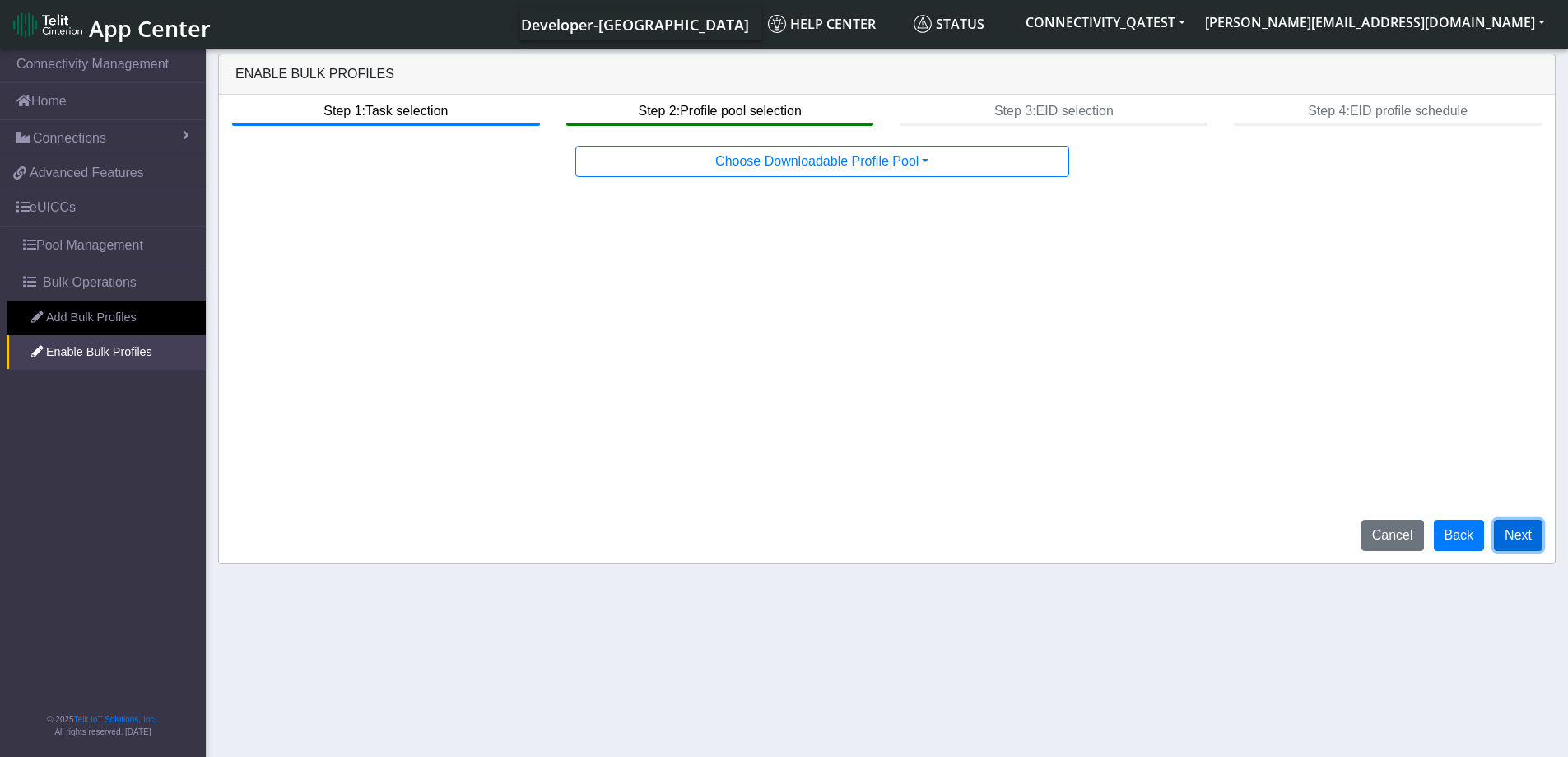
click at [1515, 538] on button "Next" at bounding box center [1518, 535] width 49 height 31
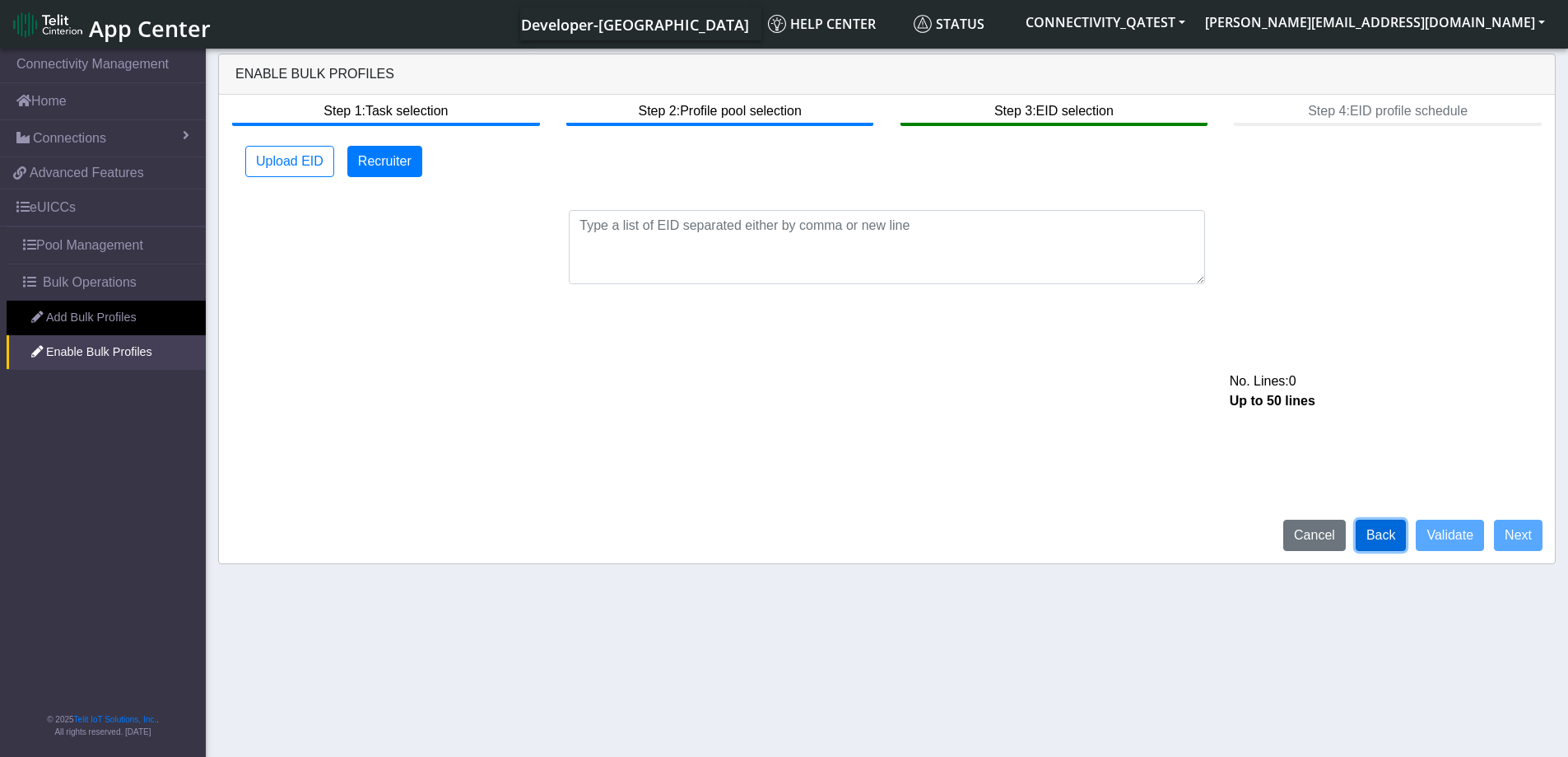
click at [1385, 540] on button "Back" at bounding box center [1381, 535] width 51 height 31
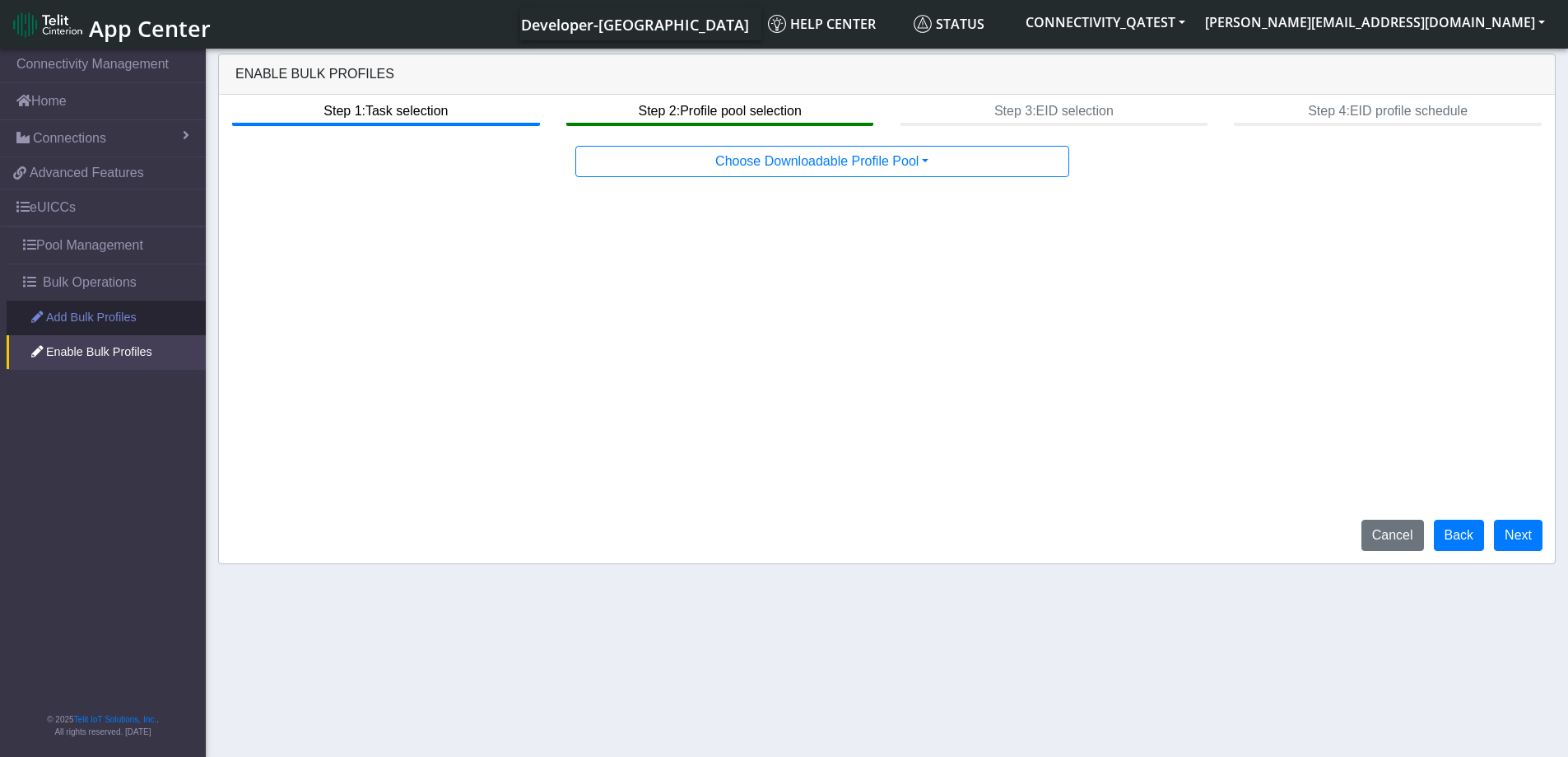
click at [122, 327] on link "Add Bulk Profiles" at bounding box center [106, 318] width 199 height 35
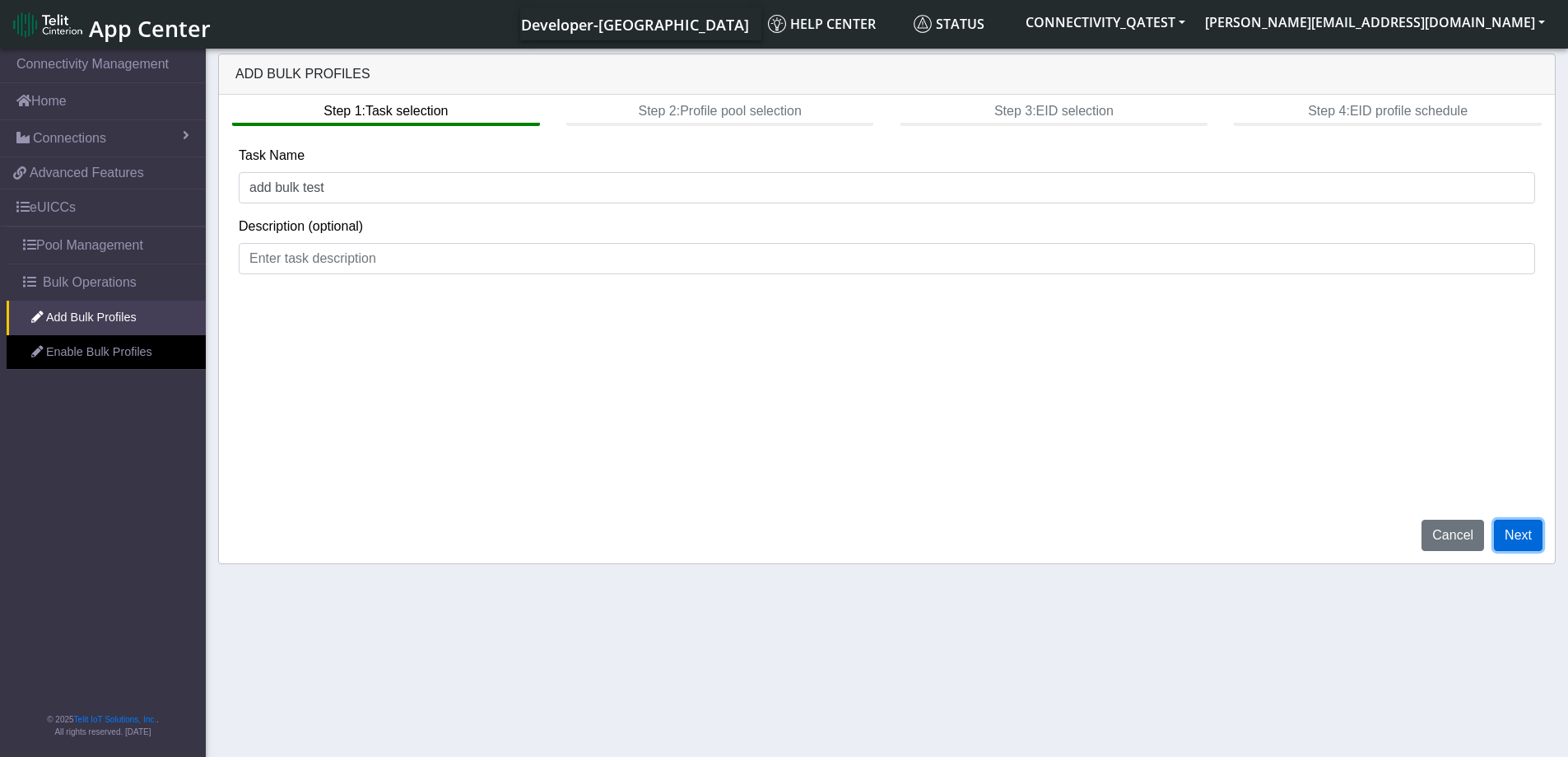
click at [1516, 528] on button "Next" at bounding box center [1518, 535] width 49 height 31
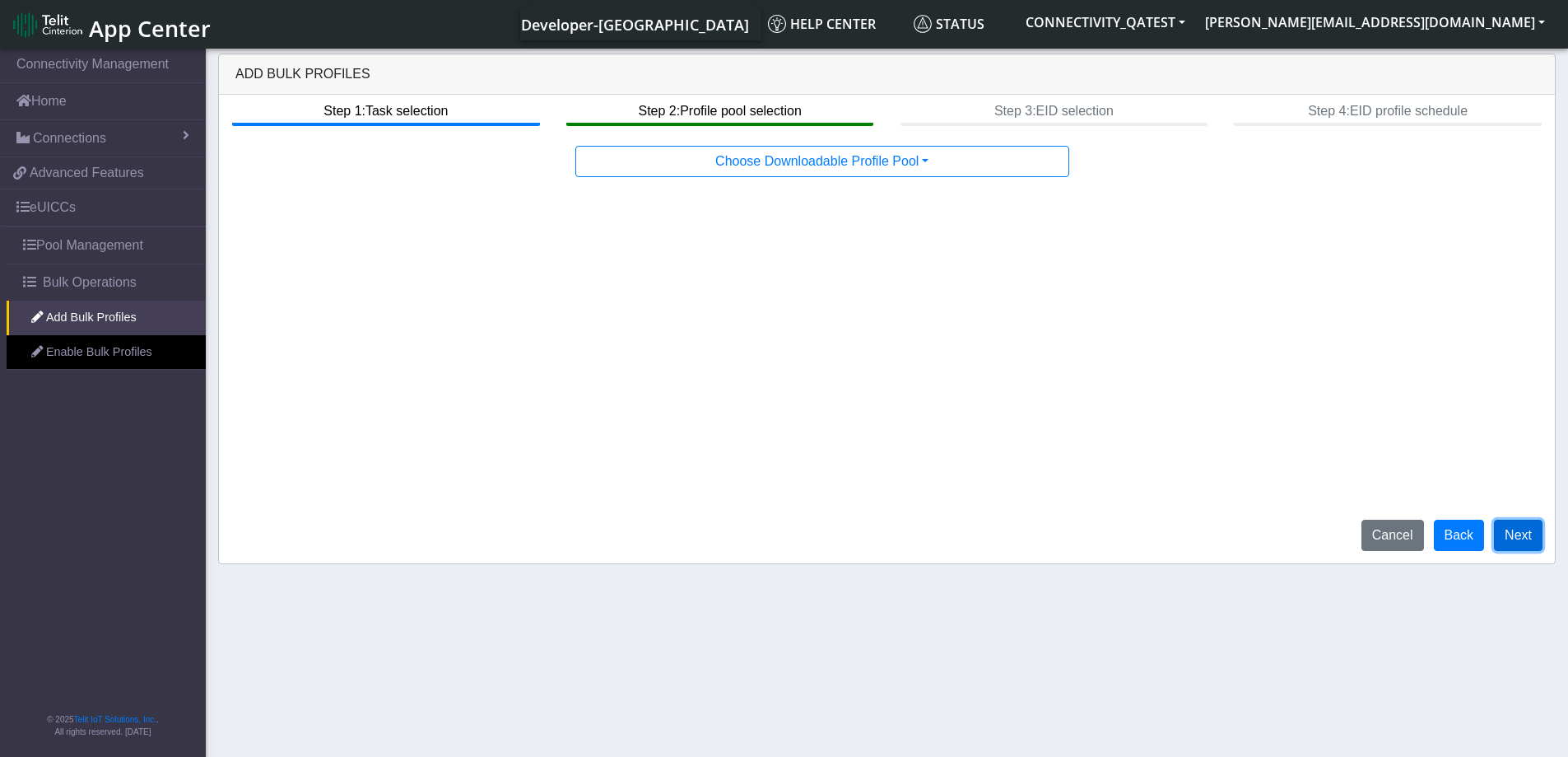
click at [1537, 538] on button "Next" at bounding box center [1518, 535] width 49 height 31
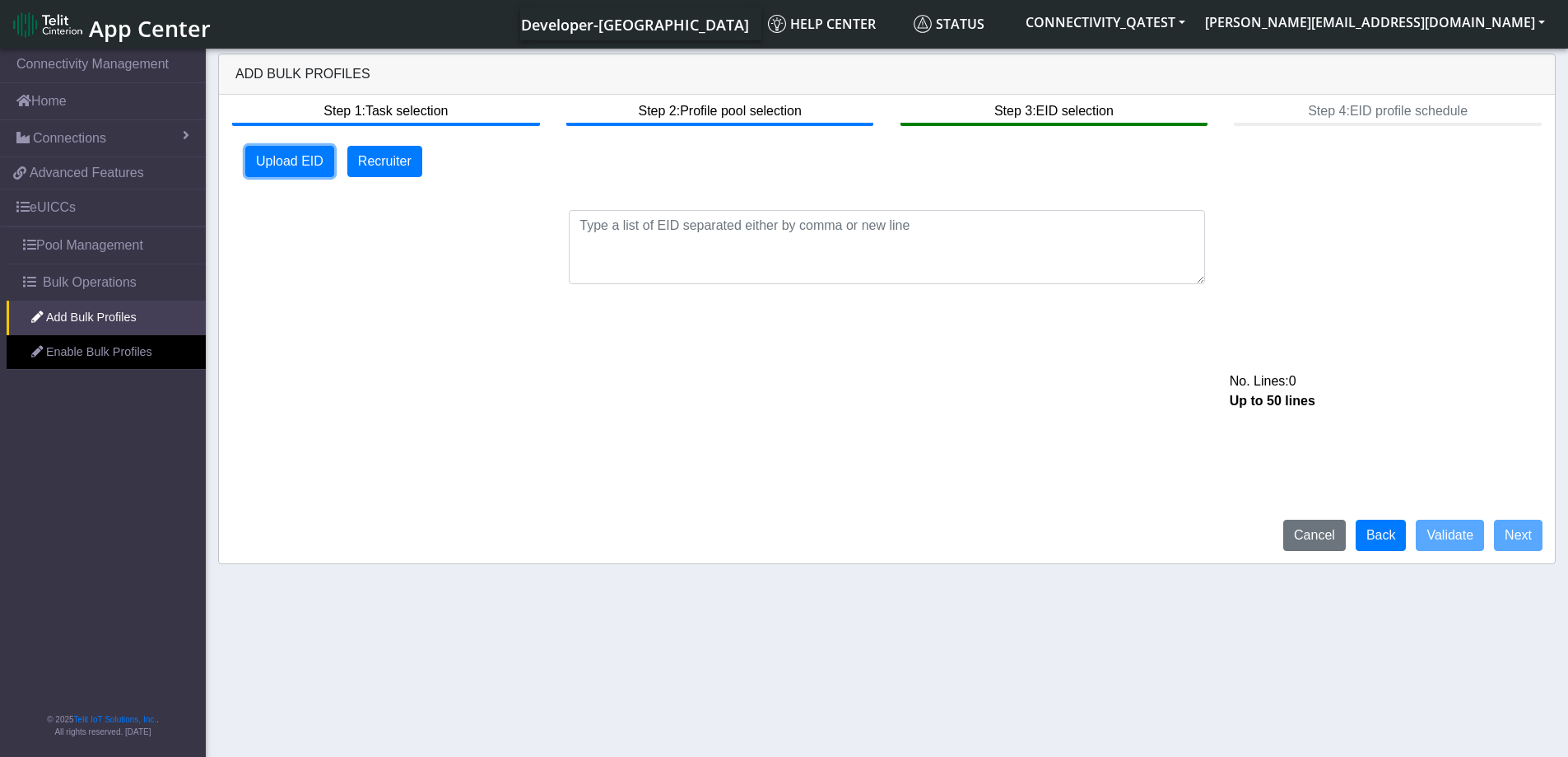
click at [278, 151] on button "Upload EID" at bounding box center [290, 161] width 89 height 31
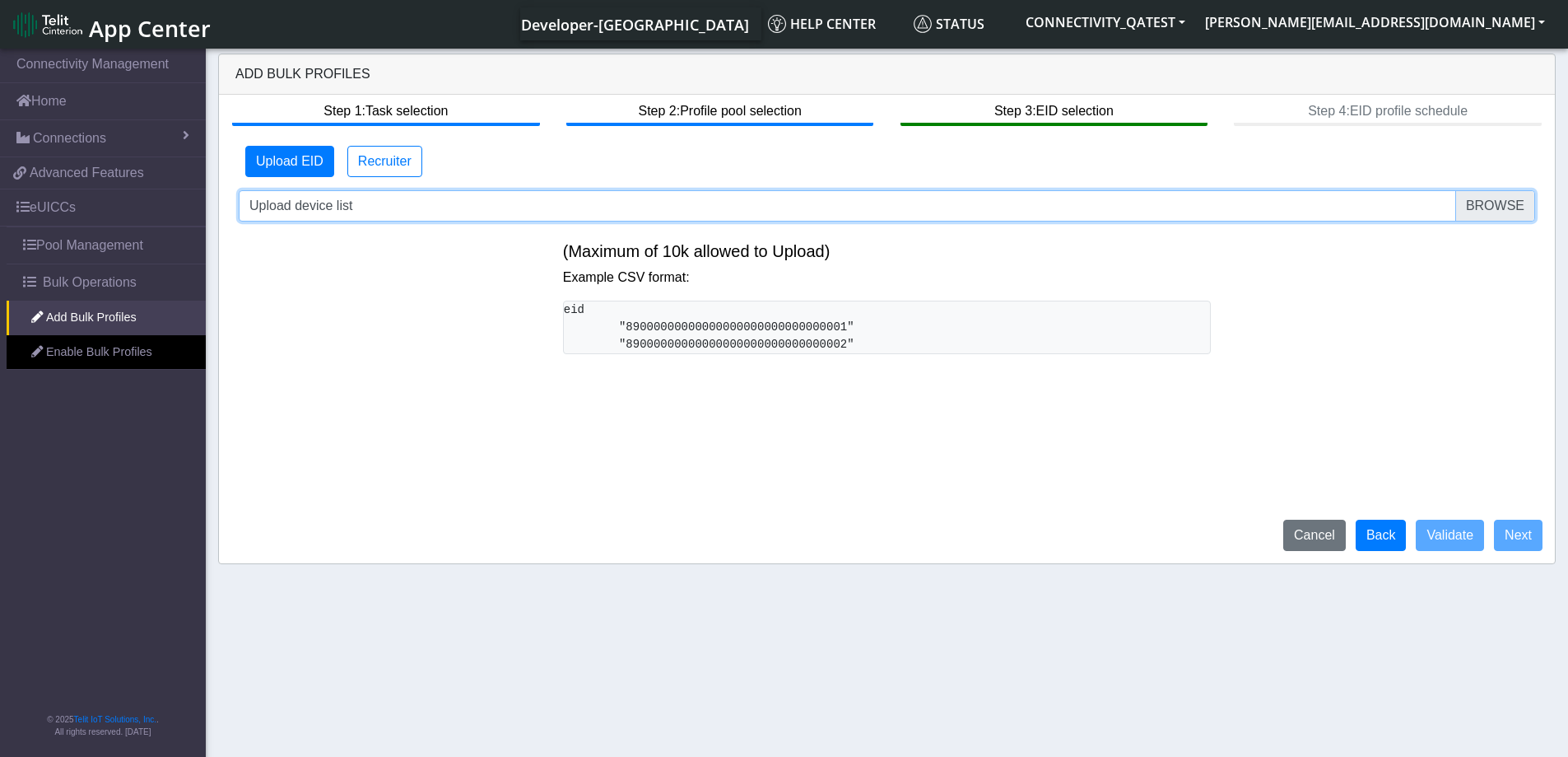
click at [1500, 206] on input "Upload device list" at bounding box center [887, 206] width 1296 height 31
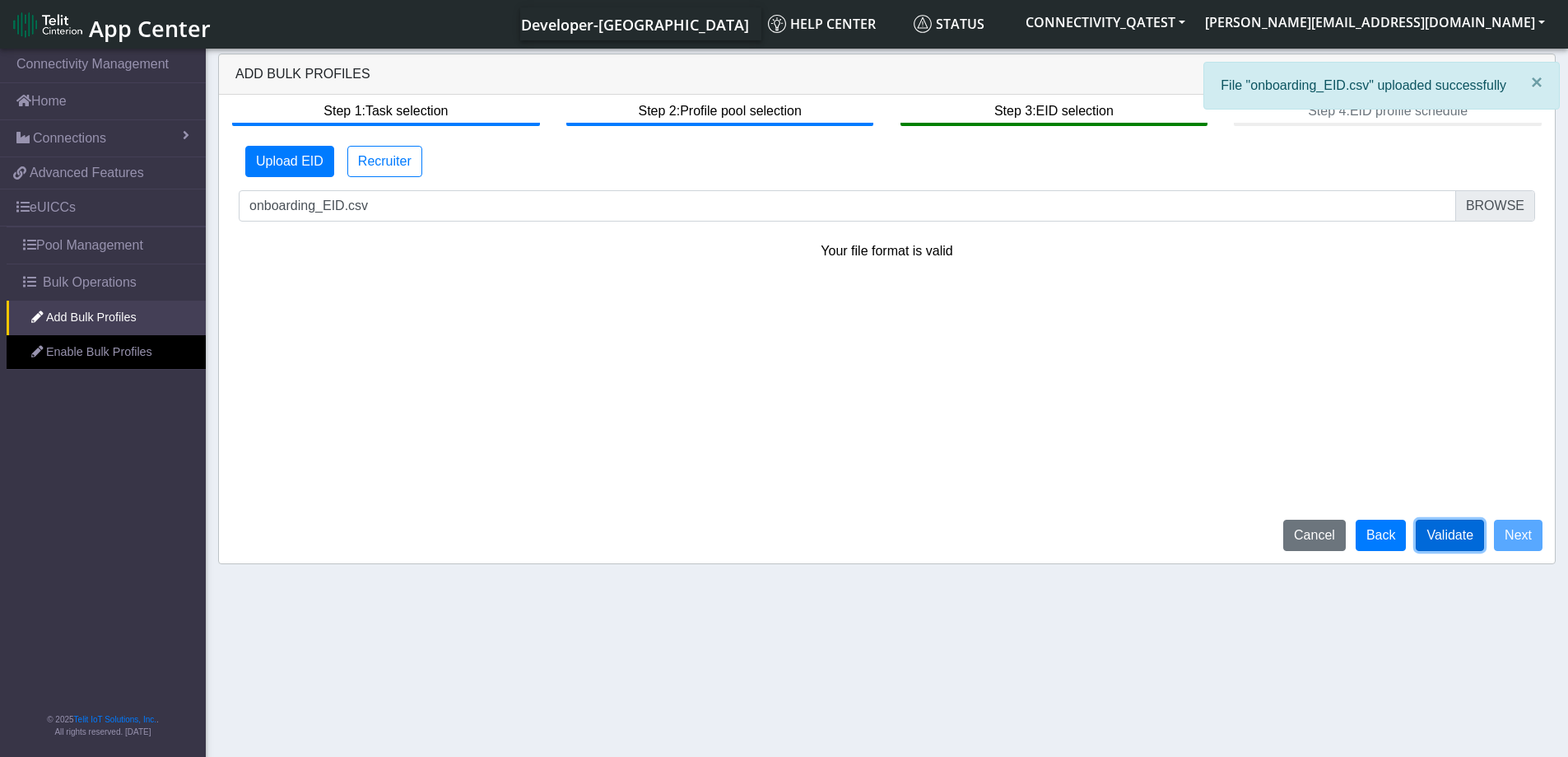
click at [1463, 538] on button "Validate" at bounding box center [1449, 535] width 68 height 31
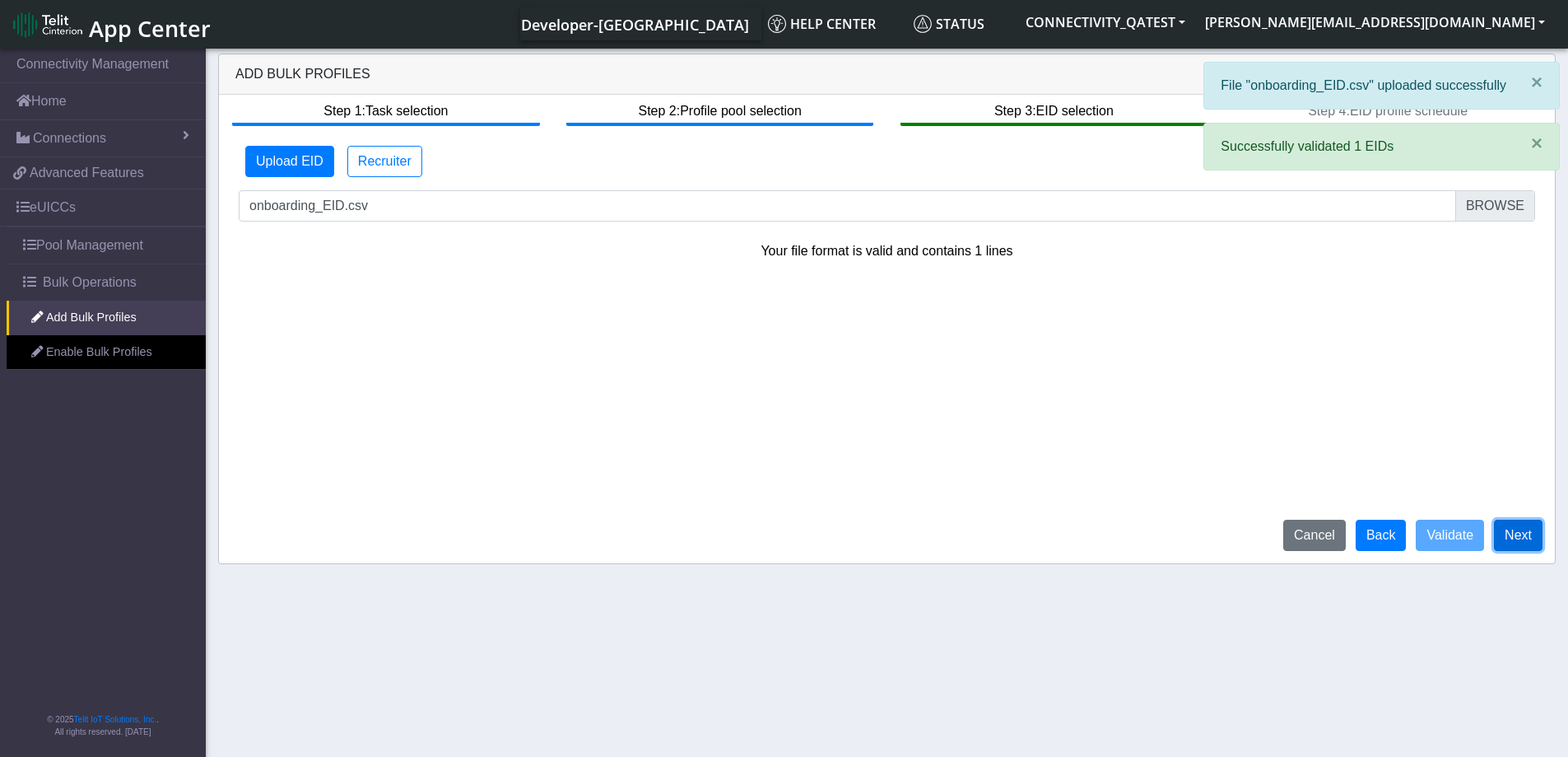
click at [1528, 535] on button "Next" at bounding box center [1518, 535] width 49 height 31
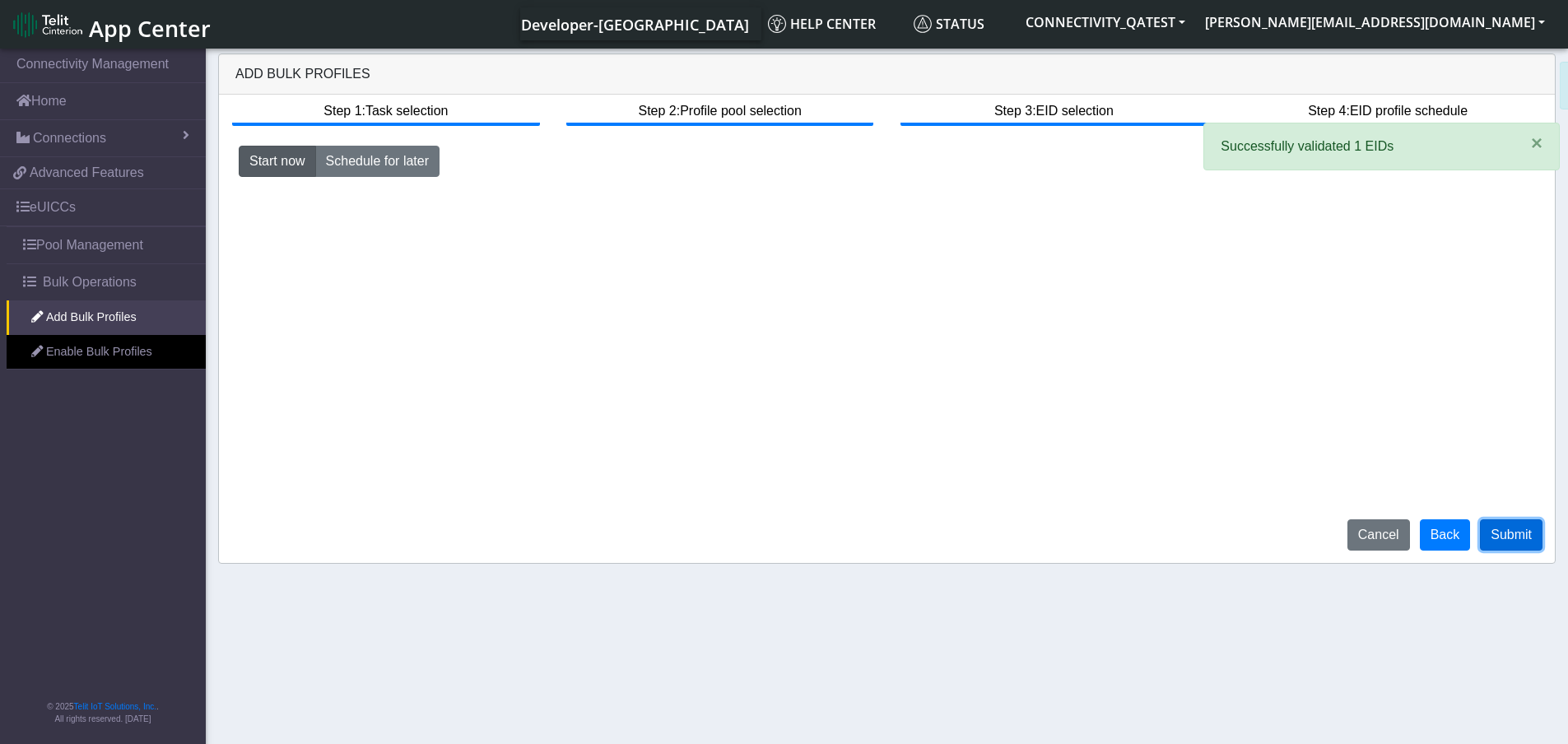
click at [1528, 535] on button "Submit" at bounding box center [1511, 535] width 63 height 31
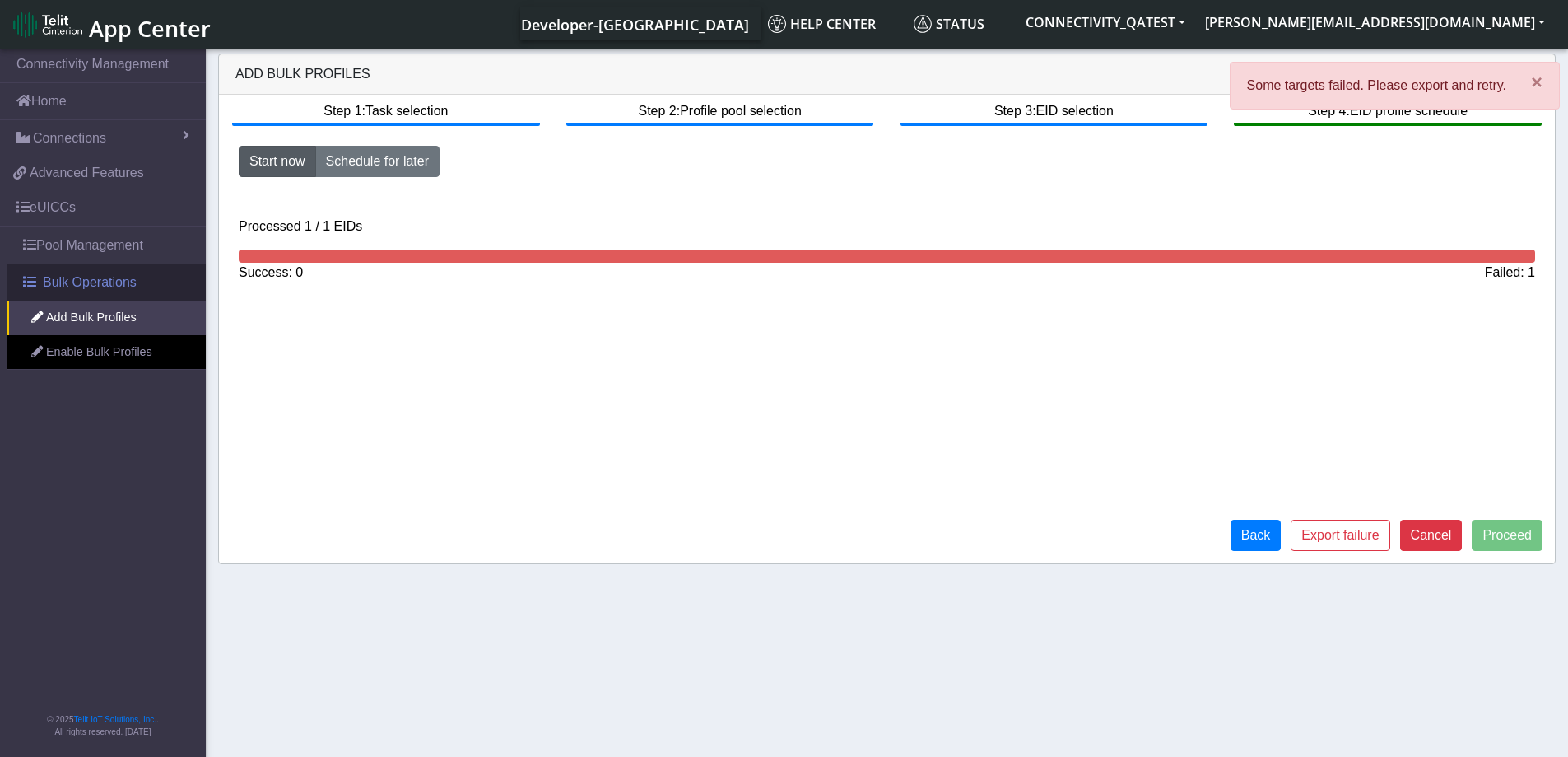
click at [94, 283] on span "Bulk Operations" at bounding box center [90, 283] width 94 height 20
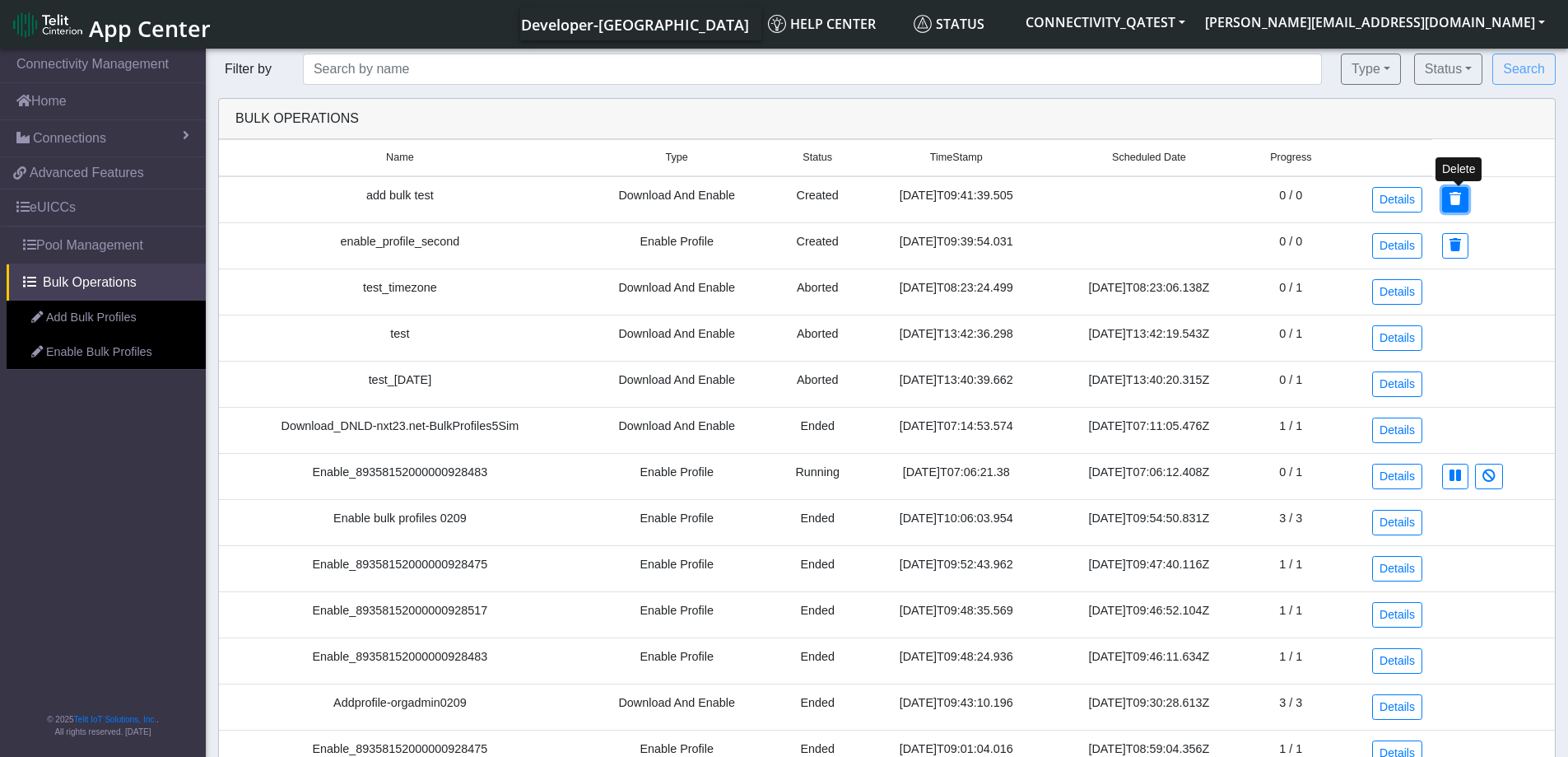
click at [1457, 194] on icon at bounding box center [1455, 199] width 12 height 13
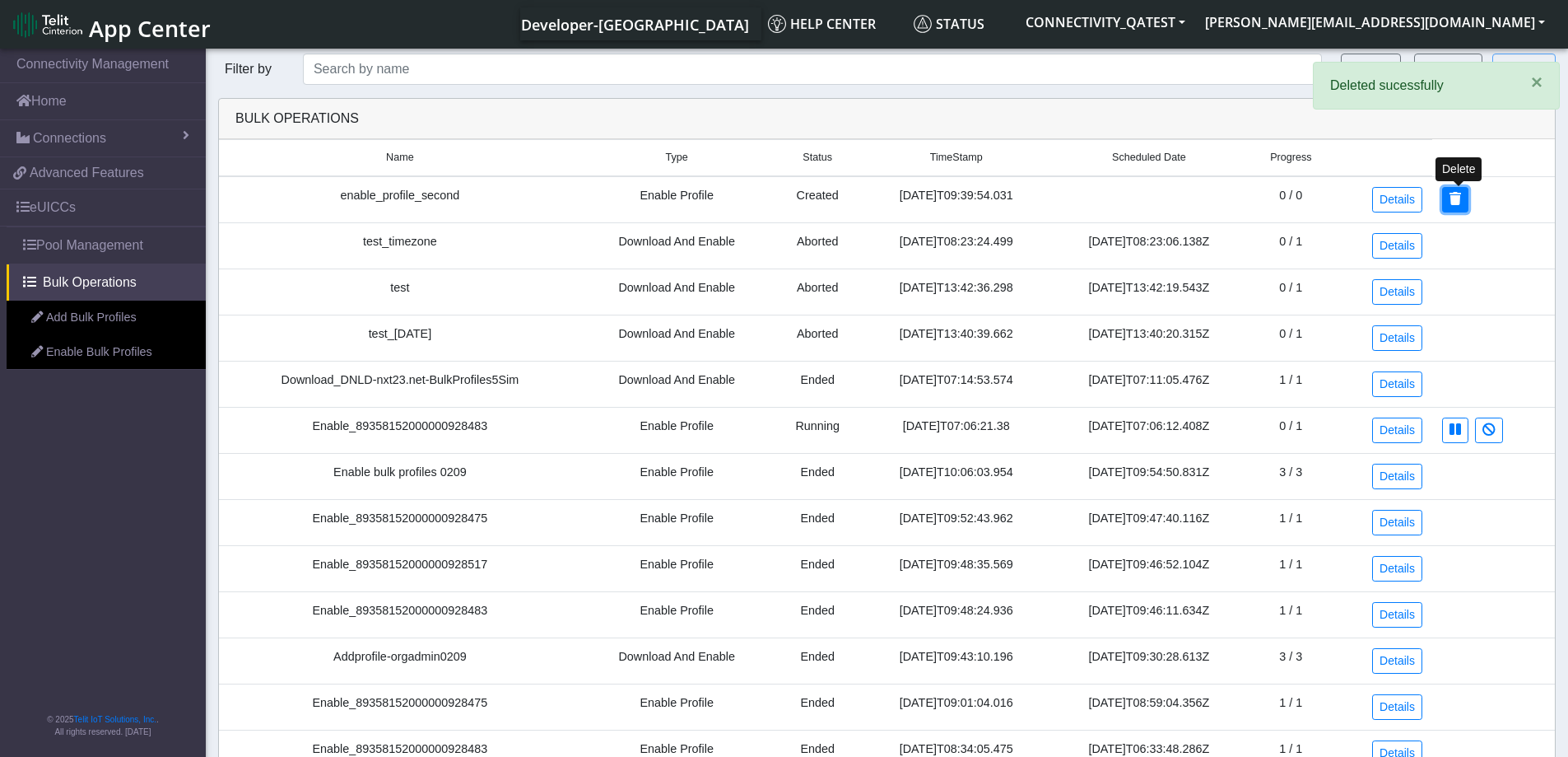
click at [1458, 204] on icon at bounding box center [1455, 199] width 12 height 13
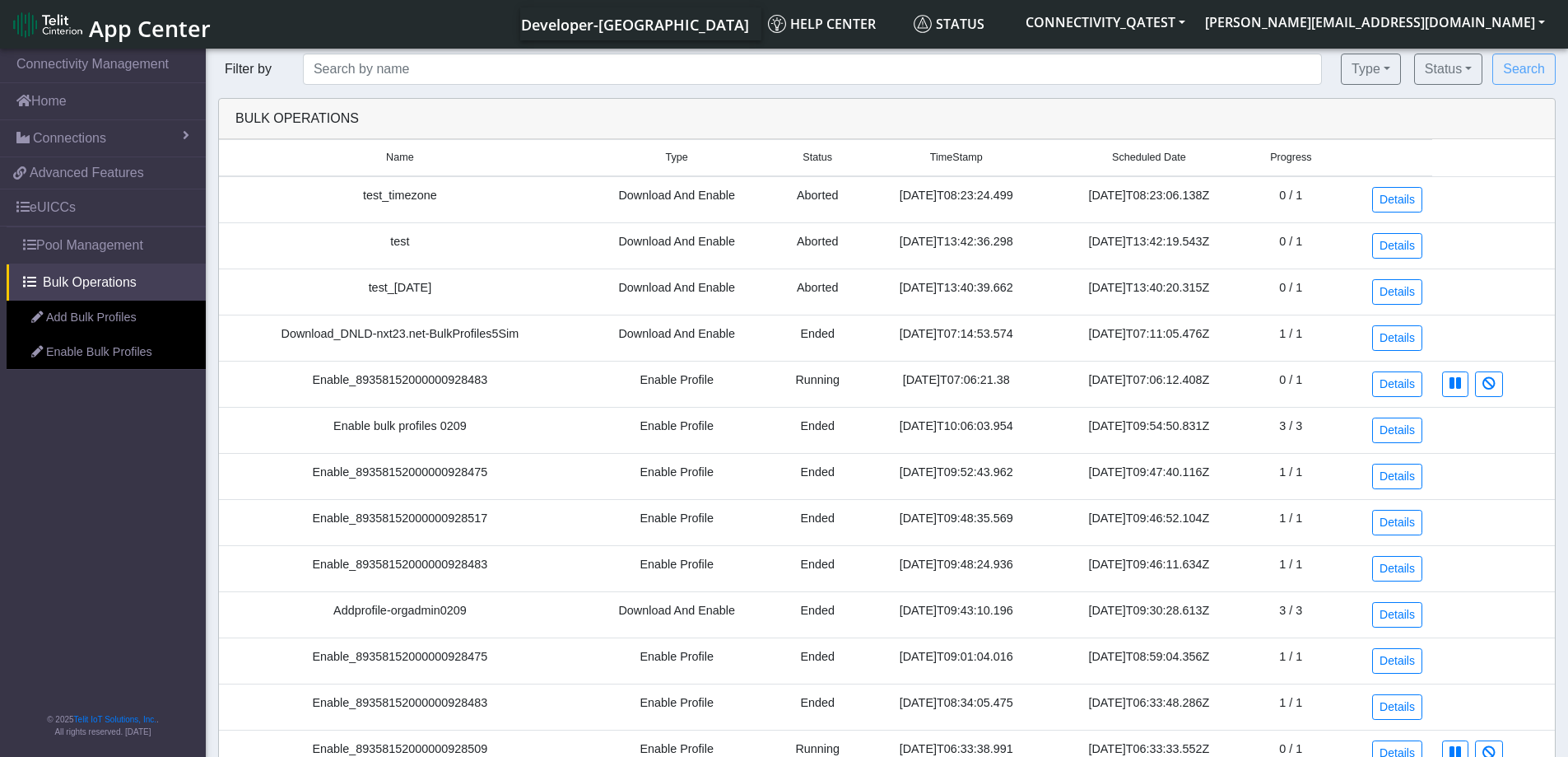
click at [119, 30] on span "App Center" at bounding box center [150, 28] width 122 height 30
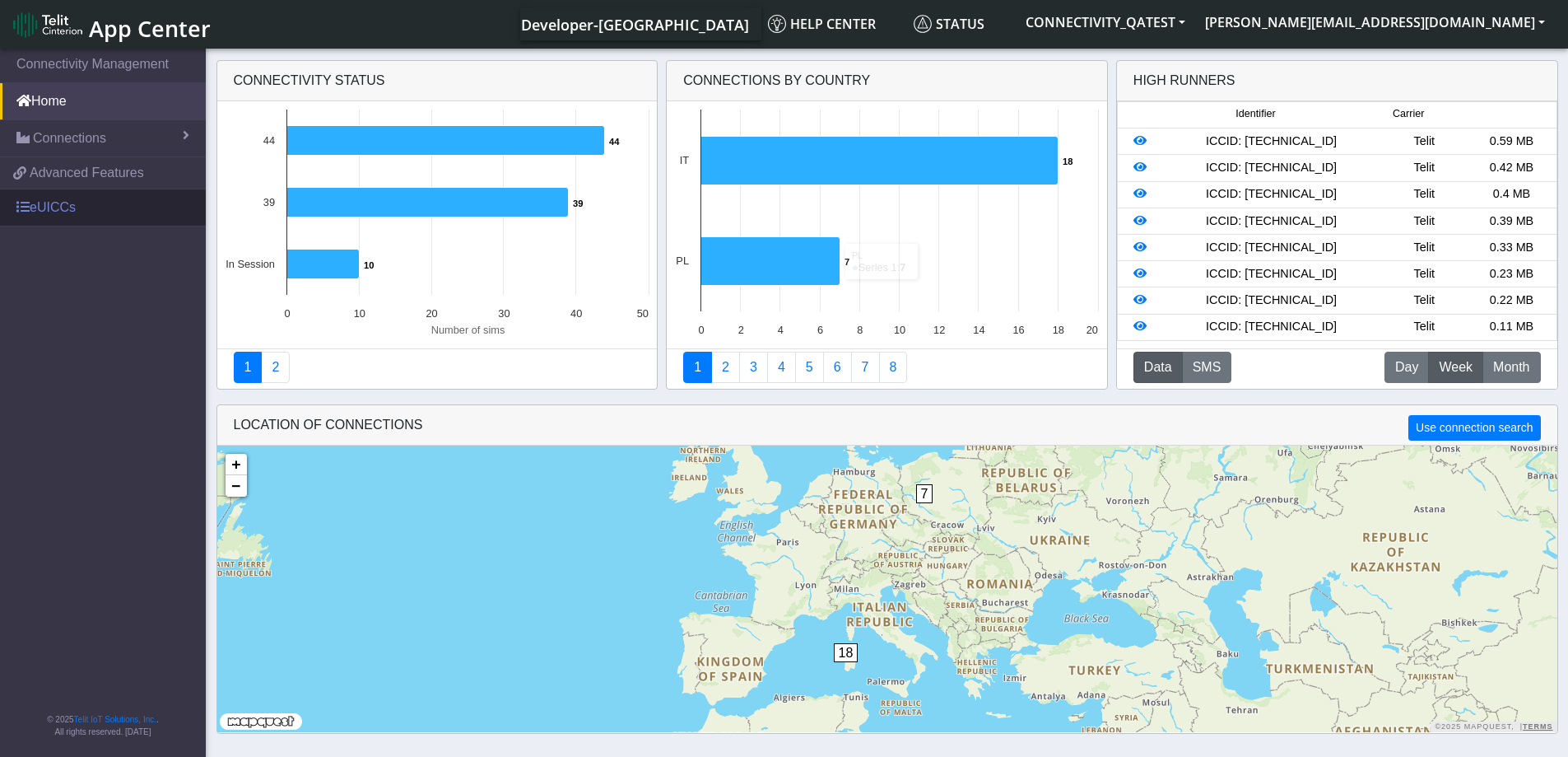
click at [87, 214] on link "eUICCs" at bounding box center [103, 208] width 206 height 36
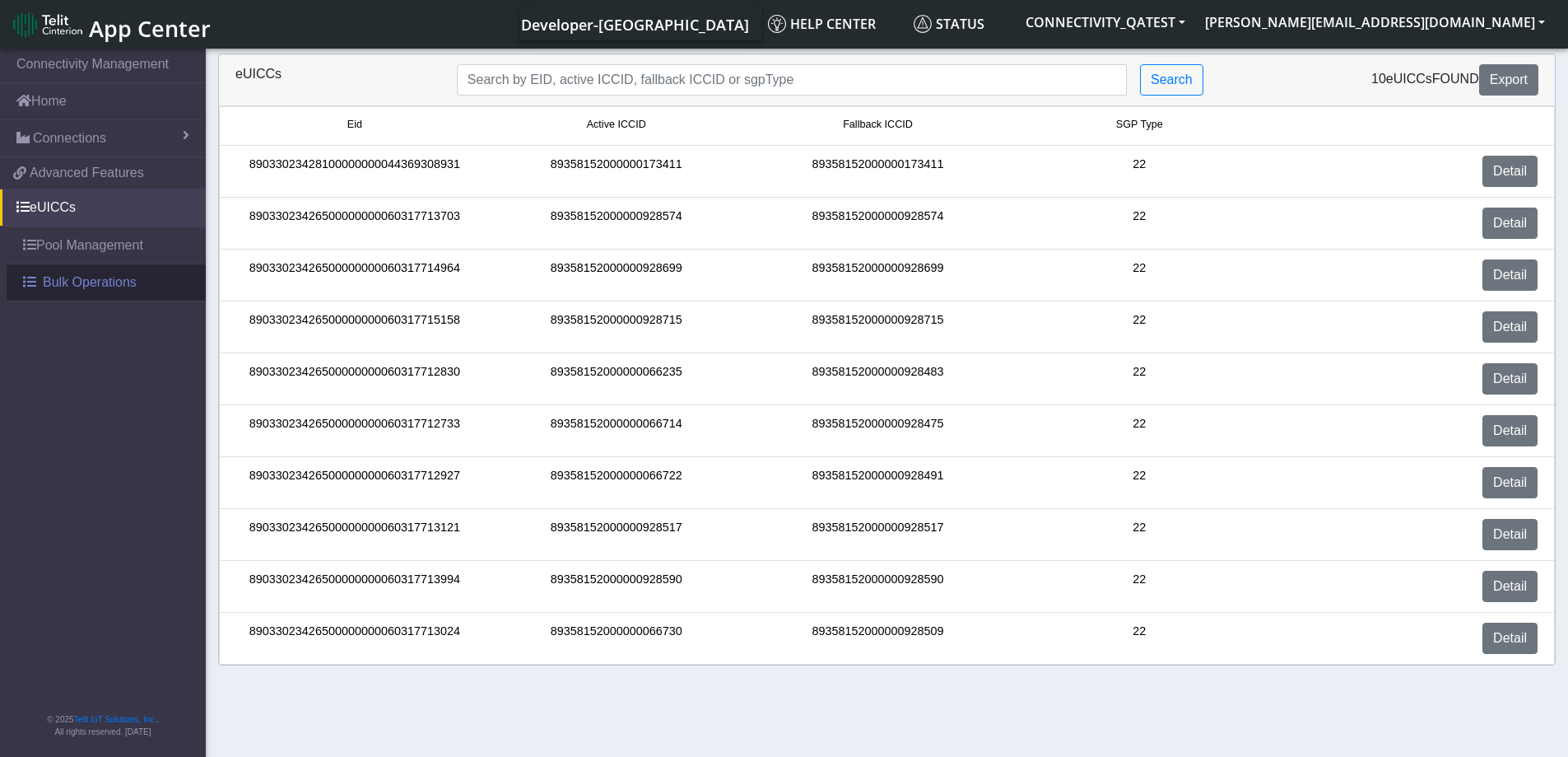
click at [77, 288] on span "Bulk Operations" at bounding box center [90, 283] width 94 height 20
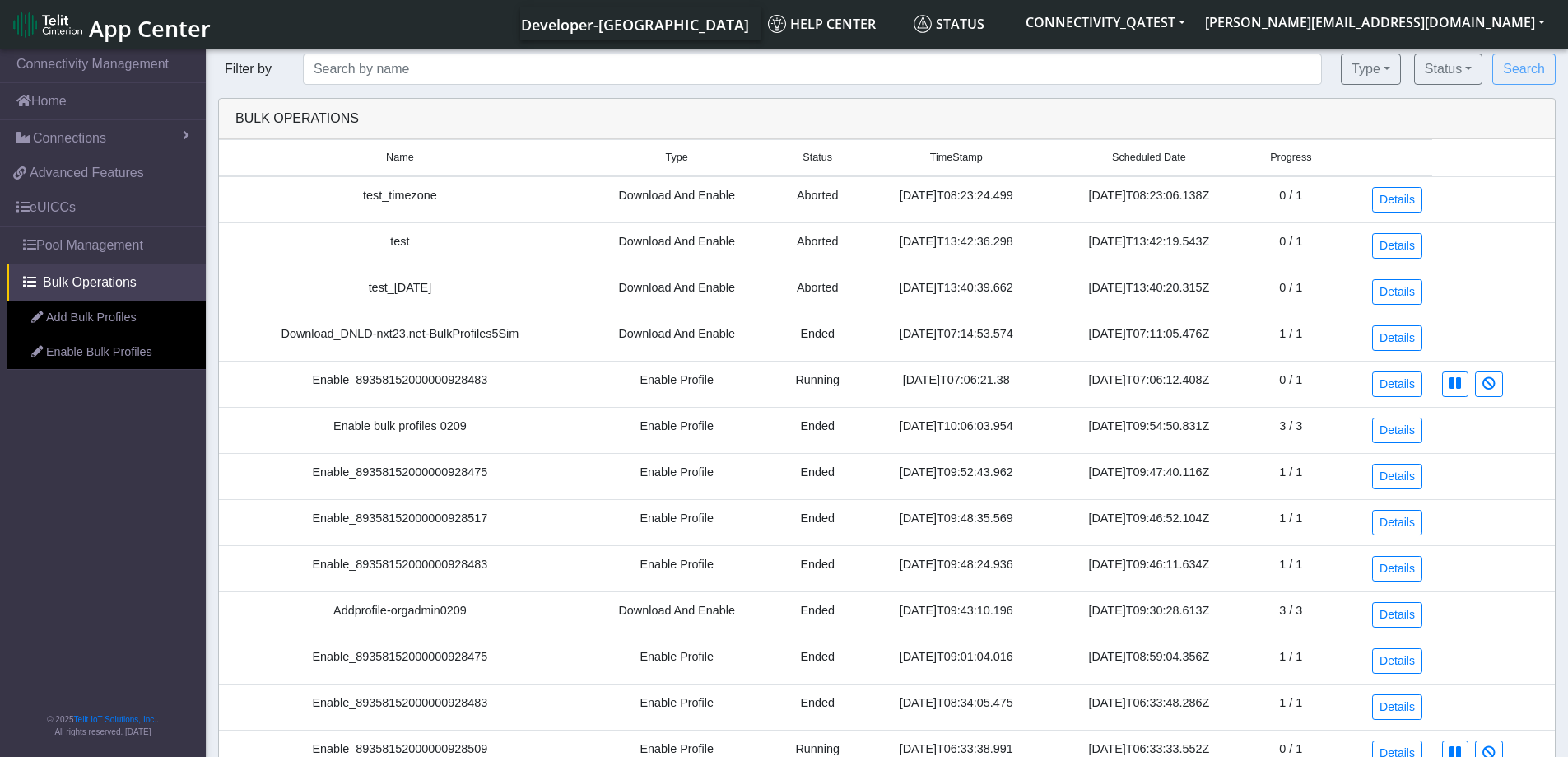
click at [77, 311] on link "Add Bulk Profiles" at bounding box center [106, 318] width 199 height 35
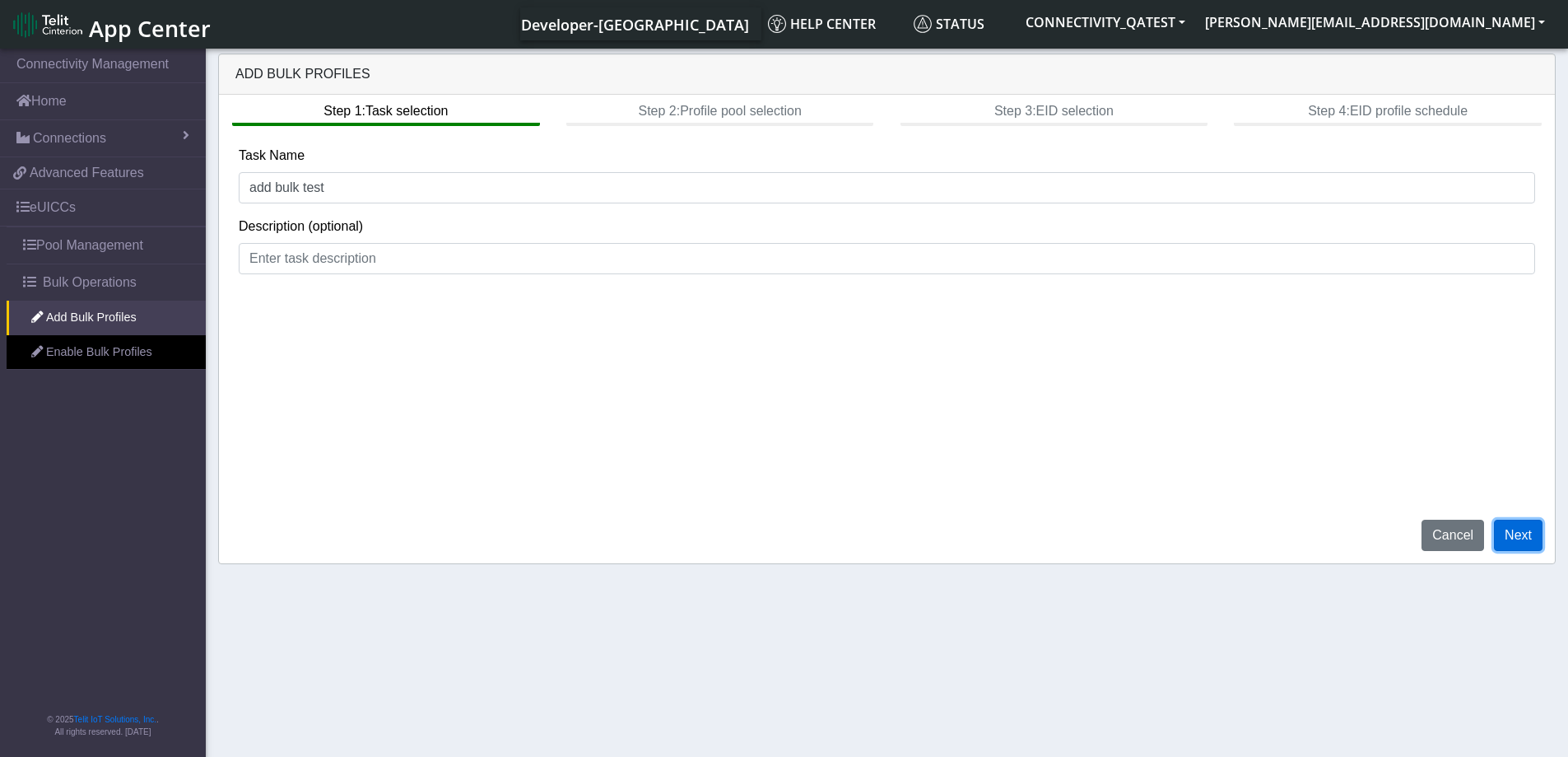
click at [1526, 540] on button "Next" at bounding box center [1518, 535] width 49 height 31
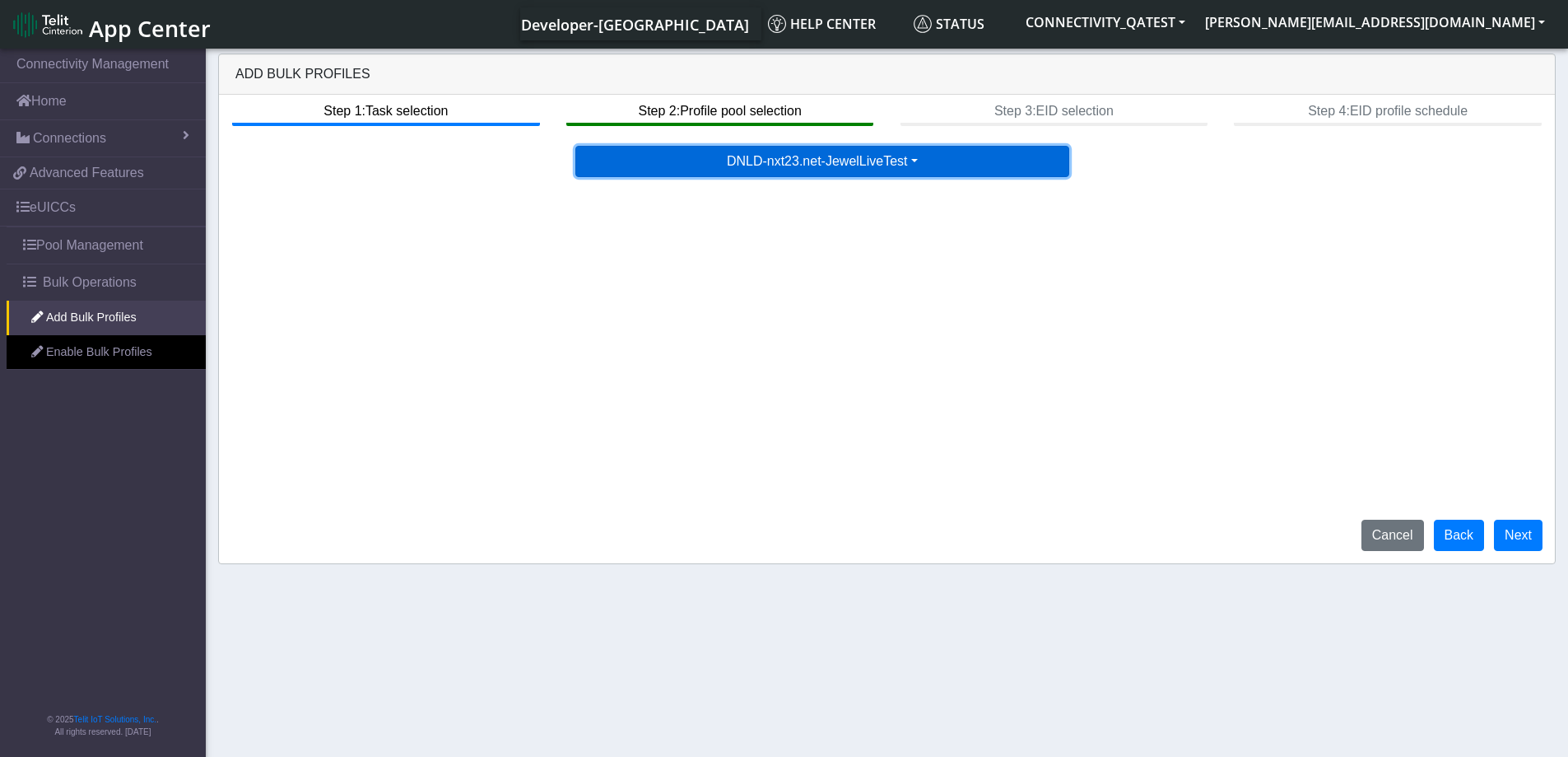
click at [893, 164] on button "DNLD-nxt23.net-JewelLiveTest" at bounding box center [823, 161] width 494 height 31
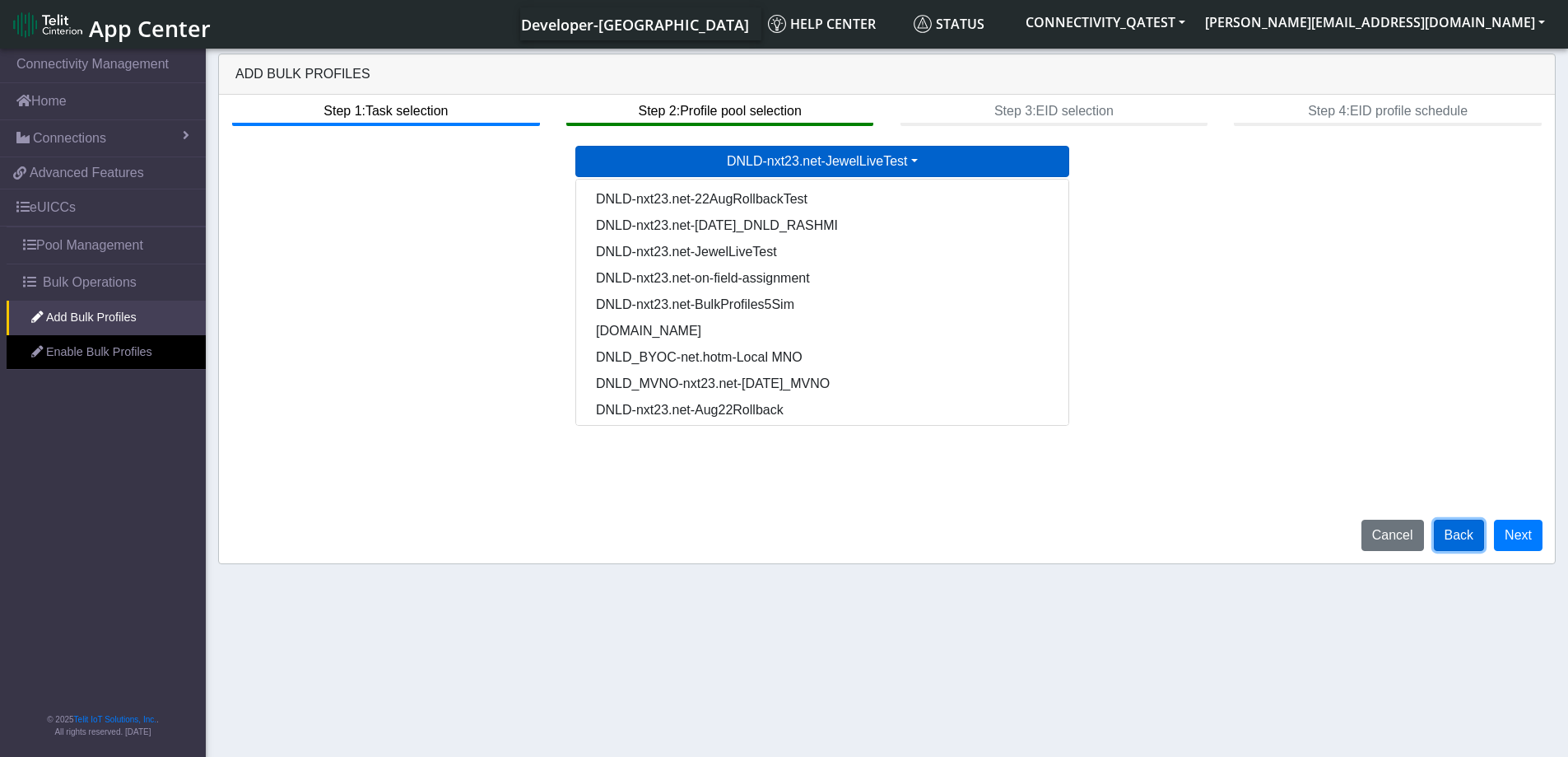
click at [1476, 536] on button "Back" at bounding box center [1459, 535] width 51 height 31
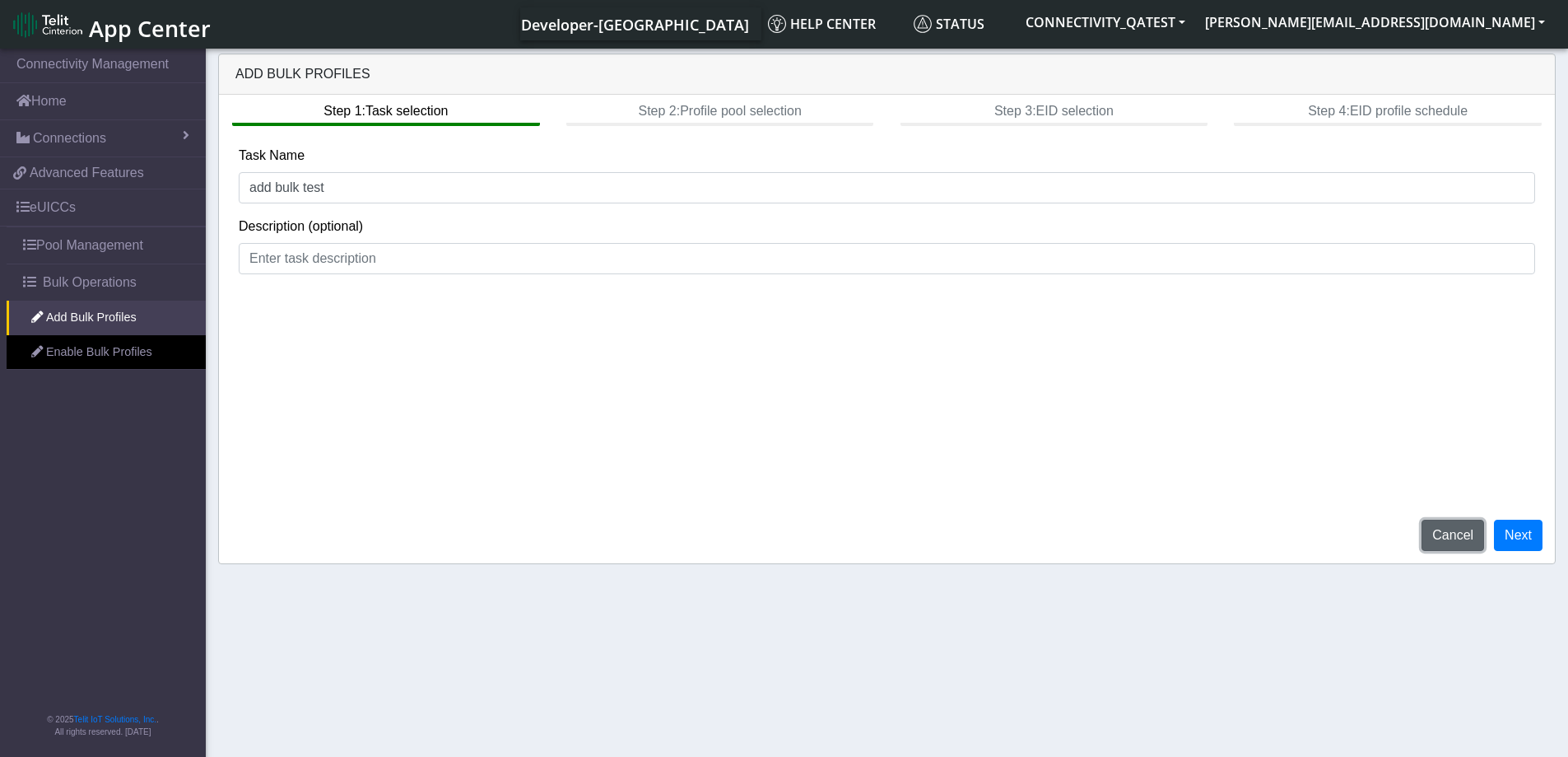
click at [1476, 536] on button "Cancel" at bounding box center [1453, 535] width 63 height 31
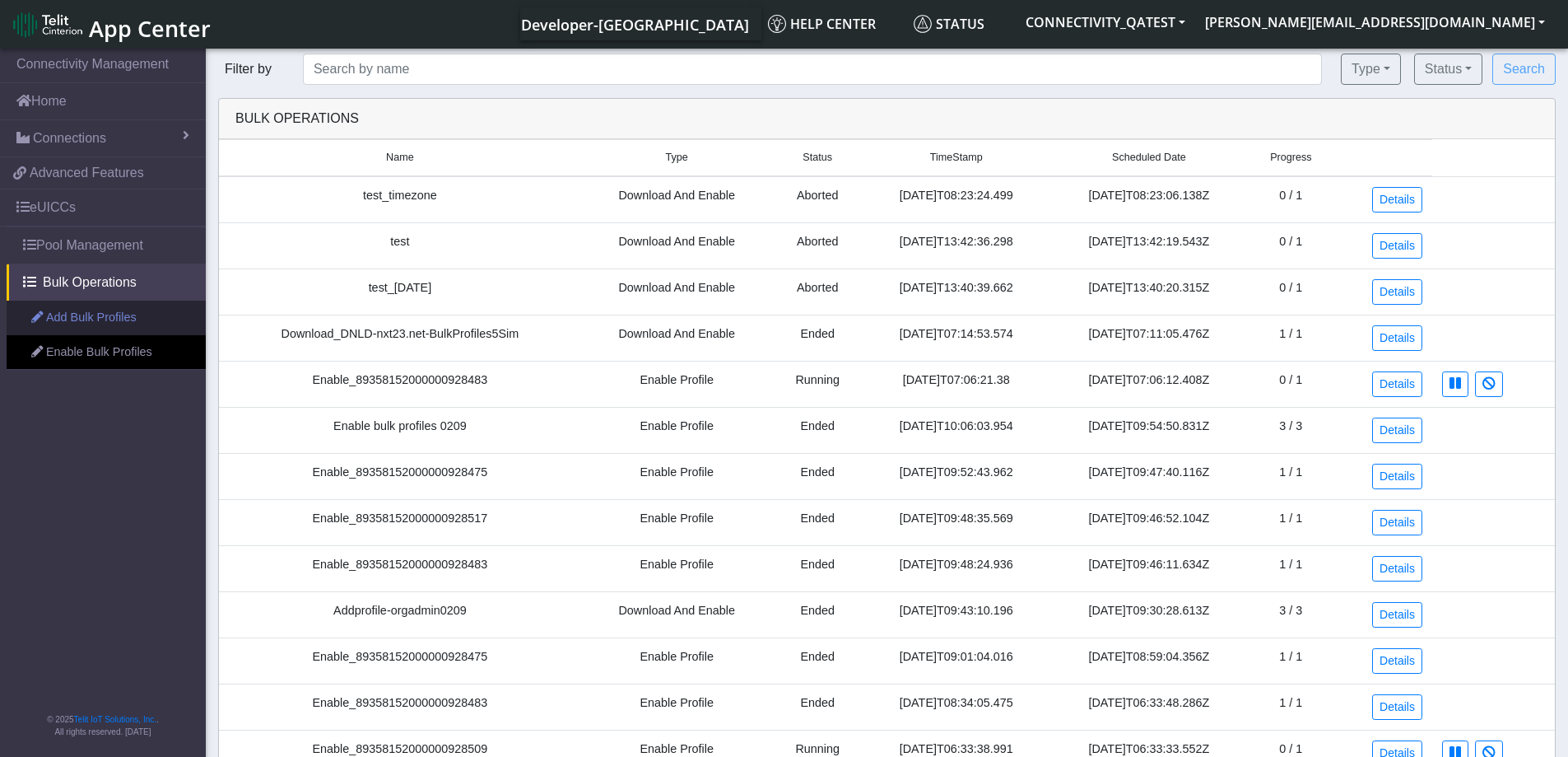
click at [99, 324] on link "Add Bulk Profiles" at bounding box center [106, 318] width 199 height 35
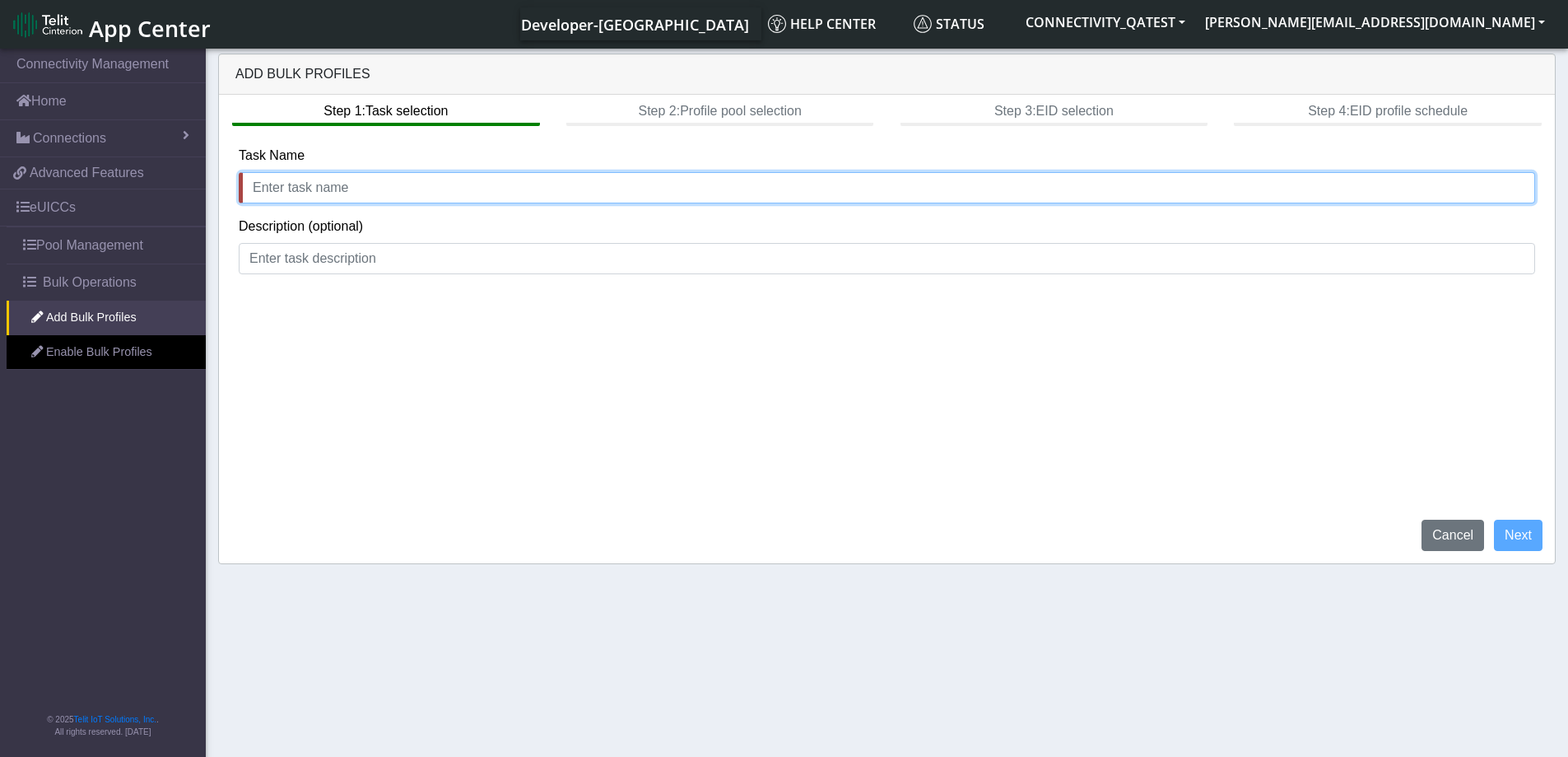
click at [660, 202] on input "text" at bounding box center [887, 188] width 1296 height 31
type input "add bulk"
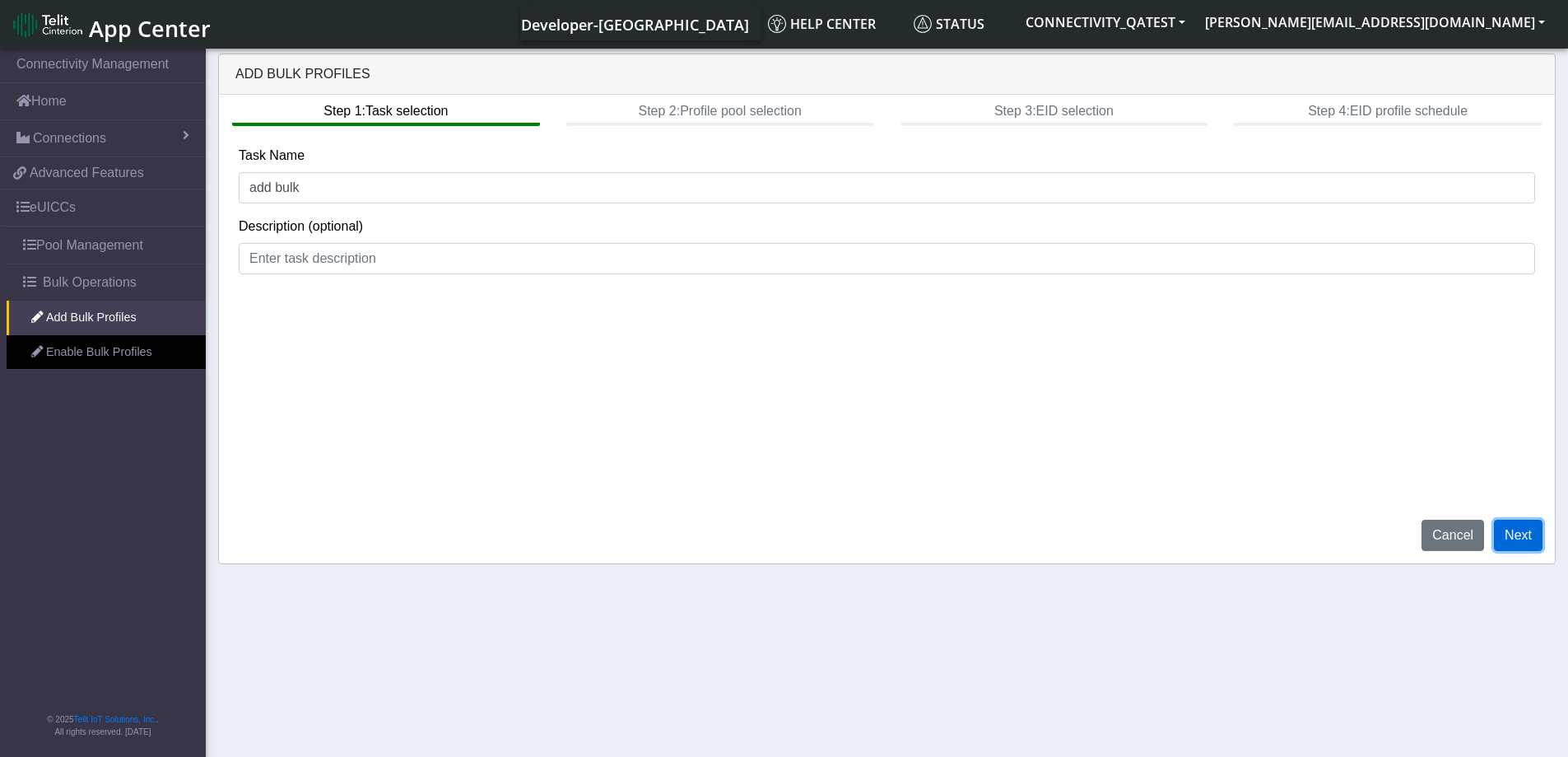
click at [1515, 532] on button "Next" at bounding box center [1518, 535] width 49 height 31
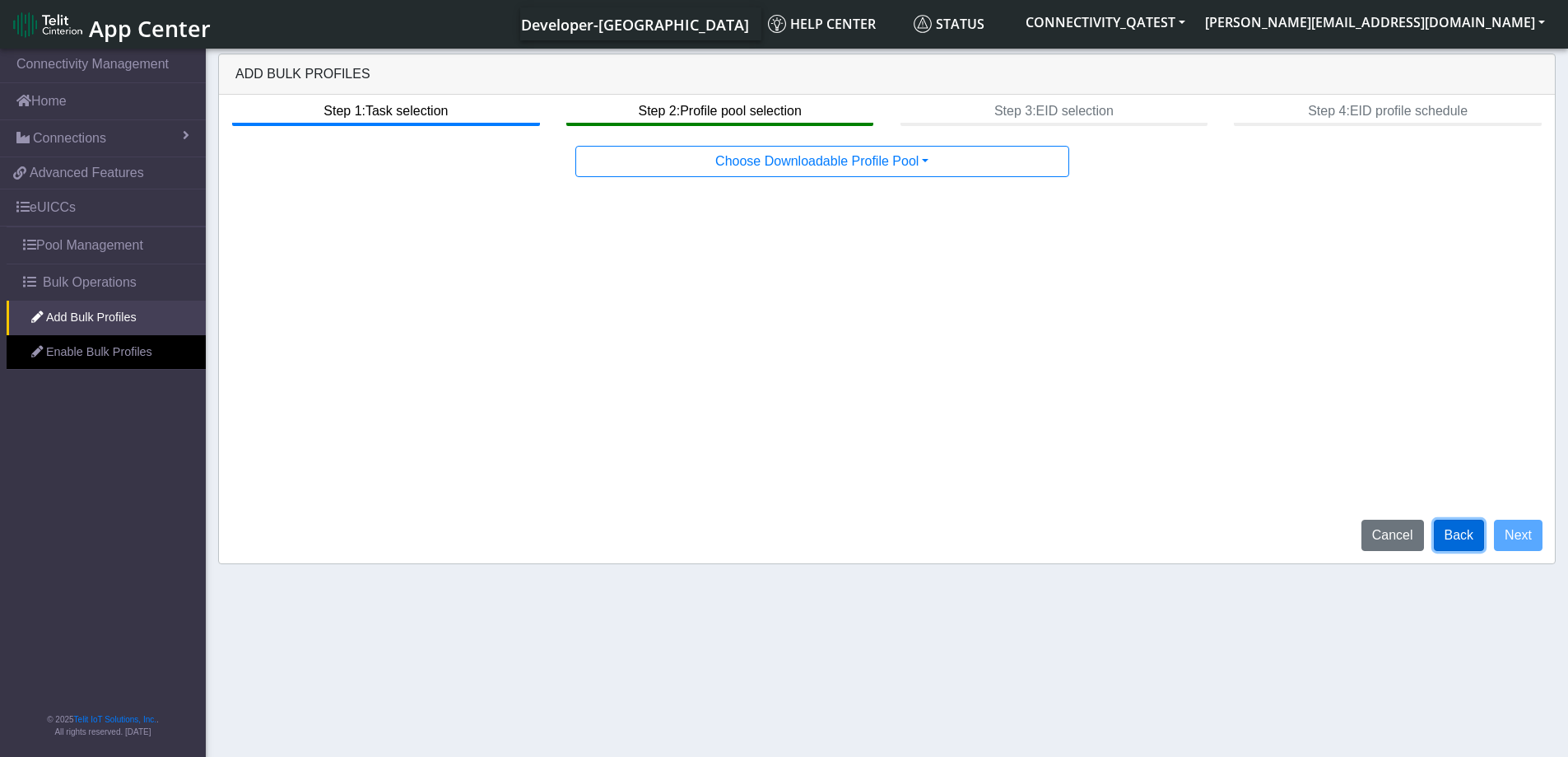
click at [1471, 532] on button "Back" at bounding box center [1459, 535] width 51 height 31
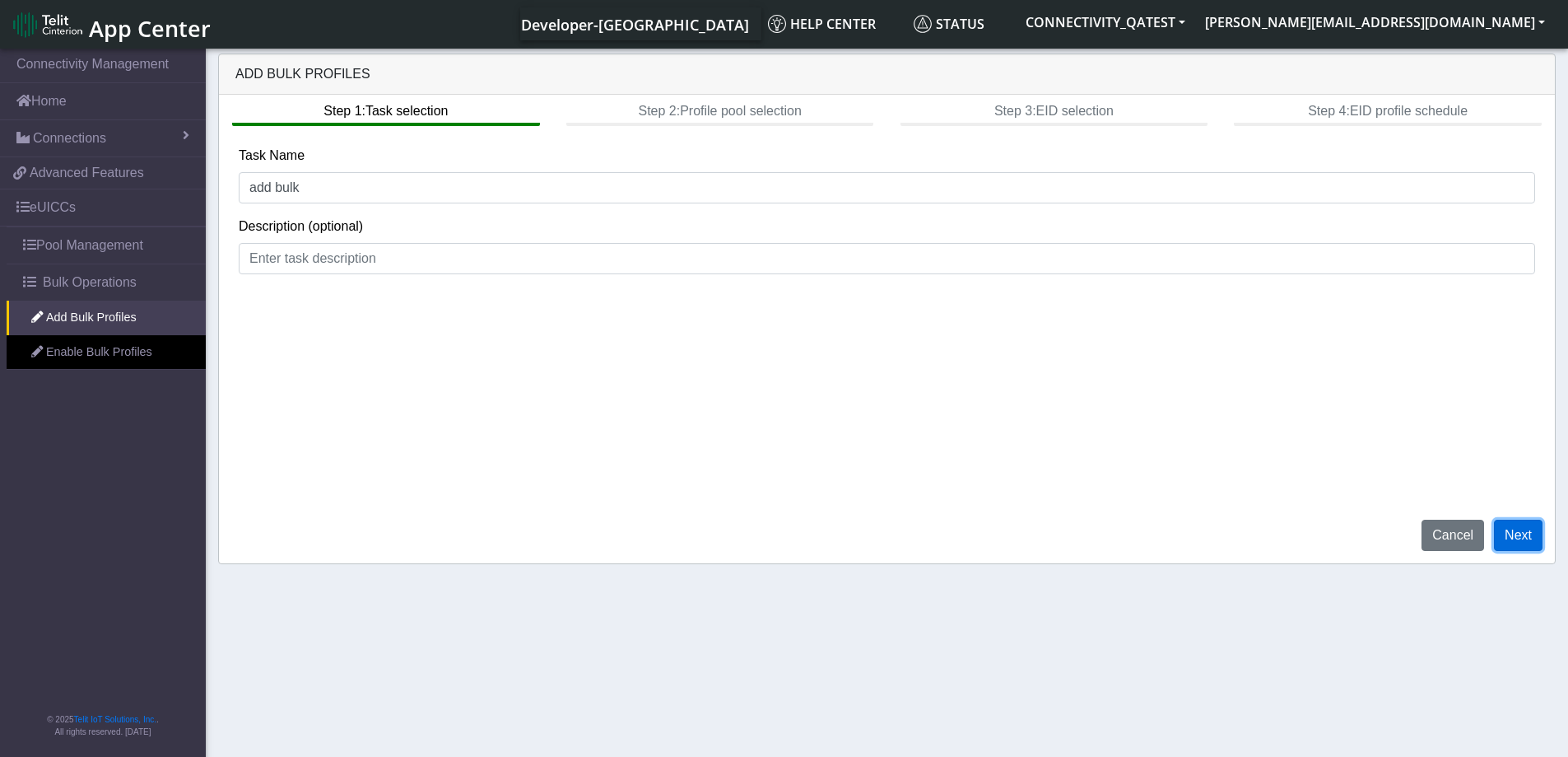
click at [1533, 534] on button "Next" at bounding box center [1518, 535] width 49 height 31
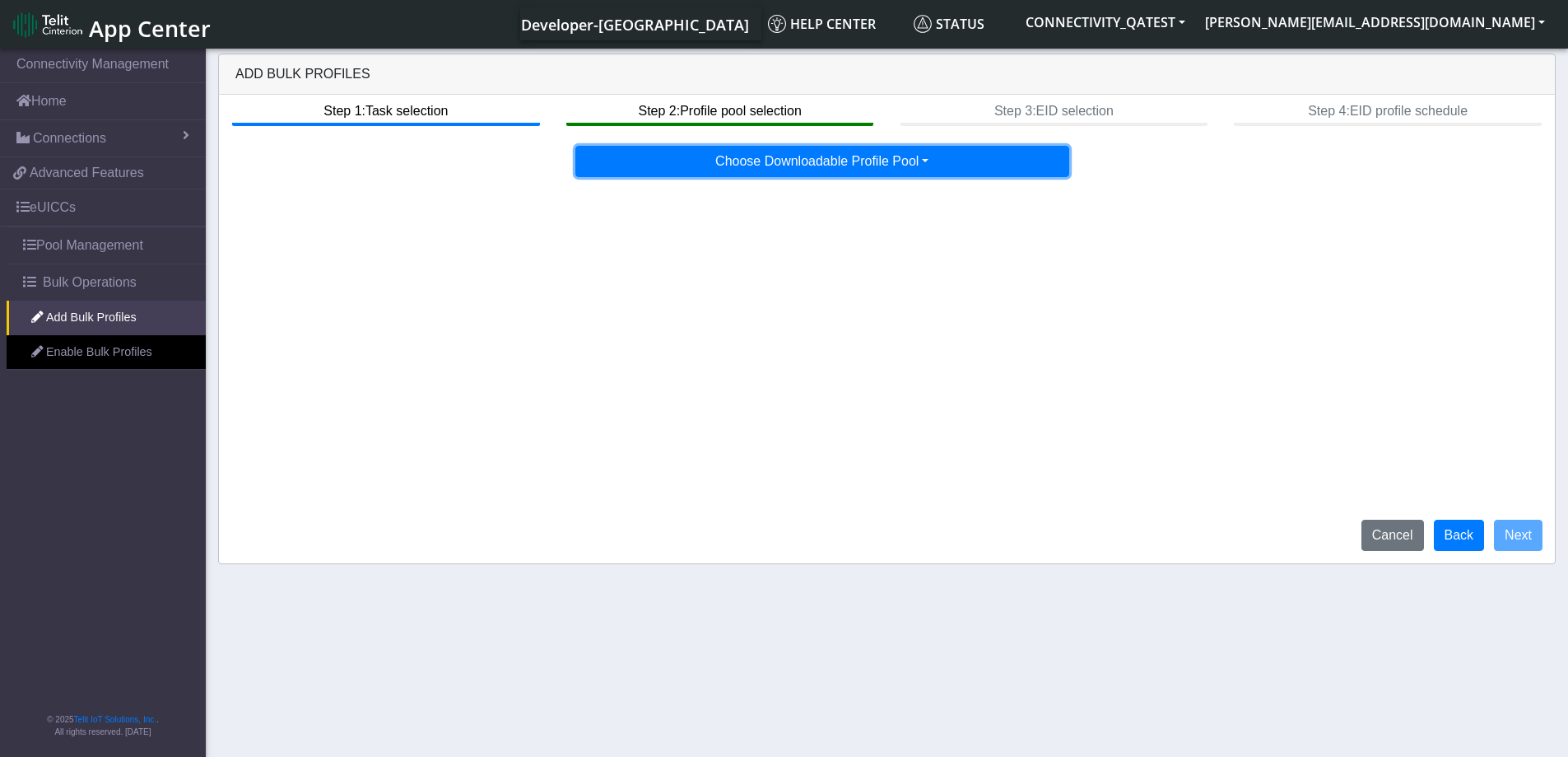
click at [794, 164] on button "Choose Downloadable Profile Pool" at bounding box center [823, 161] width 494 height 31
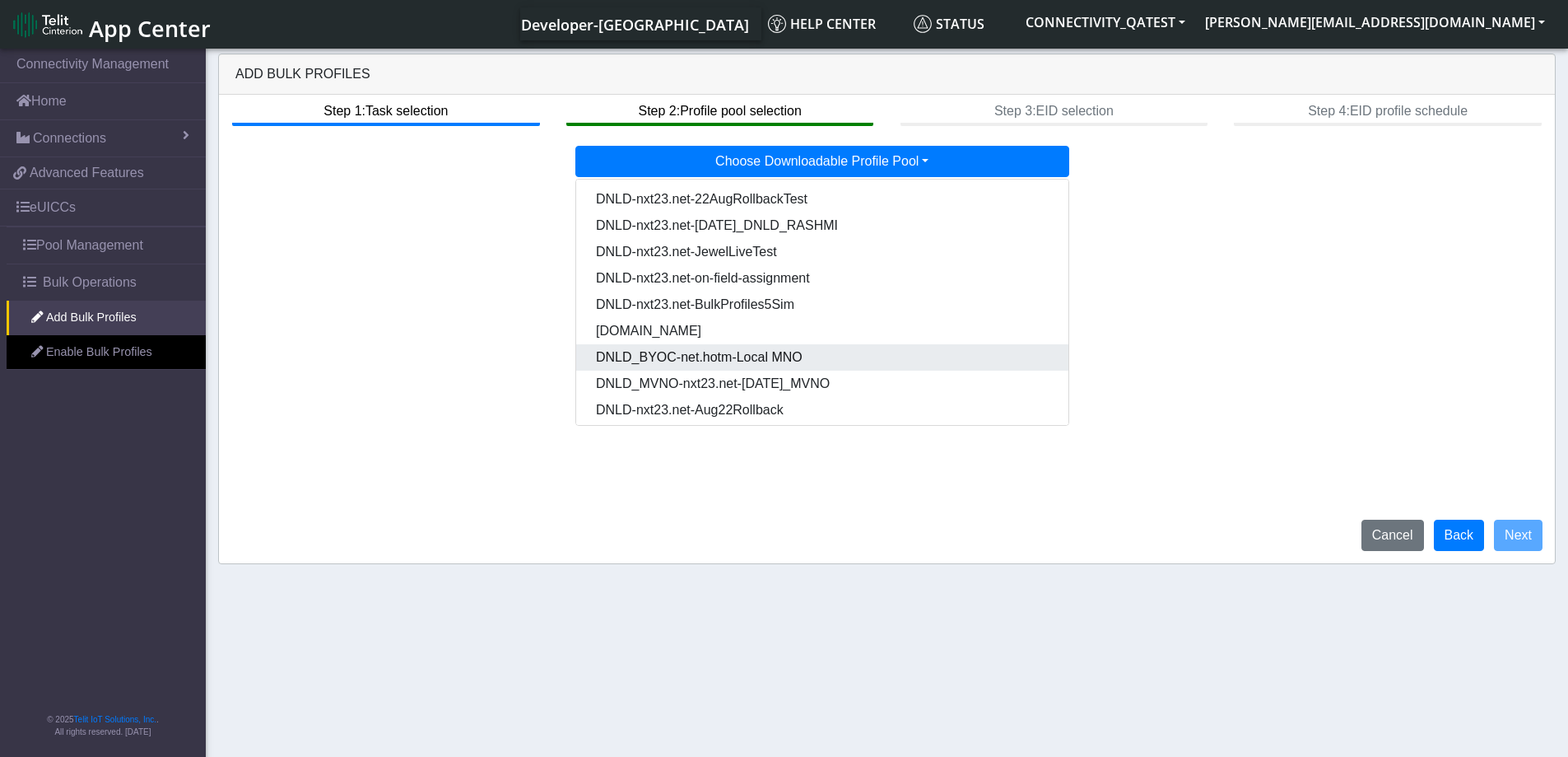
click at [842, 362] on Poola215f6a0-cb5f-4264-9200-f618216ee563-dropdown "DNLD_BYOC-net.hotm-Local MNO" at bounding box center [823, 357] width 492 height 26
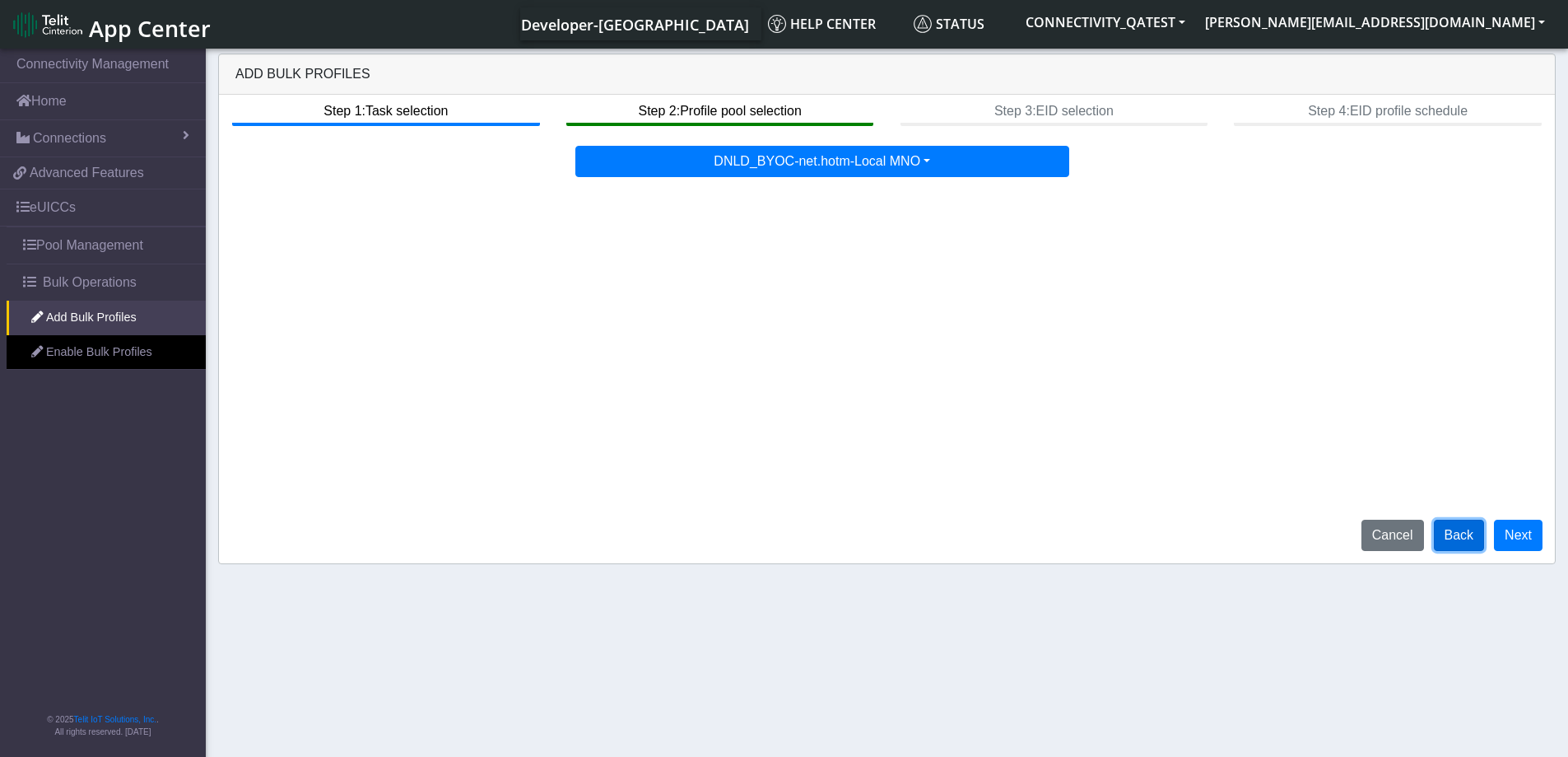
click at [1454, 540] on button "Back" at bounding box center [1459, 535] width 51 height 31
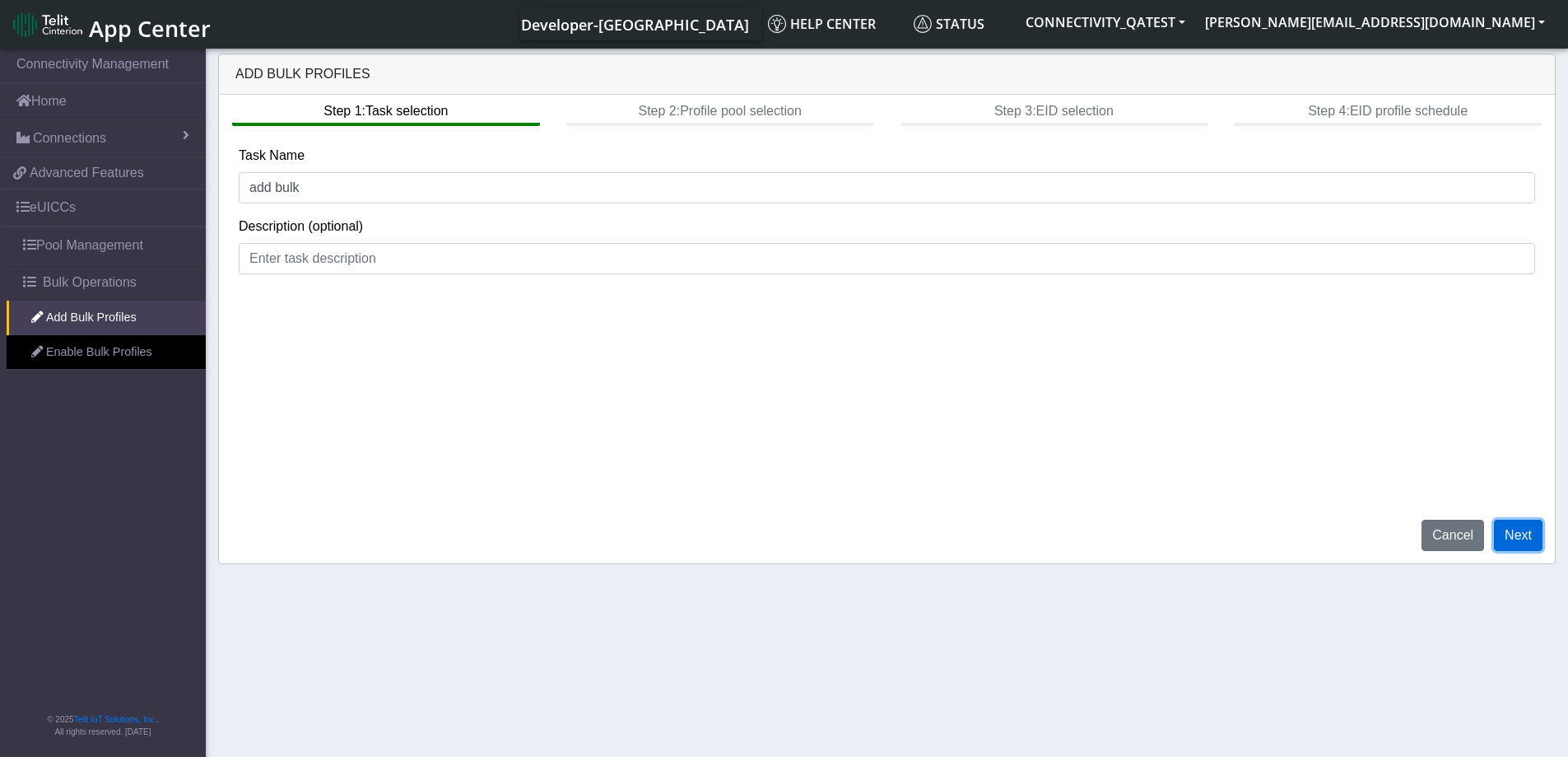
click at [1518, 530] on button "Next" at bounding box center [1518, 535] width 49 height 31
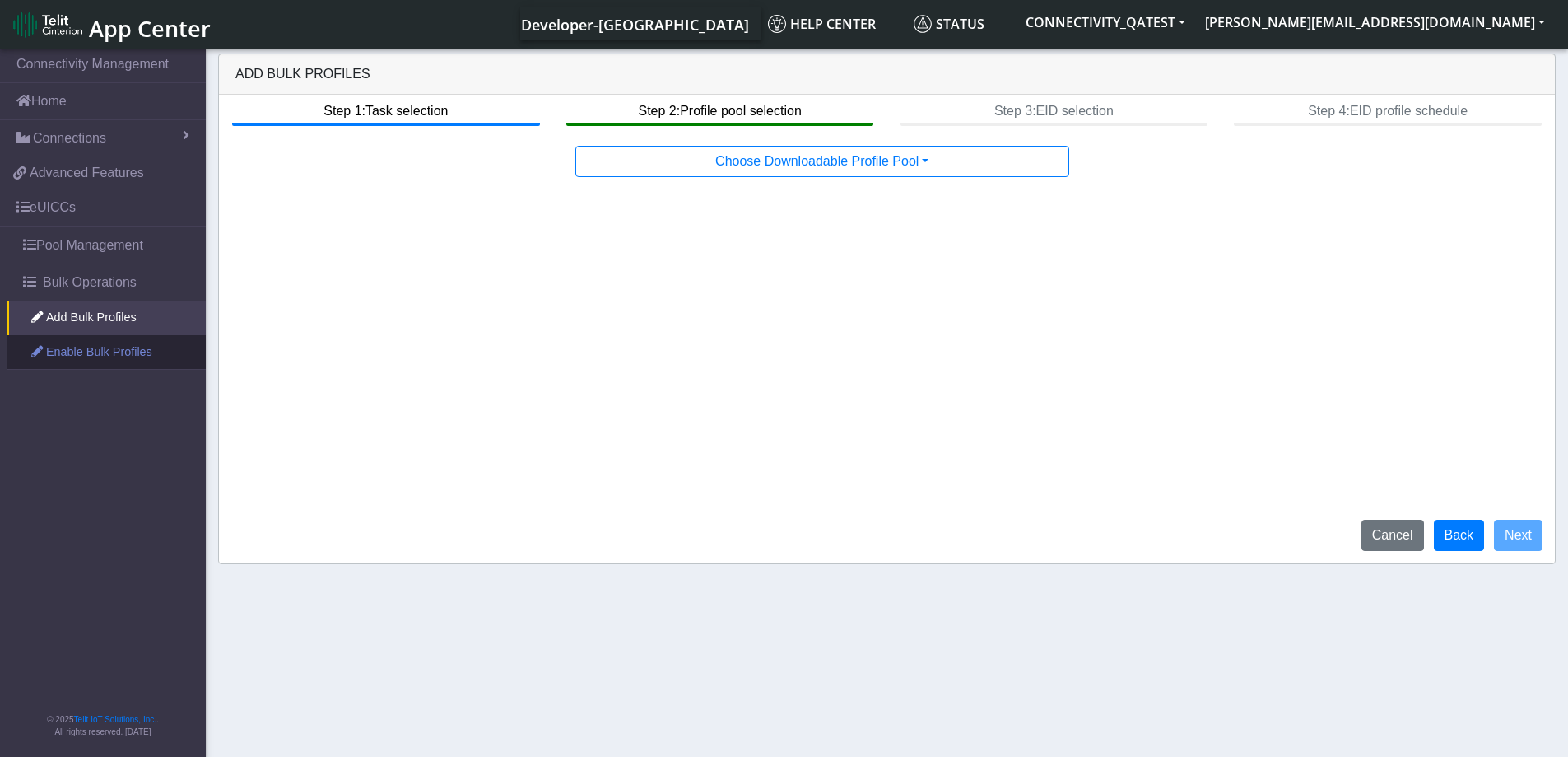
click at [62, 351] on link "Enable Bulk Profiles" at bounding box center [106, 353] width 199 height 35
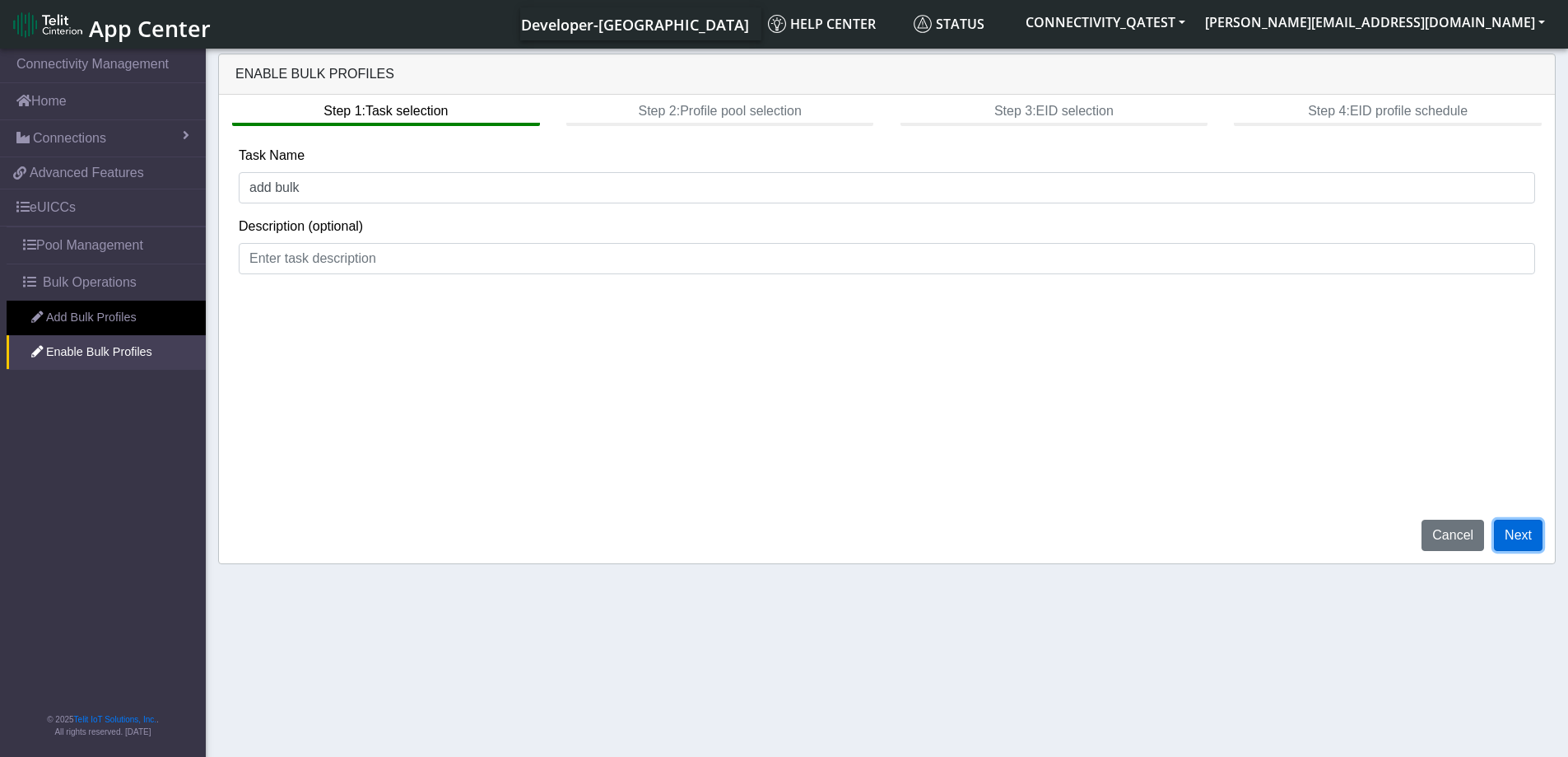
click at [1527, 535] on button "Next" at bounding box center [1518, 535] width 49 height 31
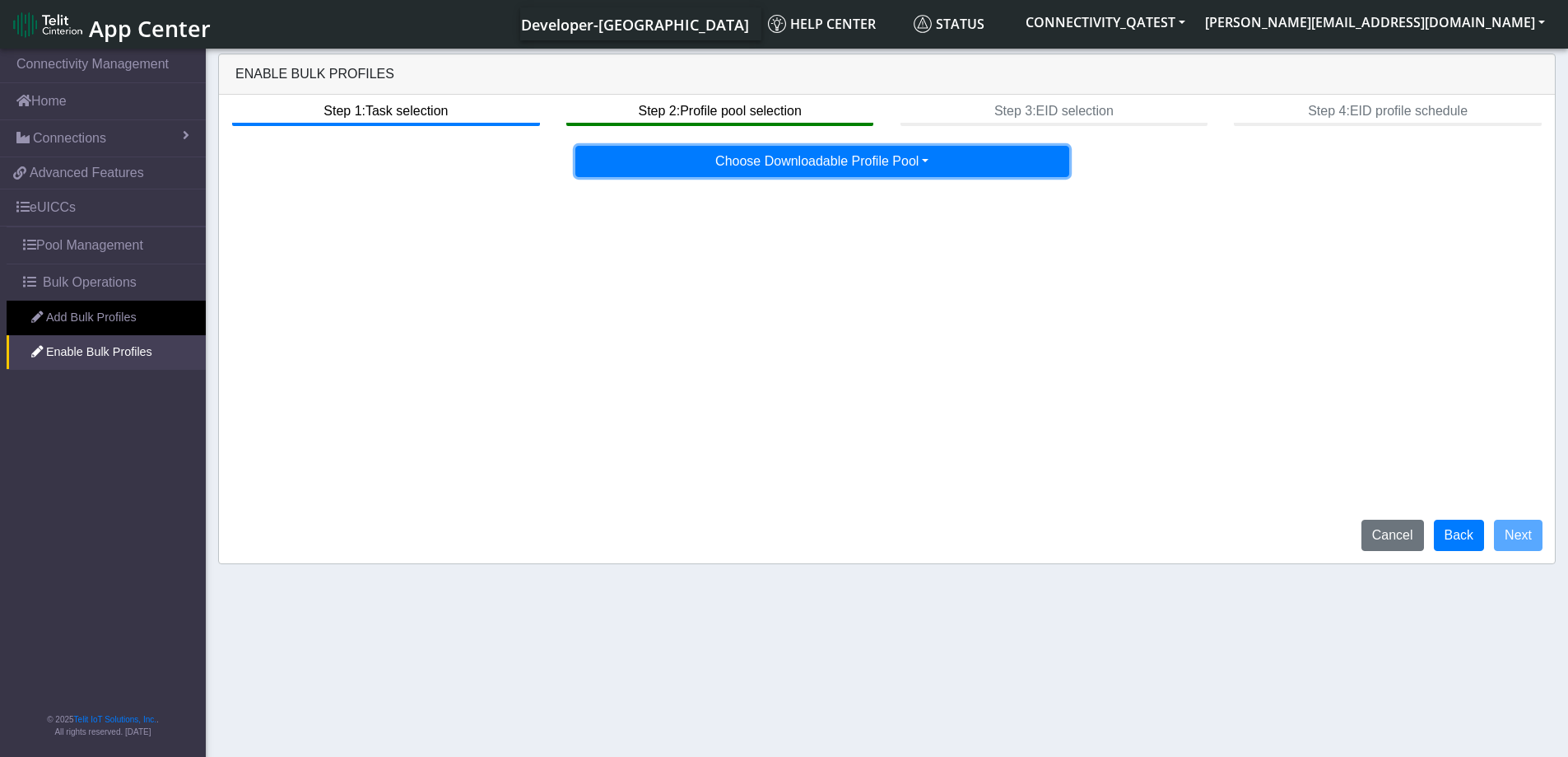
click at [812, 162] on button "Choose Downloadable Profile Pool" at bounding box center [823, 161] width 494 height 31
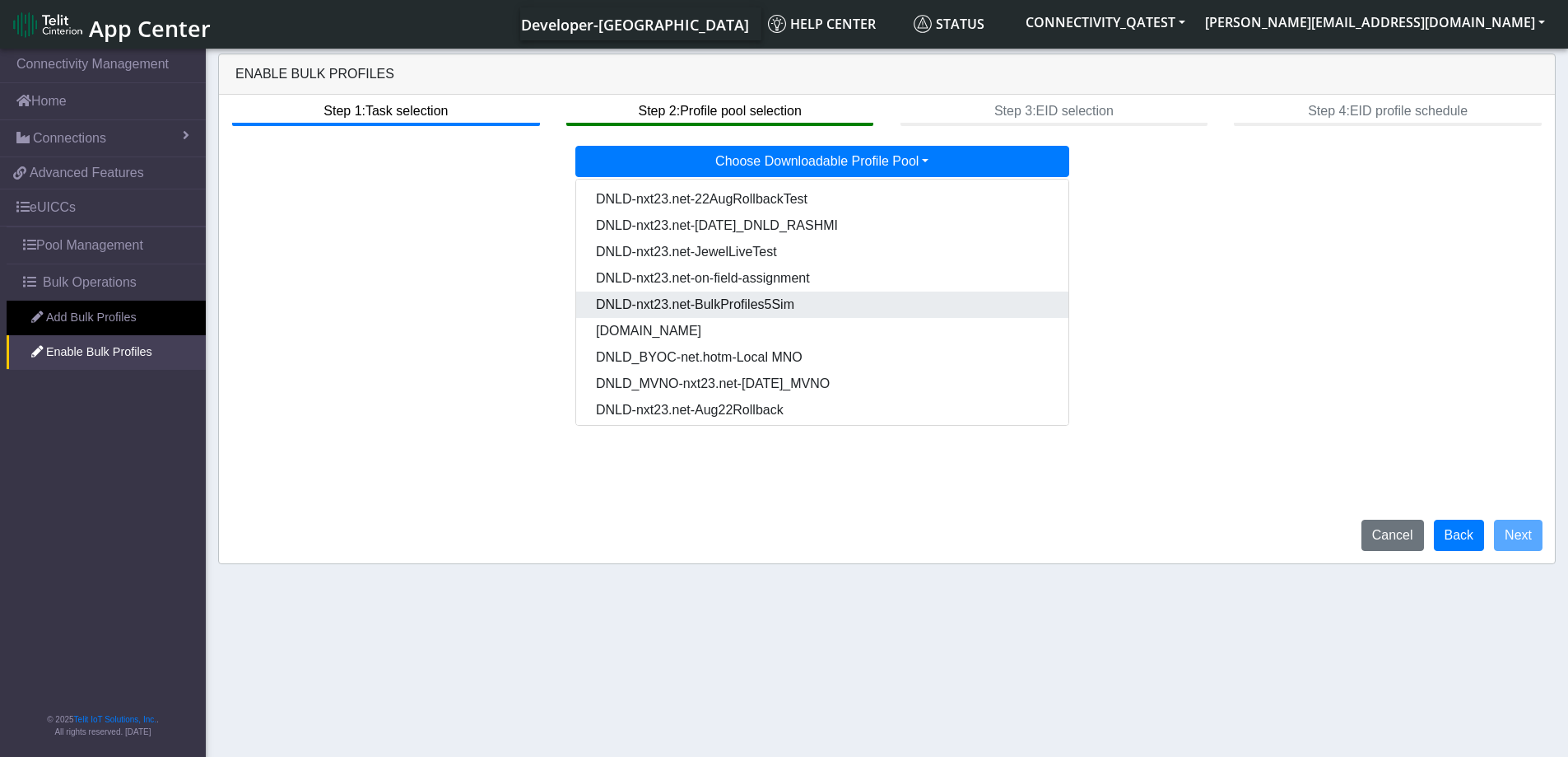
click at [769, 306] on Pool8c8c7d1b-f140-47d7-ba31-50d48655a96a-dropdown "DNLD-nxt23.net-BulkProfiles5Sim" at bounding box center [823, 305] width 492 height 26
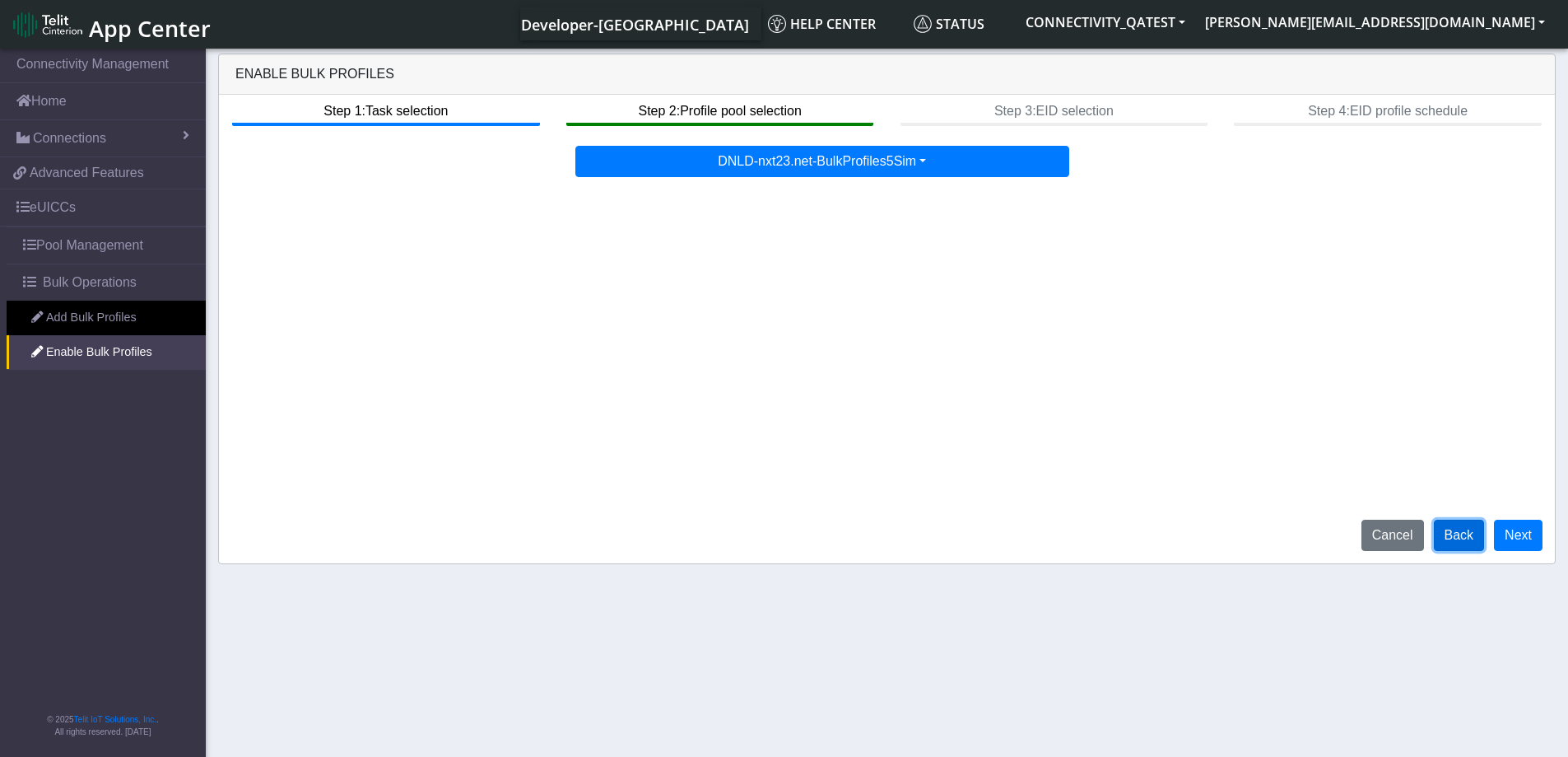
click at [1469, 538] on button "Back" at bounding box center [1459, 535] width 51 height 31
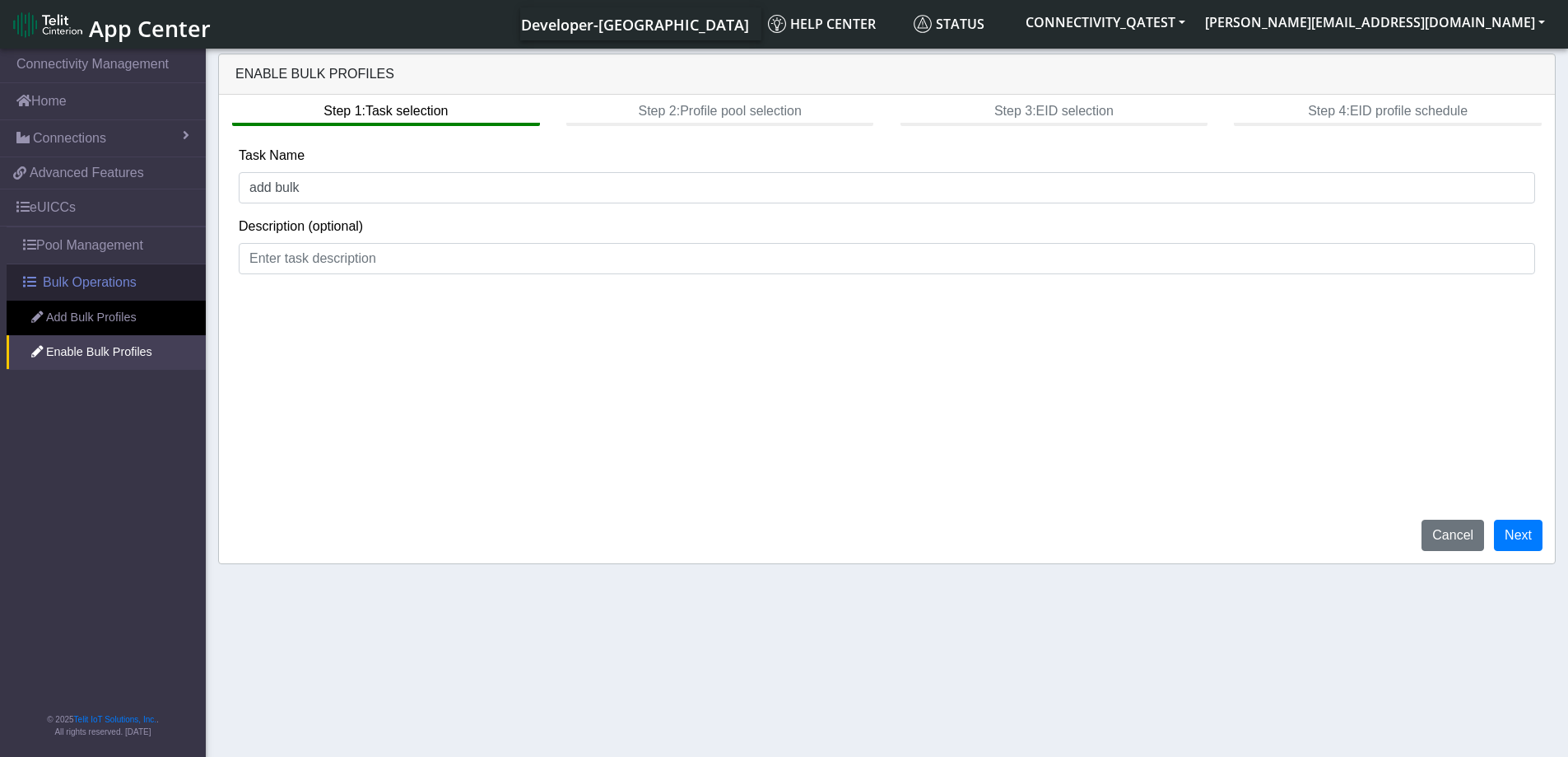
click at [105, 288] on span "Bulk Operations" at bounding box center [90, 283] width 94 height 20
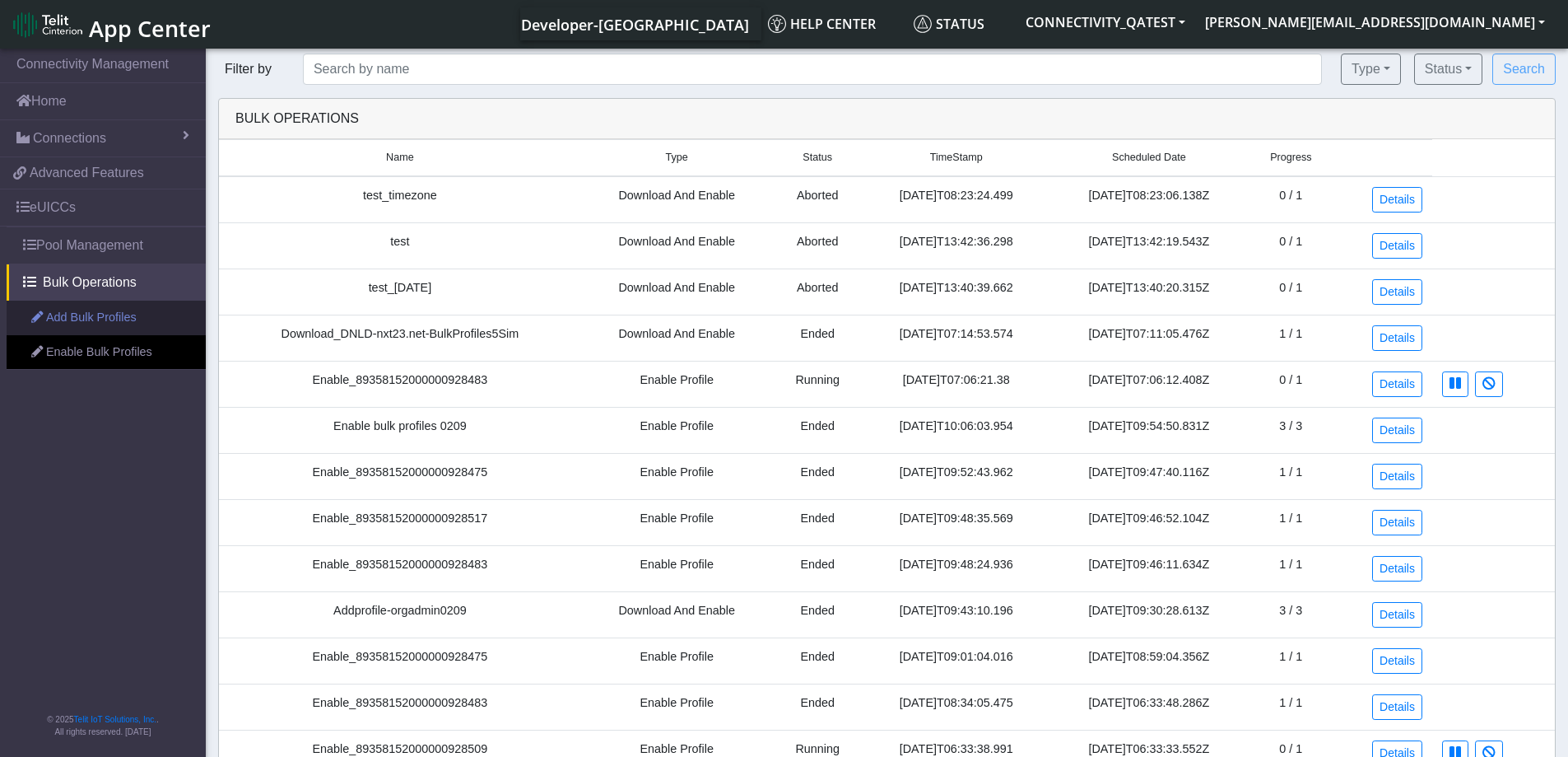
click at [82, 322] on link "Add Bulk Profiles" at bounding box center [106, 318] width 199 height 35
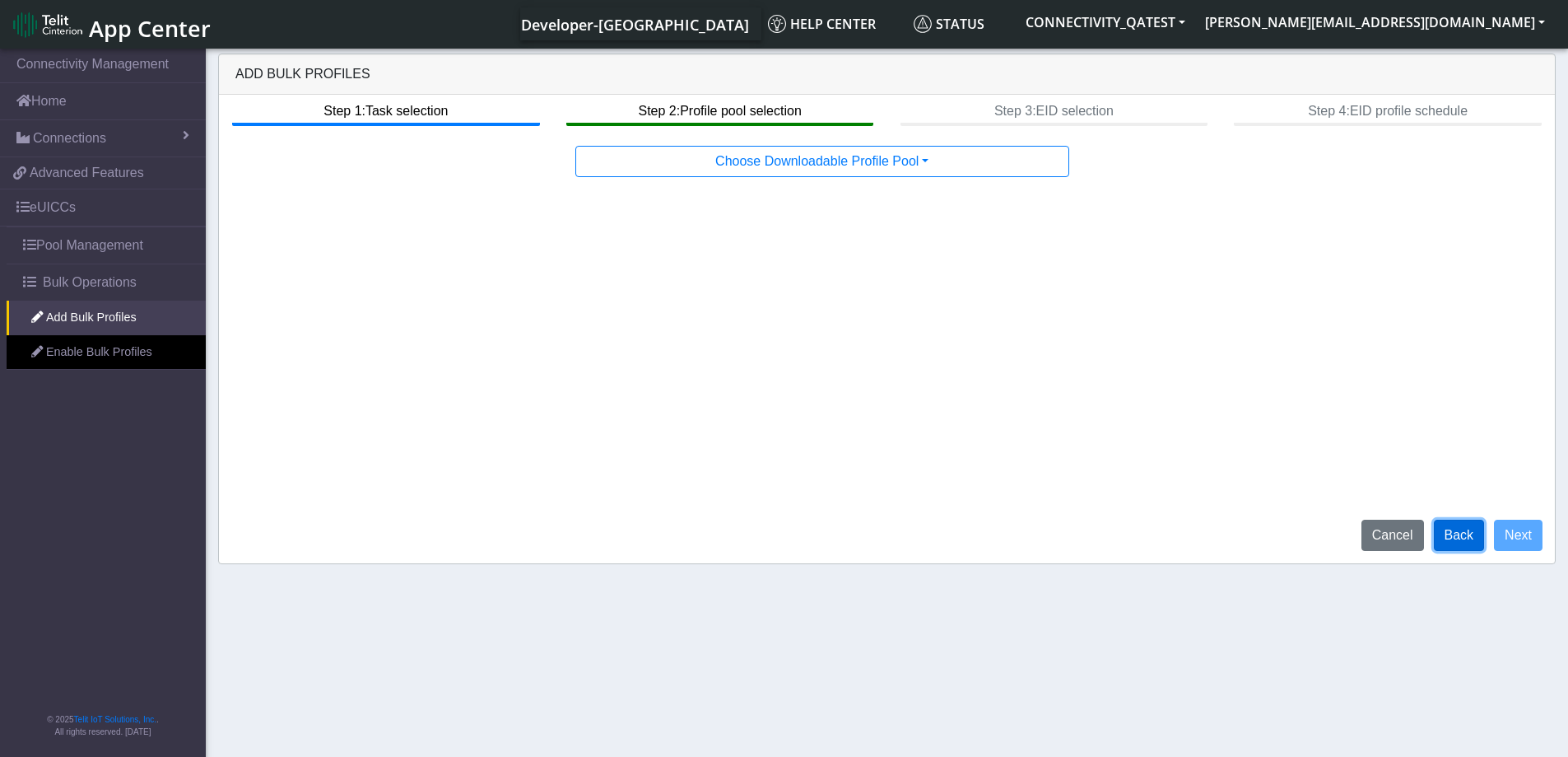
click at [1458, 530] on button "Back" at bounding box center [1459, 535] width 51 height 31
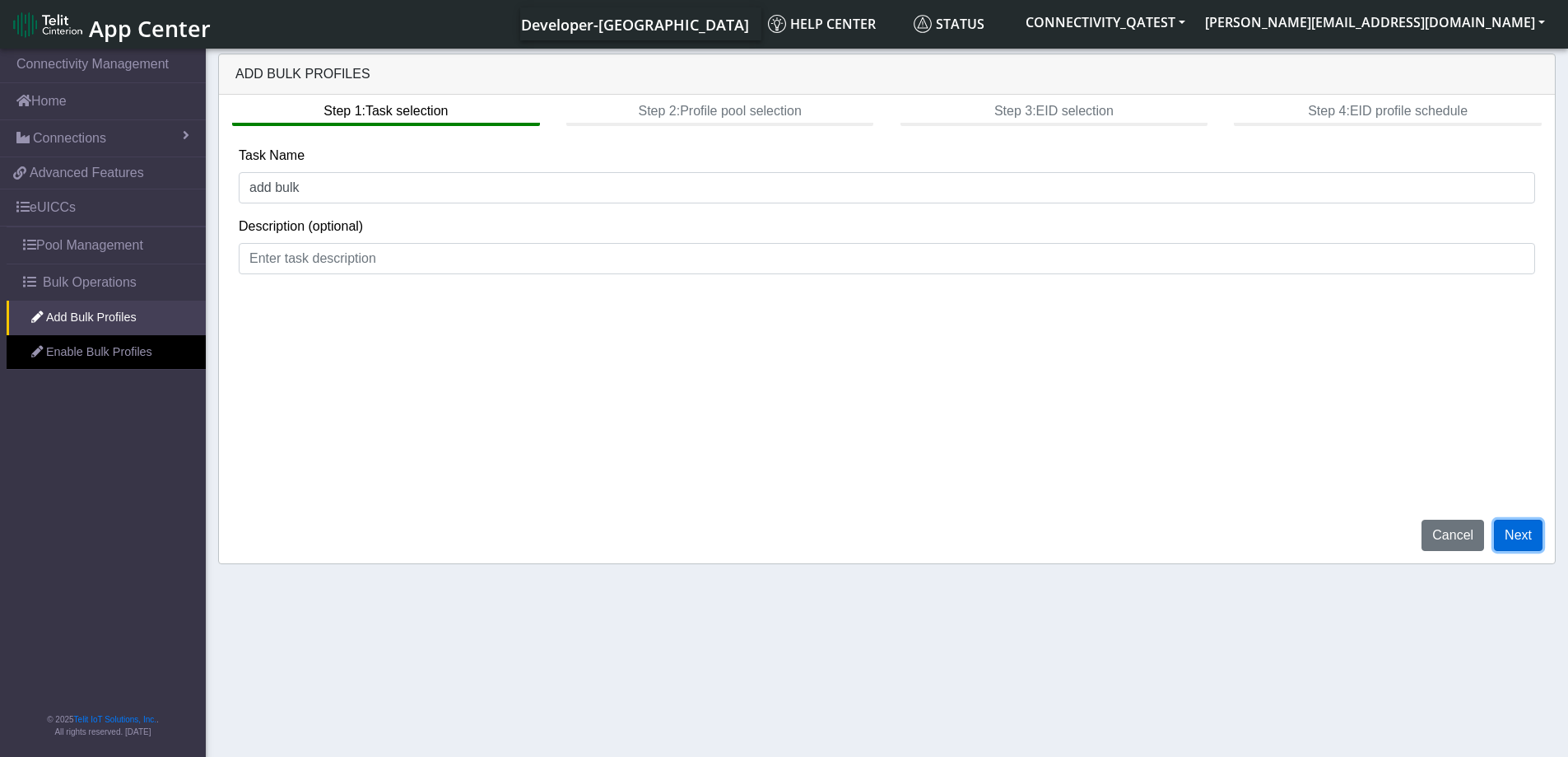
click at [1525, 534] on button "Next" at bounding box center [1518, 535] width 49 height 31
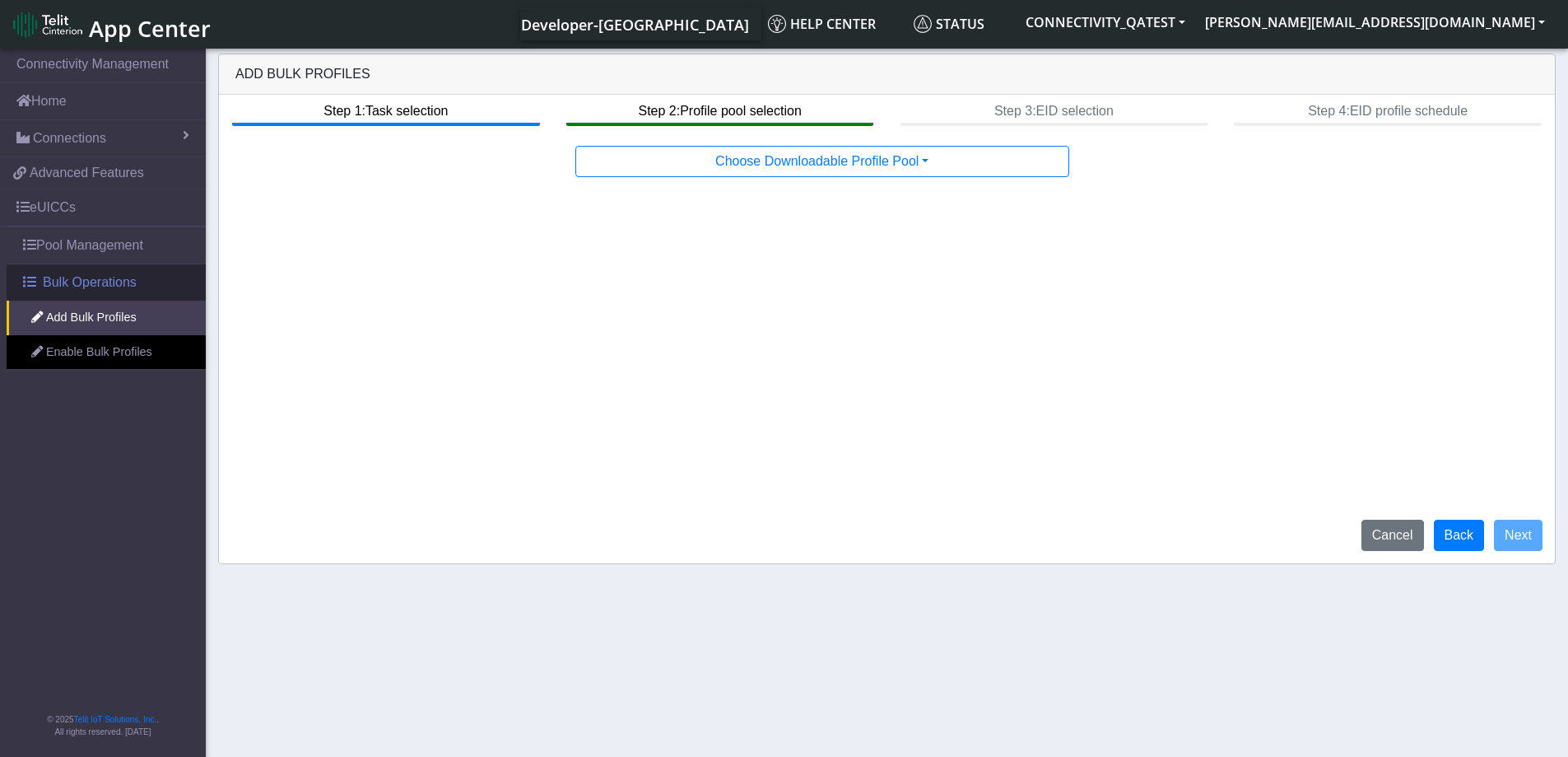
click at [91, 274] on span "Bulk Operations" at bounding box center [90, 283] width 94 height 20
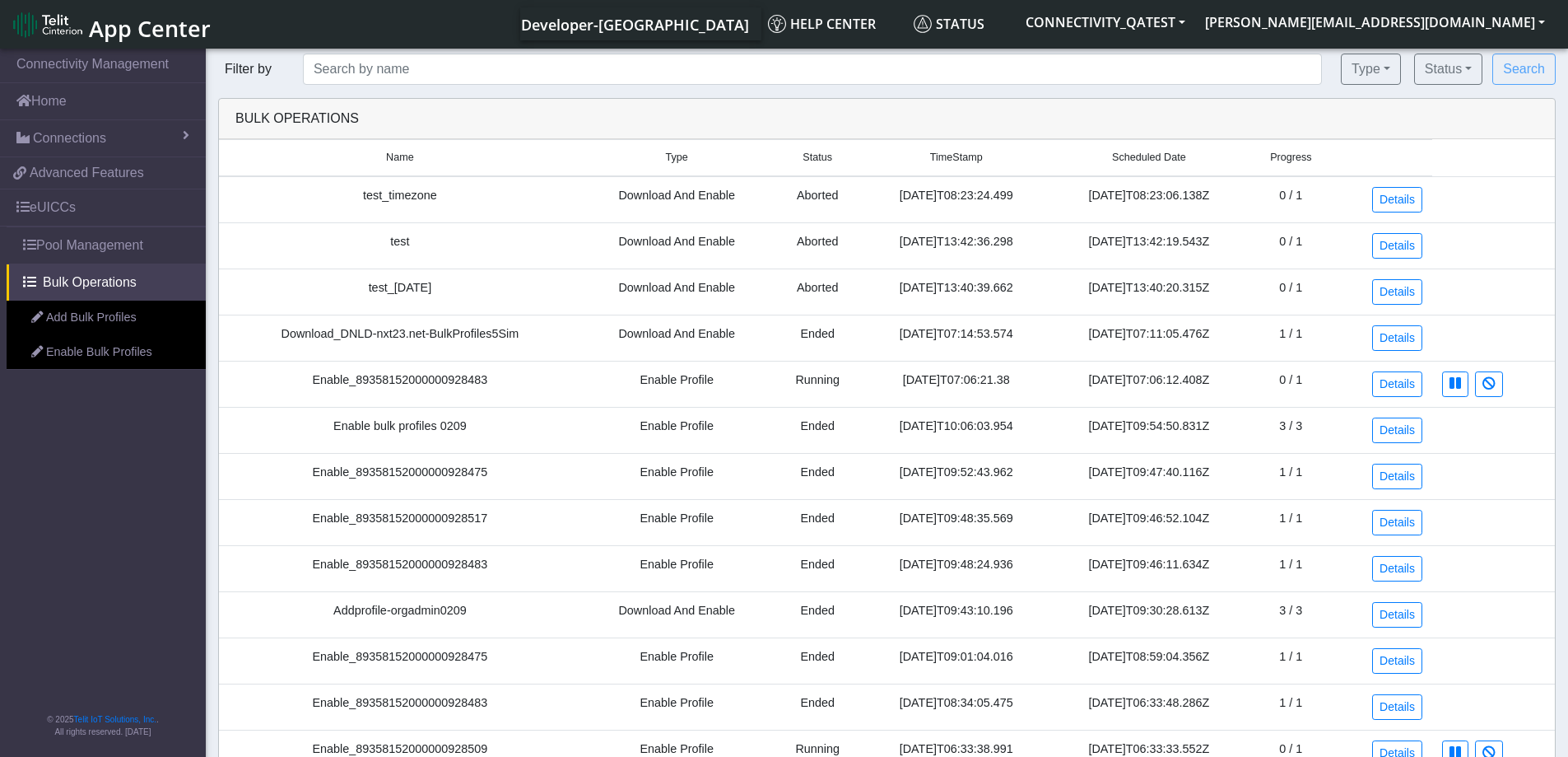
click at [84, 35] on link "App Center" at bounding box center [110, 24] width 195 height 35
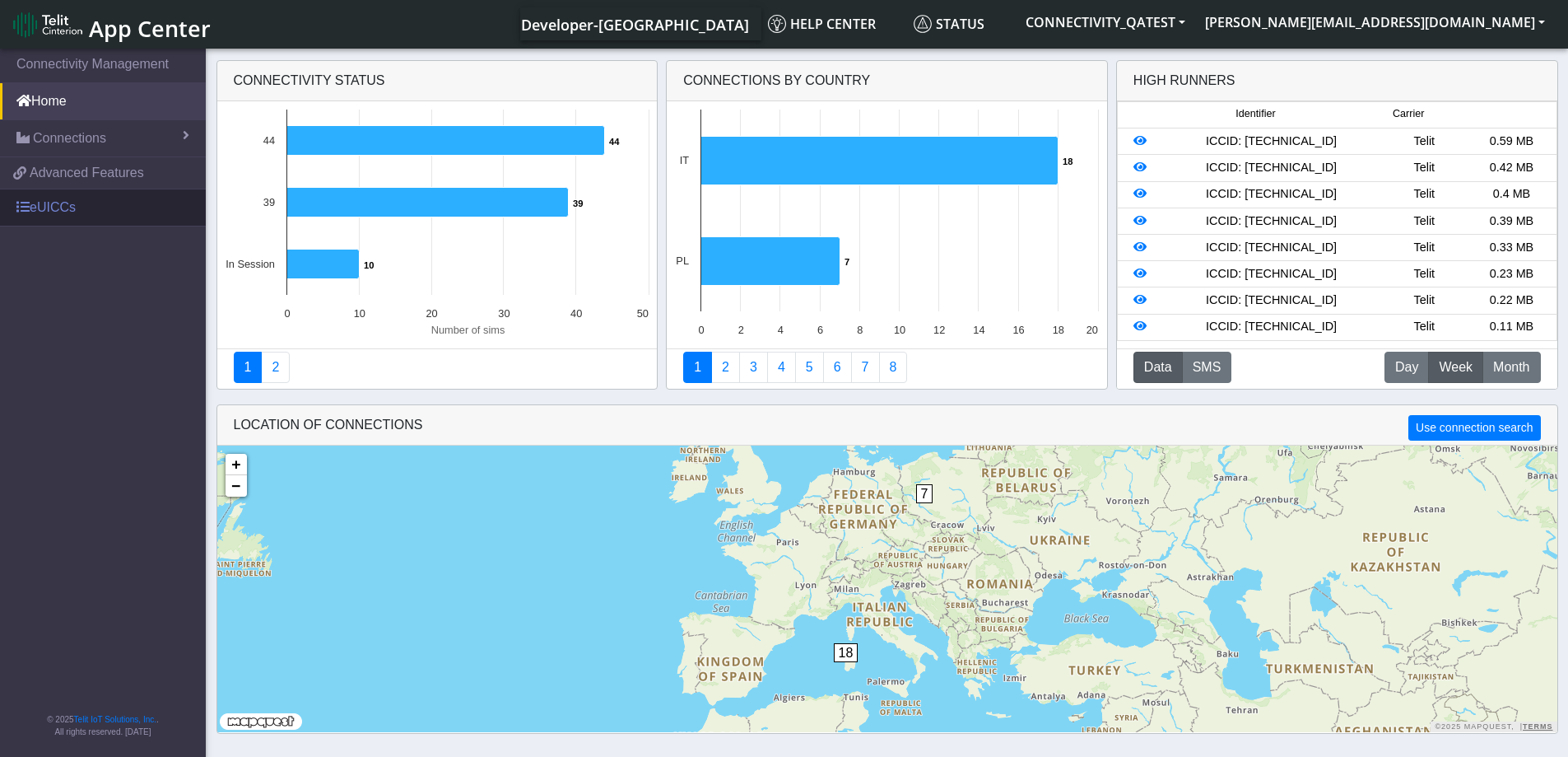
click at [72, 203] on link "eUICCs" at bounding box center [103, 208] width 206 height 36
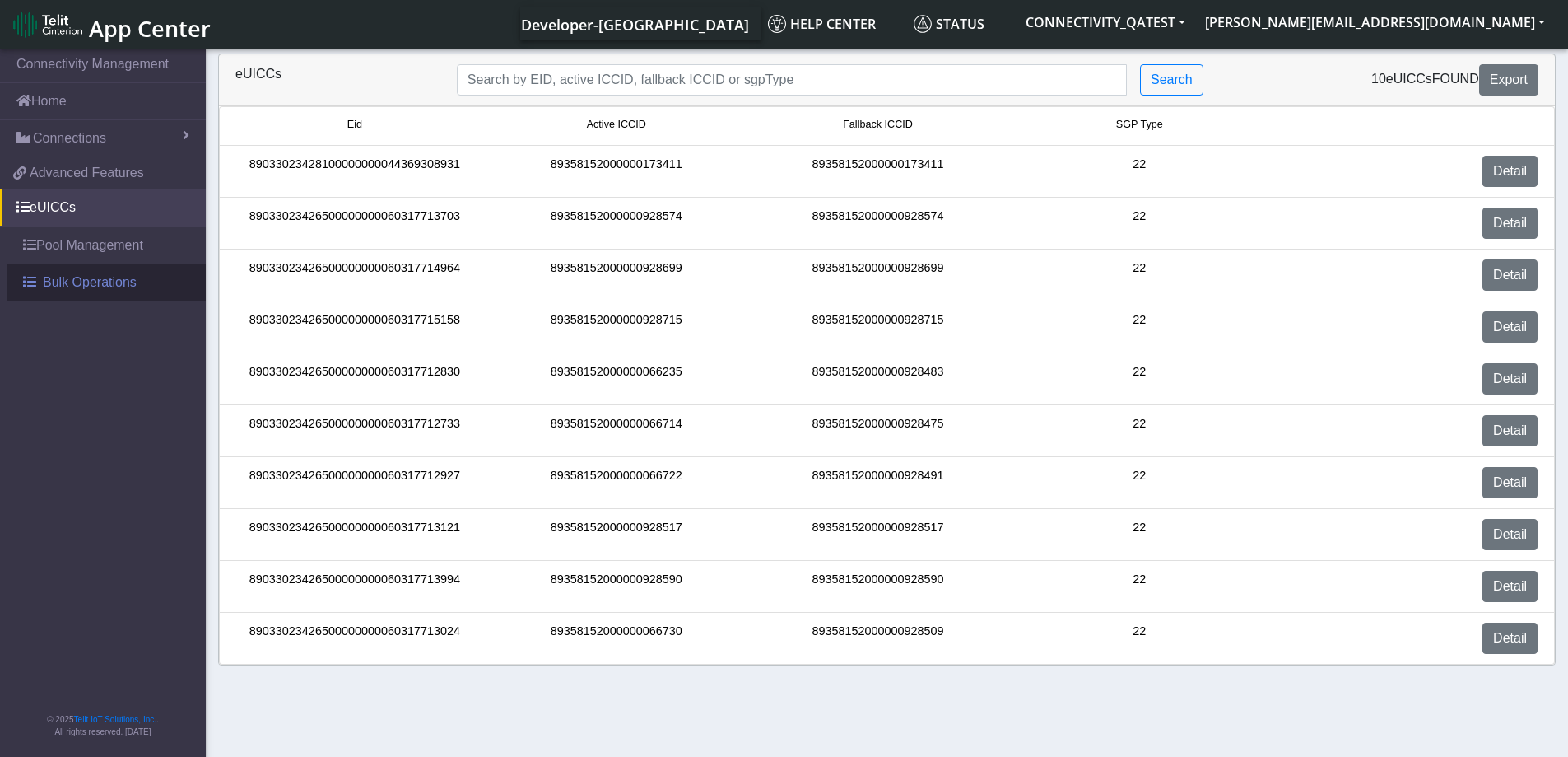
click at [72, 290] on span "Bulk Operations" at bounding box center [90, 283] width 94 height 20
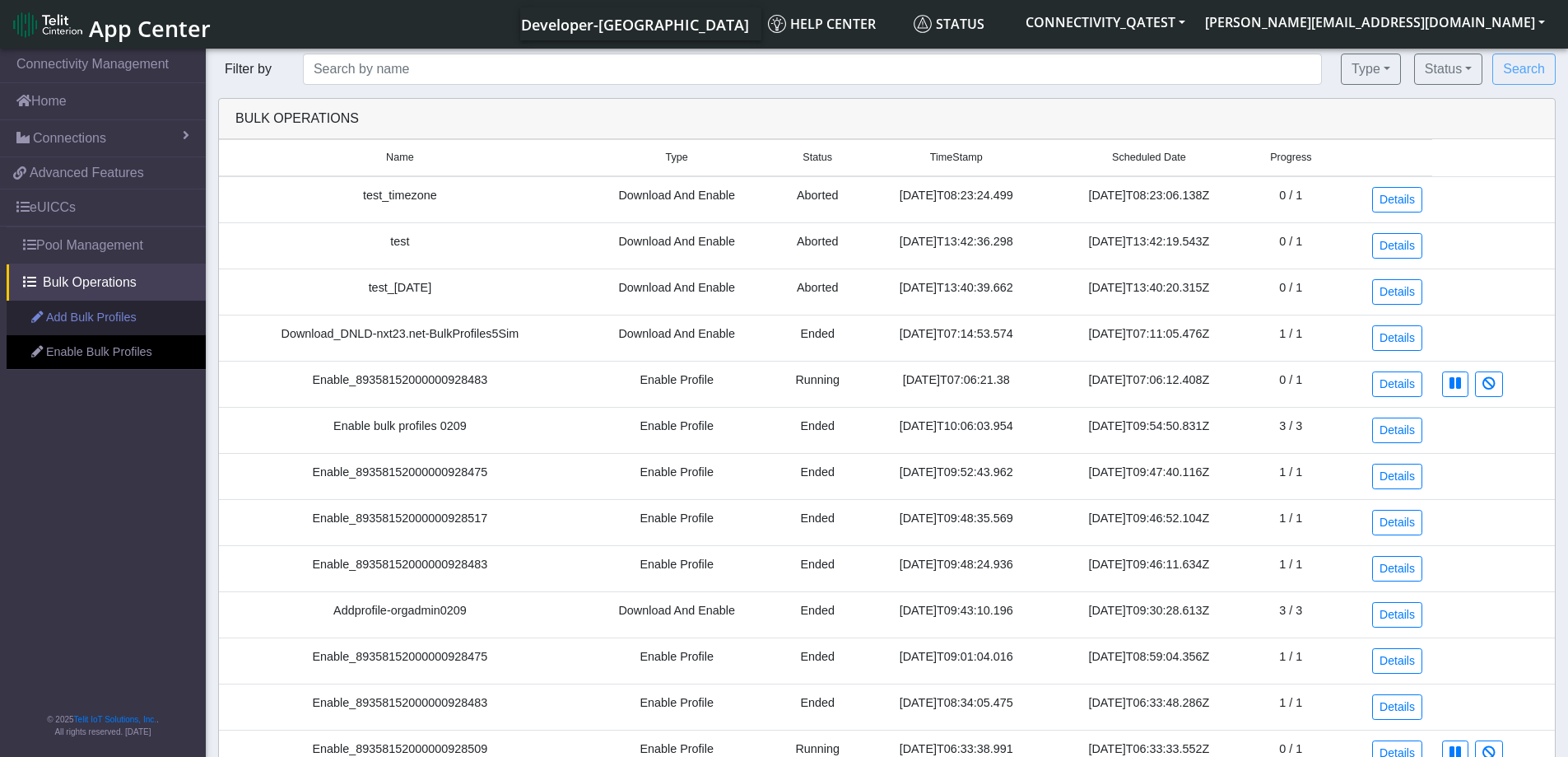
click at [70, 316] on link "Add Bulk Profiles" at bounding box center [106, 318] width 199 height 35
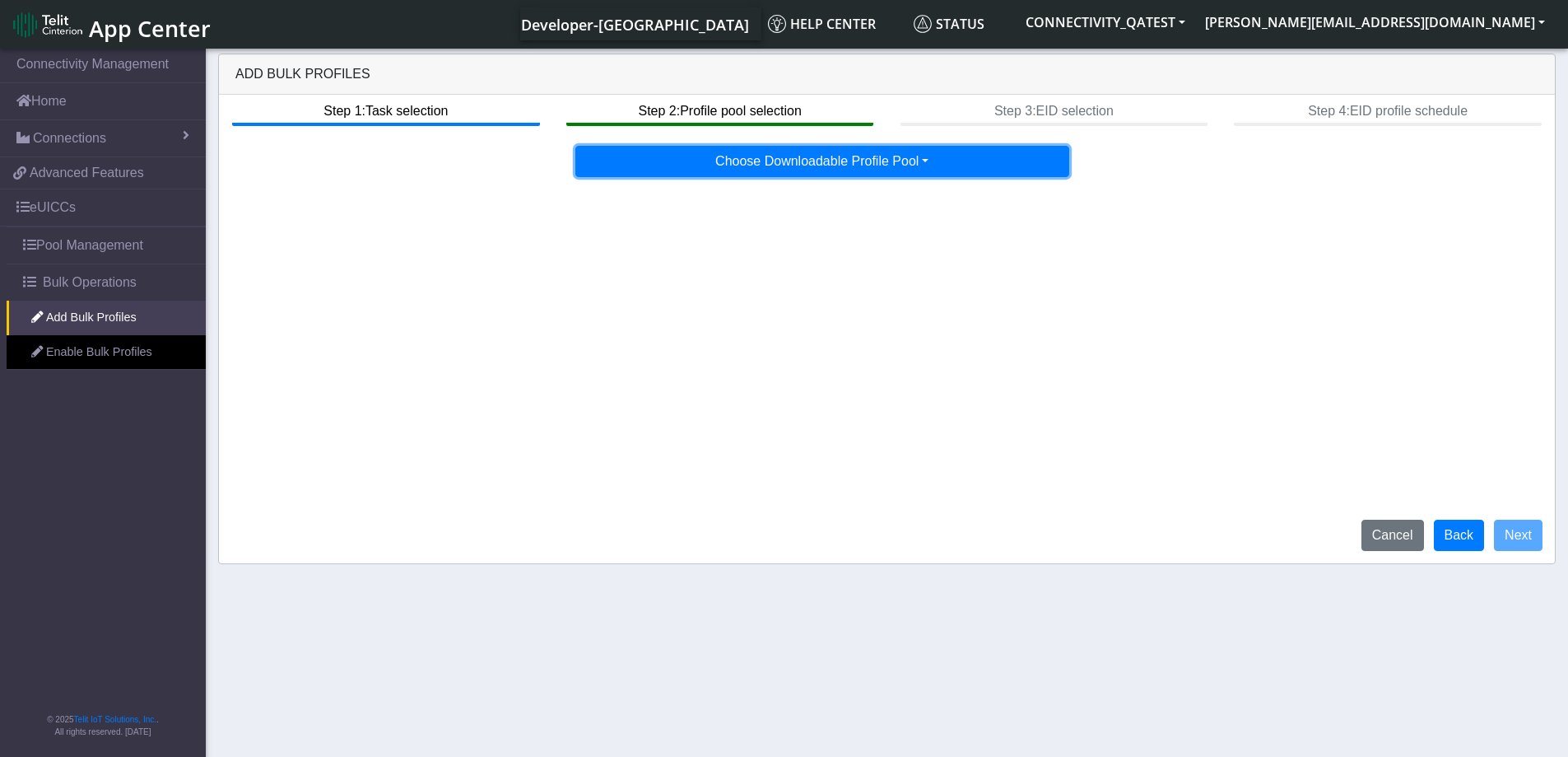
click at [922, 170] on button "Choose Downloadable Profile Pool" at bounding box center [823, 161] width 494 height 31
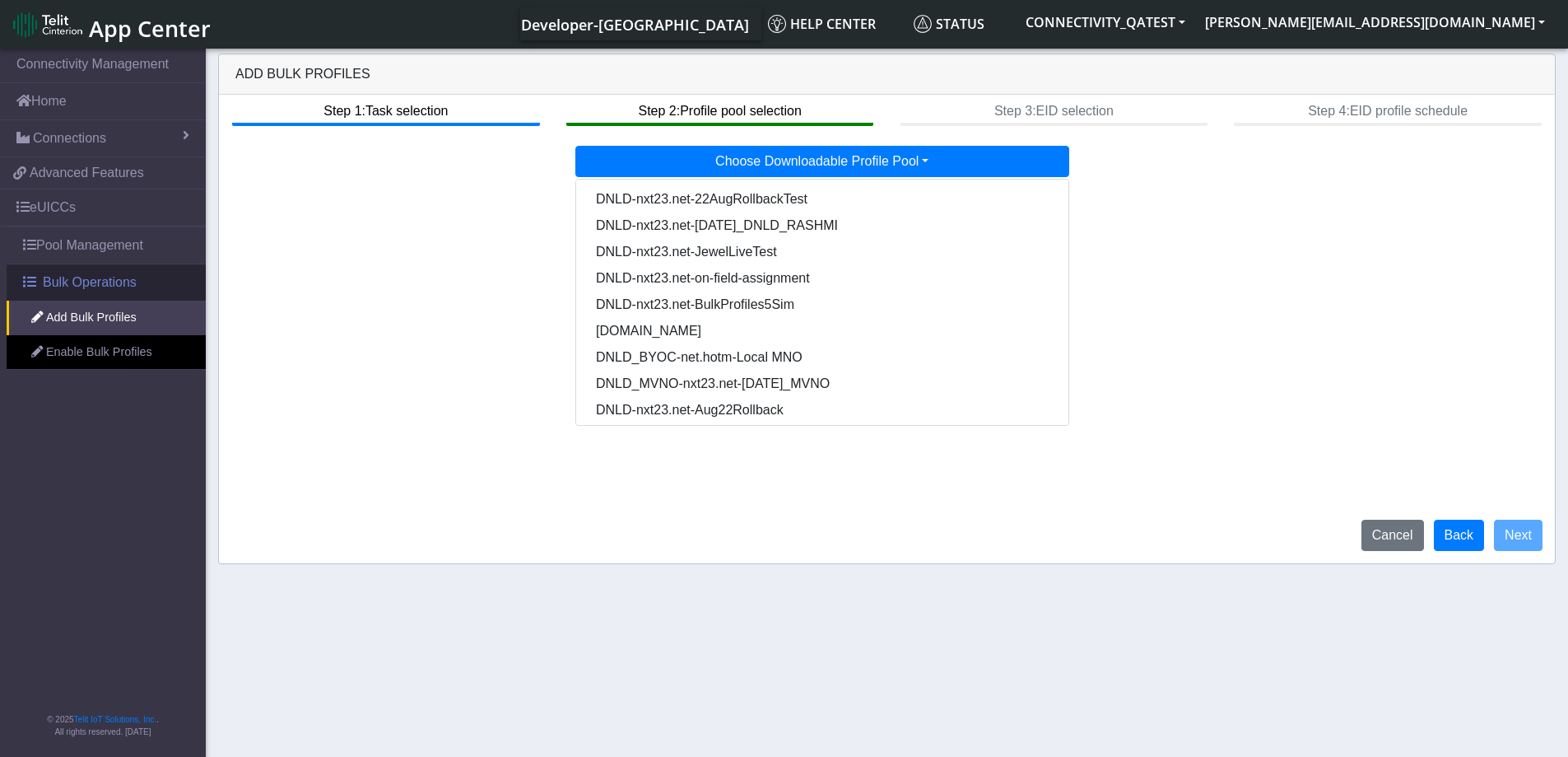
click at [117, 284] on span "Bulk Operations" at bounding box center [90, 283] width 94 height 20
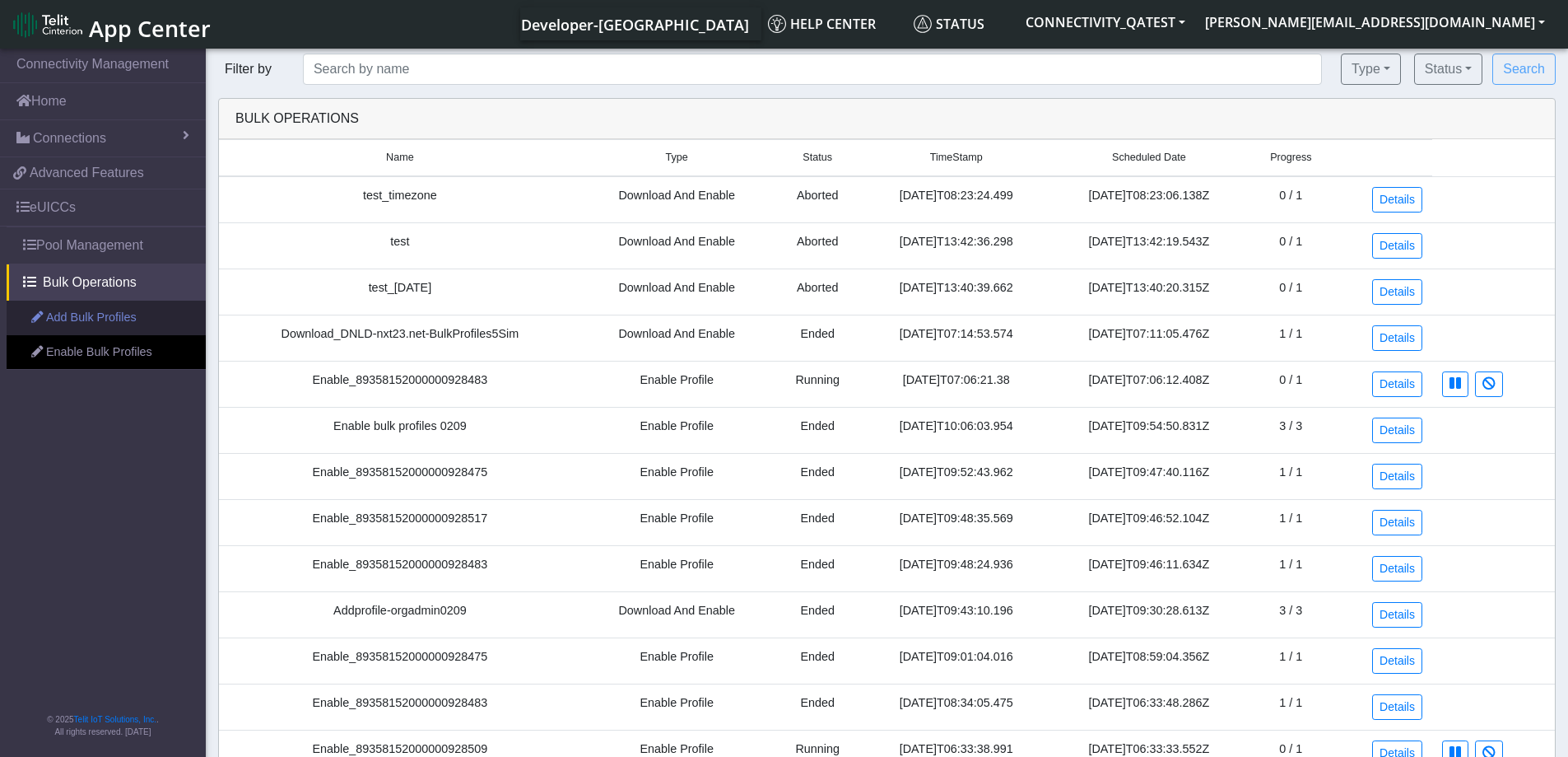
click at [98, 308] on link "Add Bulk Profiles" at bounding box center [106, 318] width 199 height 35
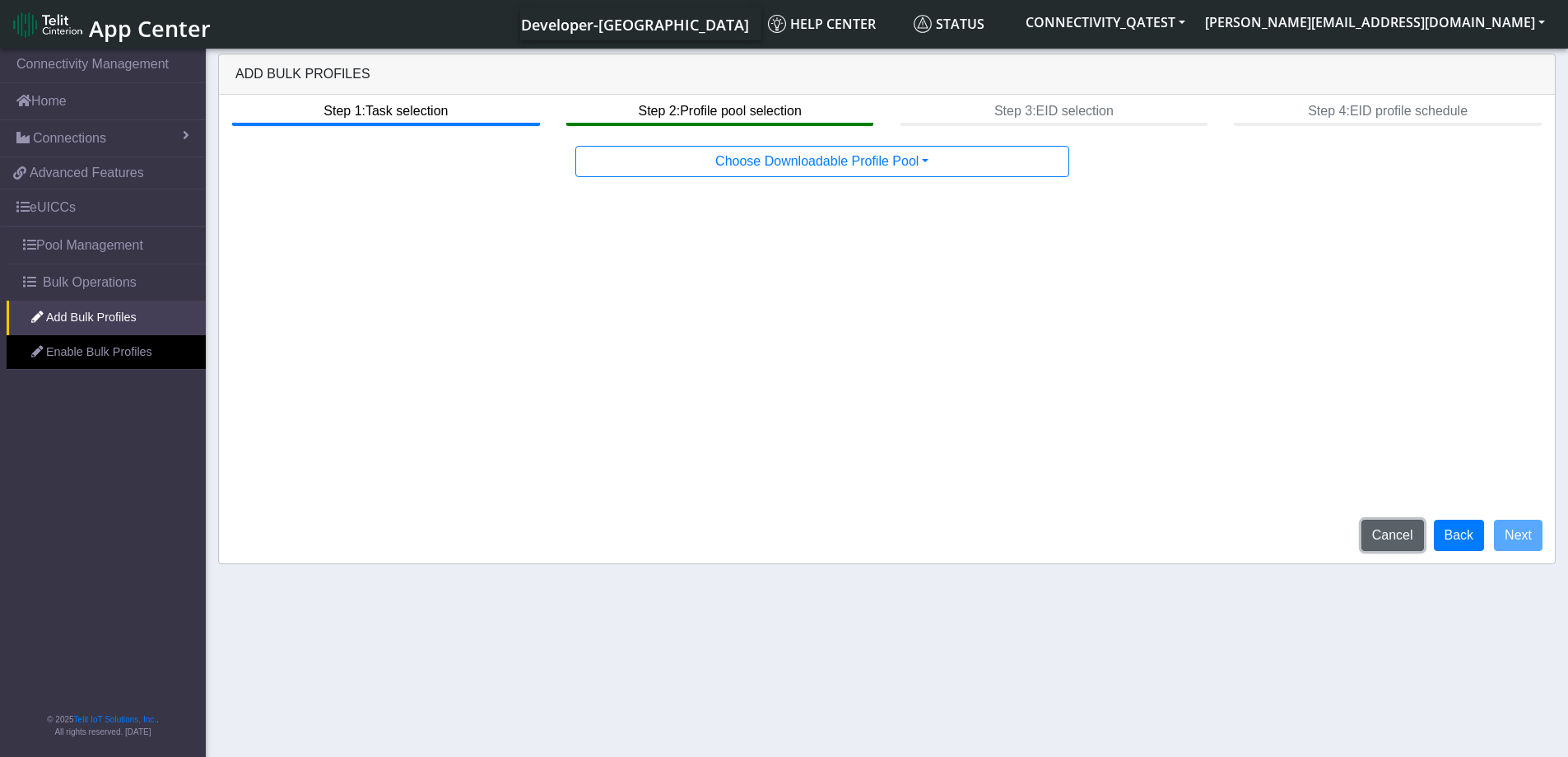
click at [1407, 540] on button "Cancel" at bounding box center [1393, 535] width 63 height 31
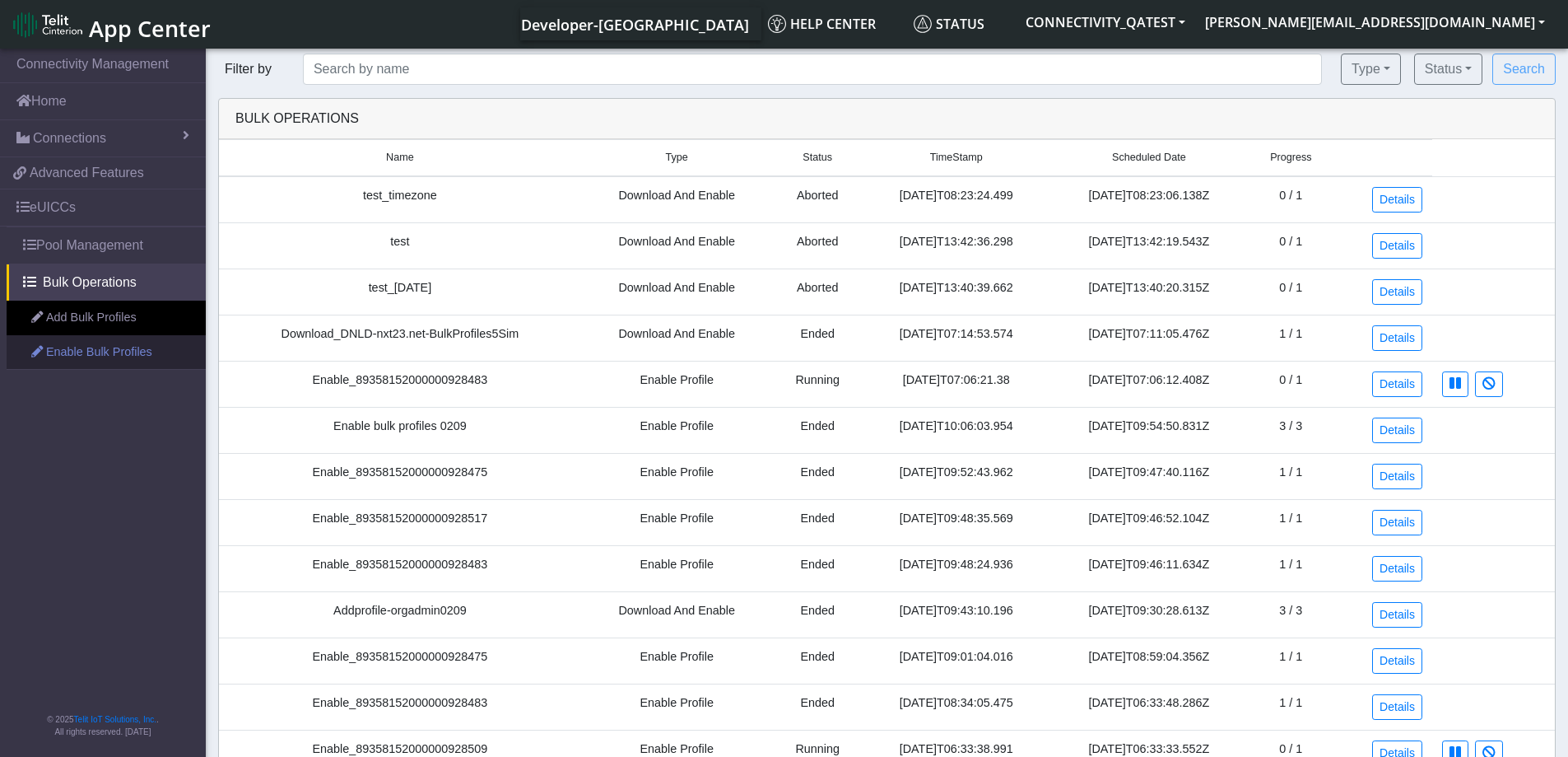
click at [70, 354] on link "Enable Bulk Profiles" at bounding box center [106, 353] width 199 height 35
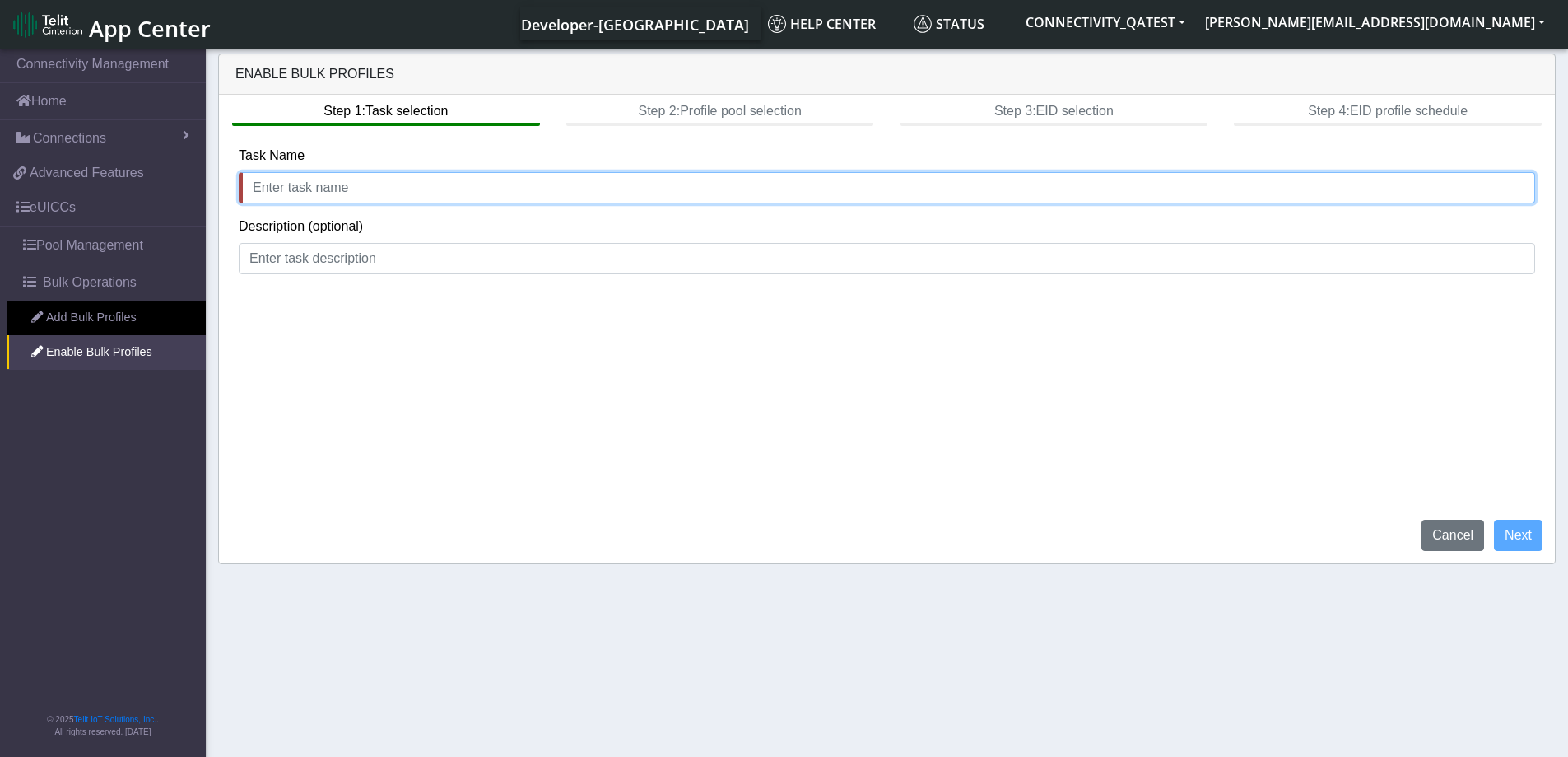
click at [293, 189] on input "text" at bounding box center [887, 188] width 1296 height 31
type input "test"
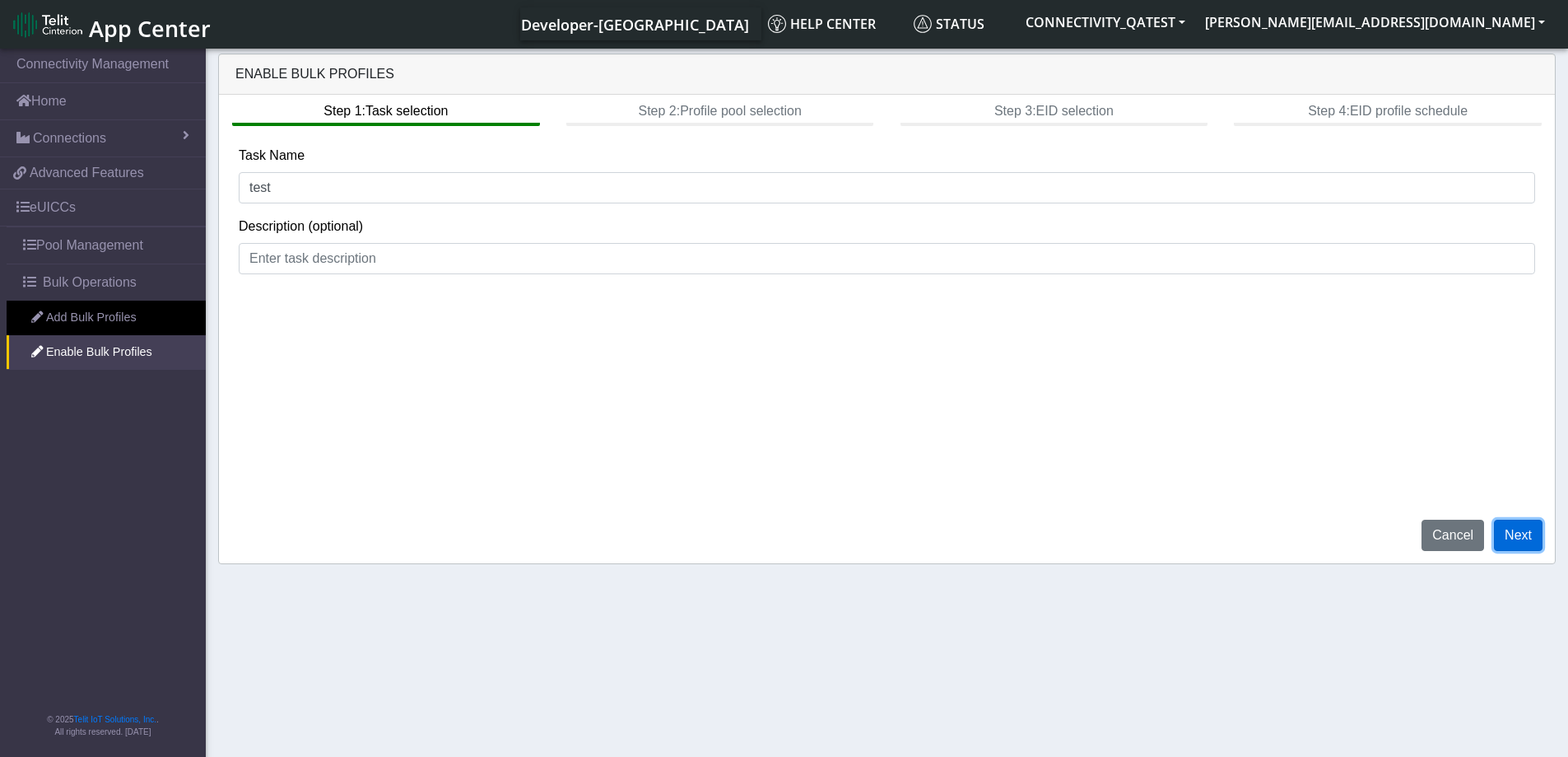
click at [1530, 544] on button "Next" at bounding box center [1518, 535] width 49 height 31
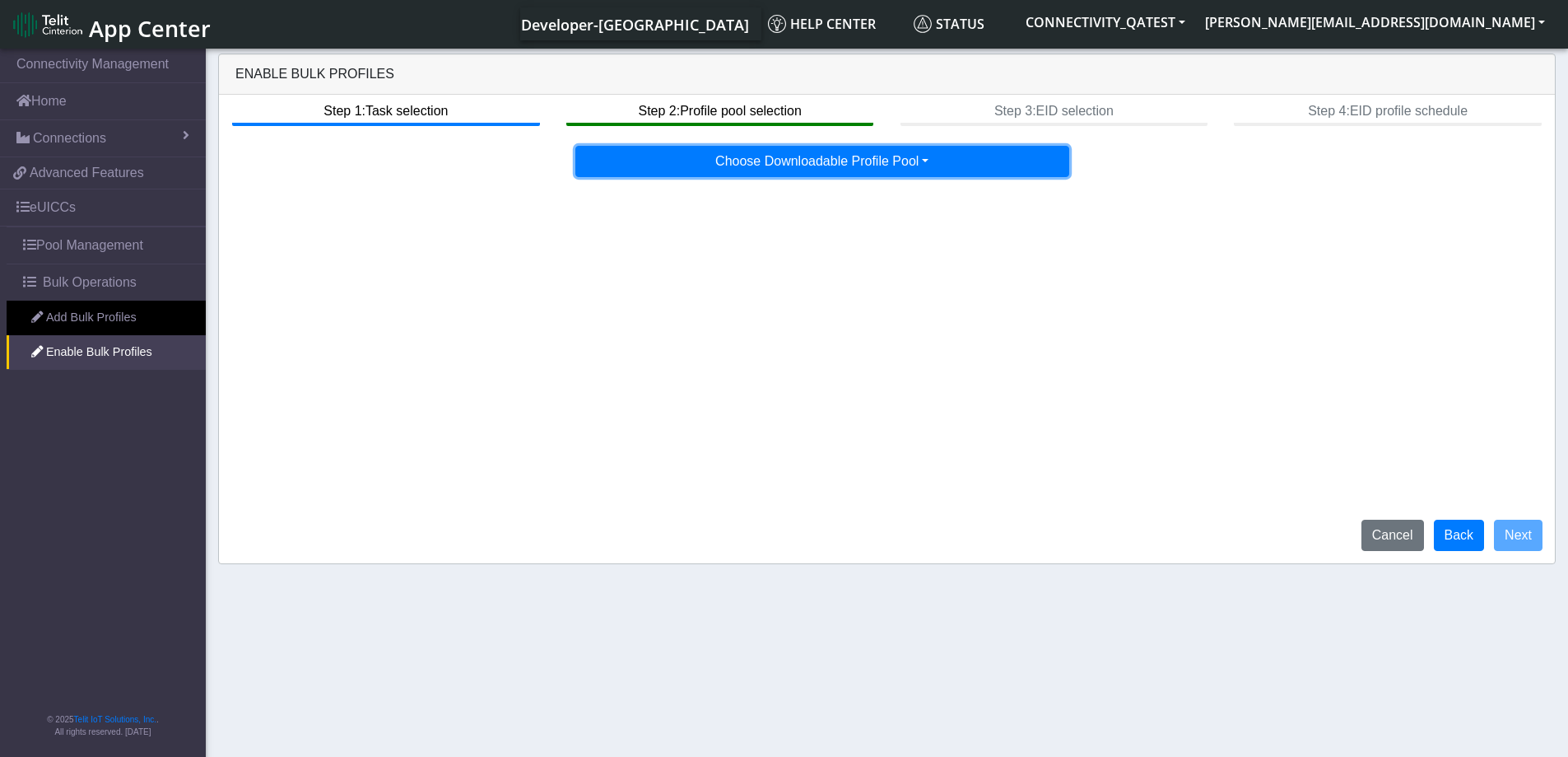
click at [1029, 166] on button "Choose Downloadable Profile Pool" at bounding box center [823, 161] width 494 height 31
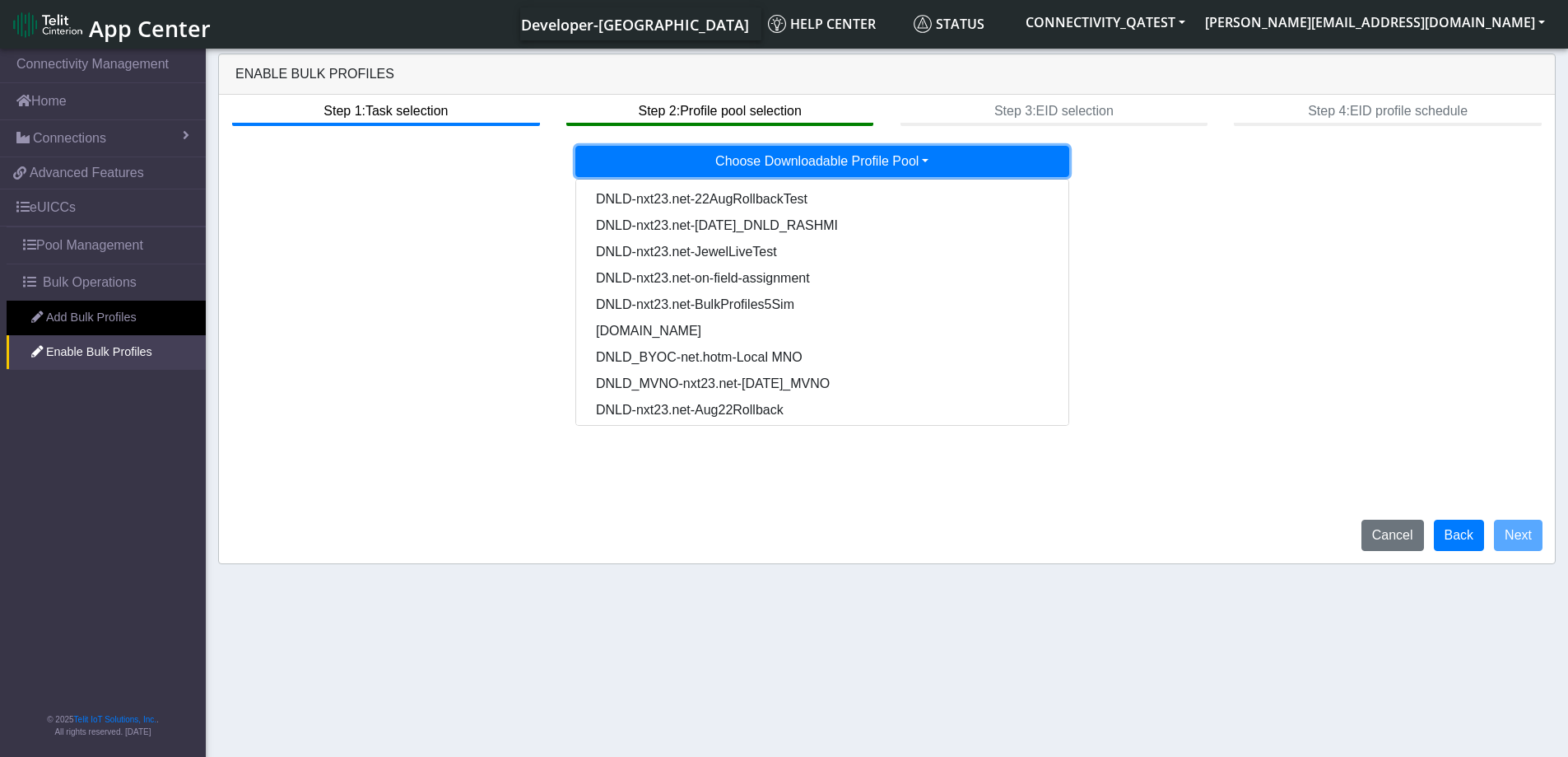
click at [1029, 166] on button "Choose Downloadable Profile Pool" at bounding box center [823, 161] width 494 height 31
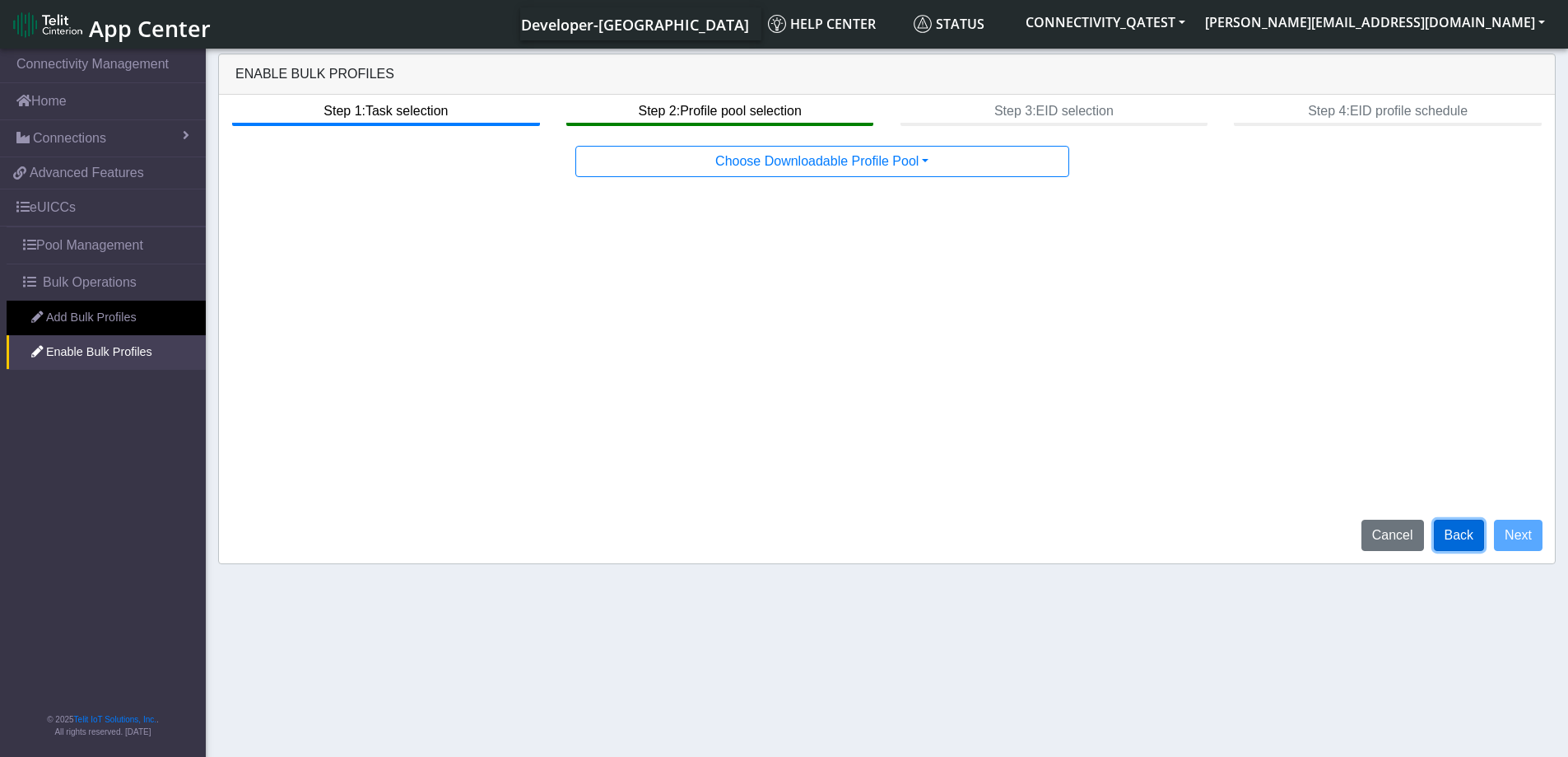
click at [1462, 544] on button "Back" at bounding box center [1459, 535] width 51 height 31
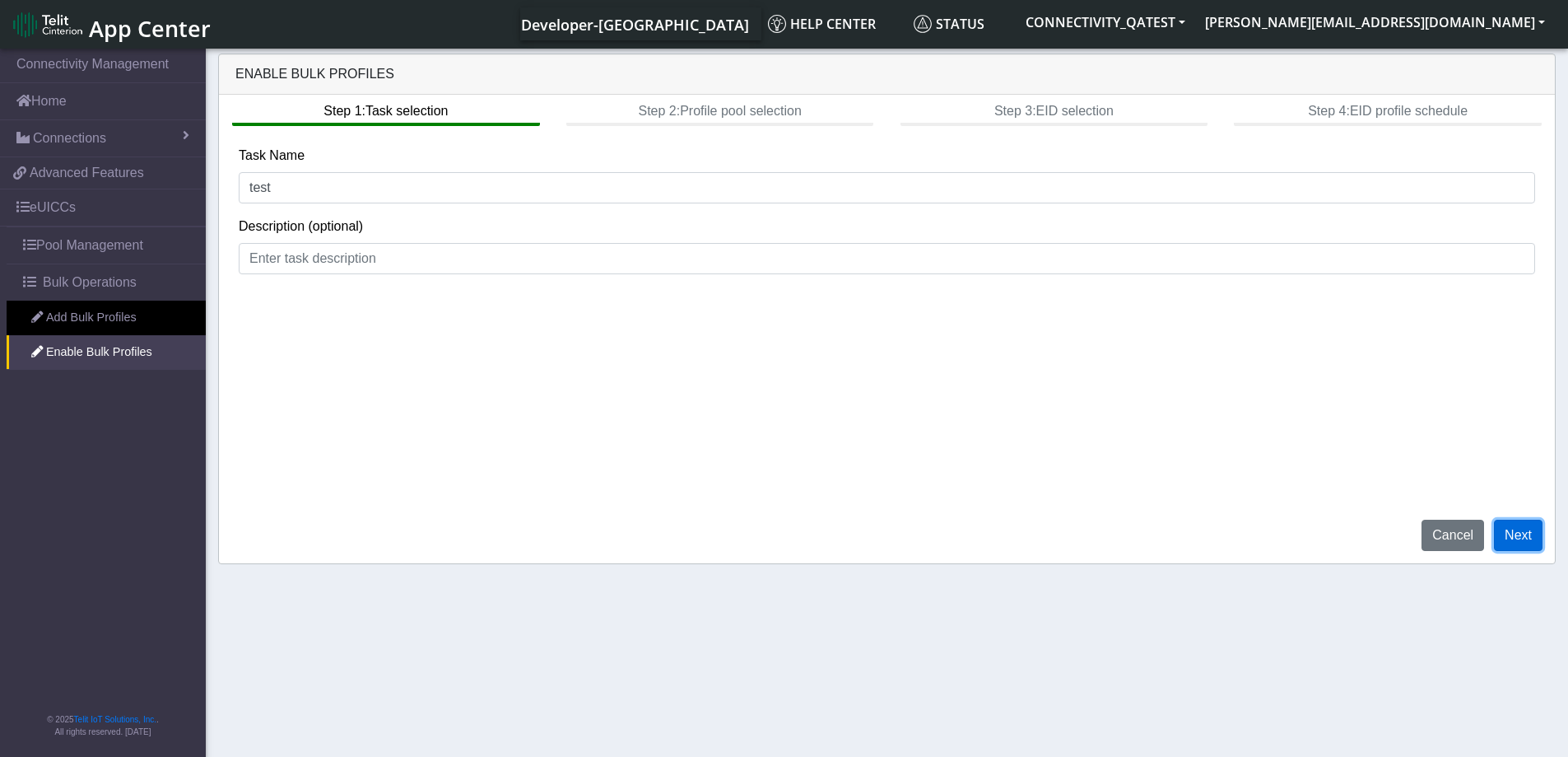
click at [1515, 541] on button "Next" at bounding box center [1518, 535] width 49 height 31
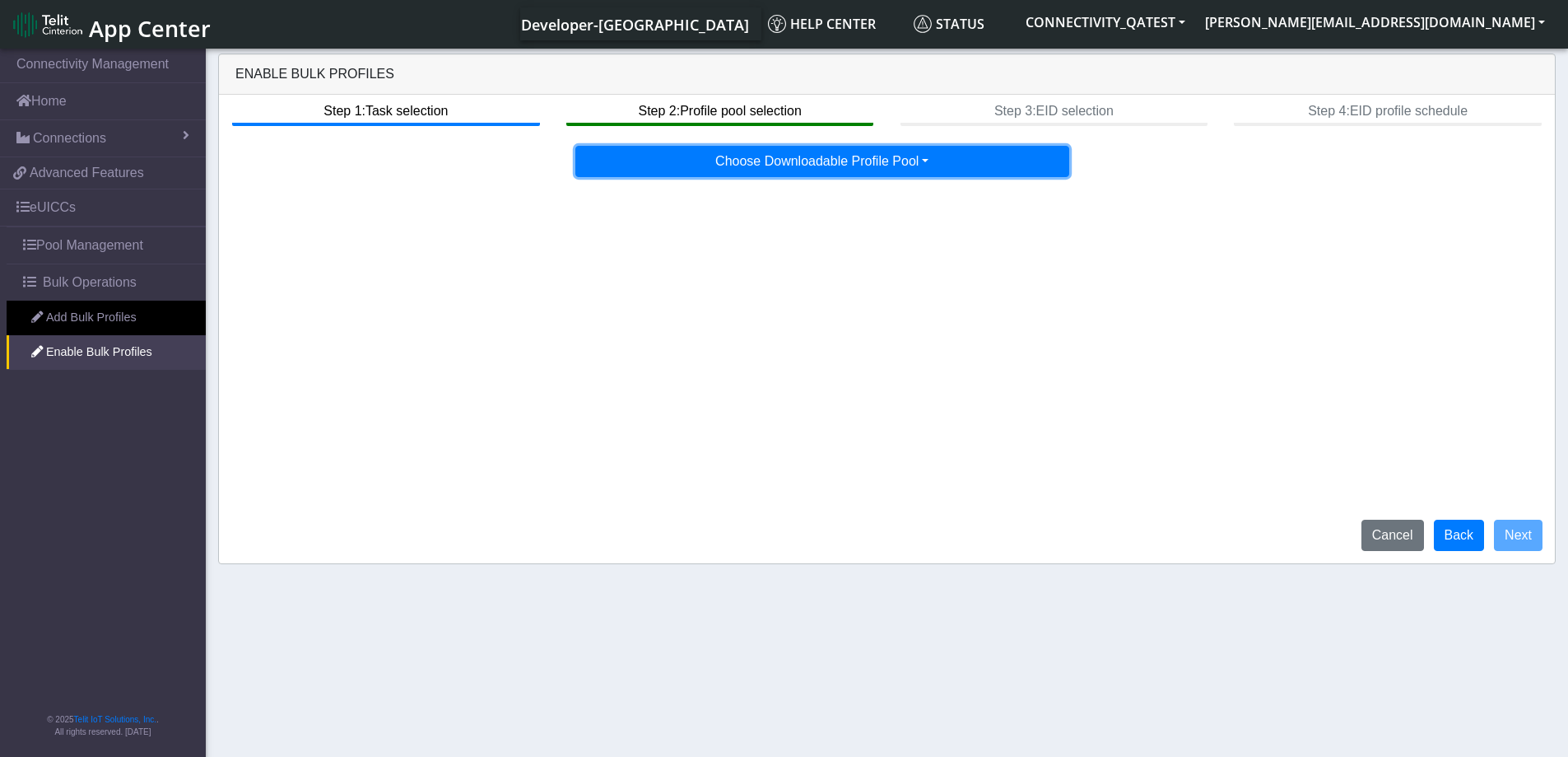
click at [985, 170] on button "Choose Downloadable Profile Pool" at bounding box center [823, 161] width 494 height 31
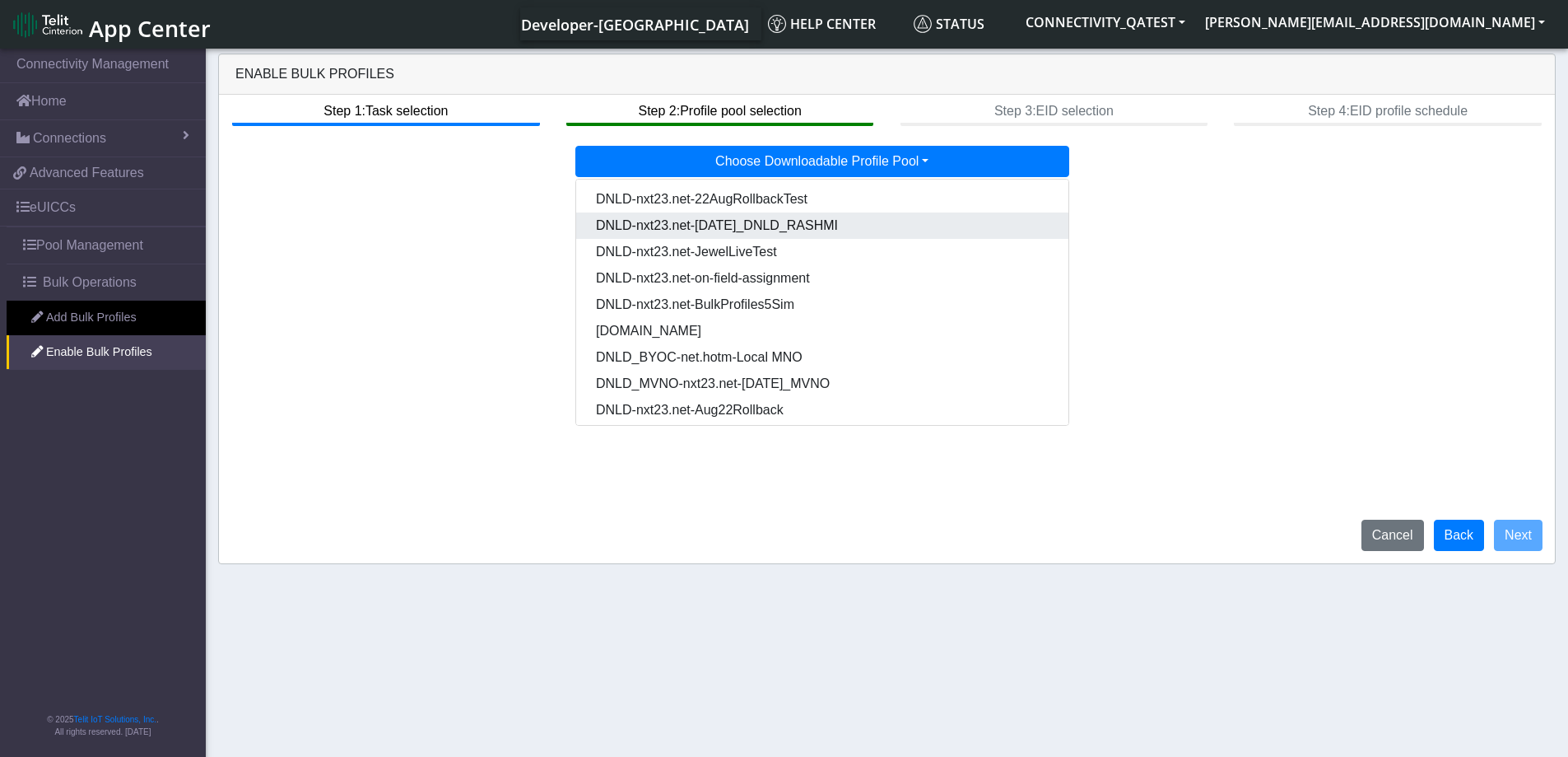
click at [877, 216] on Pool4e59cd5c-3b69-4a80-88ac-f2f10802c4c5-dropdown "DNLD-nxt23.net-[DATE]_DNLD_RASHMI" at bounding box center [823, 226] width 492 height 26
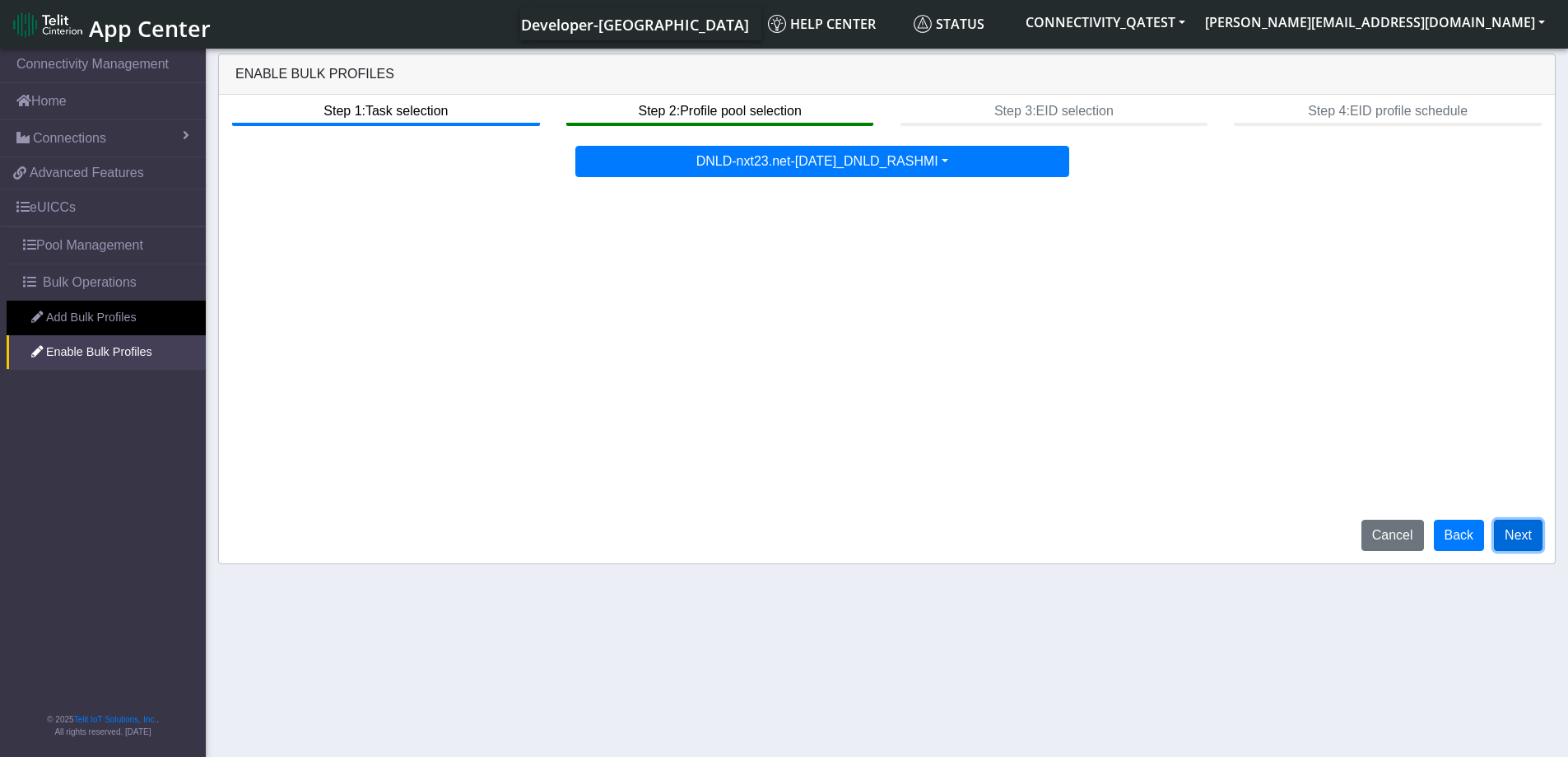
click at [1532, 540] on button "Next" at bounding box center [1518, 535] width 49 height 31
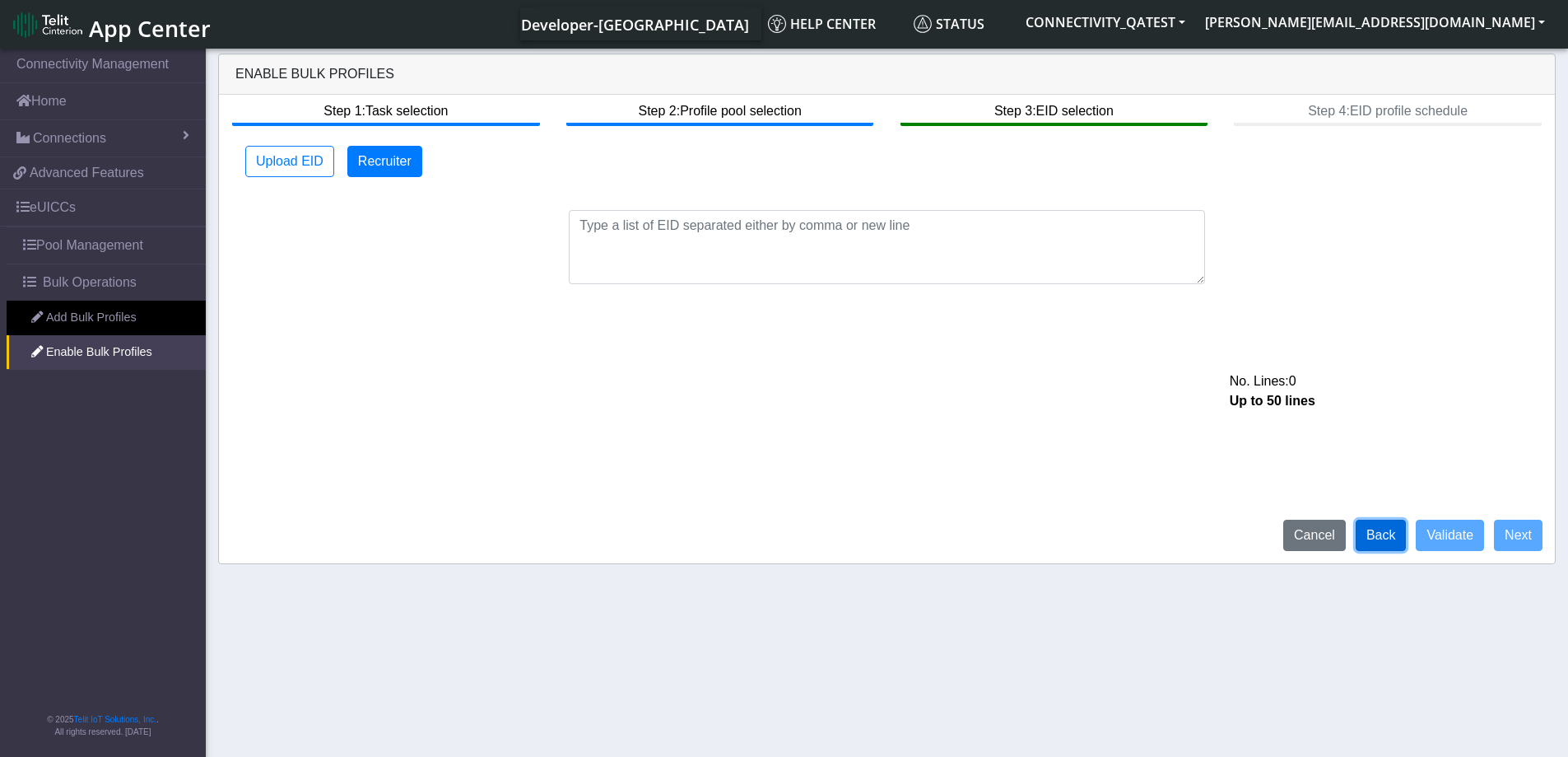
click at [1398, 537] on button "Back" at bounding box center [1381, 535] width 51 height 31
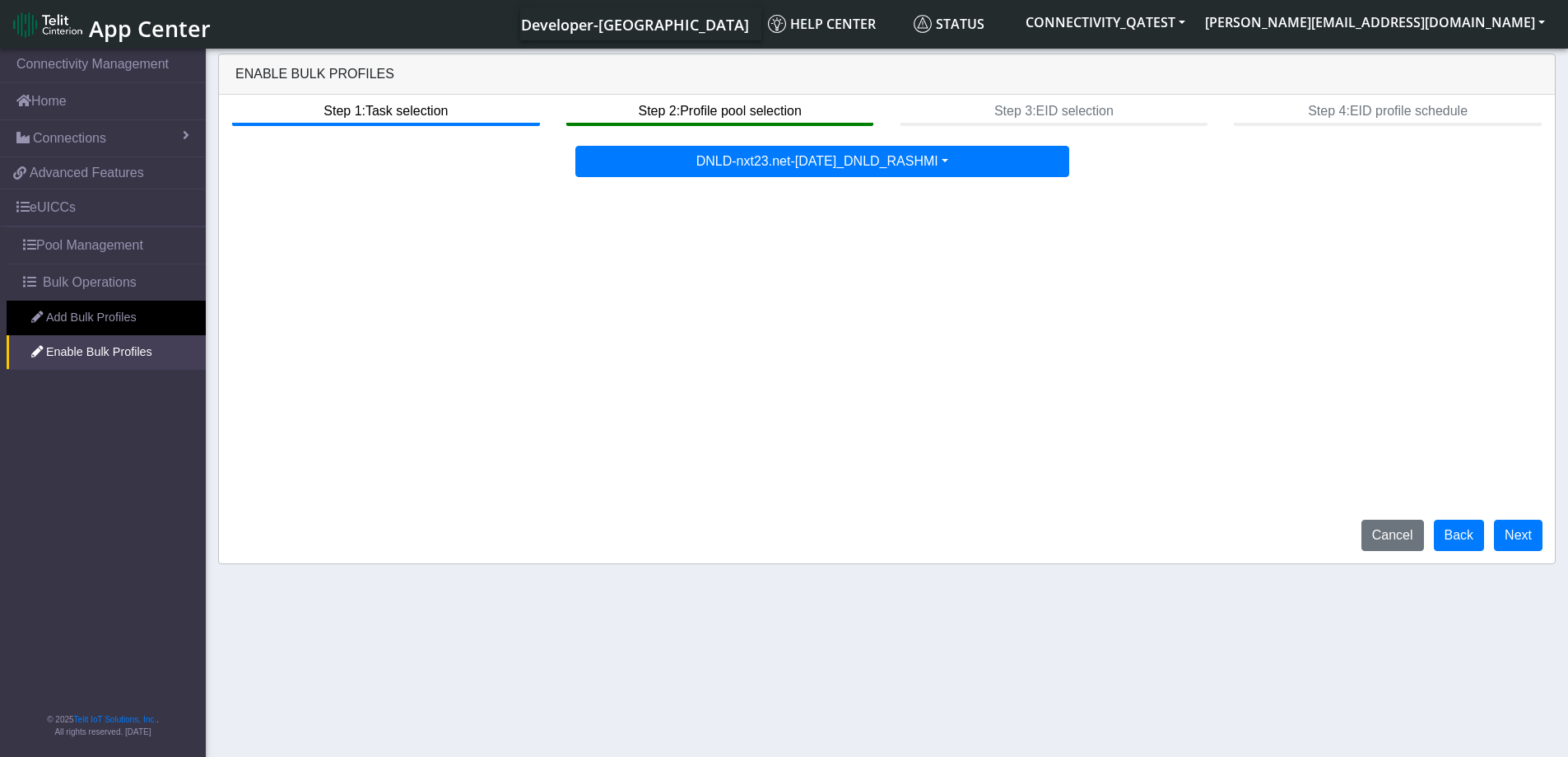
click at [991, 180] on div "Step 1: Task selection Step 2: Profile pool selection Step 3: EID selection Ste…" at bounding box center [887, 329] width 1336 height 469
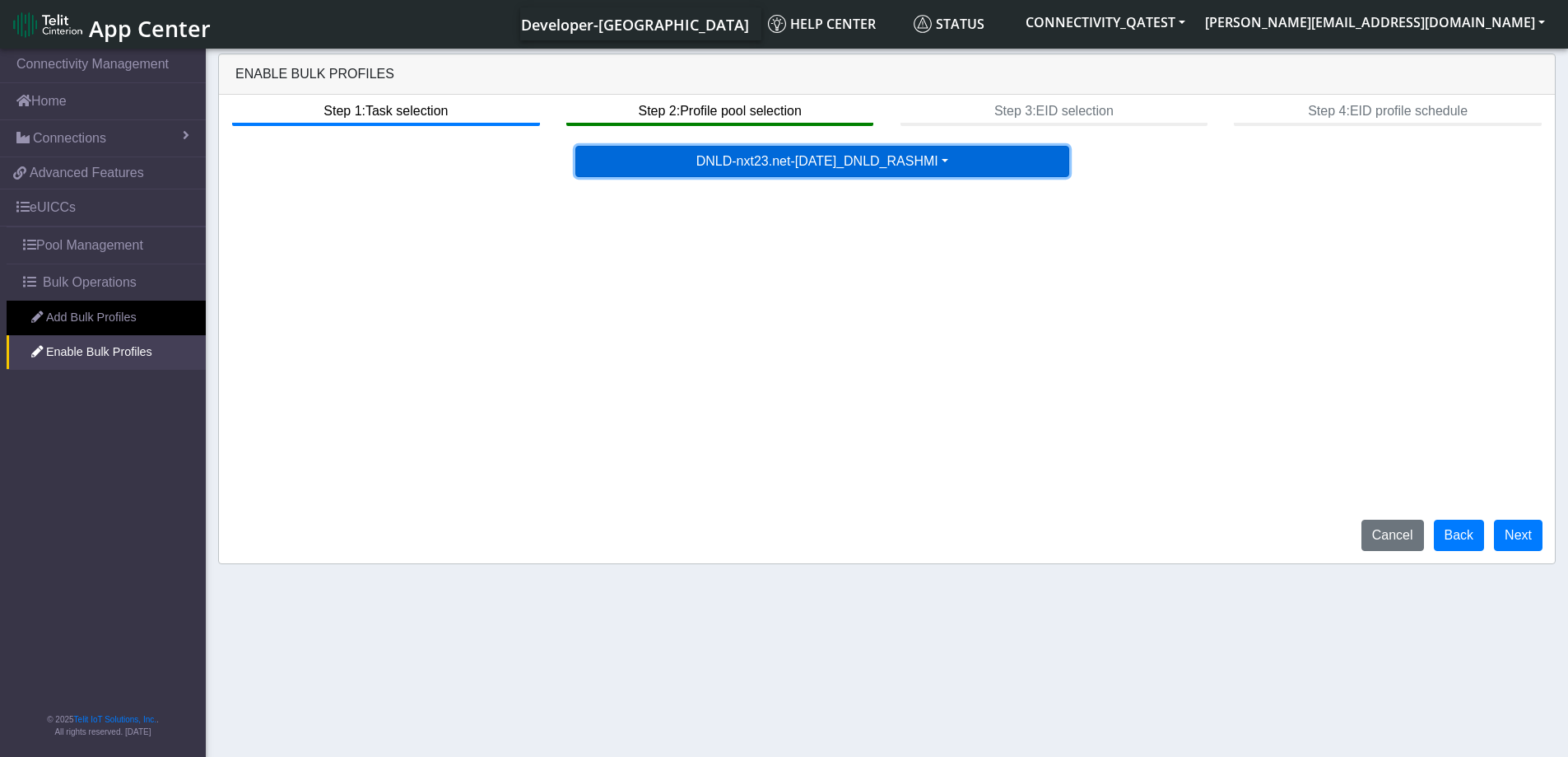
click at [964, 166] on button "DNLD-nxt23.net-[DATE]_DNLD_RASHMI" at bounding box center [823, 161] width 494 height 31
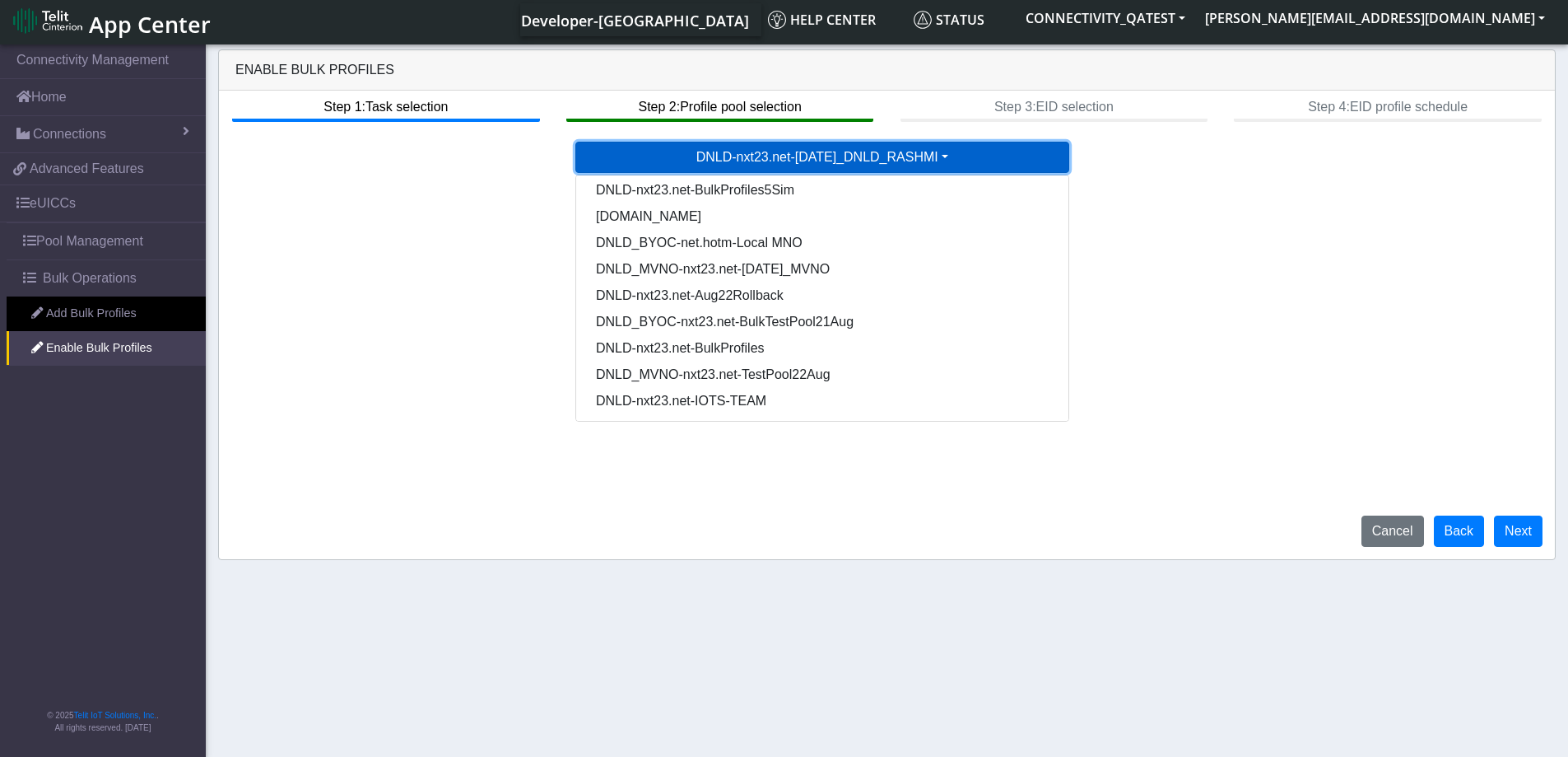
scroll to position [6, 0]
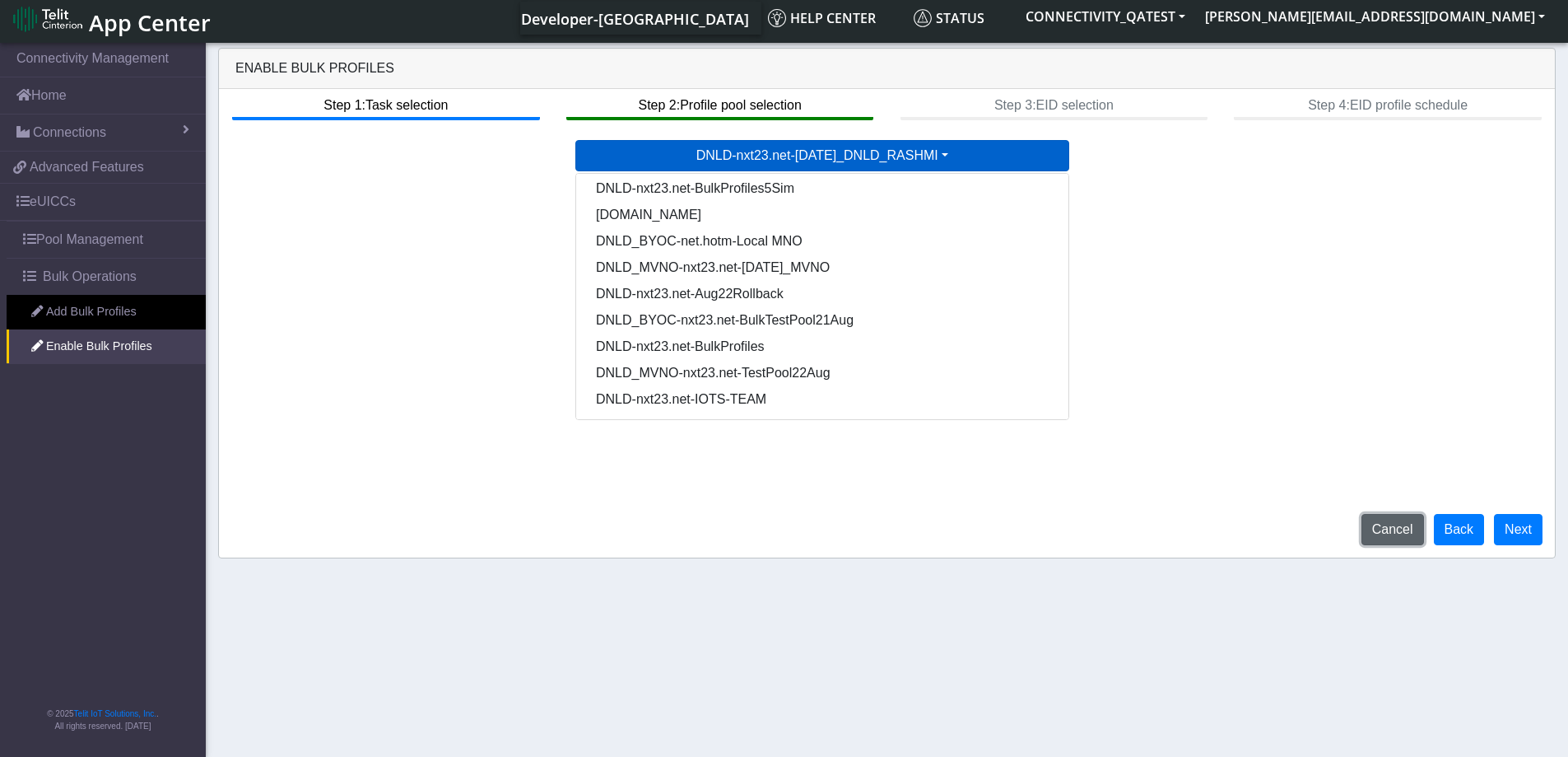
click at [1413, 535] on button "Cancel" at bounding box center [1393, 530] width 63 height 31
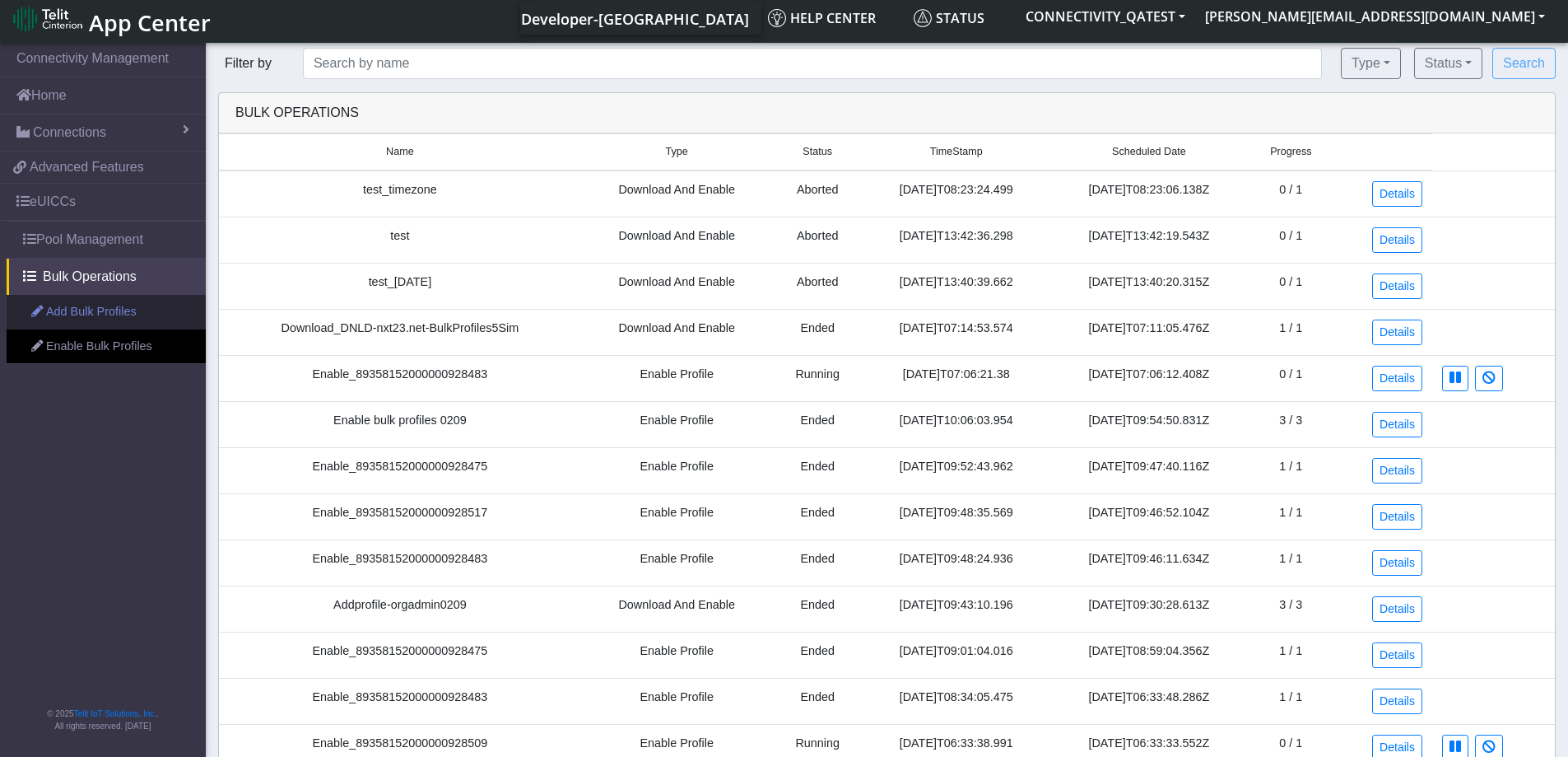
click at [88, 306] on link "Add Bulk Profiles" at bounding box center [106, 312] width 199 height 35
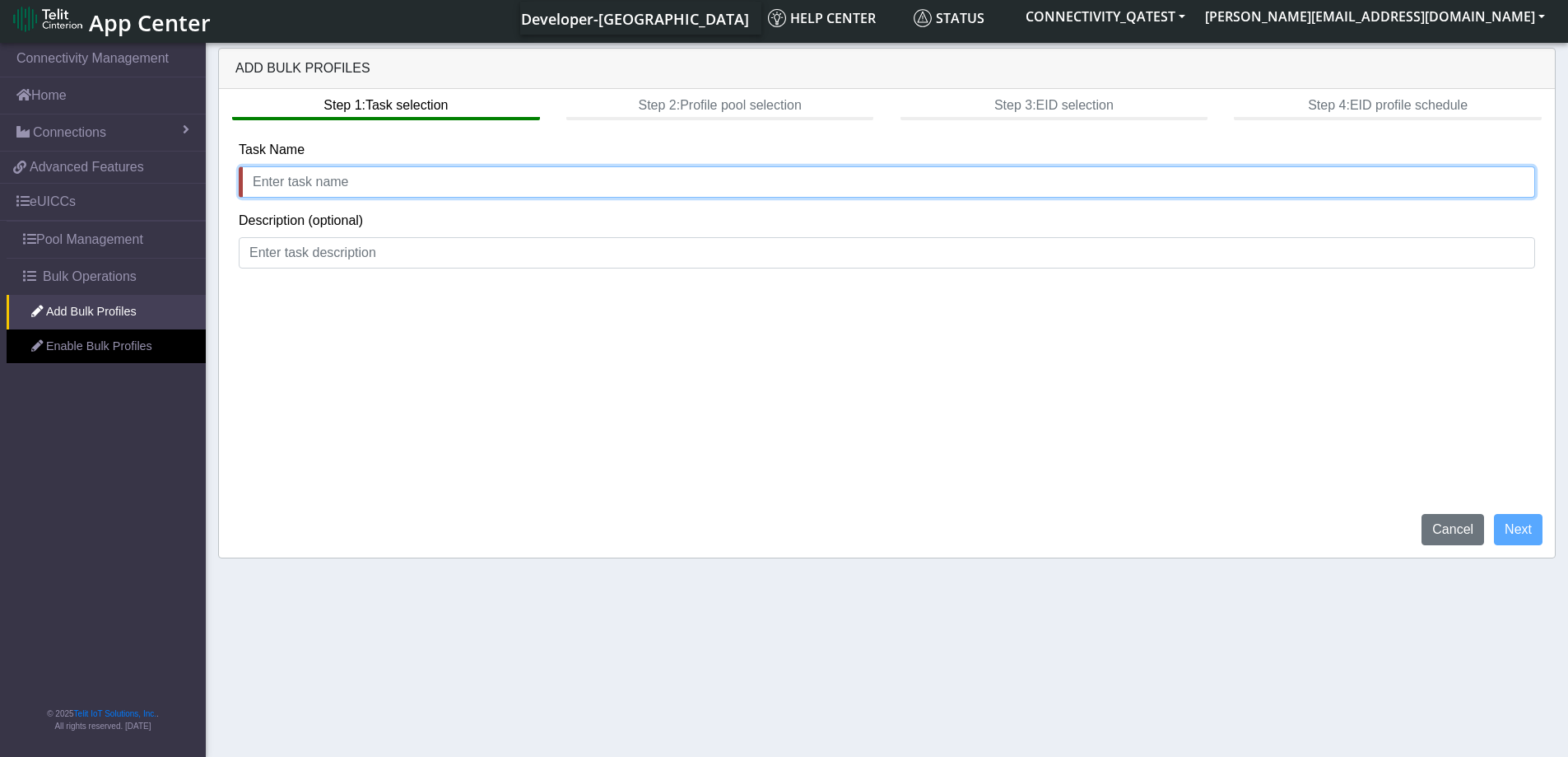
click at [527, 184] on input "text" at bounding box center [887, 182] width 1296 height 31
type input "te"
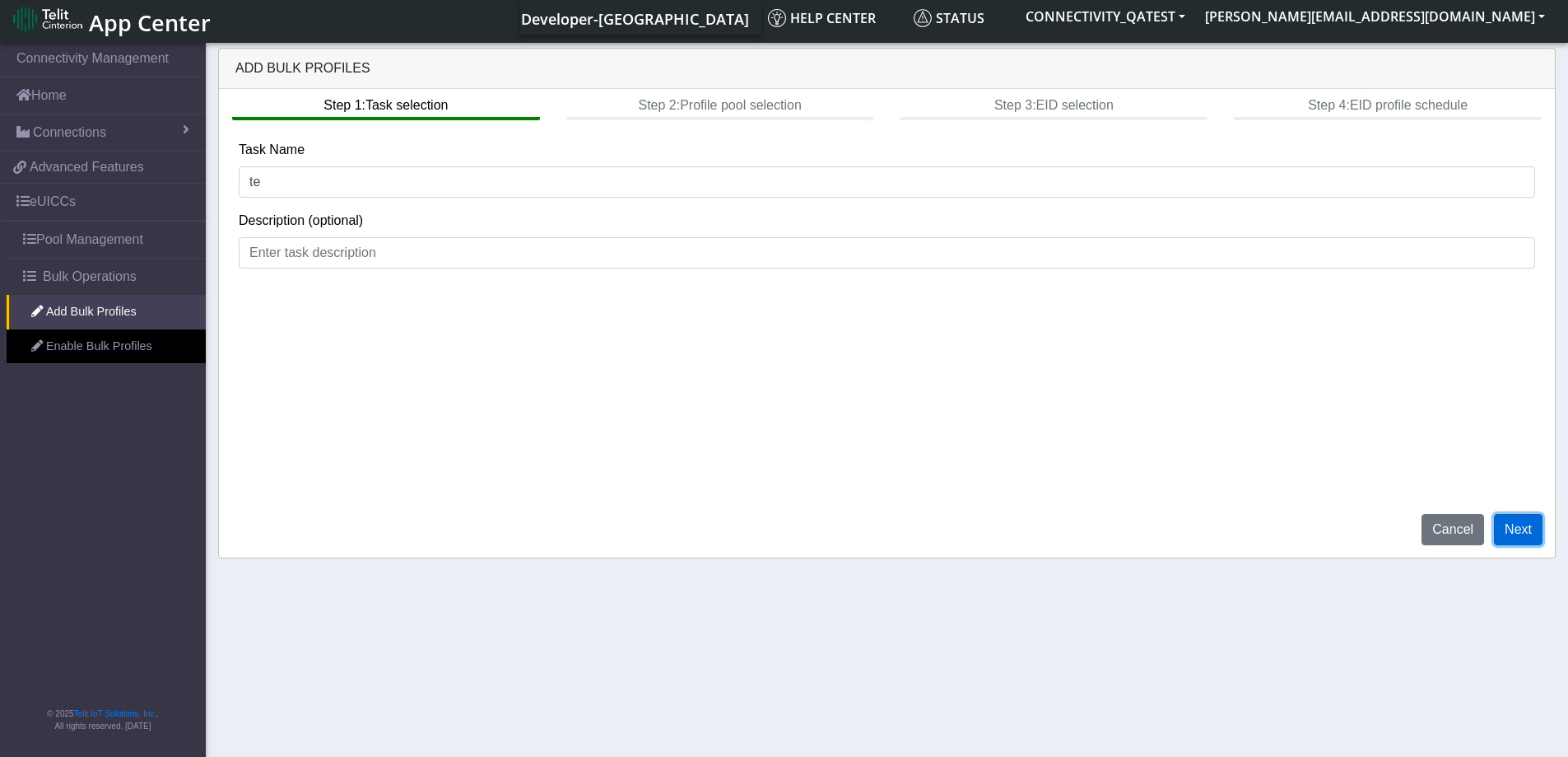
click at [1528, 536] on button "Next" at bounding box center [1518, 530] width 49 height 31
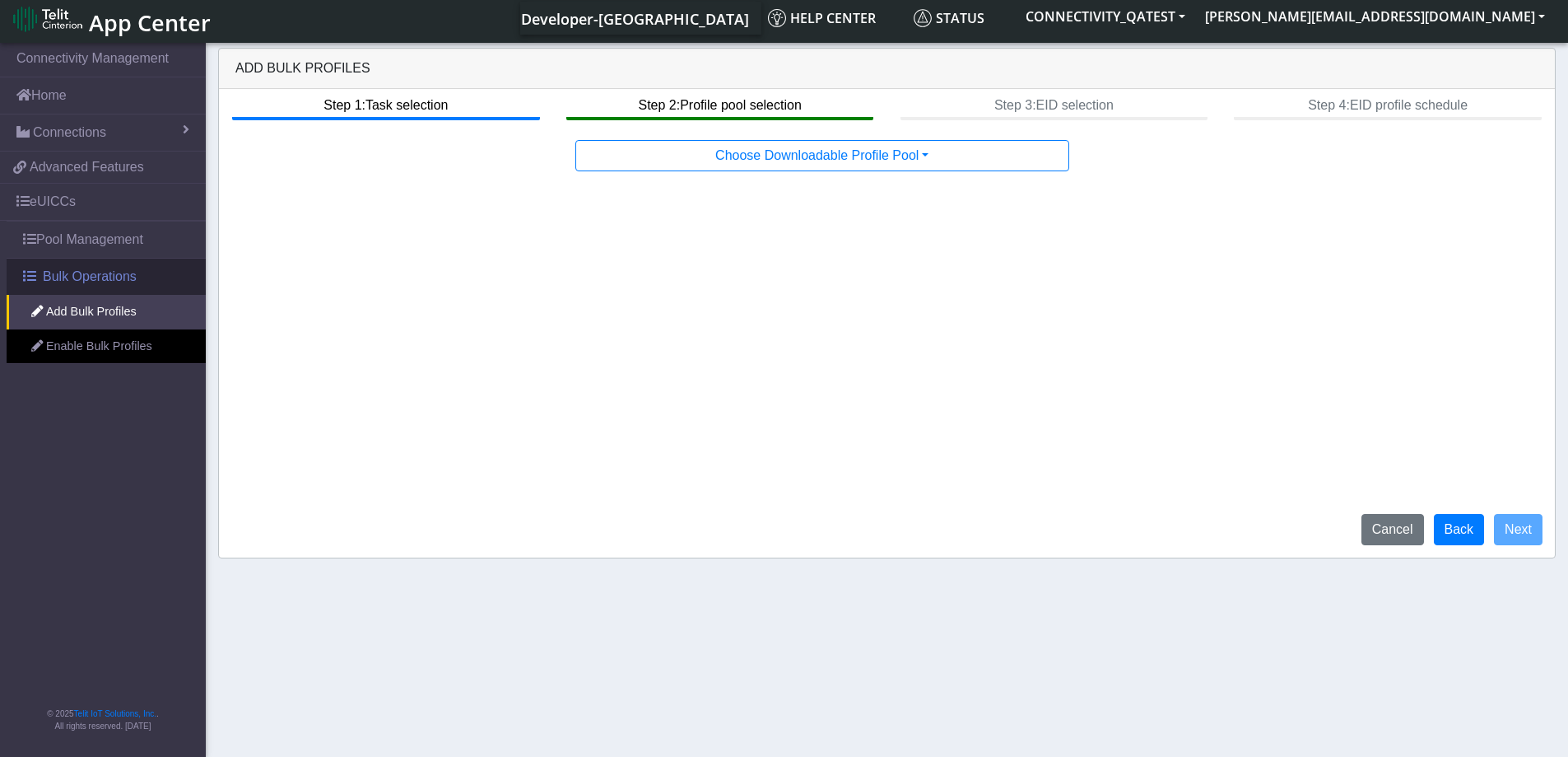
click at [87, 283] on span "Bulk Operations" at bounding box center [90, 277] width 94 height 20
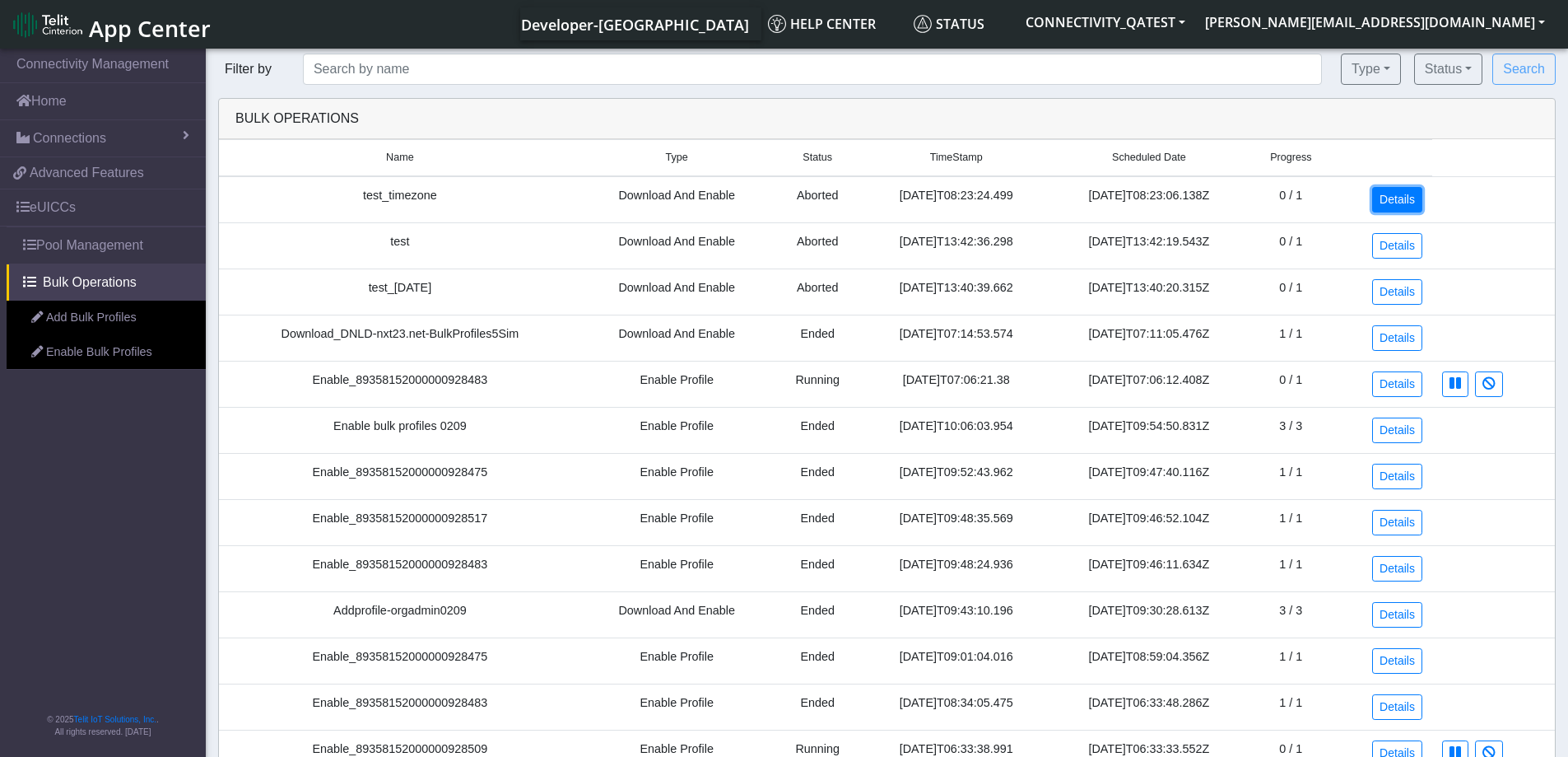
click at [1404, 203] on link "Details" at bounding box center [1397, 199] width 50 height 26
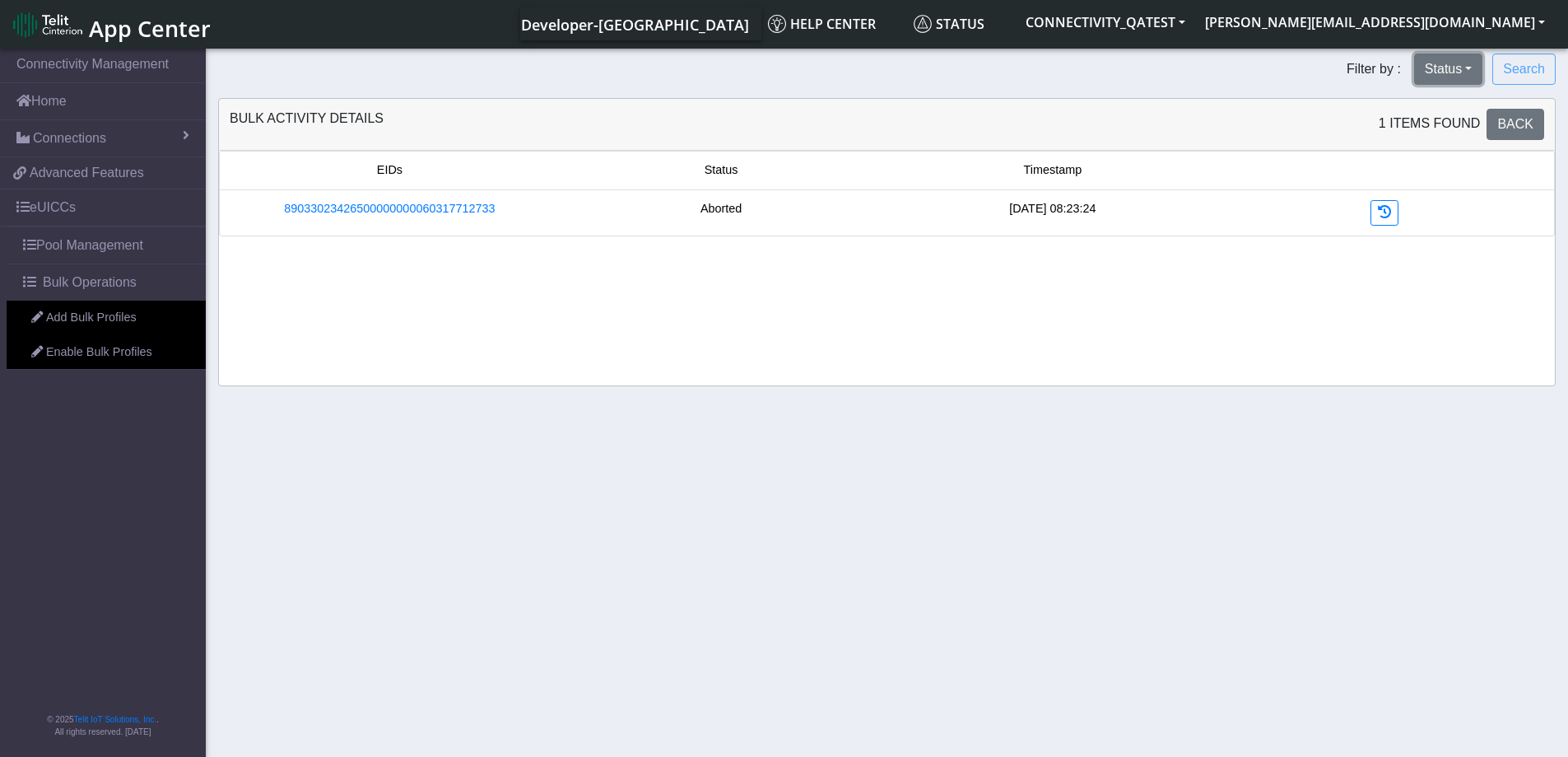
click at [1451, 66] on button "Status" at bounding box center [1448, 69] width 68 height 31
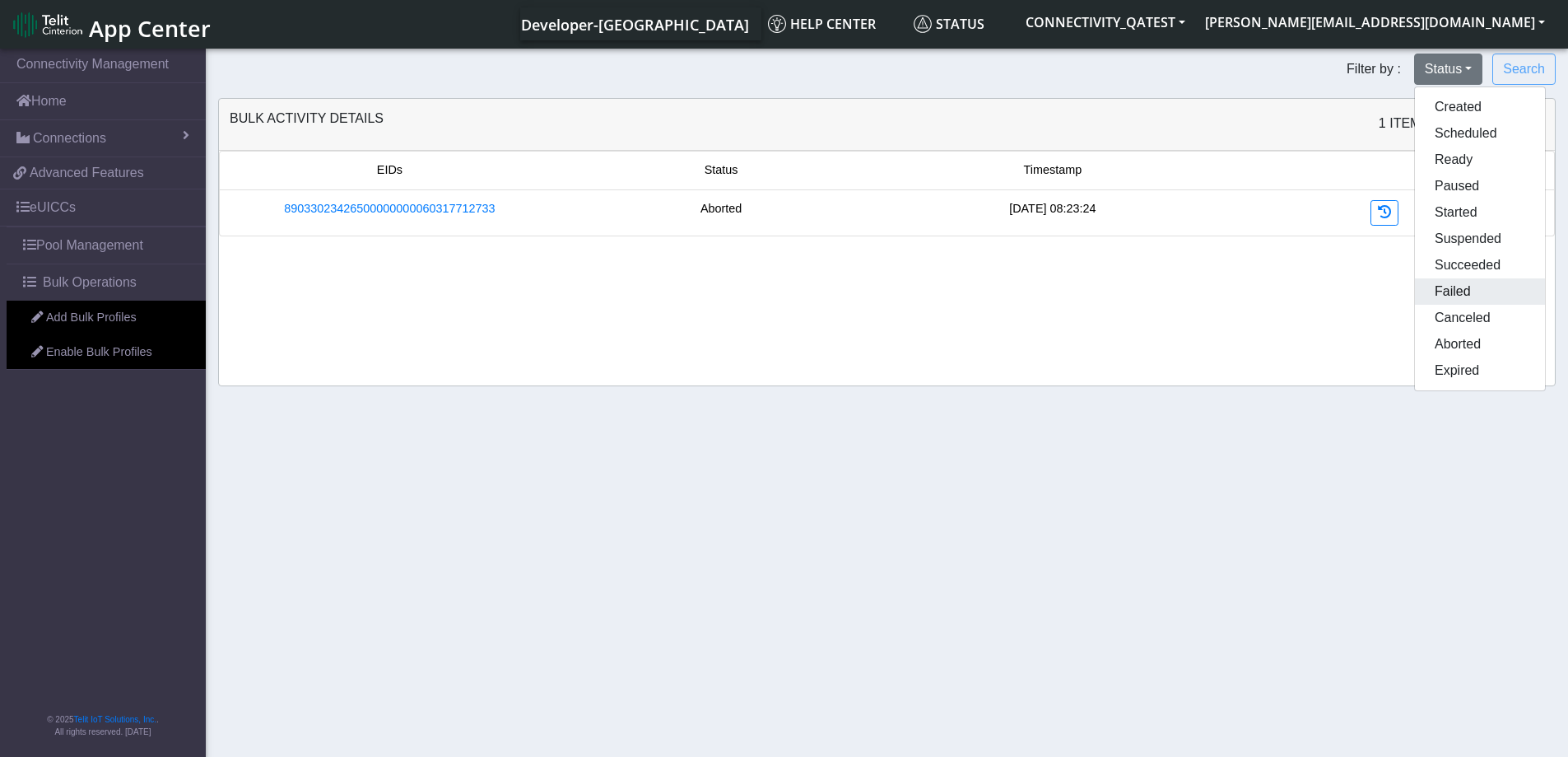
click at [1484, 292] on button "Failed" at bounding box center [1480, 292] width 130 height 26
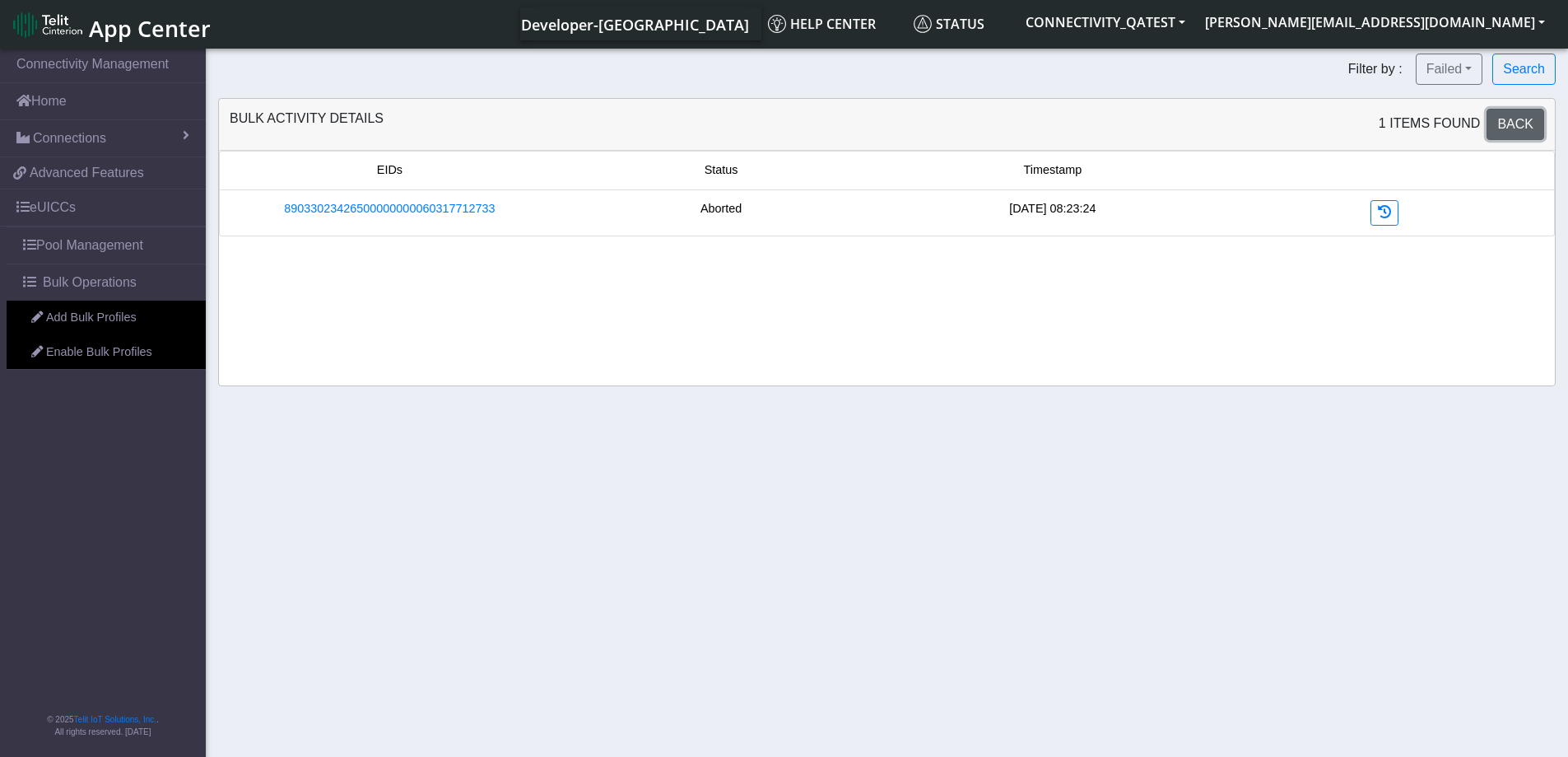
click at [1525, 135] on link "Back" at bounding box center [1515, 124] width 58 height 31
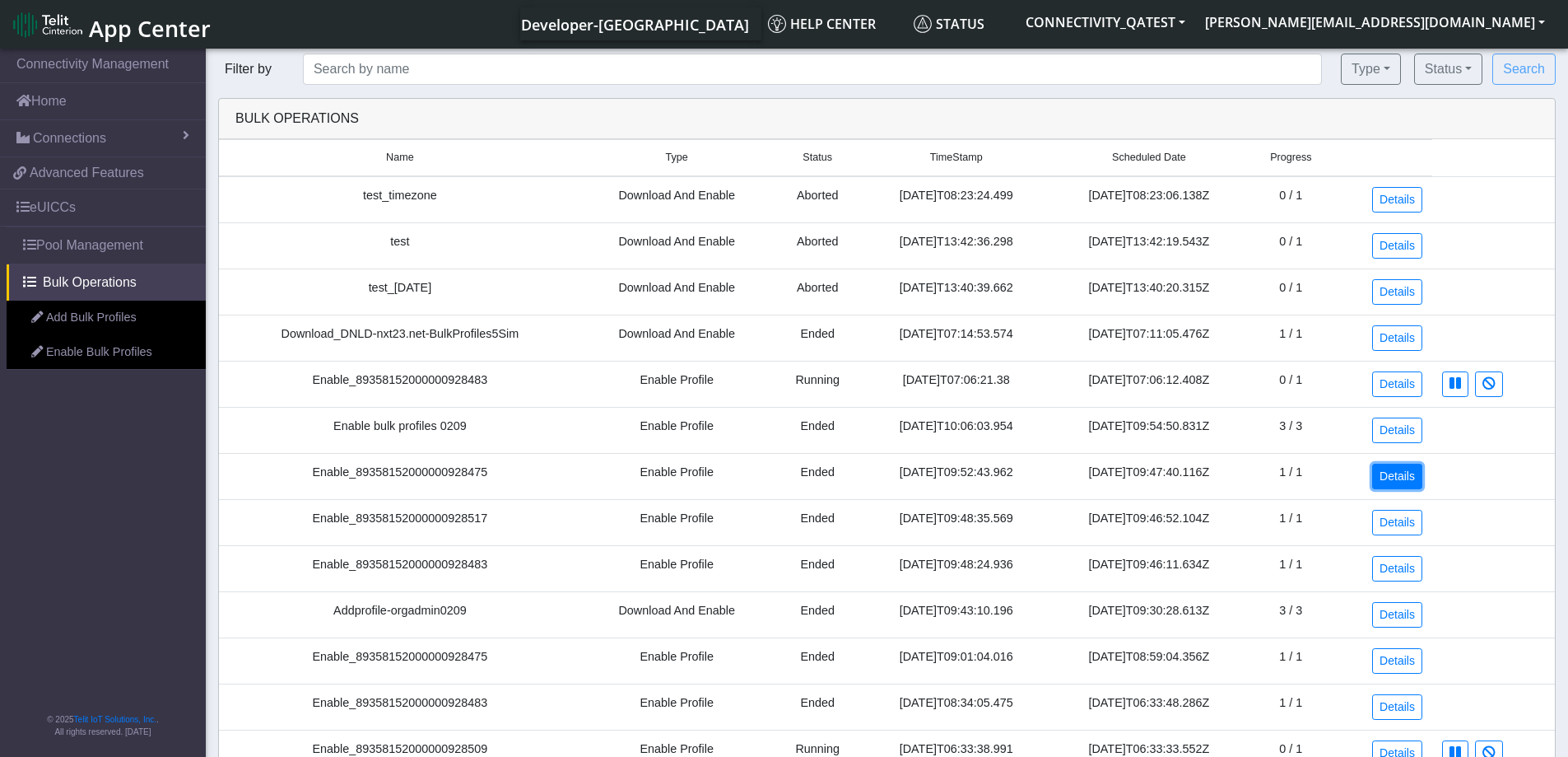
click at [1393, 482] on link "Details" at bounding box center [1397, 476] width 50 height 26
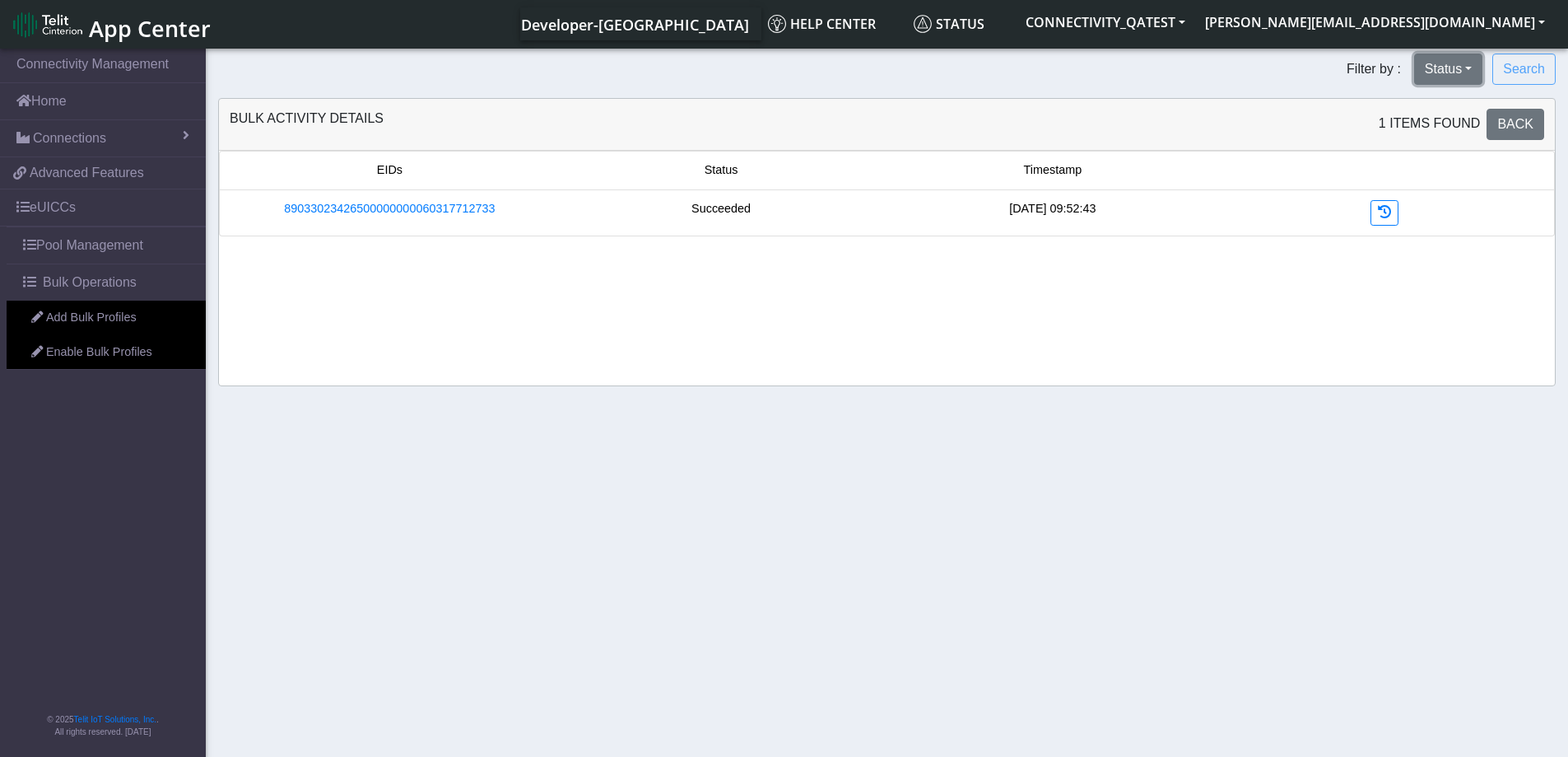
click at [1447, 70] on button "Status" at bounding box center [1448, 69] width 68 height 31
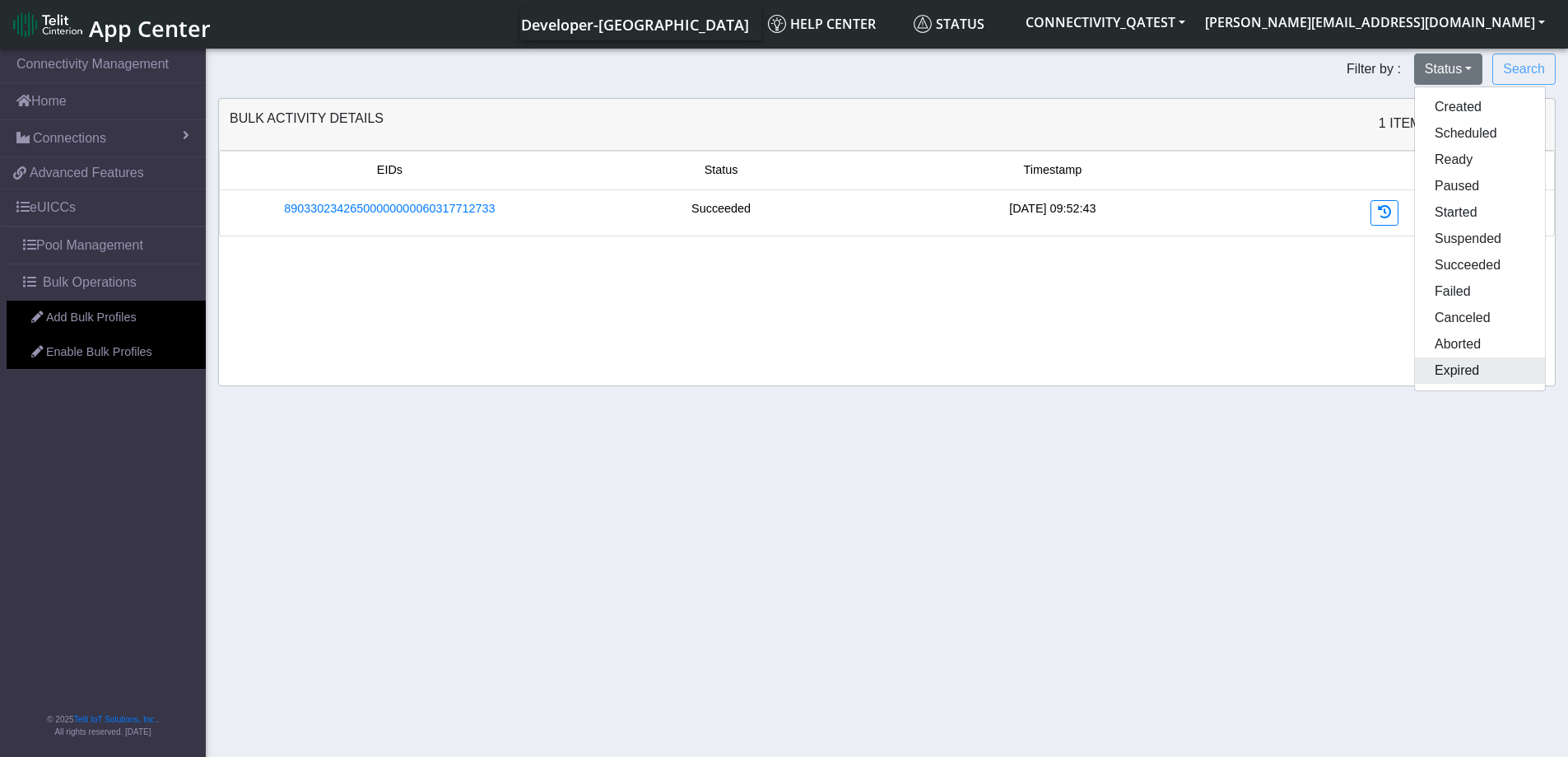
click at [1456, 380] on button "Expired" at bounding box center [1480, 371] width 130 height 26
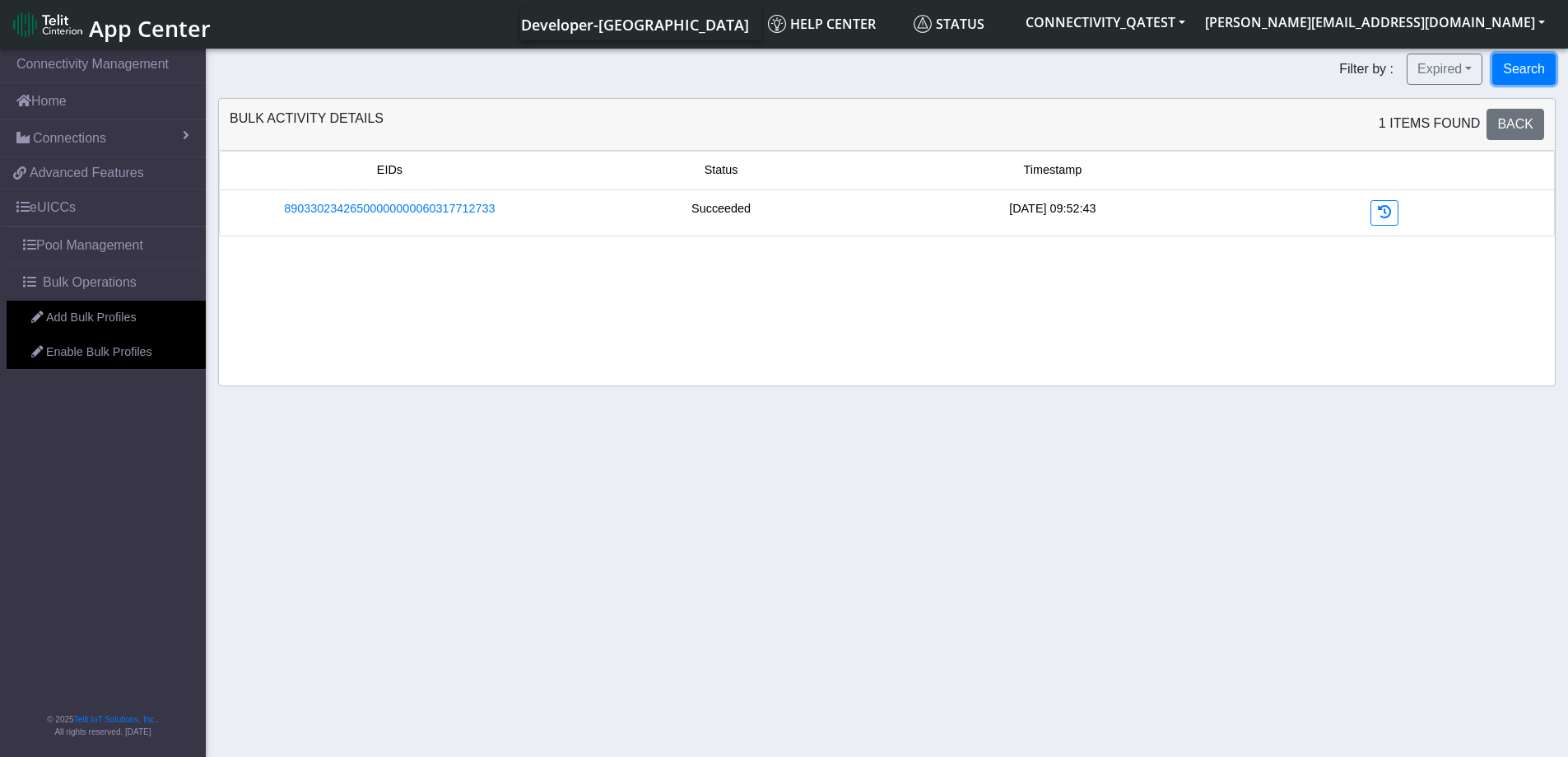
click at [1524, 66] on button "Search" at bounding box center [1524, 69] width 63 height 31
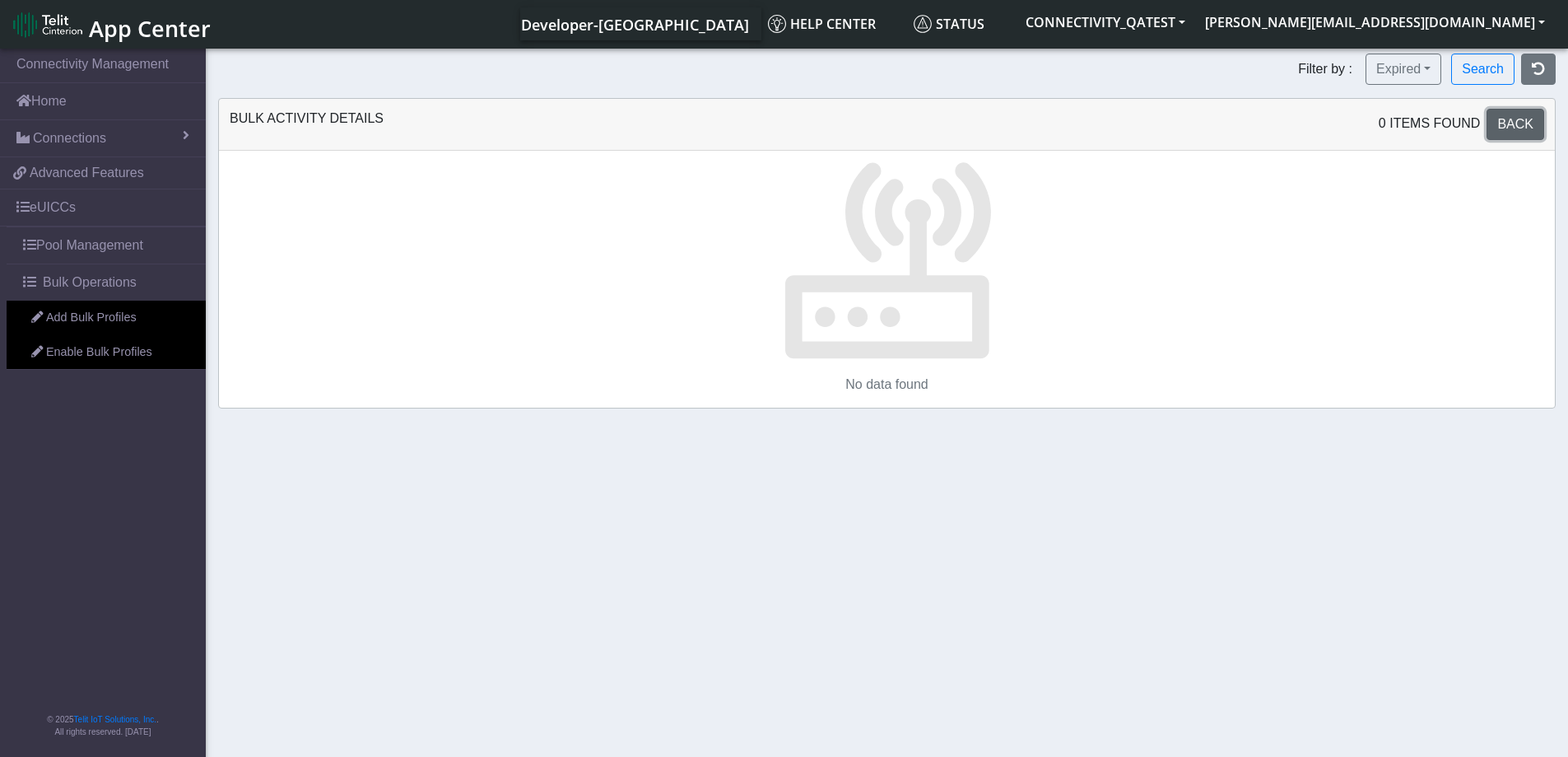
click at [1524, 128] on span "Back" at bounding box center [1515, 124] width 36 height 14
